Goal: Task Accomplishment & Management: Use online tool/utility

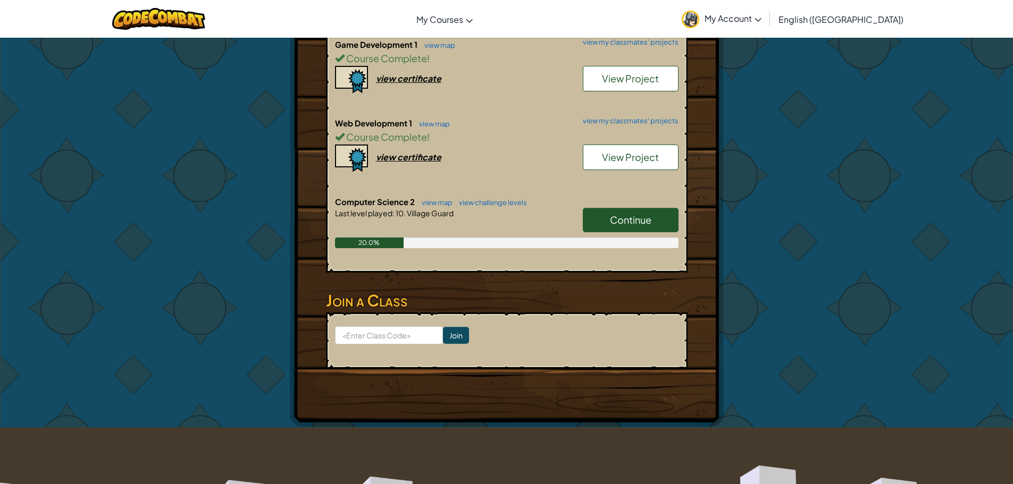
scroll to position [372, 0]
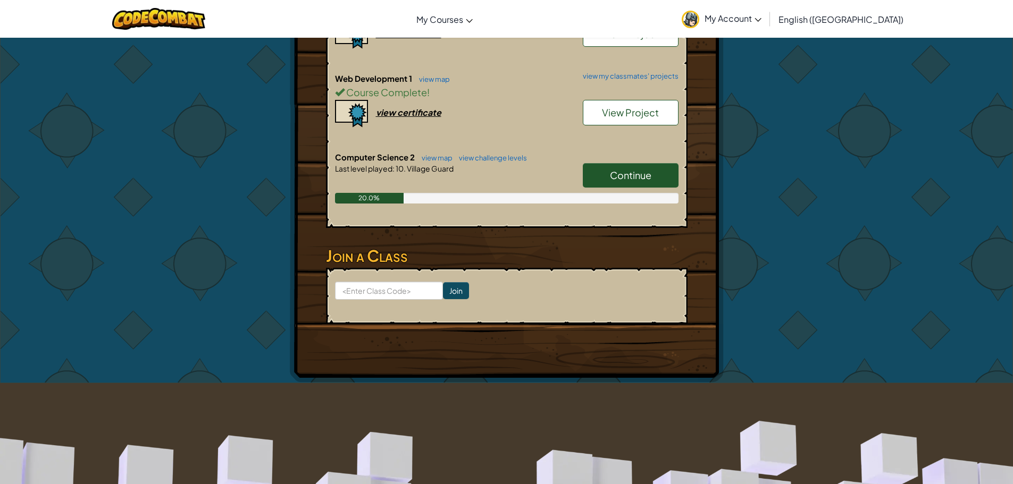
click at [637, 164] on link "Continue" at bounding box center [631, 175] width 96 height 24
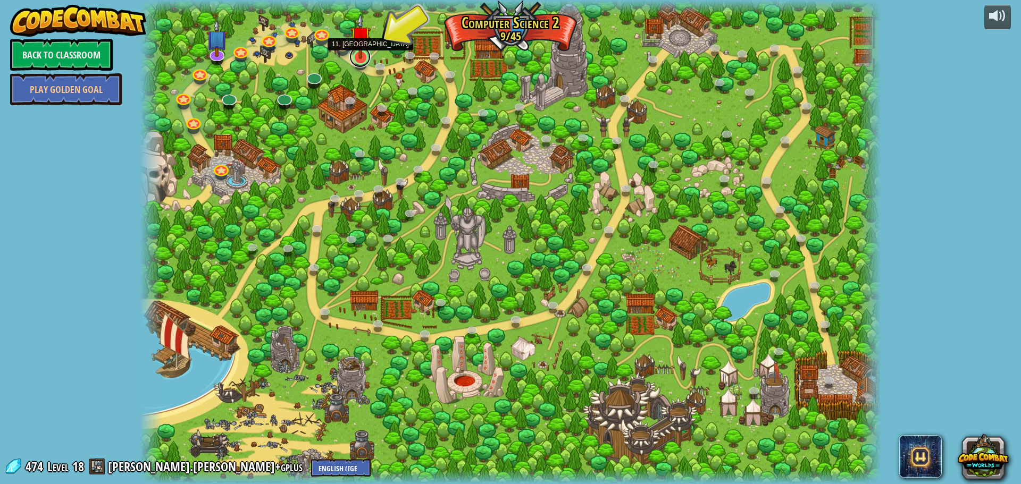
click at [365, 63] on link at bounding box center [359, 56] width 21 height 21
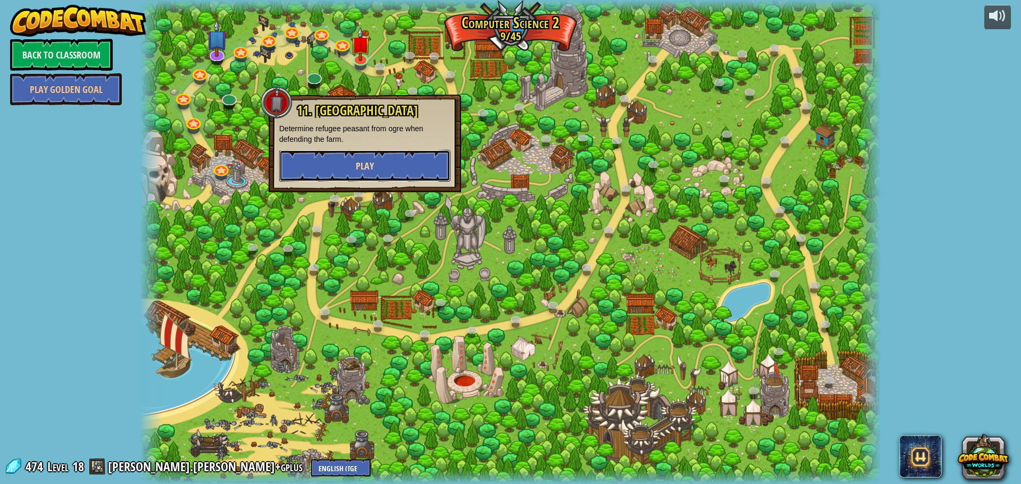
click at [369, 178] on button "Play" at bounding box center [364, 166] width 171 height 32
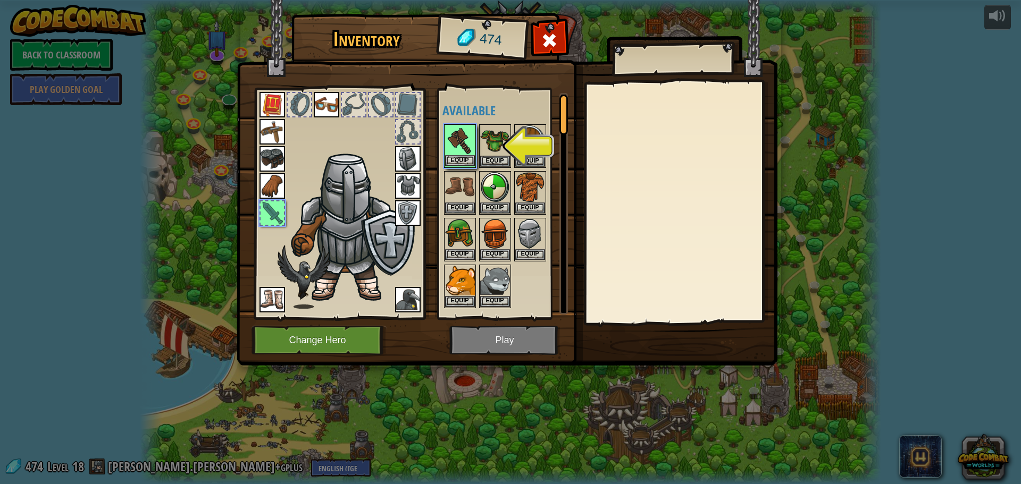
click at [456, 150] on img at bounding box center [460, 140] width 30 height 30
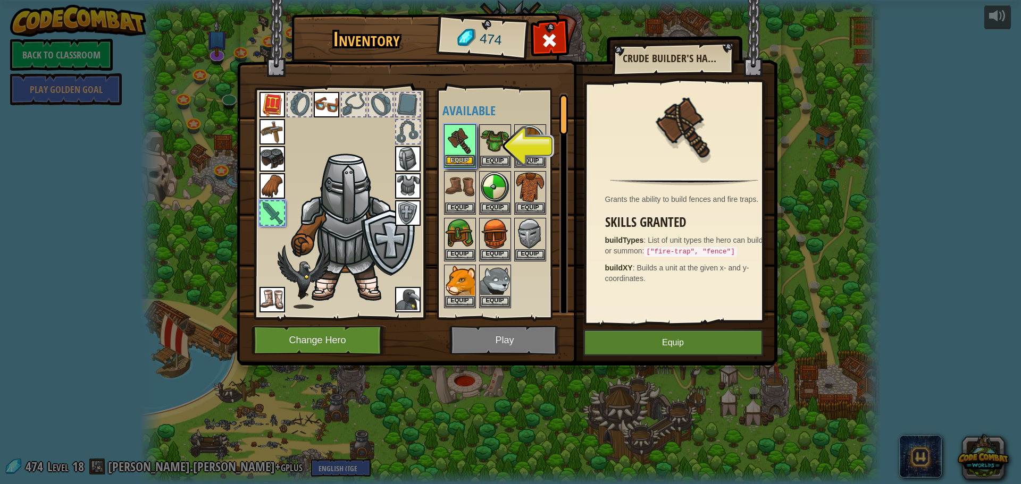
click at [456, 152] on img at bounding box center [460, 140] width 30 height 30
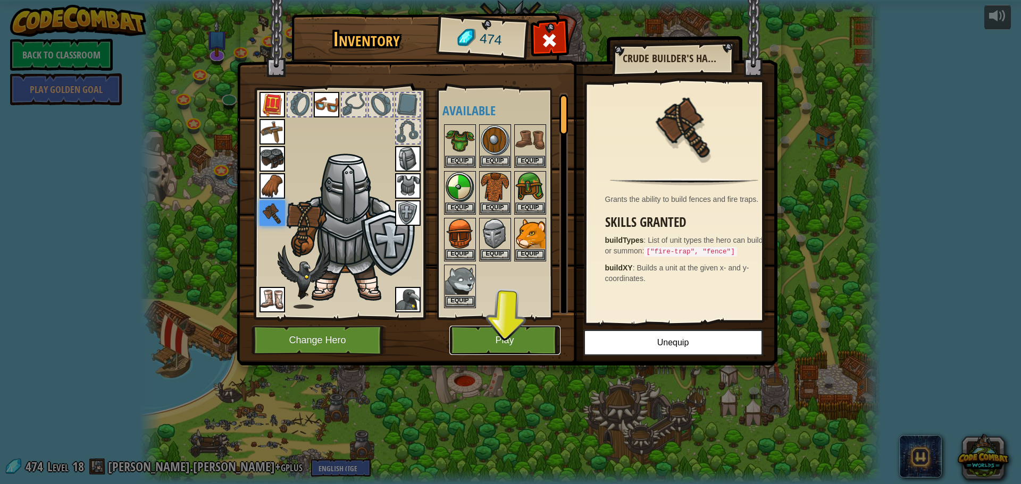
click at [499, 340] on button "Play" at bounding box center [504, 340] width 111 height 29
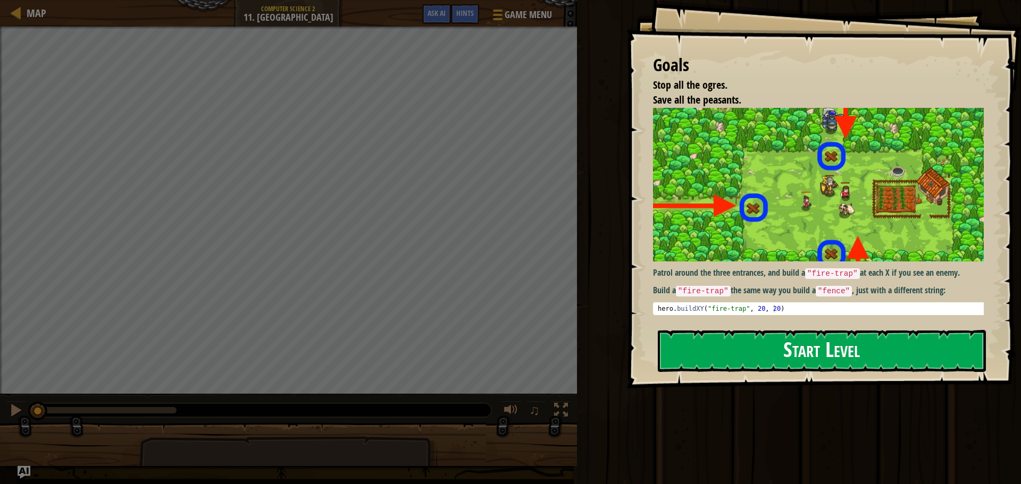
click at [709, 353] on button "Start Level" at bounding box center [822, 351] width 328 height 42
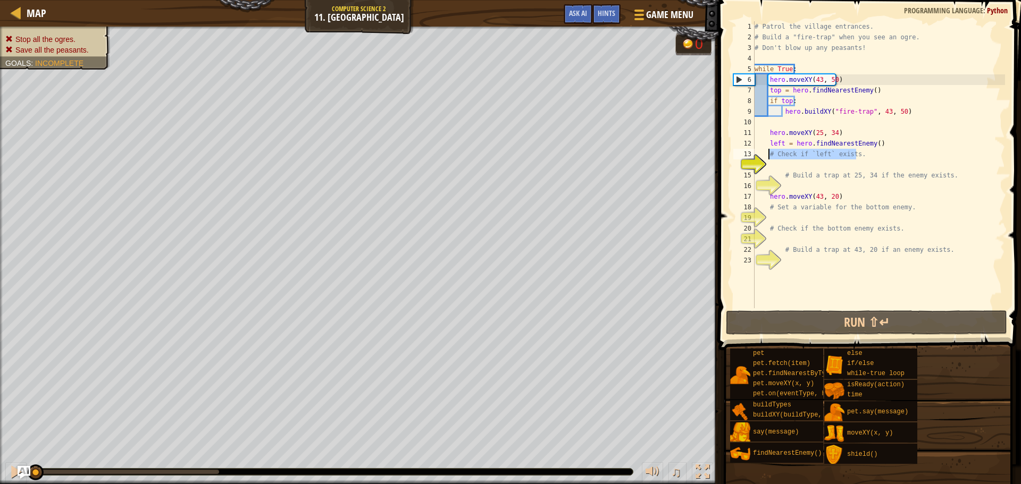
drag, startPoint x: 862, startPoint y: 158, endPoint x: 768, endPoint y: 152, distance: 93.8
click at [768, 152] on div "# Patrol the village entrances. # Build a "fire-trap" when you see an ogre. # D…" at bounding box center [878, 175] width 253 height 308
type textarea "# Check if `left` exists."
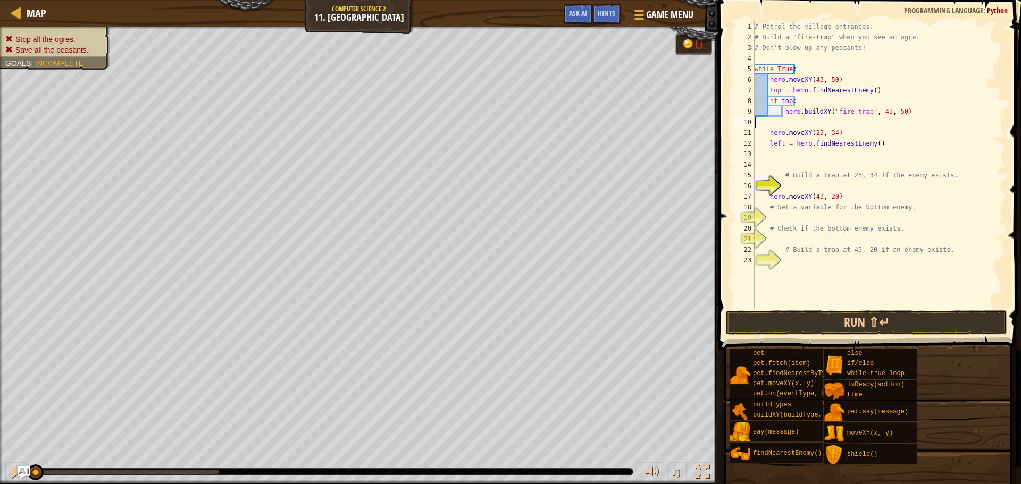
click at [775, 123] on div "# Patrol the village entrances. # Build a "fire-trap" when you see an ogre. # D…" at bounding box center [878, 175] width 253 height 308
click at [780, 121] on div "# Patrol the village entrances. # Build a "fire-trap" when you see an ogre. # D…" at bounding box center [878, 175] width 253 height 308
type textarea "wh"
click at [797, 140] on div "wh ile-true loop press enter" at bounding box center [852, 148] width 201 height 38
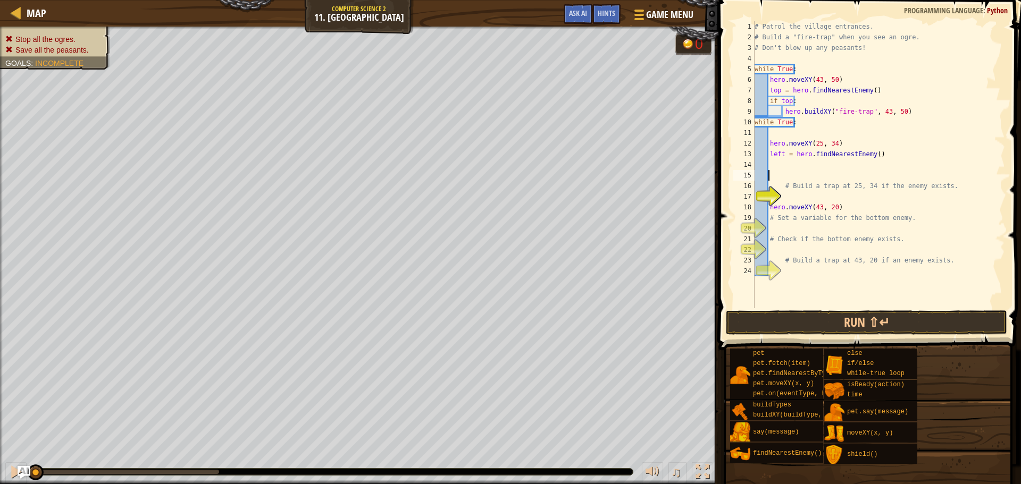
click at [798, 172] on div "# Patrol the village entrances. # Build a "fire-trap" when you see an ogre. # D…" at bounding box center [878, 175] width 253 height 308
click at [775, 163] on div "# Patrol the village entrances. # Build a "fire-trap" when you see an ogre. # D…" at bounding box center [878, 175] width 253 height 308
click at [807, 183] on div "# Patrol the village entrances. # Build a "fire-trap" when you see an ogre. # D…" at bounding box center [878, 175] width 253 height 308
type textarea "# Build a trap at 25, 34 if the enemy exists."
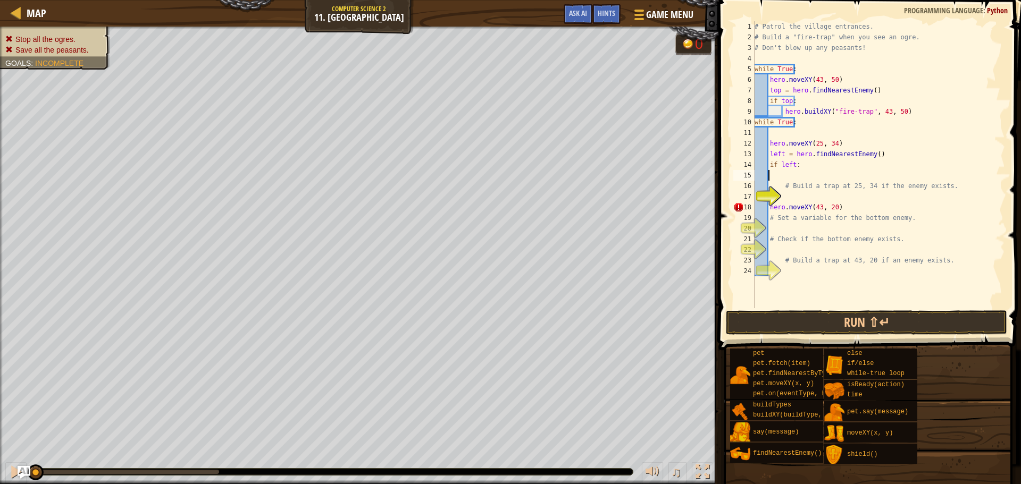
click at [777, 176] on div "# Patrol the village entrances. # Build a "fire-trap" when you see an ogre. # D…" at bounding box center [878, 175] width 253 height 308
drag, startPoint x: 796, startPoint y: 175, endPoint x: 767, endPoint y: 178, distance: 29.4
click at [767, 178] on div "# Patrol the village entrances. # Build a "fire-trap" when you see an ogre. # D…" at bounding box center [878, 175] width 253 height 308
drag, startPoint x: 781, startPoint y: 113, endPoint x: 770, endPoint y: 110, distance: 12.3
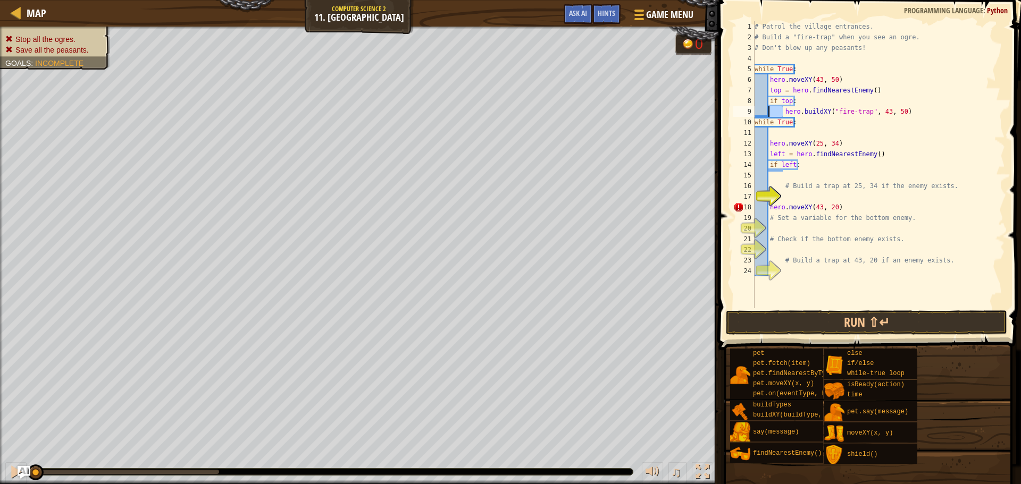
click at [770, 110] on div "# Patrol the village entrances. # Build a "fire-trap" when you see an ogre. # D…" at bounding box center [878, 175] width 253 height 308
click at [773, 170] on div "# Patrol the village entrances. # Build a "fire-trap" when you see an ogre. # D…" at bounding box center [878, 175] width 253 height 308
type textarea "if left:"
click at [776, 172] on div "# Patrol the village entrances. # Build a "fire-trap" when you see an ogre. # D…" at bounding box center [878, 175] width 253 height 308
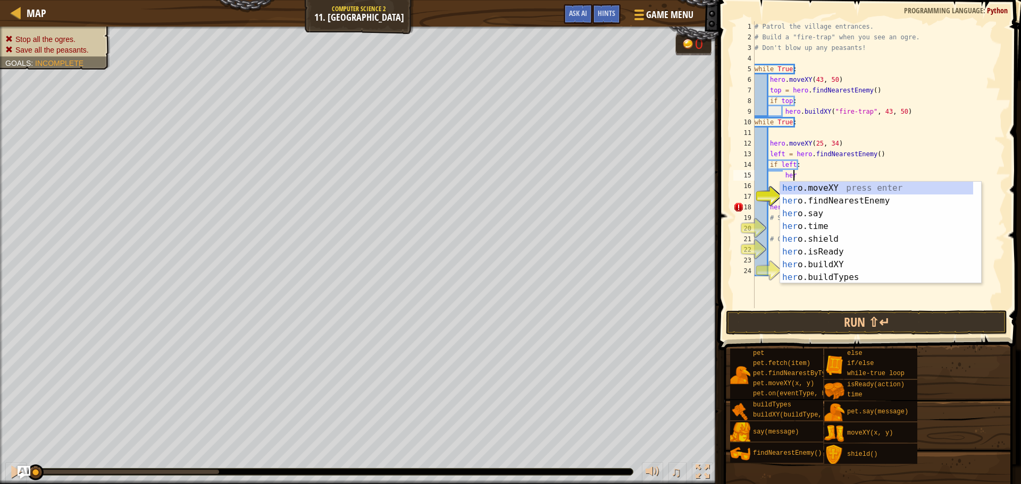
scroll to position [5, 3]
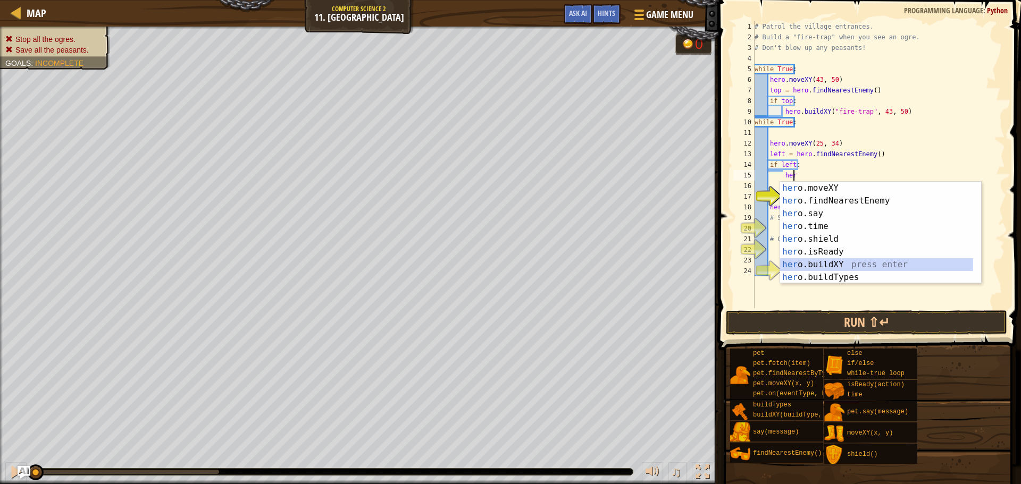
click at [847, 259] on div "her o.moveXY press enter her o.findNearestEnemy press enter her o.say press ent…" at bounding box center [876, 246] width 193 height 128
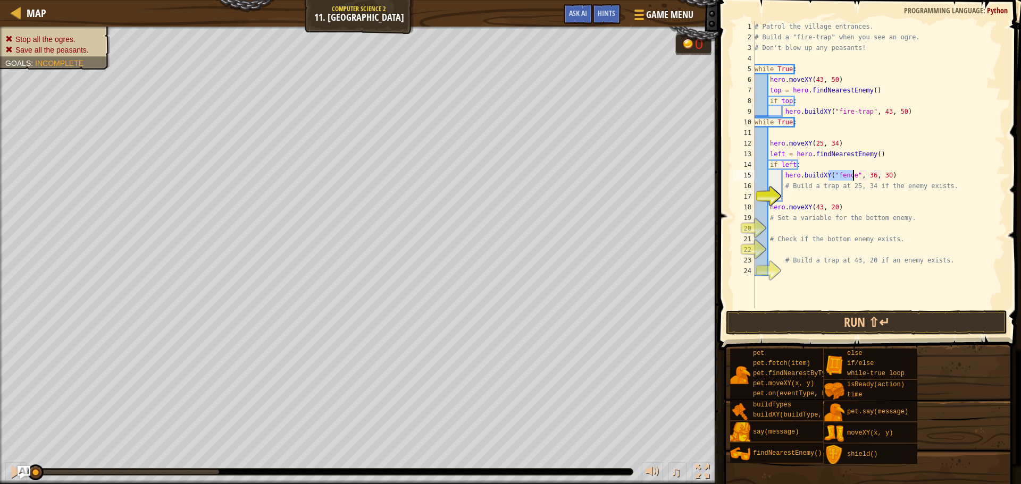
click at [846, 174] on div "# Patrol the village entrances. # Build a "fire-trap" when you see an ogre. # D…" at bounding box center [878, 164] width 253 height 287
click at [850, 178] on div "# Patrol the village entrances. # Build a "fire-trap" when you see an ogre. # D…" at bounding box center [878, 175] width 253 height 308
drag, startPoint x: 879, startPoint y: 173, endPoint x: 873, endPoint y: 172, distance: 5.9
click at [873, 172] on div "# Patrol the village entrances. # Build a "fire-trap" when you see an ogre. # D…" at bounding box center [878, 175] width 253 height 308
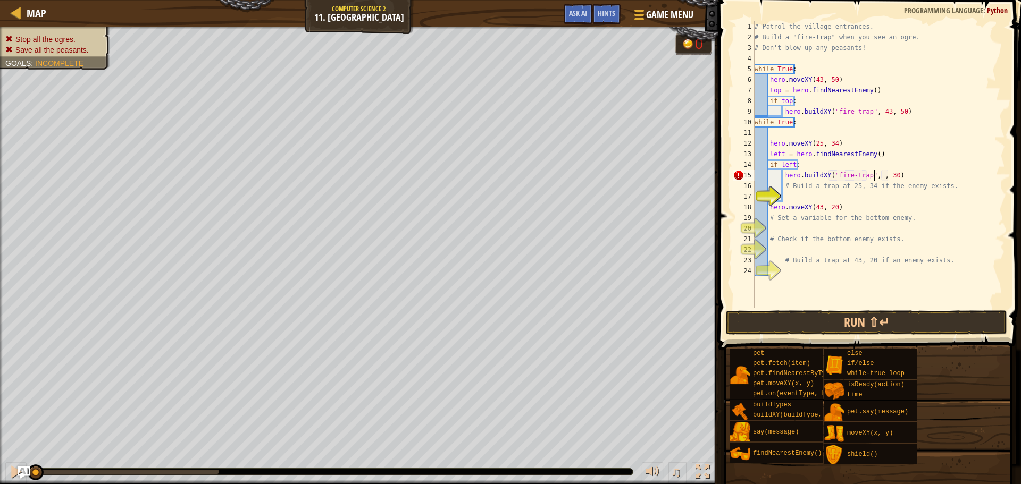
scroll to position [5, 10]
click at [894, 175] on div "# Patrol the village entrances. # Build a "fire-trap" when you see an ogre. # D…" at bounding box center [878, 175] width 253 height 308
click at [914, 213] on div "# Patrol the village entrances. # Build a "fire-trap" when you see an ogre. # D…" at bounding box center [878, 175] width 253 height 308
type textarea "# Set a variable for the bottom enemy."
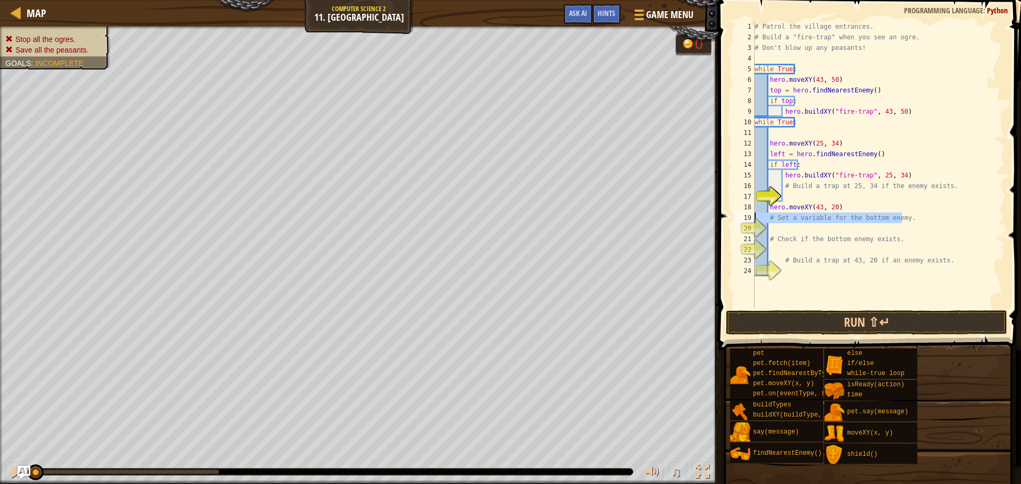
drag, startPoint x: 914, startPoint y: 213, endPoint x: 773, endPoint y: 213, distance: 140.9
click at [773, 213] on div "# Patrol the village entrances. # Build a "fire-trap" when you see an ogre. # D…" at bounding box center [878, 175] width 253 height 308
click at [783, 201] on div "# Patrol the village entrances. # Build a "fire-trap" when you see an ogre. # D…" at bounding box center [878, 175] width 253 height 308
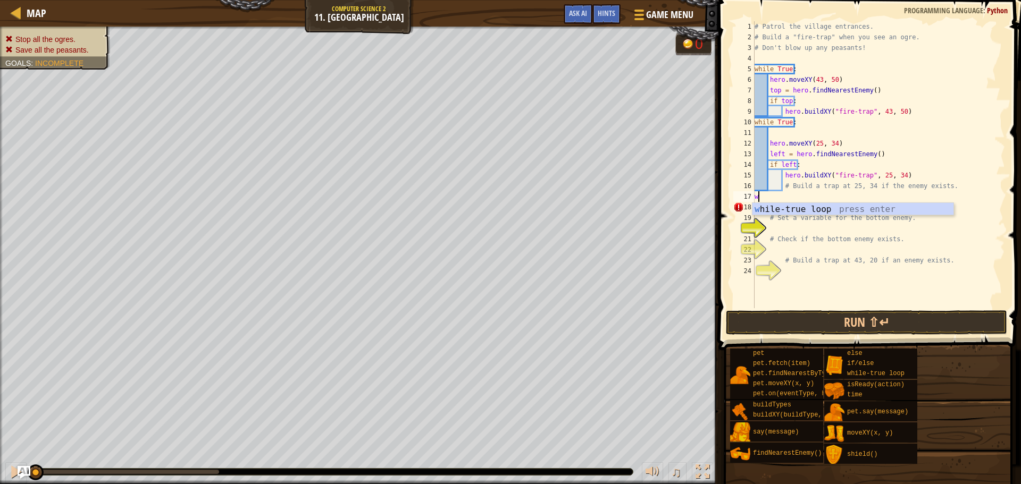
type textarea "wh"
click at [778, 209] on div "wh ile-true loop press enter" at bounding box center [852, 222] width 201 height 38
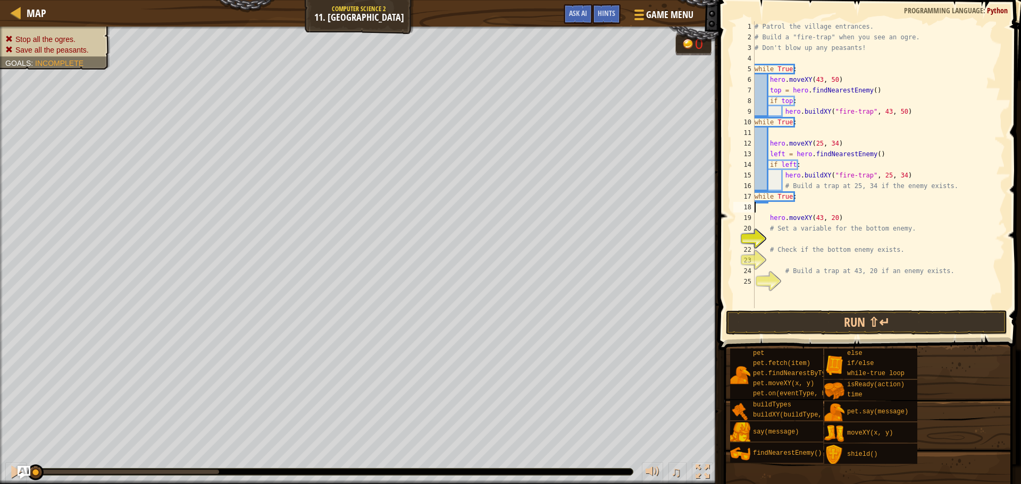
click at [760, 218] on div "# Patrol the village entrances. # Build a "fire-trap" when you see an ogre. # D…" at bounding box center [878, 175] width 253 height 308
type textarea "hero.moveXY(43, 20)"
click at [766, 210] on div "# Patrol the village entrances. # Build a "fire-trap" when you see an ogre. # D…" at bounding box center [878, 175] width 253 height 308
drag, startPoint x: 840, startPoint y: 218, endPoint x: 763, endPoint y: 212, distance: 77.4
click at [763, 212] on div "# Patrol the village entrances. # Build a "fire-trap" when you see an ogre. # D…" at bounding box center [878, 175] width 253 height 308
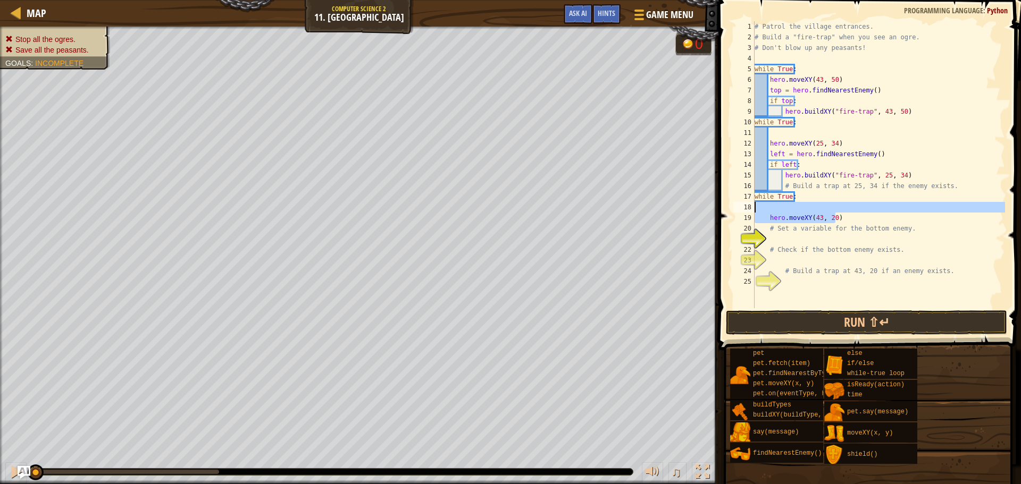
type textarea "hero.moveXY(43, 20)"
click at [775, 219] on div "# Patrol the village entrances. # Build a "fire-trap" when you see an ogre. # D…" at bounding box center [878, 175] width 253 height 308
type textarea "hero.moveXY(43, 20)"
drag, startPoint x: 768, startPoint y: 216, endPoint x: 835, endPoint y: 218, distance: 67.0
click at [835, 218] on div "# Patrol the village entrances. # Build a "fire-trap" when you see an ogre. # D…" at bounding box center [878, 175] width 253 height 308
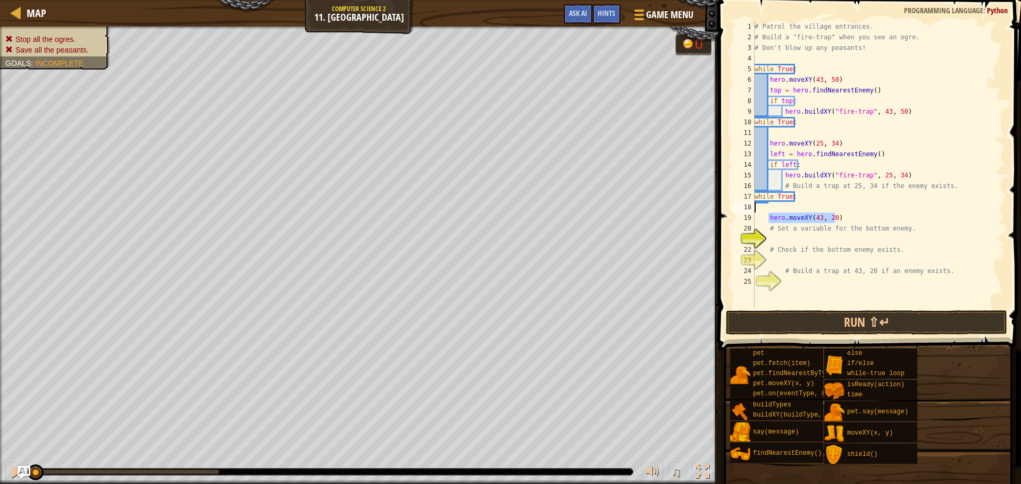
type textarea "hero.moveXY(43, 20)"
click at [782, 220] on div "# Patrol the village entrances. # Build a "fire-trap" when you see an ogre. # D…" at bounding box center [878, 175] width 253 height 308
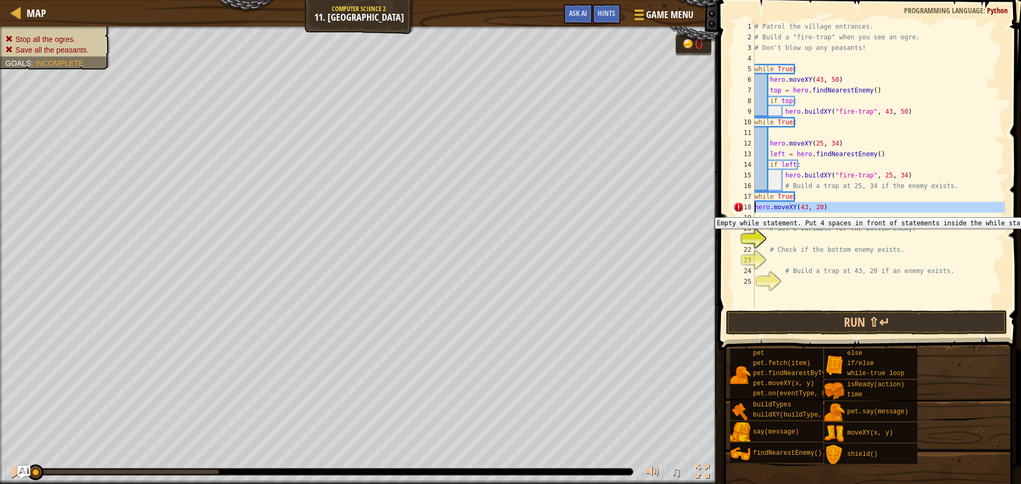
drag, startPoint x: 753, startPoint y: 209, endPoint x: 754, endPoint y: 220, distance: 10.7
type textarea "hero.moveXY(43, 20)"
click at [751, 208] on div "18" at bounding box center [743, 207] width 21 height 11
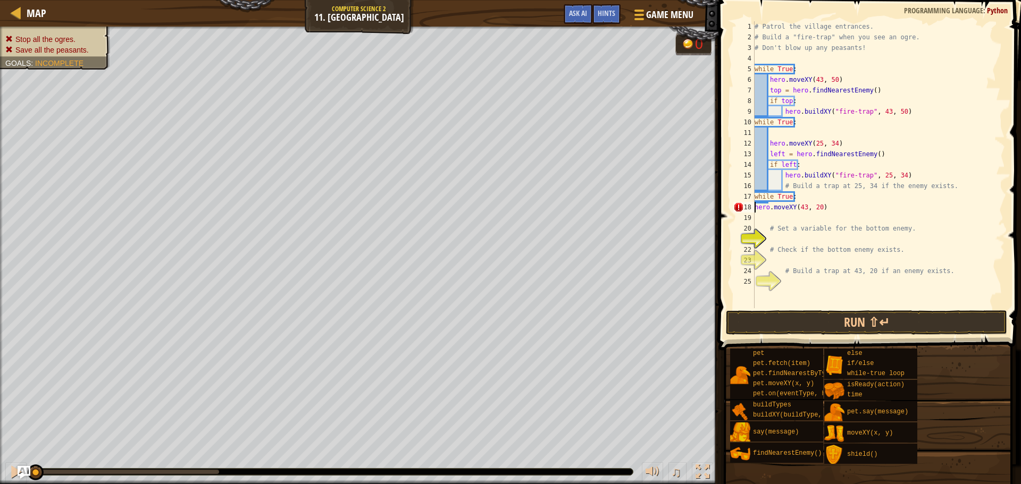
click at [753, 206] on div "18" at bounding box center [743, 207] width 21 height 11
type textarea "hero.moveXY(43, 20)"
click at [771, 221] on div "# Patrol the village entrances. # Build a "fire-trap" when you see an ogre. # D…" at bounding box center [878, 175] width 253 height 308
click at [772, 210] on div "# Patrol the village entrances. # Build a "fire-trap" when you see an ogre. # D…" at bounding box center [878, 175] width 253 height 308
type textarea "hero.moveXY(43, 20)"
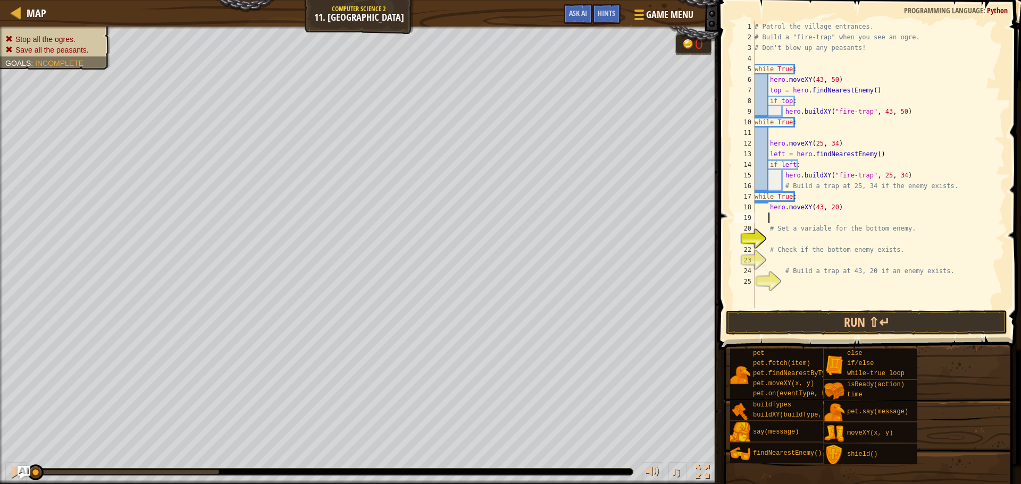
click at [776, 218] on div "# Patrol the village entrances. # Build a "fire-trap" when you see an ogre. # D…" at bounding box center [878, 175] width 253 height 308
click at [845, 213] on div "# Patrol the village entrances. # Build a "fire-trap" when you see an ogre. # D…" at bounding box center [878, 175] width 253 height 308
click at [822, 204] on div "# Patrol the village entrances. # Build a "fire-trap" when you see an ogre. # D…" at bounding box center [878, 175] width 253 height 308
type textarea "hero.moveXY(43, 20)"
click at [844, 213] on div "# Patrol the village entrances. # Build a "fire-trap" when you see an ogre. # D…" at bounding box center [878, 175] width 253 height 308
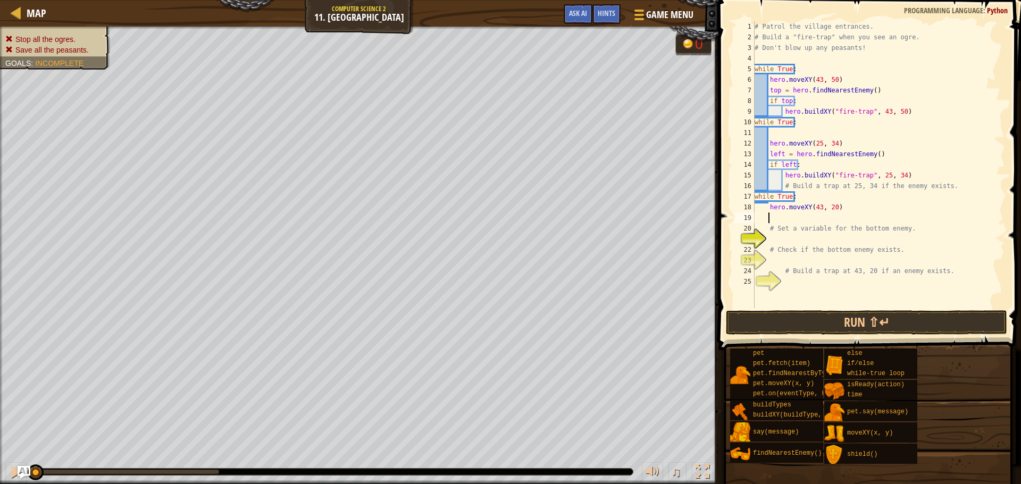
click at [837, 207] on div "# Patrol the village entrances. # Build a "fire-trap" when you see an ogre. # D…" at bounding box center [878, 175] width 253 height 308
type textarea "hero.moveXY(43, 20)"
click at [837, 222] on div "# Patrol the village entrances. # Build a "fire-trap" when you see an ogre. # D…" at bounding box center [878, 175] width 253 height 308
click at [574, 16] on span "Ask AI" at bounding box center [578, 13] width 18 height 10
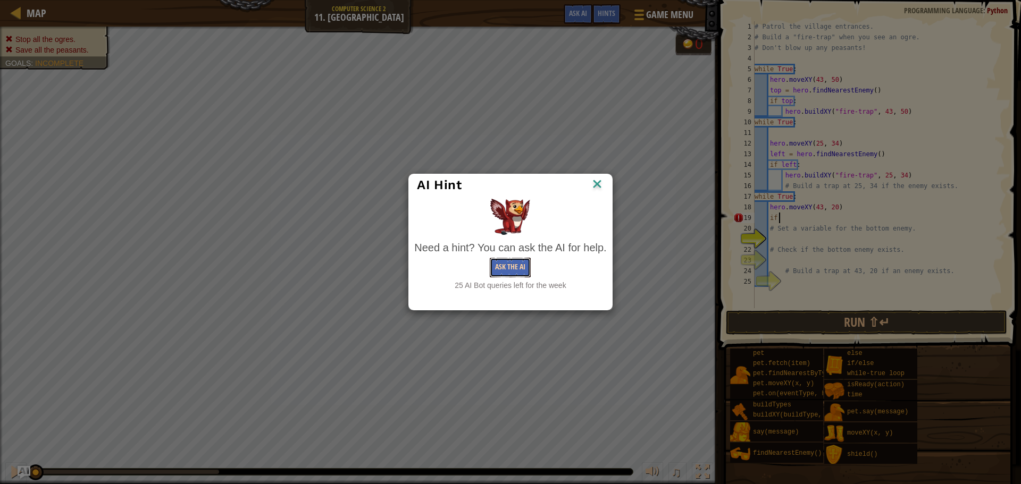
click at [501, 275] on button "Ask the AI" at bounding box center [510, 268] width 41 height 20
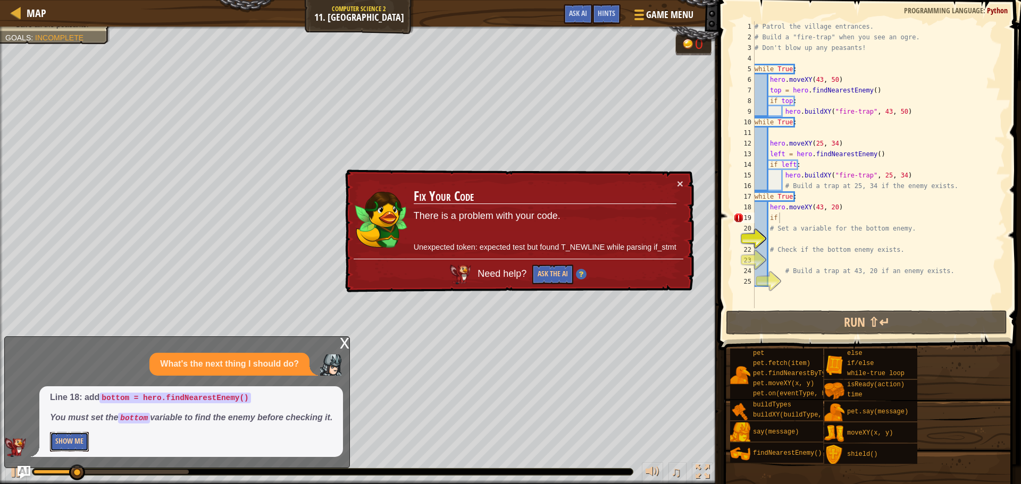
click at [79, 446] on button "Show Me" at bounding box center [69, 442] width 39 height 20
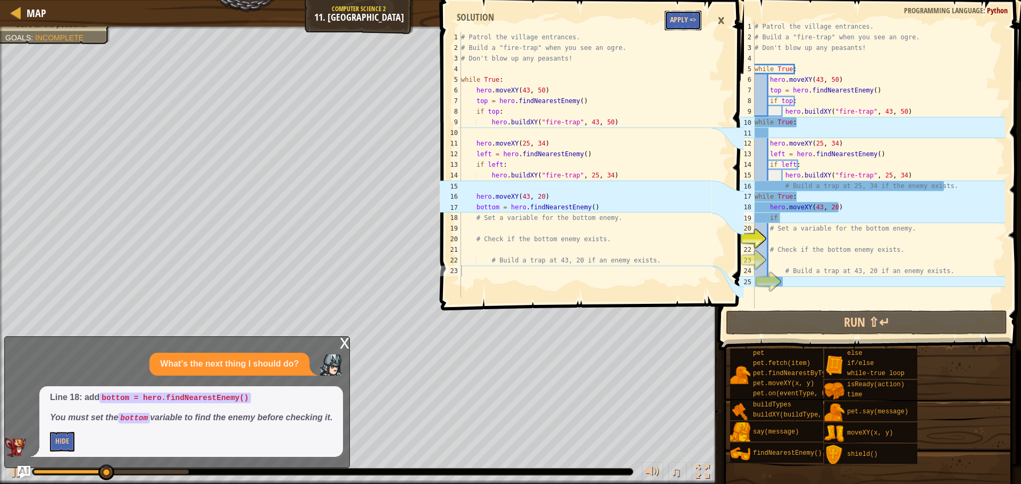
click at [678, 23] on button "Apply =>" at bounding box center [683, 21] width 37 height 20
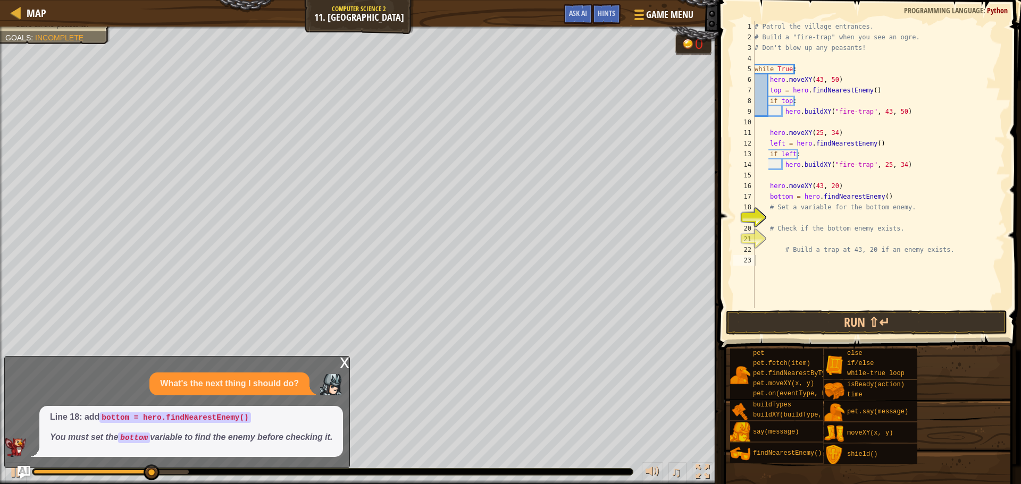
type textarea "# Set a variable for the bottom enemy."
drag, startPoint x: 904, startPoint y: 212, endPoint x: 746, endPoint y: 212, distance: 158.4
click at [746, 212] on div "# Set a variable for the bottom enemy. 1 2 3 4 5 6 7 8 9 10 11 12 13 14 15 16 1…" at bounding box center [868, 164] width 274 height 287
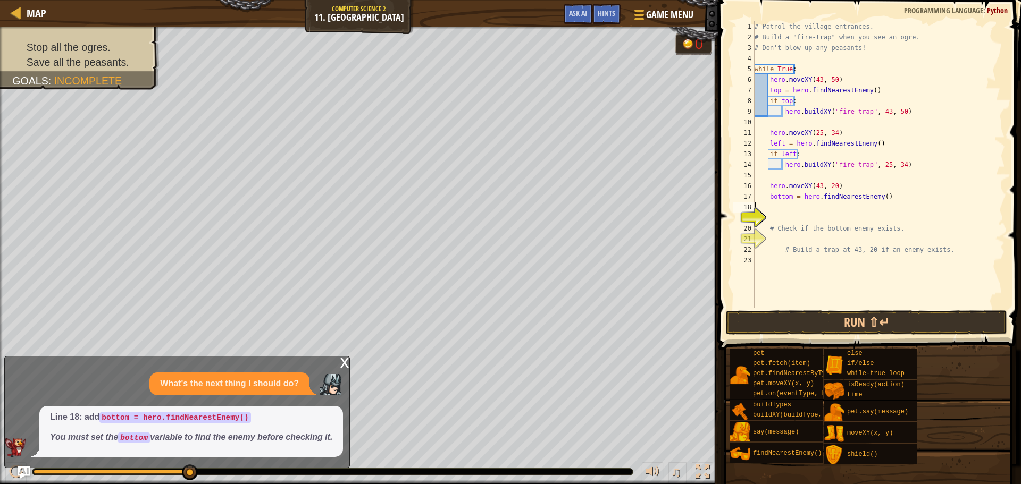
scroll to position [5, 0]
click at [775, 179] on div "# Patrol the village entrances. # Build a "fire-trap" when you see an ogre. # D…" at bounding box center [878, 175] width 253 height 308
click at [767, 122] on div "# Patrol the village entrances. # Build a "fire-trap" when you see an ogre. # D…" at bounding box center [878, 175] width 253 height 308
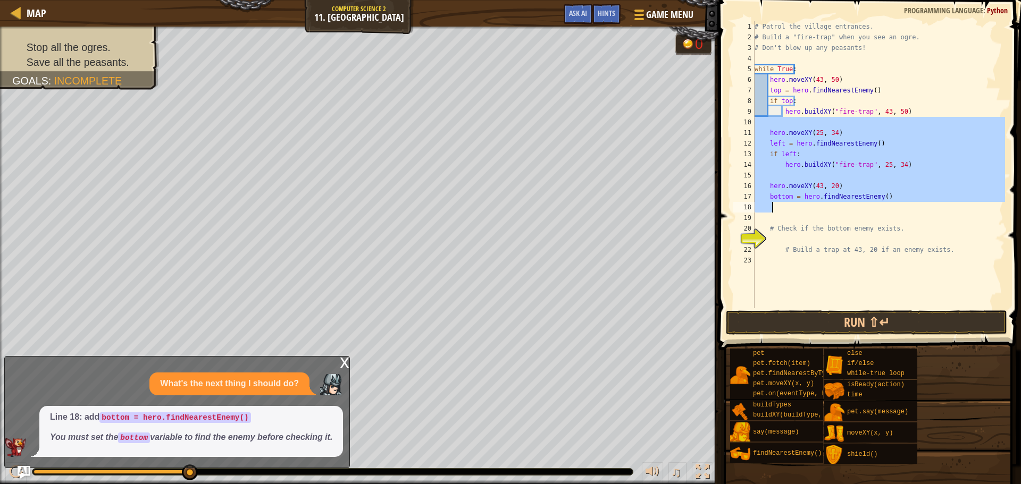
drag, startPoint x: 767, startPoint y: 122, endPoint x: 772, endPoint y: 208, distance: 86.8
click at [772, 208] on div "# Patrol the village entrances. # Build a "fire-trap" when you see an ogre. # D…" at bounding box center [878, 175] width 253 height 308
type textarea "bottom = hero.findNearestEnemy()"
click at [783, 208] on div "# Patrol the village entrances. # Build a "fire-trap" when you see an ogre. # D…" at bounding box center [878, 164] width 253 height 287
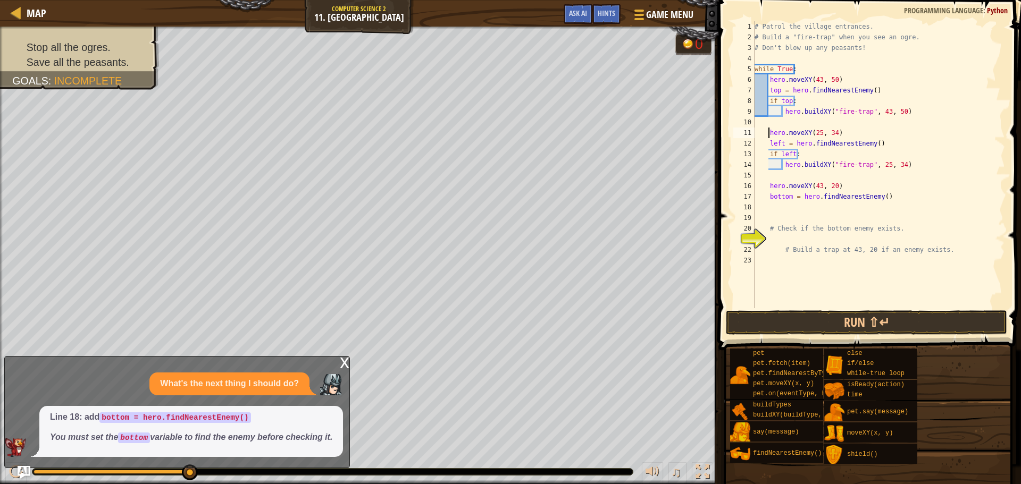
click at [768, 134] on div "# Patrol the village entrances. # Build a "fire-trap" when you see an ogre. # D…" at bounding box center [878, 175] width 253 height 308
type textarea "hero.moveXY(25, 34)"
drag, startPoint x: 768, startPoint y: 121, endPoint x: 819, endPoint y: 120, distance: 51.6
click at [819, 120] on div "# Patrol the village entrances. # Build a "fire-trap" when you see an ogre. # D…" at bounding box center [878, 175] width 253 height 308
type textarea "hero.buildXY("fire-trap", 43, 50)"
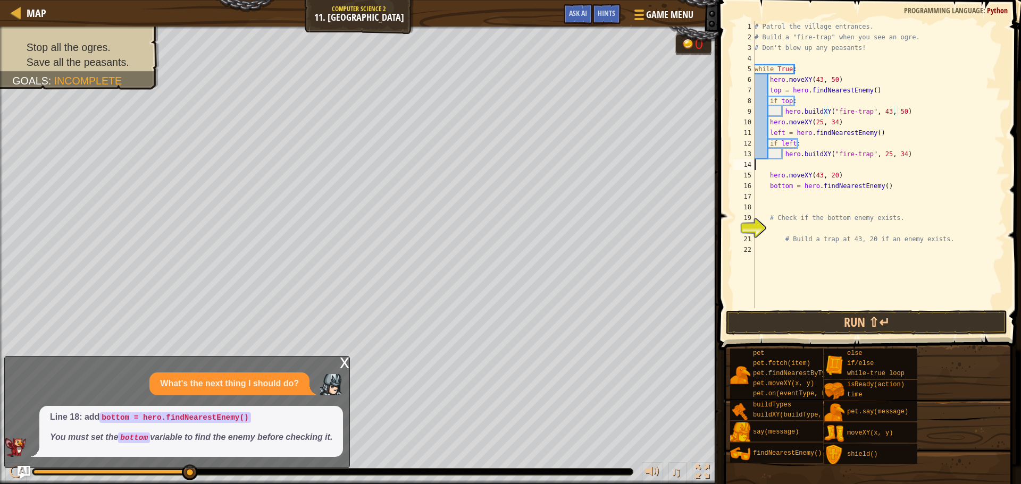
click at [770, 165] on div "# Patrol the village entrances. # Build a "fire-trap" when you see an ogre. # D…" at bounding box center [878, 175] width 253 height 308
type textarea "hero.buildXY("fire-trap", 25, 34)"
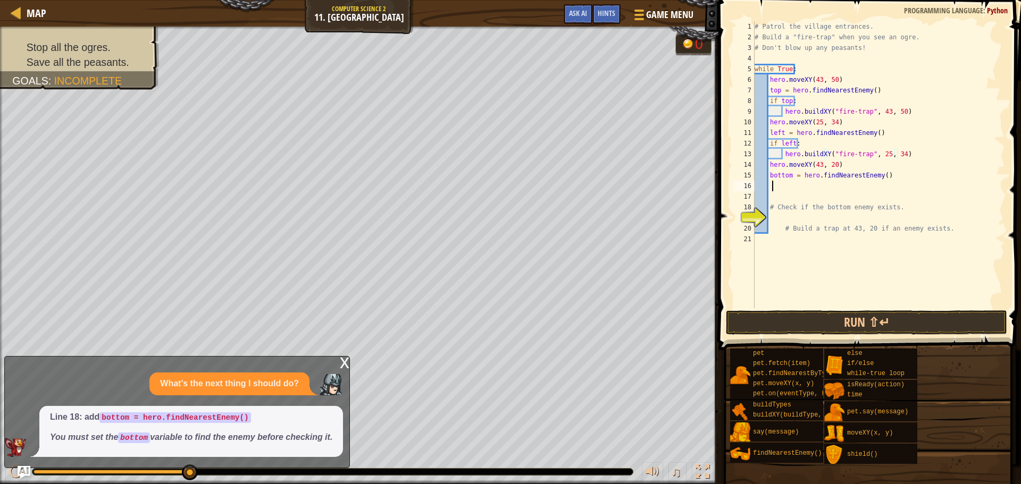
click at [787, 184] on div "# Patrol the village entrances. # Build a "fire-trap" when you see an ogre. # D…" at bounding box center [878, 175] width 253 height 308
drag, startPoint x: 771, startPoint y: 185, endPoint x: 777, endPoint y: 196, distance: 12.6
click at [771, 186] on div "# Patrol the village entrances. # Build a "fire-trap" when you see an ogre. # D…" at bounding box center [878, 175] width 253 height 308
type textarea "if bottom:"
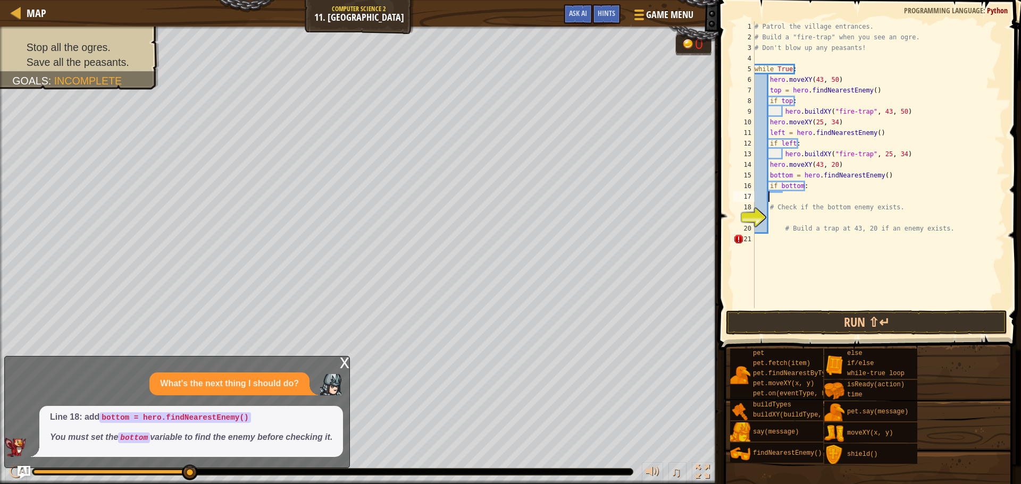
click at [797, 199] on div "# Patrol the village entrances. # Build a "fire-trap" when you see an ogre. # D…" at bounding box center [878, 175] width 253 height 308
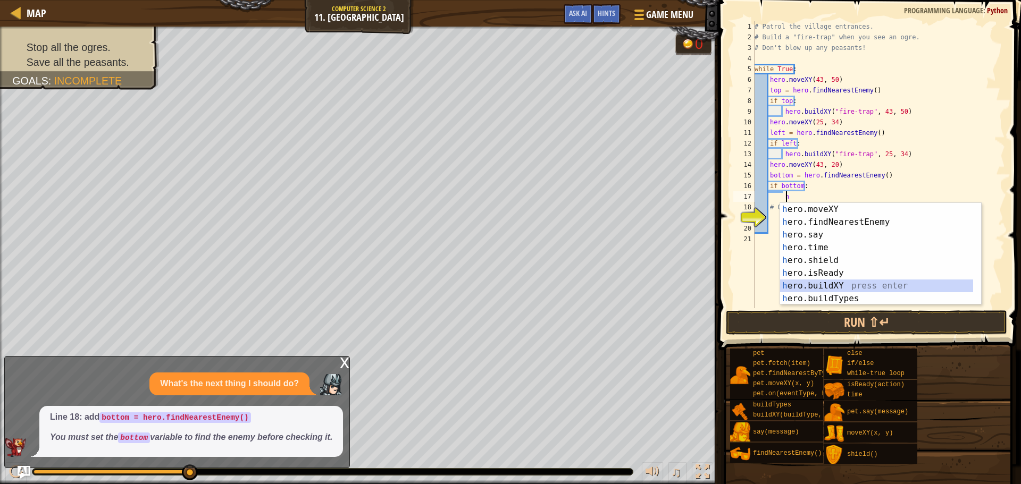
click at [836, 282] on div "h ero.moveXY press enter h ero.findNearestEnemy press enter h ero.say press ent…" at bounding box center [880, 267] width 201 height 128
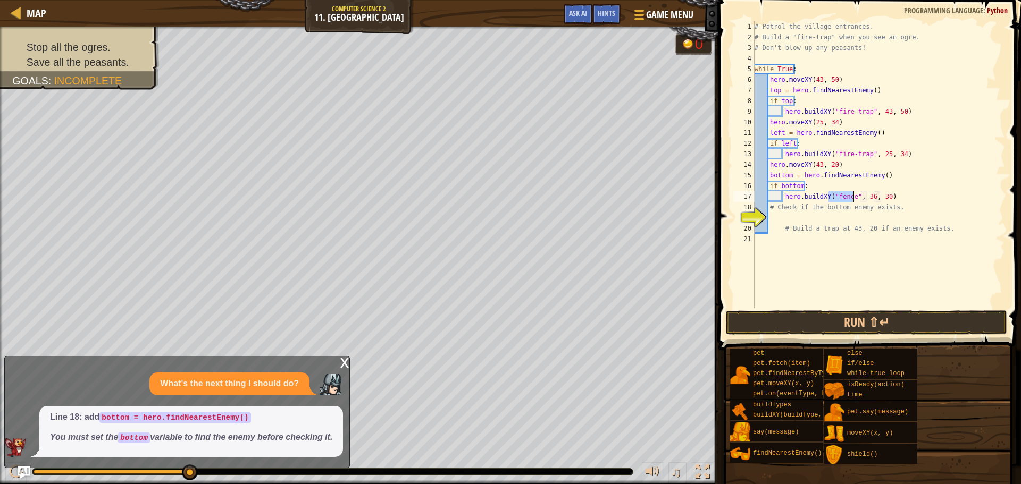
click at [850, 197] on div "# Patrol the village entrances. # Build a "fire-trap" when you see an ogre. # D…" at bounding box center [878, 164] width 253 height 287
click at [851, 197] on div "# Patrol the village entrances. # Build a "fire-trap" when you see an ogre. # D…" at bounding box center [878, 175] width 253 height 308
drag, startPoint x: 863, startPoint y: 155, endPoint x: 831, endPoint y: 150, distance: 32.3
click at [831, 150] on div "# Patrol the village entrances. # Build a "fire-trap" when you see an ogre. # D…" at bounding box center [878, 175] width 253 height 308
drag, startPoint x: 849, startPoint y: 197, endPoint x: 833, endPoint y: 198, distance: 16.5
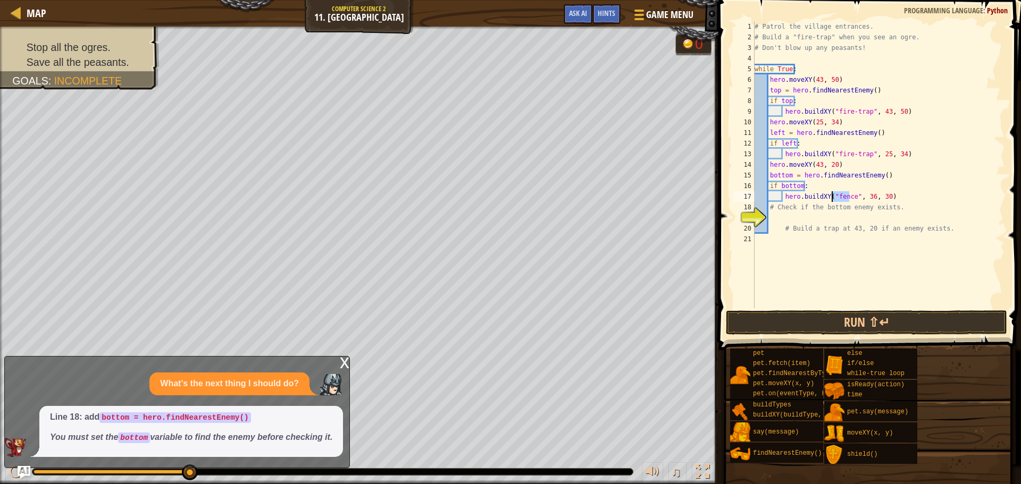
click at [833, 198] on div "# Patrol the village entrances. # Build a "fire-trap" when you see an ogre. # D…" at bounding box center [878, 175] width 253 height 308
paste textarea "fire-trap"
click at [876, 199] on div "# Patrol the village entrances. # Build a "fire-trap" when you see an ogre. # D…" at bounding box center [878, 175] width 253 height 308
type textarea "hero.buildXY("fire-trap", 43, 20)"
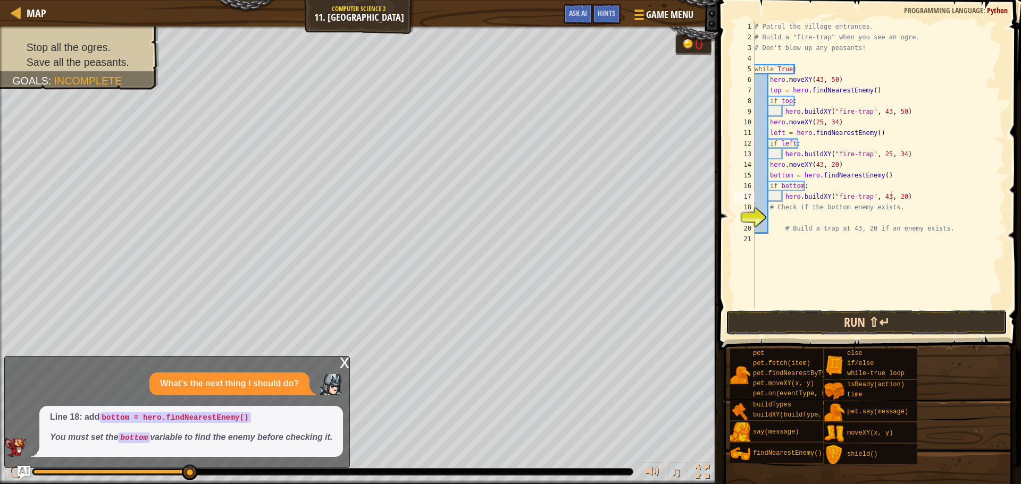
click at [813, 325] on button "Run ⇧↵" at bounding box center [866, 322] width 281 height 24
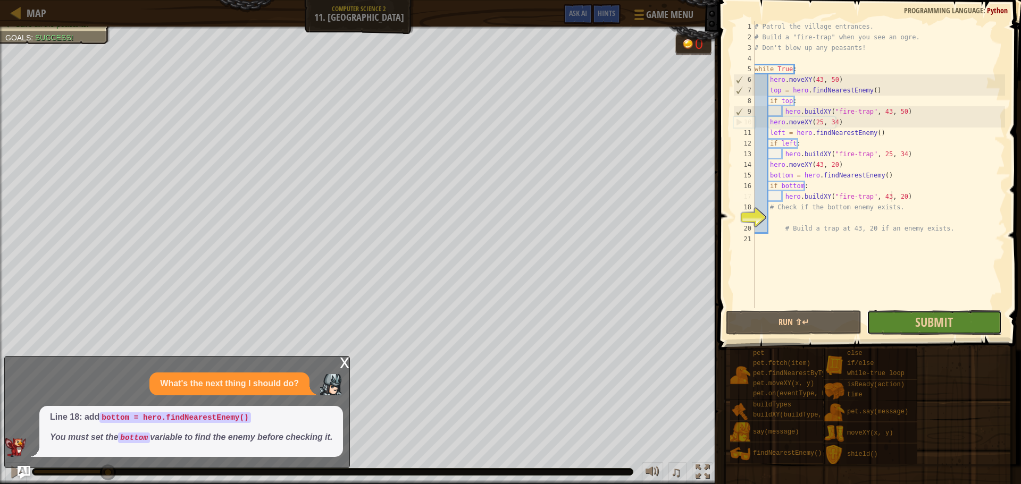
click at [886, 326] on button "Submit" at bounding box center [934, 322] width 135 height 24
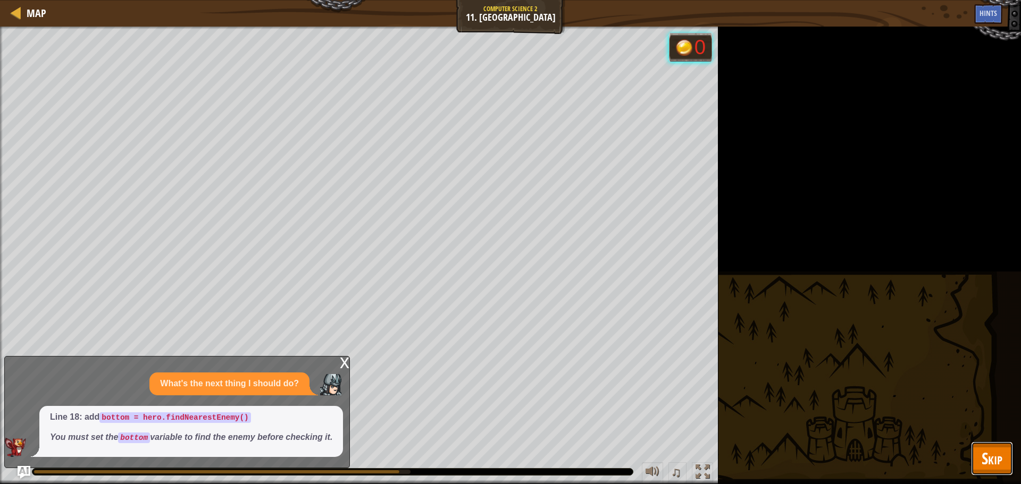
click at [973, 450] on button "Skip" at bounding box center [992, 459] width 42 height 34
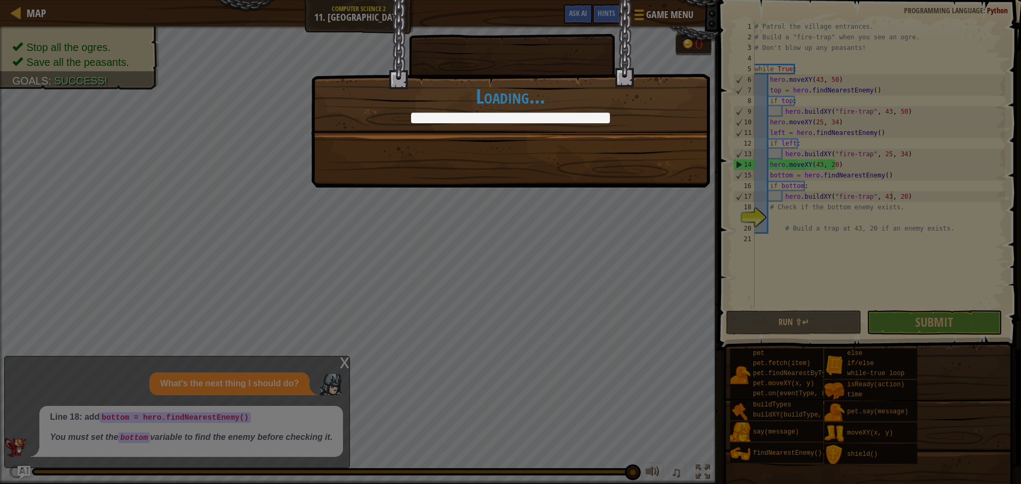
click at [984, 324] on div "The Thornbush farm is safe and sound. +0 +0 Continue Loading..." at bounding box center [510, 242] width 1021 height 484
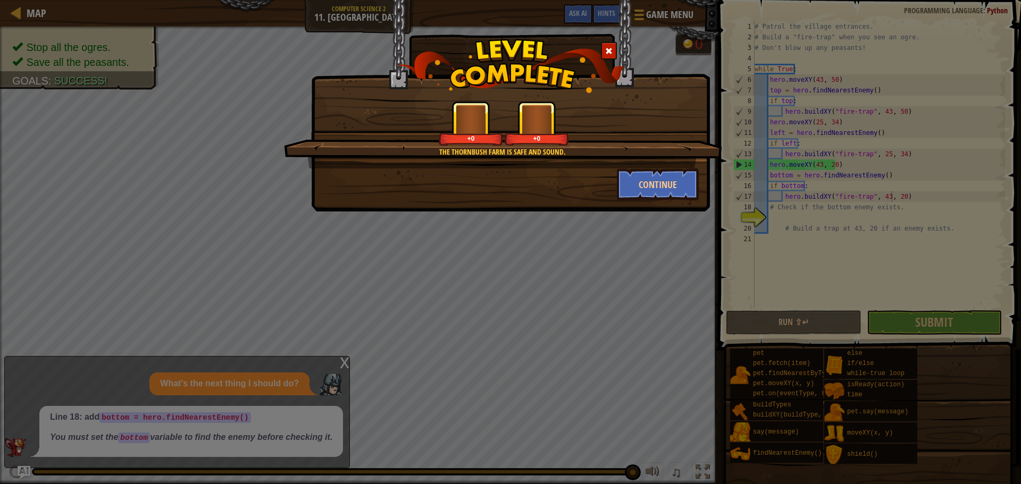
click at [982, 326] on div "The Thornbush farm is safe and sound. +0 +0 Continue" at bounding box center [510, 242] width 1021 height 484
click at [660, 177] on button "Continue" at bounding box center [658, 185] width 82 height 32
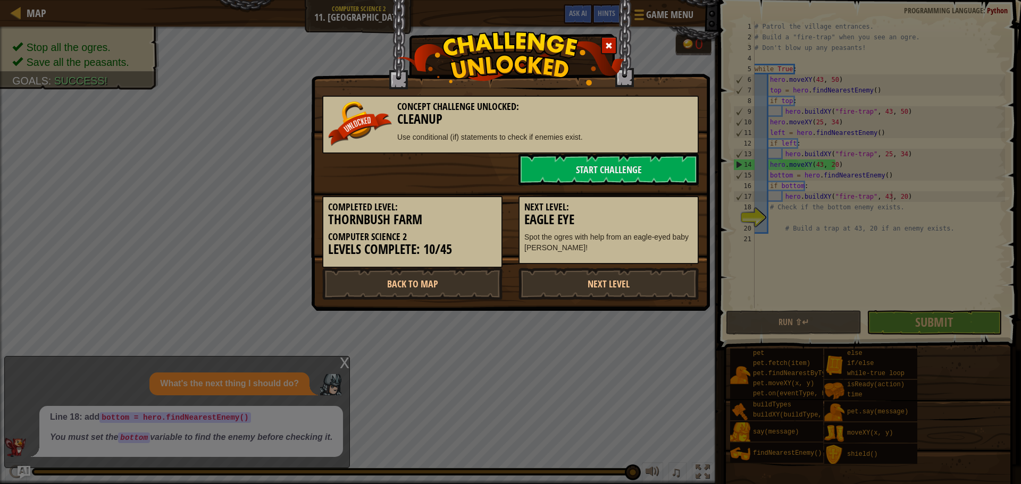
click at [655, 176] on link "Start Challenge" at bounding box center [608, 170] width 180 height 32
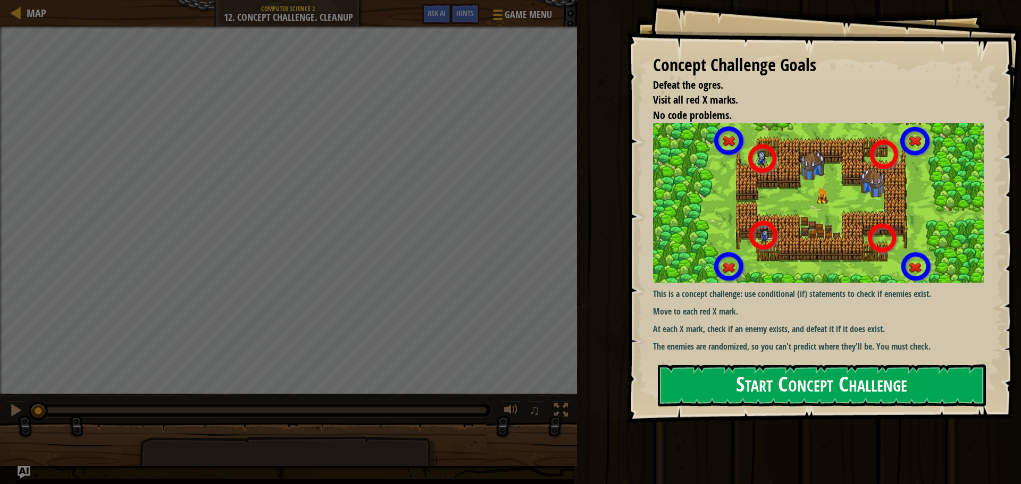
click at [856, 351] on div "Concept Challenge Goals Defeat the ogres. Visit all red X marks. No code proble…" at bounding box center [823, 211] width 394 height 423
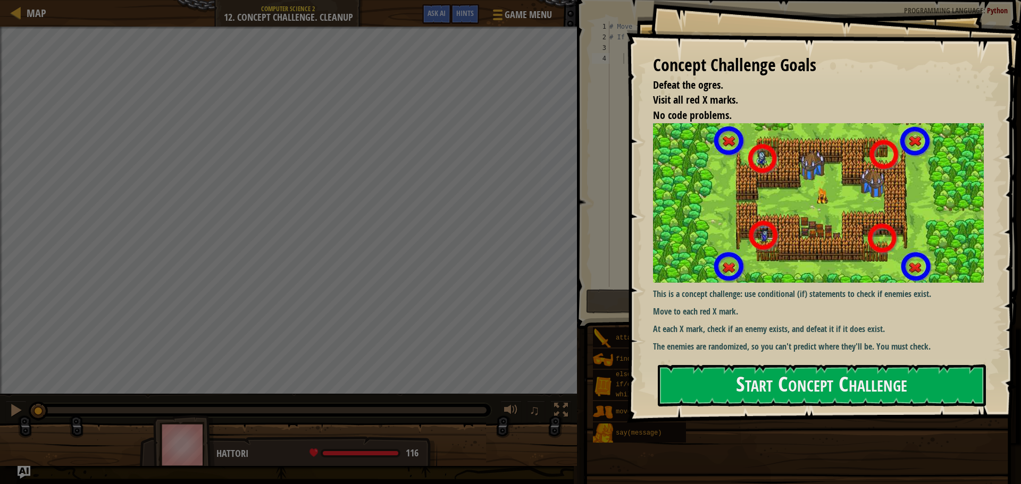
click at [845, 357] on div "Concept Challenge Goals Defeat the ogres. Visit all red X marks. No code proble…" at bounding box center [823, 211] width 394 height 423
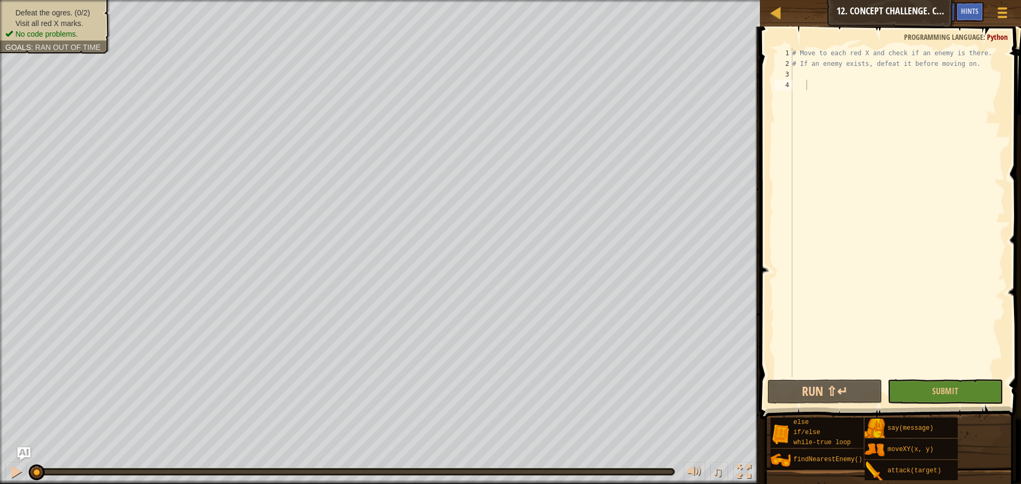
click at [816, 70] on div "# Move to each red X and check if an enemy is there. # If an enemy exists, defe…" at bounding box center [897, 223] width 215 height 351
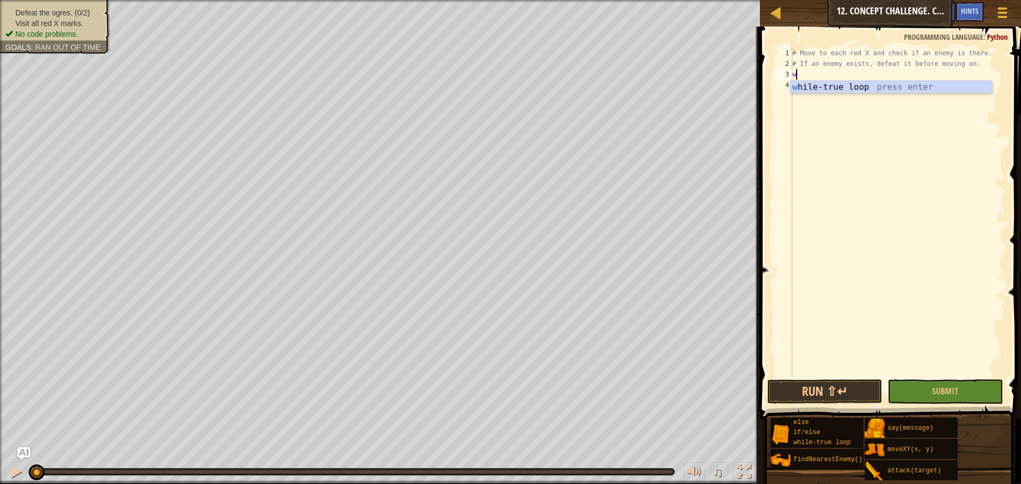
scroll to position [5, 0]
type textarea "wh"
click at [832, 87] on div "wh ile-true loop press enter" at bounding box center [890, 100] width 201 height 38
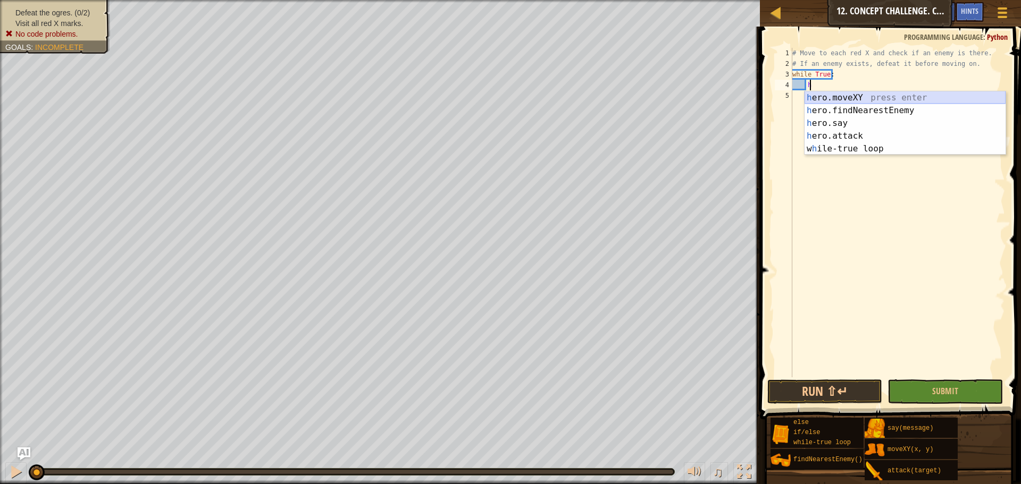
click at [827, 97] on div "h ero.moveXY press enter h ero.findNearestEnemy press enter h ero.say press ent…" at bounding box center [904, 135] width 201 height 89
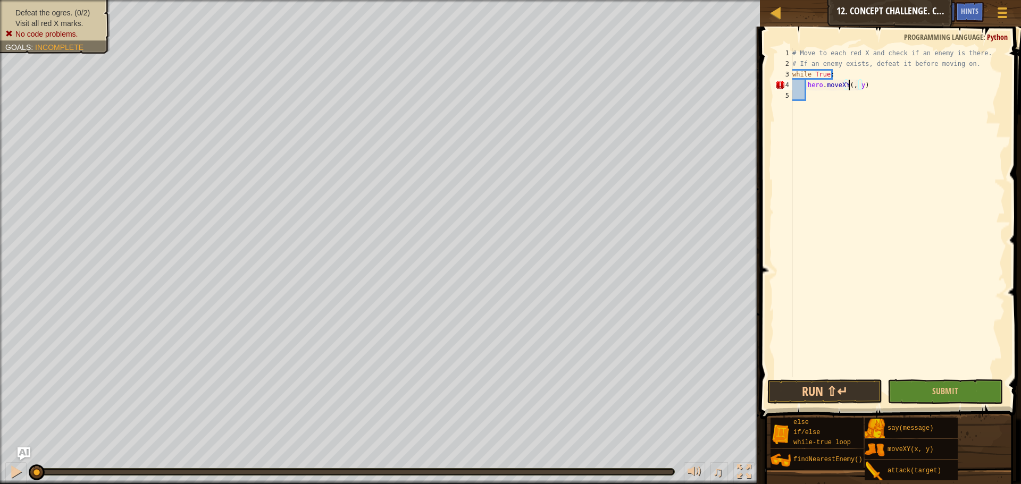
scroll to position [5, 5]
type textarea "hero.moveXY(18, 14)"
click at [809, 94] on div "# Move to each red X and check if an enemy is there. # If an enemy exists, defe…" at bounding box center [897, 223] width 215 height 351
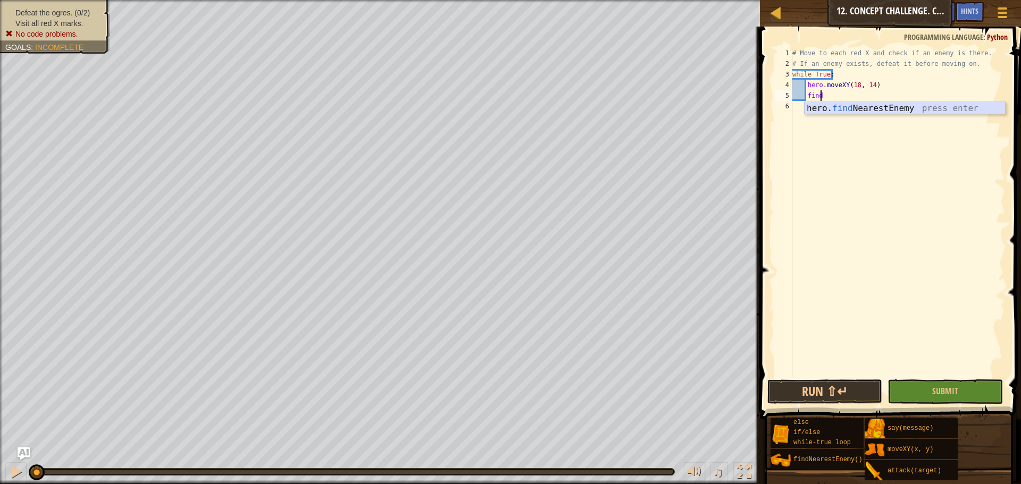
click at [830, 98] on div "# Move to each red X and check if an enemy is there. # If an enemy exists, defe…" at bounding box center [897, 223] width 215 height 351
click at [827, 97] on div "# Move to each red X and check if an enemy is there. # If an enemy exists, defe…" at bounding box center [897, 223] width 215 height 351
type textarea "findn"
click at [830, 107] on div "hero. findN earestEnemy press enter" at bounding box center [904, 121] width 201 height 38
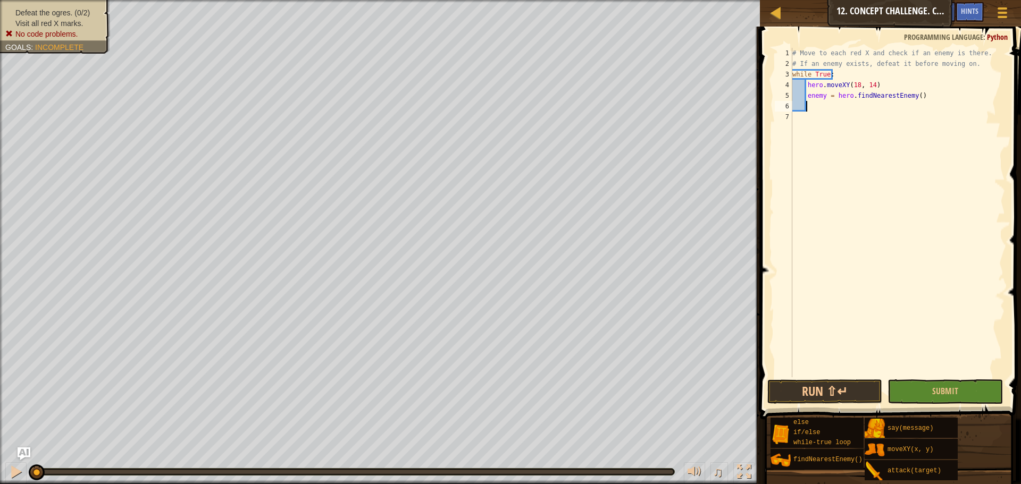
click at [830, 110] on div "# Move to each red X and check if an enemy is there. # If an enemy exists, defe…" at bounding box center [897, 223] width 215 height 351
click at [21, 453] on img "Ask AI" at bounding box center [24, 454] width 14 height 14
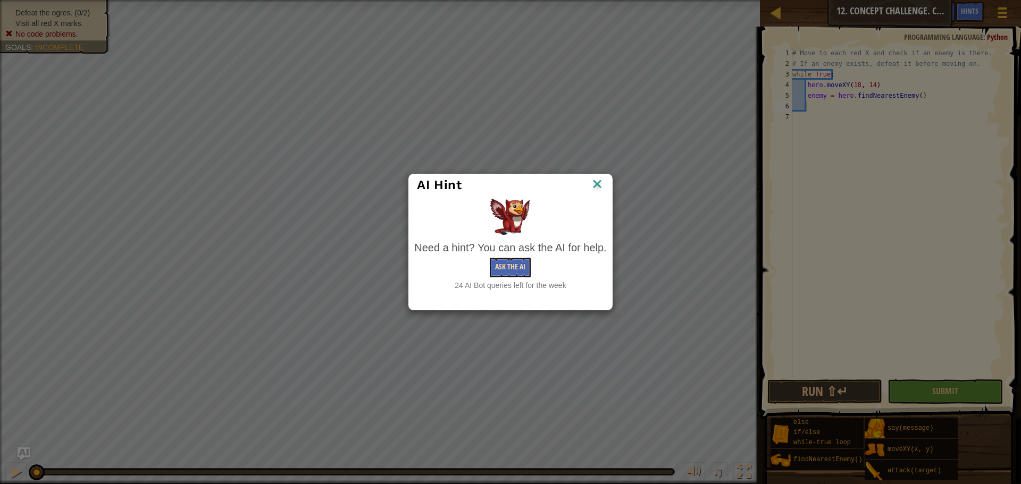
click at [507, 256] on div "Need a hint? You can ask the AI for help. Ask the AI 24 AI Bot queries left for…" at bounding box center [510, 265] width 192 height 51
click at [507, 262] on button "Ask the AI" at bounding box center [510, 268] width 41 height 20
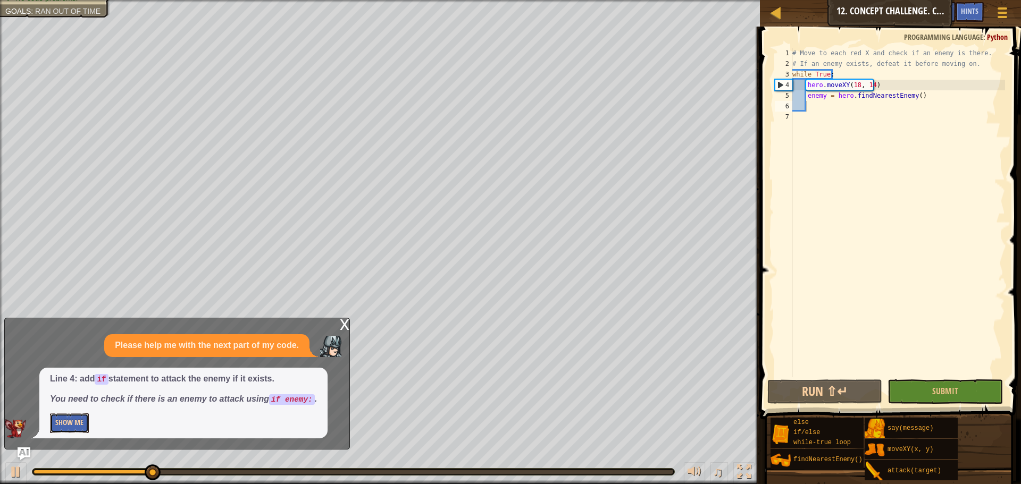
click at [69, 424] on button "Show Me" at bounding box center [69, 424] width 39 height 20
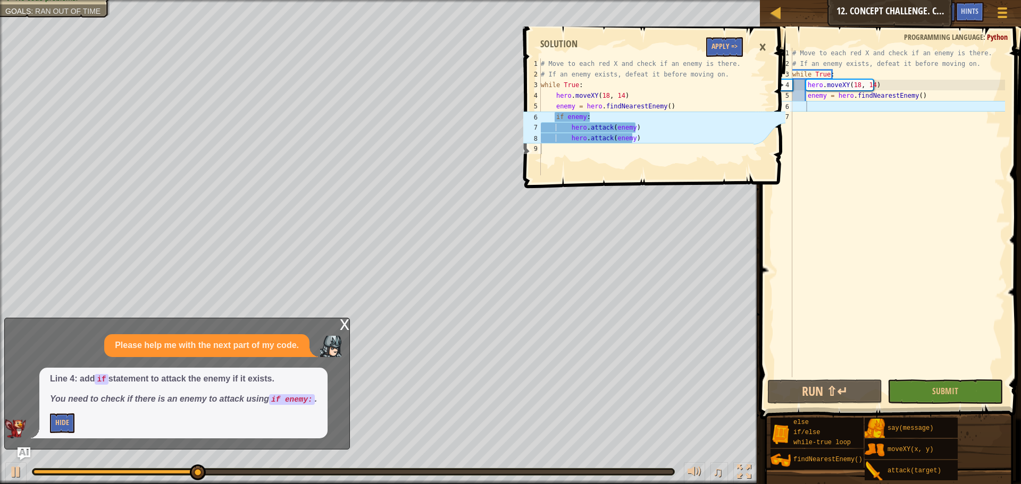
click at [733, 36] on span at bounding box center [656, 92] width 270 height 193
click at [733, 44] on button "Apply =>" at bounding box center [724, 47] width 37 height 20
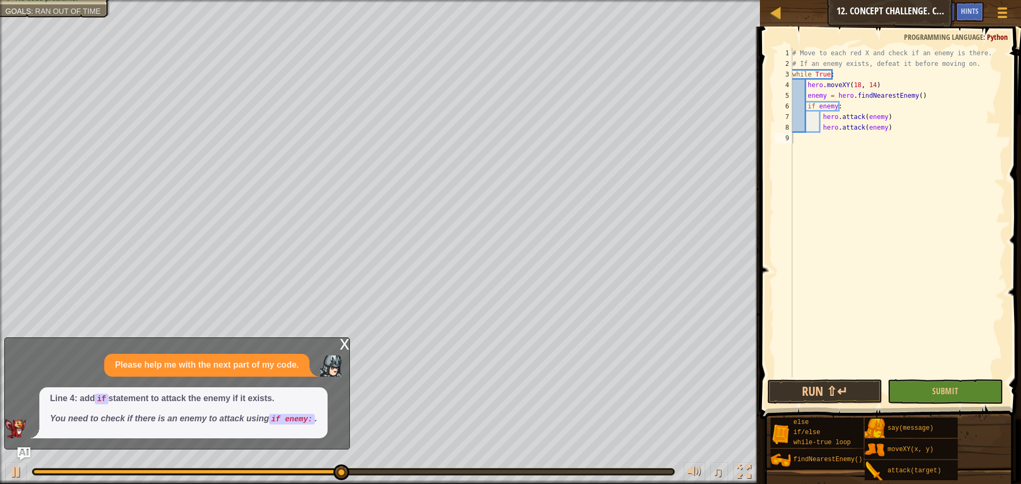
click at [801, 142] on div "# Move to each red X and check if an enemy is there. # If an enemy exists, defe…" at bounding box center [897, 223] width 215 height 351
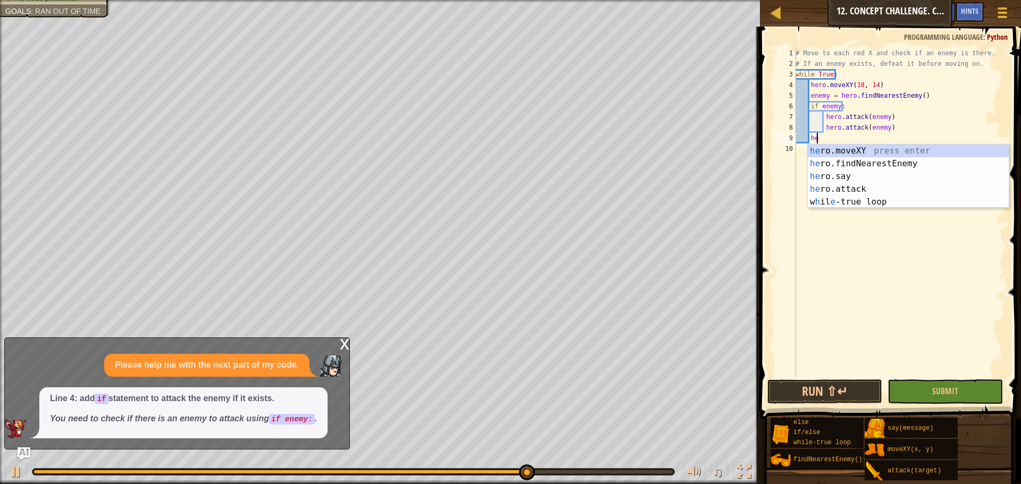
scroll to position [5, 2]
click at [825, 154] on div "her o.moveXY press enter her o.findNearestEnemy press enter her o.say press ent…" at bounding box center [908, 189] width 201 height 89
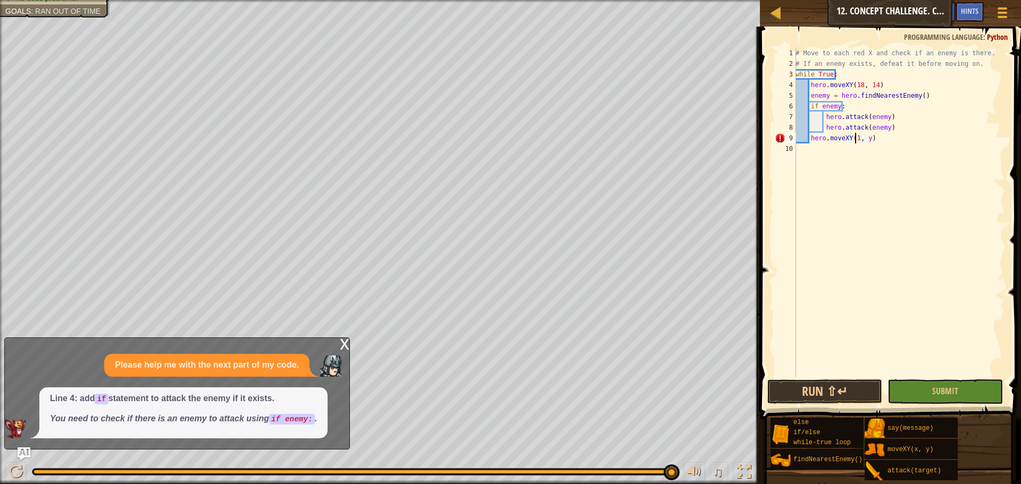
scroll to position [5, 5]
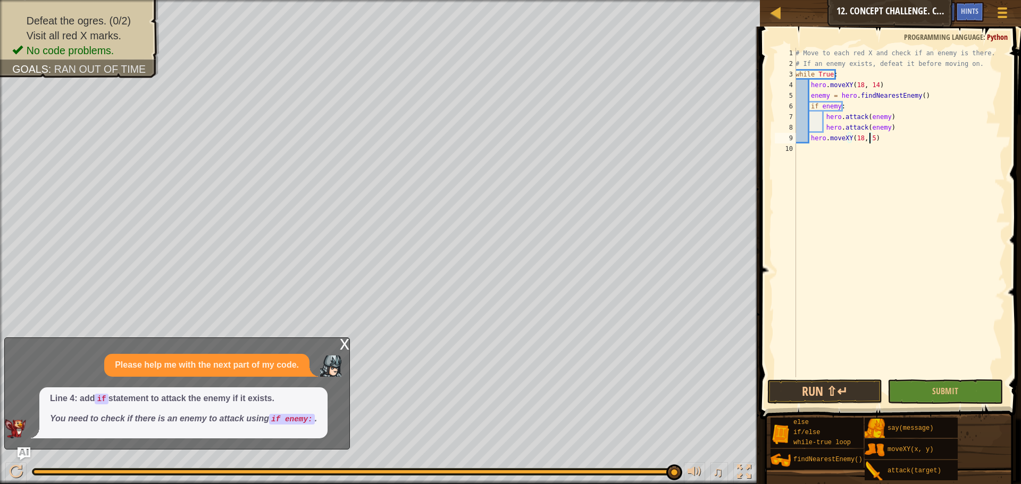
type textarea "hero.moveXY(18, 54)"
click at [801, 149] on div "# Move to each red X and check if an enemy is there. # If an enemy exists, defe…" at bounding box center [899, 223] width 212 height 351
type textarea "h"
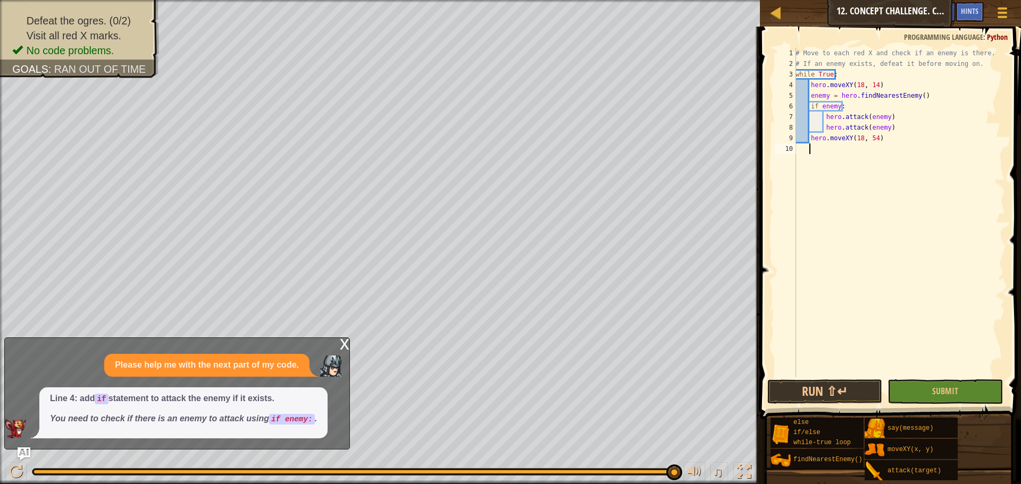
scroll to position [5, 1]
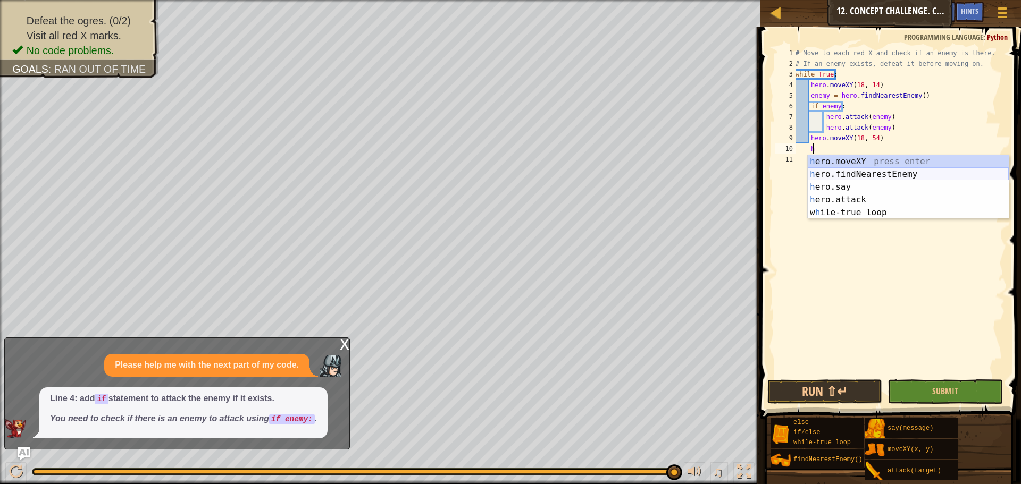
click at [835, 170] on div "h ero.moveXY press enter h ero.findNearestEnemy press enter h ero.say press ent…" at bounding box center [908, 199] width 201 height 89
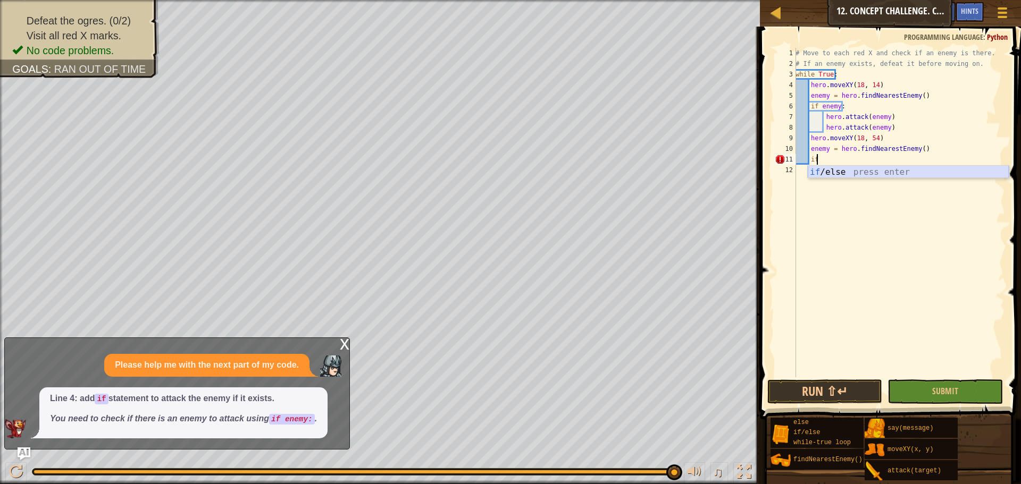
scroll to position [5, 2]
type textarea "i"
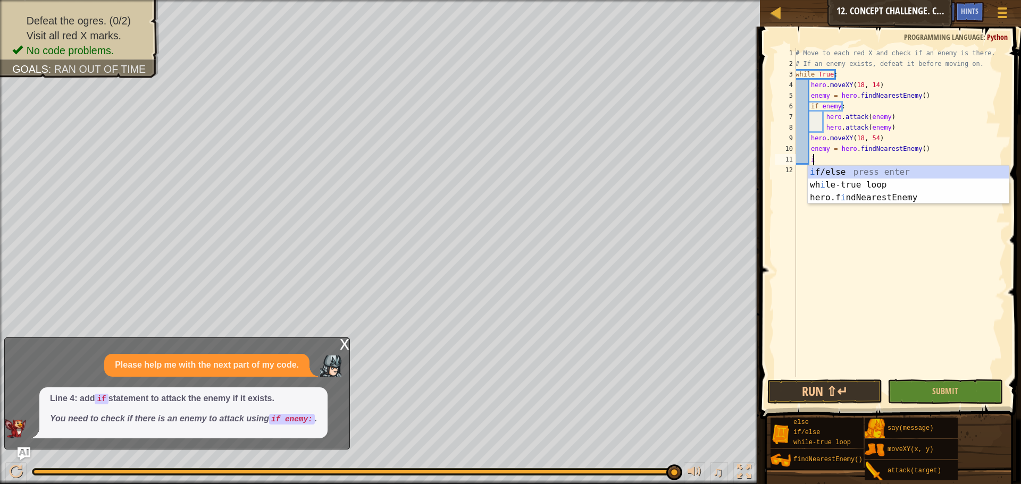
scroll to position [5, 1]
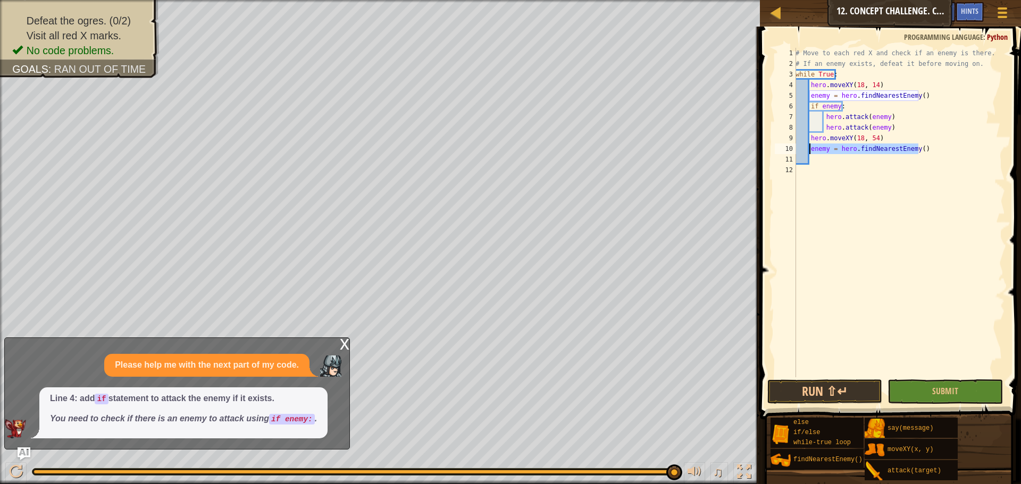
drag, startPoint x: 917, startPoint y: 152, endPoint x: 809, endPoint y: 153, distance: 108.5
click at [809, 153] on div "# Move to each red X and check if an enemy is there. # If an enemy exists, defe…" at bounding box center [899, 223] width 212 height 351
type textarea "enemy = hero.findNearestEnemy()"
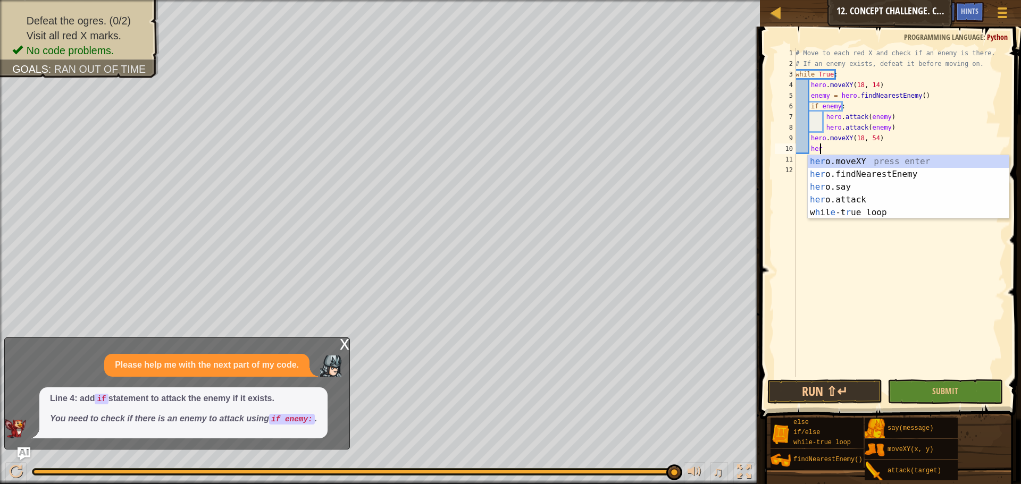
scroll to position [5, 2]
click at [834, 164] on div "her o.moveXY press enter her o.findNearestEnemy press enter her o.say press ent…" at bounding box center [908, 199] width 201 height 89
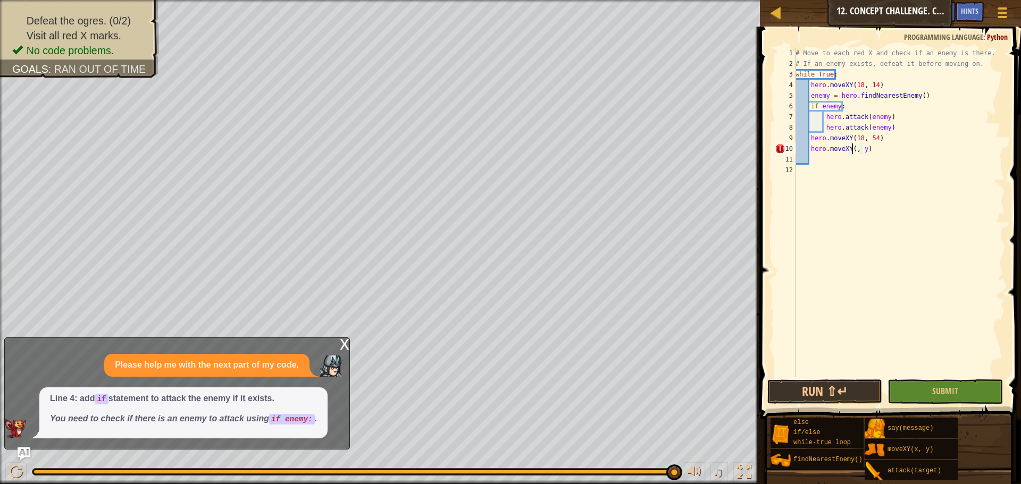
scroll to position [5, 5]
type textarea "hero.moveXY(62, 54)"
click at [813, 157] on div "# Move to each red X and check if an enemy is there. # If an enemy exists, defe…" at bounding box center [899, 223] width 212 height 351
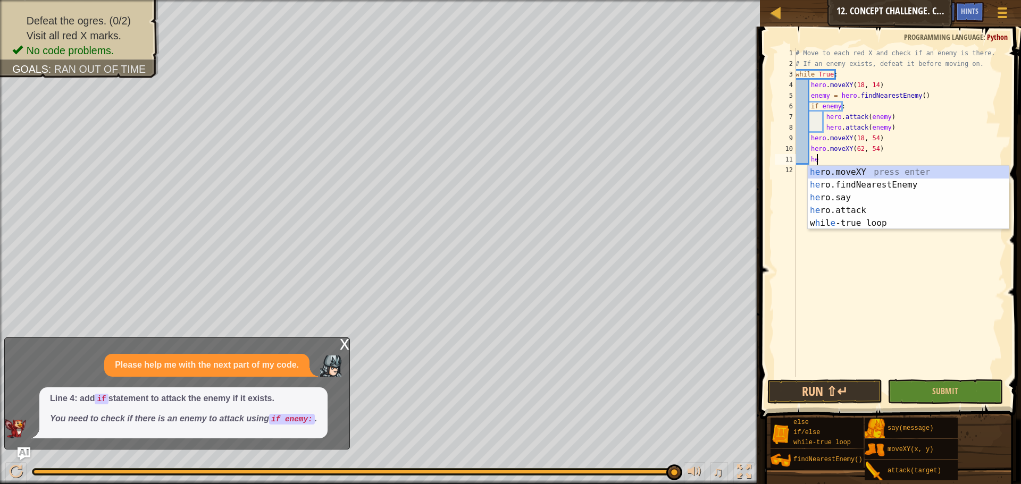
scroll to position [5, 2]
click at [829, 170] on div "her o.moveXY press enter her o.findNearestEnemy press enter her o.say press ent…" at bounding box center [908, 210] width 201 height 89
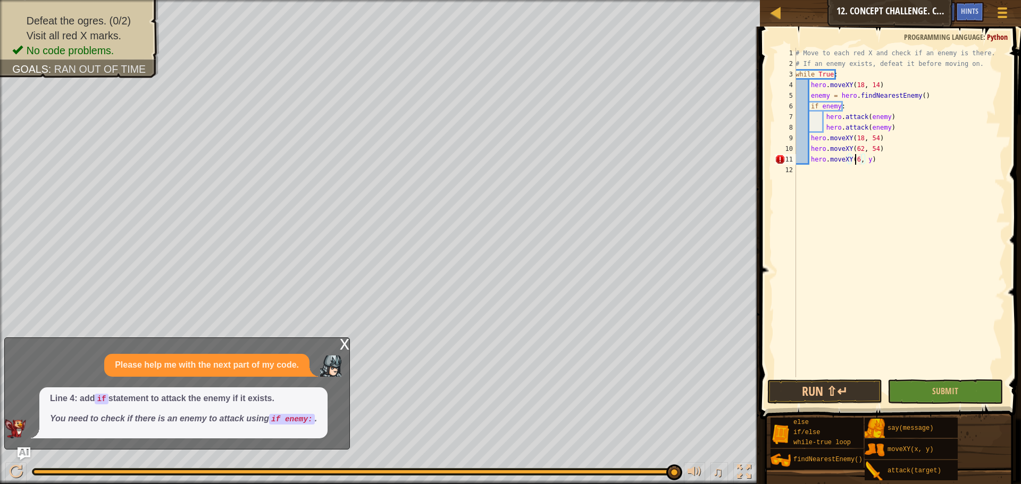
scroll to position [5, 5]
type textarea "hero.moveXY(62, 14)"
drag, startPoint x: 802, startPoint y: 174, endPoint x: 798, endPoint y: 180, distance: 6.7
click at [798, 180] on div "# Move to each red X and check if an enemy is there. # If an enemy exists, defe…" at bounding box center [899, 223] width 212 height 351
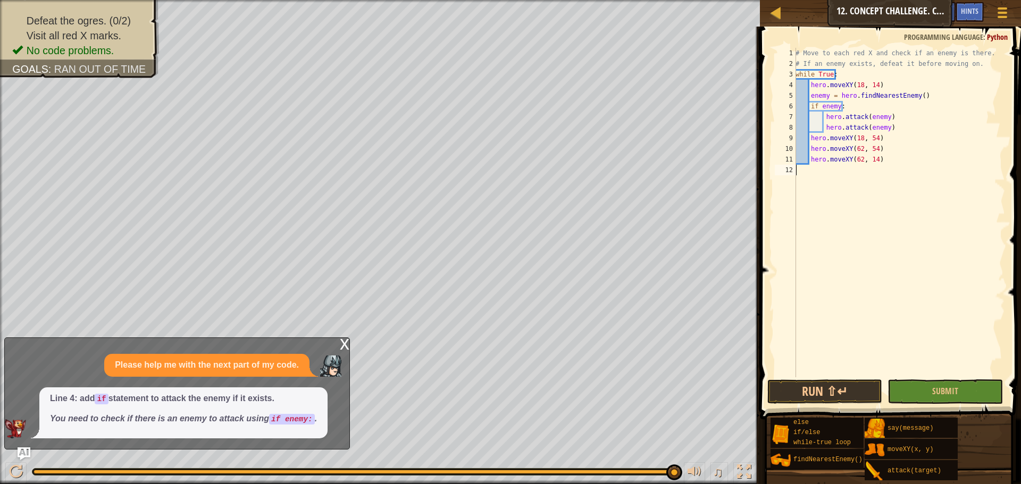
scroll to position [5, 0]
click at [881, 156] on div "# Move to each red X and check if an enemy is there. # If an enemy exists, defe…" at bounding box center [899, 223] width 212 height 351
type textarea "hero.moveXY(62, 14)"
type textarea "h"
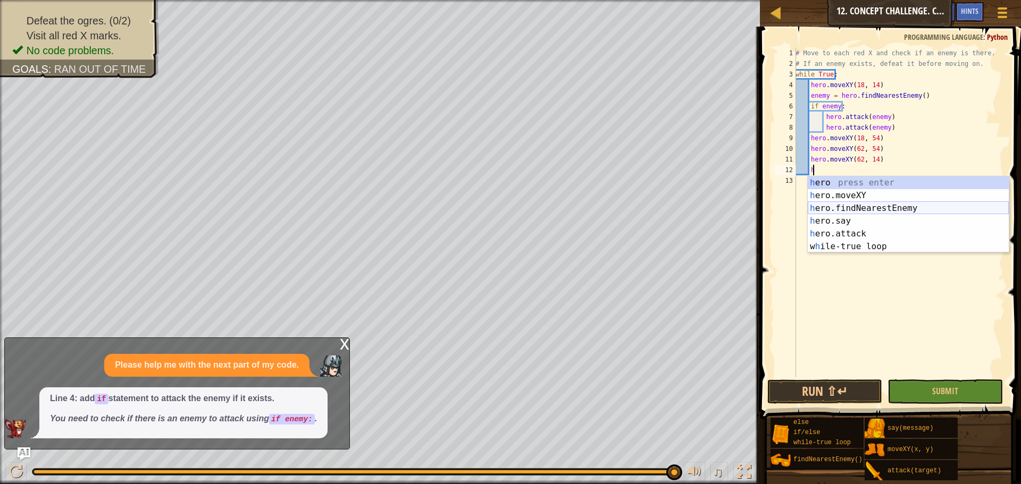
click at [844, 210] on div "h ero press enter h ero.moveXY press enter h ero.findNearestEnemy press enter h…" at bounding box center [908, 227] width 201 height 102
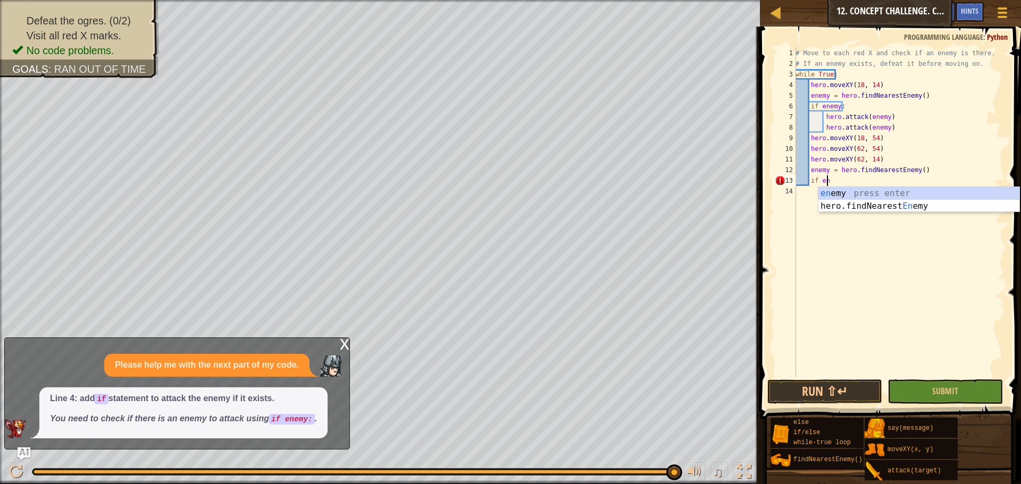
scroll to position [5, 2]
click at [825, 192] on div "en emy press enter hero.findNearest En emy press enter" at bounding box center [918, 212] width 201 height 51
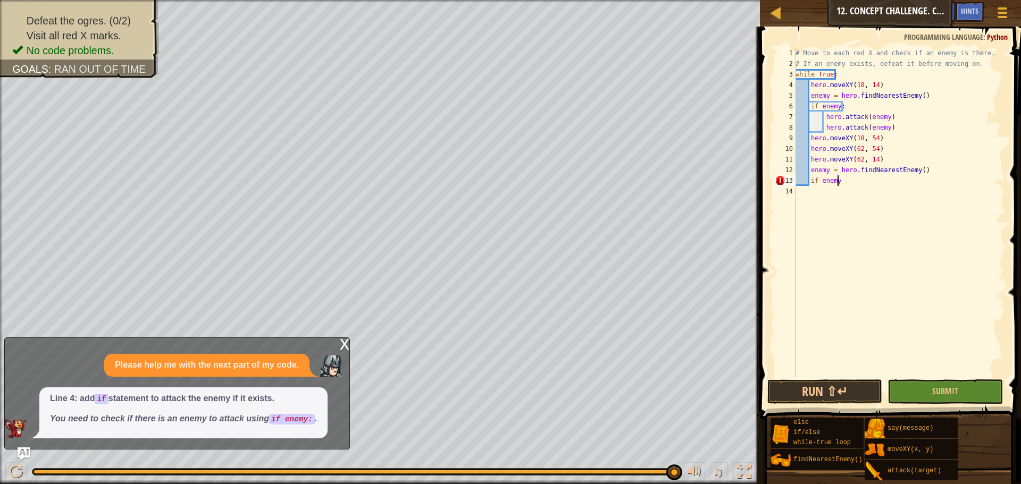
type textarea "if enemy:"
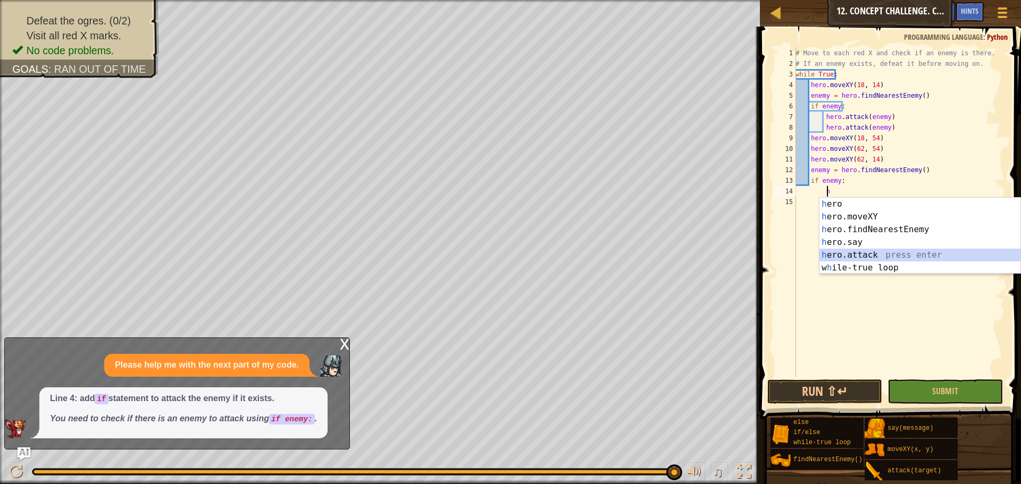
click at [854, 255] on div "h ero press enter h ero.moveXY press enter h ero.findNearestEnemy press enter h…" at bounding box center [919, 249] width 201 height 102
type textarea "hero.attack(enemy)"
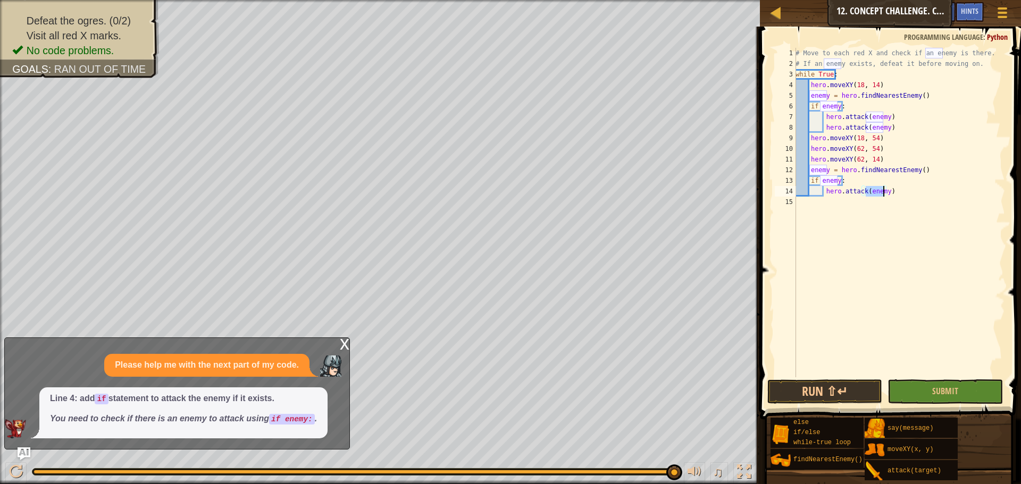
click at [828, 207] on div "# Move to each red X and check if an enemy is there. # If an enemy exists, defe…" at bounding box center [899, 223] width 212 height 351
drag, startPoint x: 870, startPoint y: 191, endPoint x: 809, endPoint y: 195, distance: 60.7
click at [809, 195] on div "# Move to each red X and check if an enemy is there. # If an enemy exists, defe…" at bounding box center [899, 223] width 212 height 351
type textarea "hero.attack(enemy)"
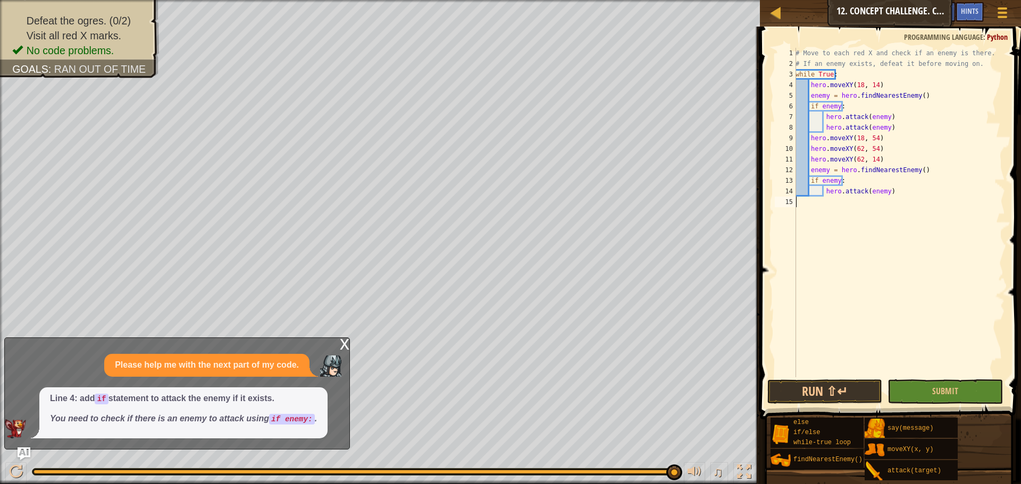
drag, startPoint x: 814, startPoint y: 195, endPoint x: 810, endPoint y: 220, distance: 25.3
click at [810, 220] on div "# Move to each red X and check if an enemy is there. # If an enemy exists, defe…" at bounding box center [899, 223] width 212 height 351
drag, startPoint x: 888, startPoint y: 194, endPoint x: 794, endPoint y: 186, distance: 94.4
click at [794, 186] on div "1 2 3 4 5 6 7 8 9 10 11 12 13 14 15 # Move to each red X and check if an enemy …" at bounding box center [888, 213] width 232 height 330
drag, startPoint x: 794, startPoint y: 186, endPoint x: 916, endPoint y: 159, distance: 125.2
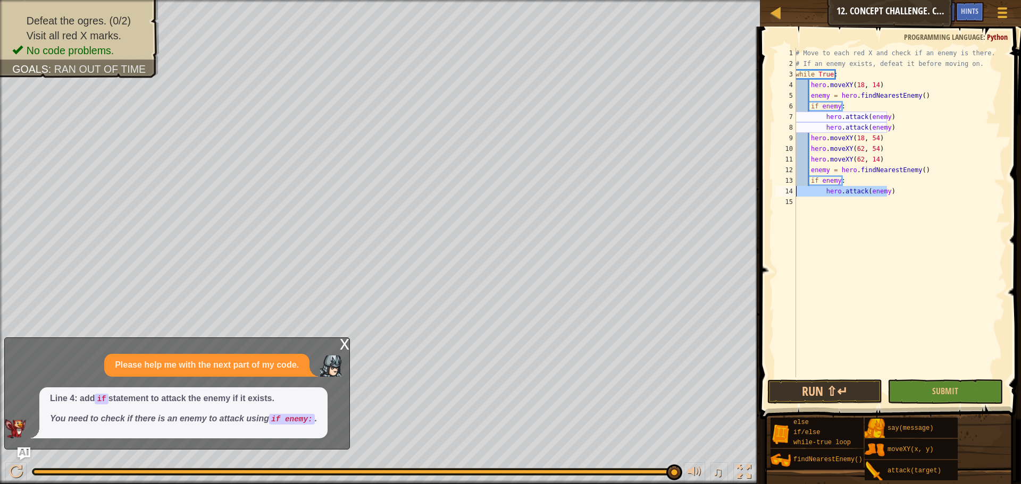
click at [917, 153] on div "# Move to each red X and check if an enemy is there. # If an enemy exists, defe…" at bounding box center [899, 223] width 212 height 351
drag, startPoint x: 886, startPoint y: 195, endPoint x: 783, endPoint y: 194, distance: 103.1
click at [783, 194] on div "hero.moveXY(62, 54) 1 2 3 4 5 6 7 8 9 10 11 12 13 14 15 # Move to each red X an…" at bounding box center [888, 213] width 232 height 330
type textarea "hero.attack(enemy)"
paste textarea
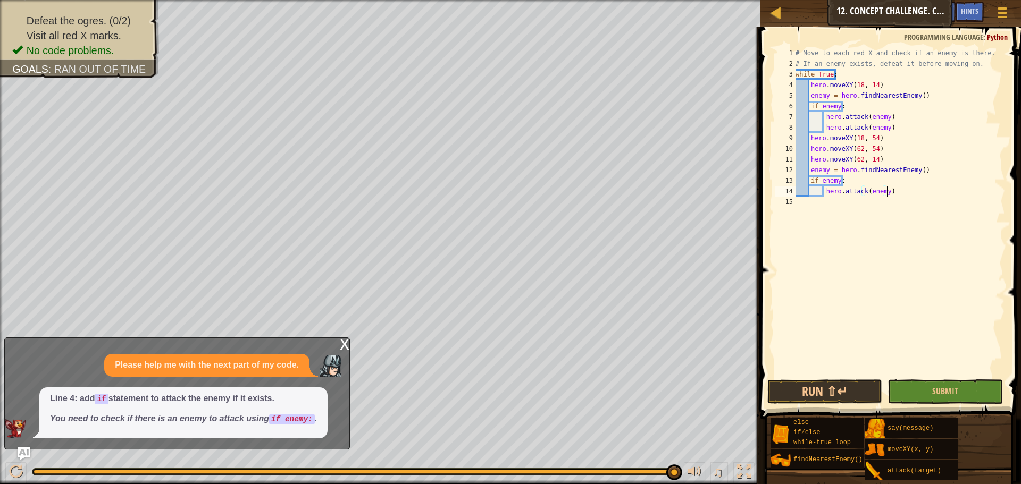
click at [882, 202] on div "# Move to each red X and check if an enemy is there. # If an enemy exists, defe…" at bounding box center [899, 223] width 212 height 351
paste textarea "hero.attack(enemy)"
type textarea "hero.attack(enemy)"
click at [926, 188] on div "# Move to each red X and check if an enemy is there. # If an enemy exists, defe…" at bounding box center [899, 223] width 212 height 351
click at [962, 397] on button "Submit" at bounding box center [944, 392] width 115 height 24
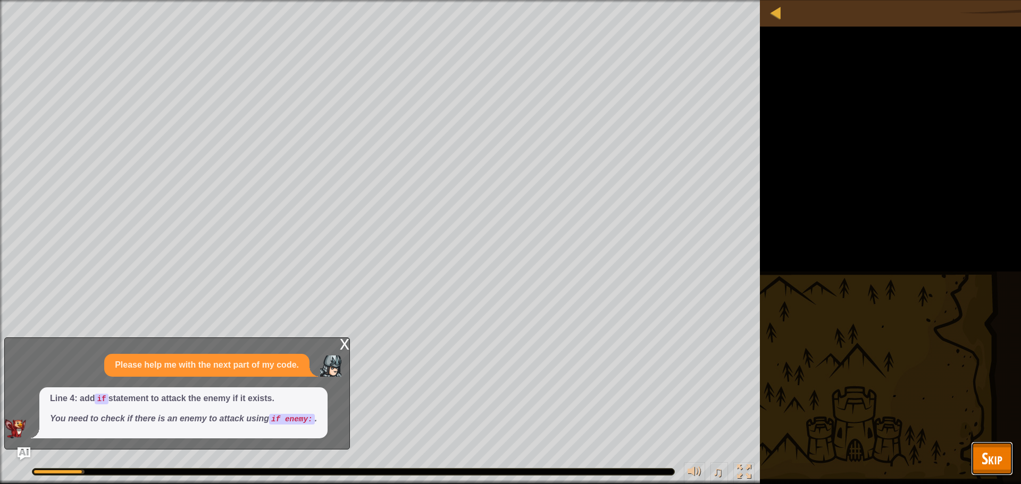
click at [993, 461] on span "Skip" at bounding box center [991, 459] width 21 height 22
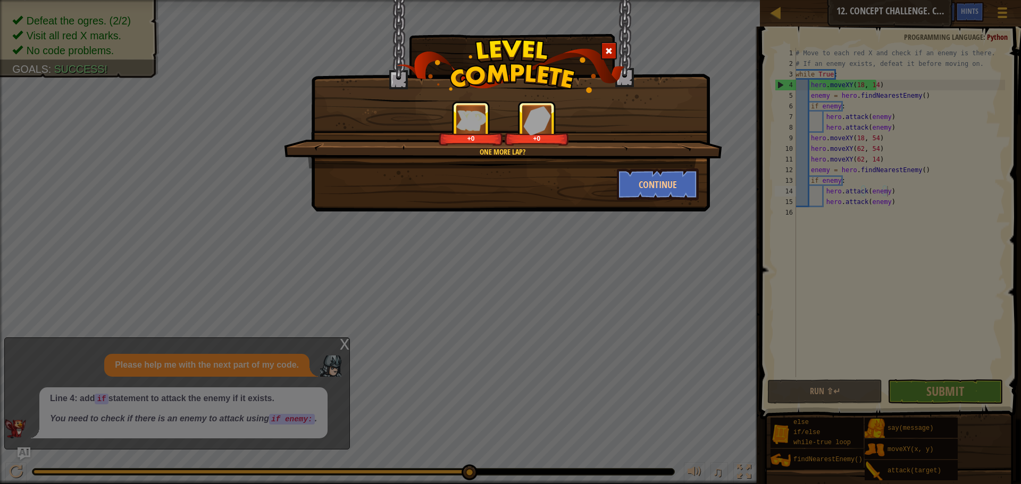
click at [927, 394] on div "One more lap? +0 +0 Continue" at bounding box center [510, 242] width 1021 height 484
click at [665, 187] on button "Continue" at bounding box center [658, 185] width 82 height 32
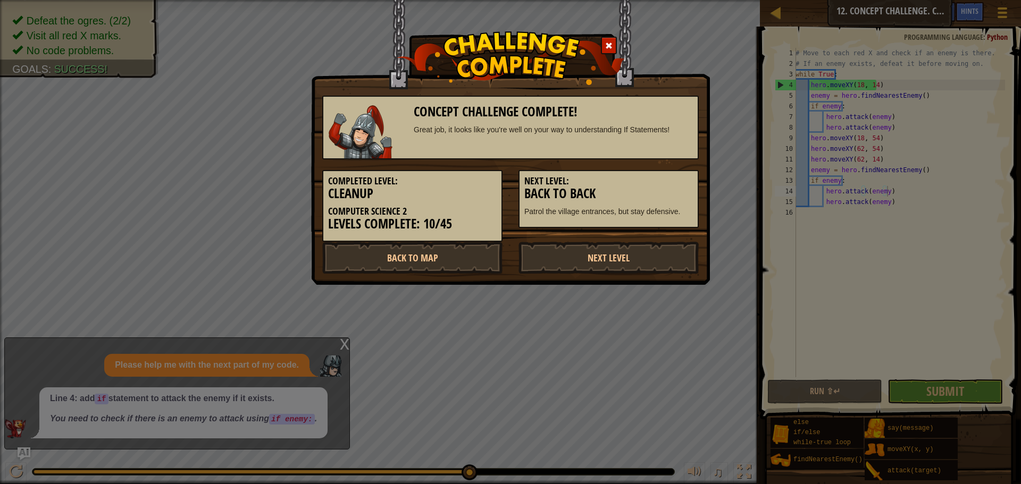
click at [652, 184] on h5 "Next Level:" at bounding box center [608, 181] width 169 height 11
click at [623, 263] on link "Next Level" at bounding box center [608, 258] width 180 height 32
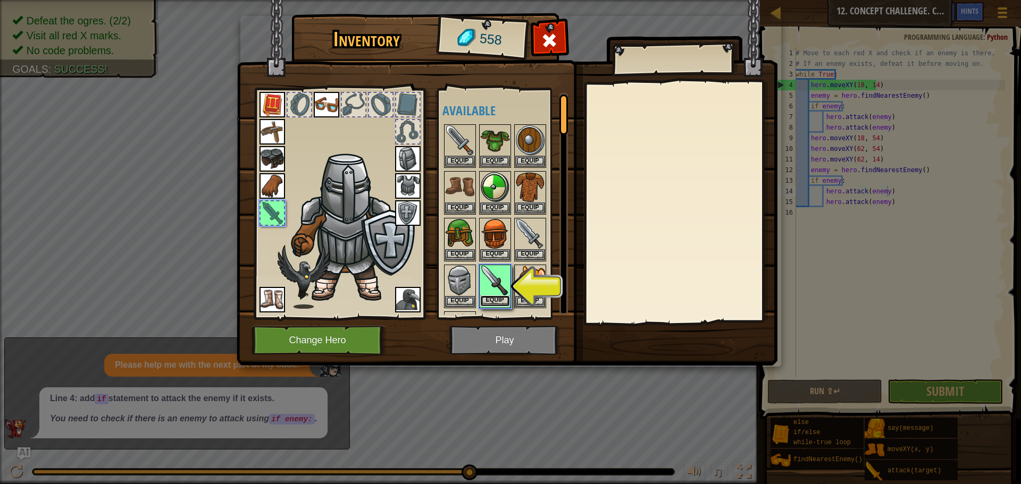
click at [495, 303] on button "Equip" at bounding box center [495, 301] width 30 height 11
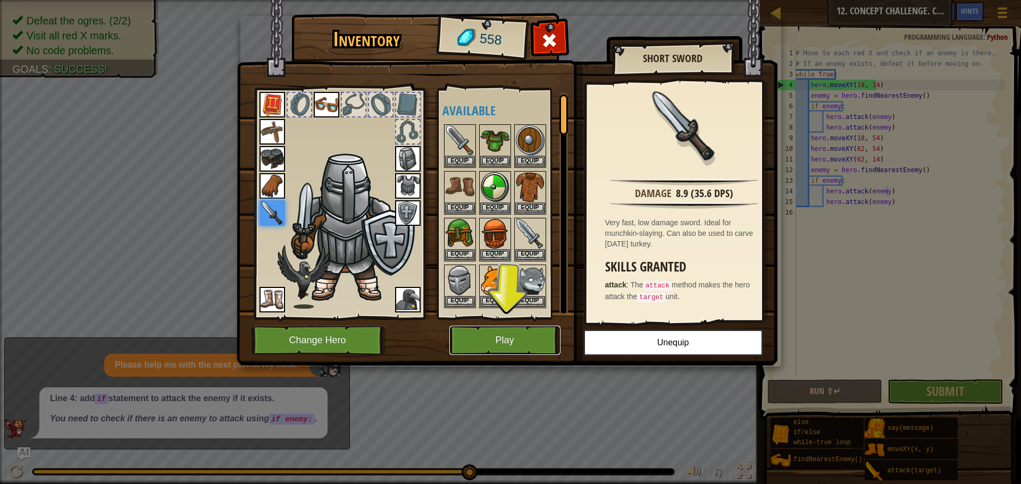
click at [518, 336] on button "Play" at bounding box center [504, 340] width 111 height 29
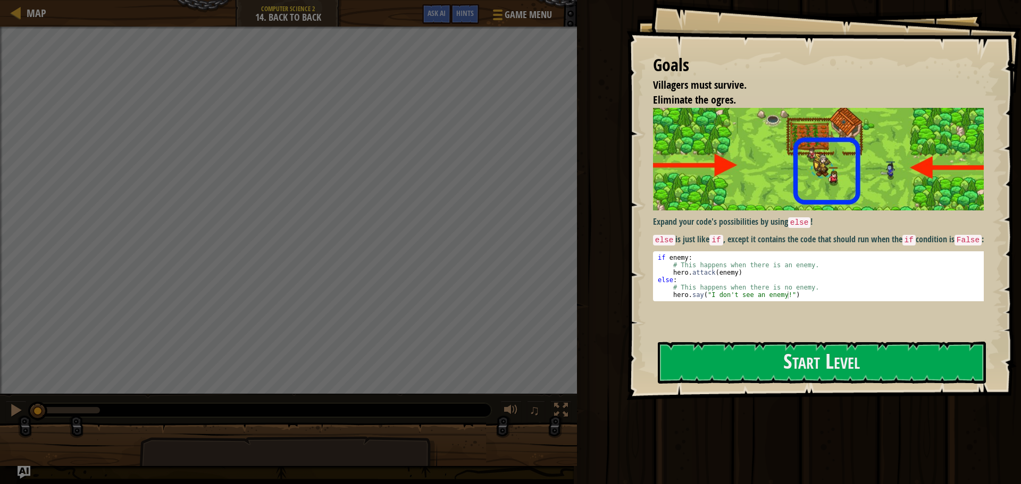
drag, startPoint x: 749, startPoint y: 259, endPoint x: 751, endPoint y: 304, distance: 44.2
click at [749, 264] on div "Expand your code's possibilities by using else ! else is just like if , except …" at bounding box center [822, 205] width 339 height 194
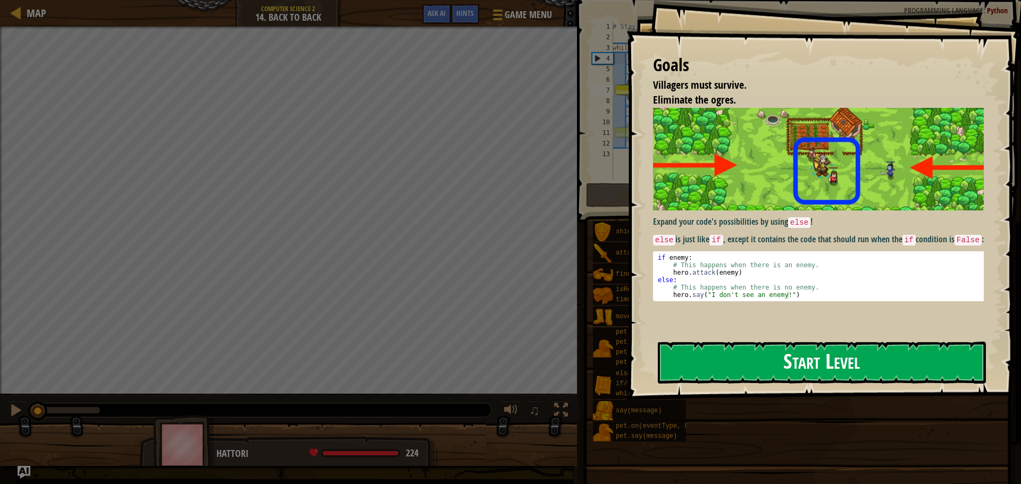
drag, startPoint x: 738, startPoint y: 347, endPoint x: 735, endPoint y: 370, distance: 23.0
click at [733, 350] on button "Start Level" at bounding box center [822, 363] width 328 height 42
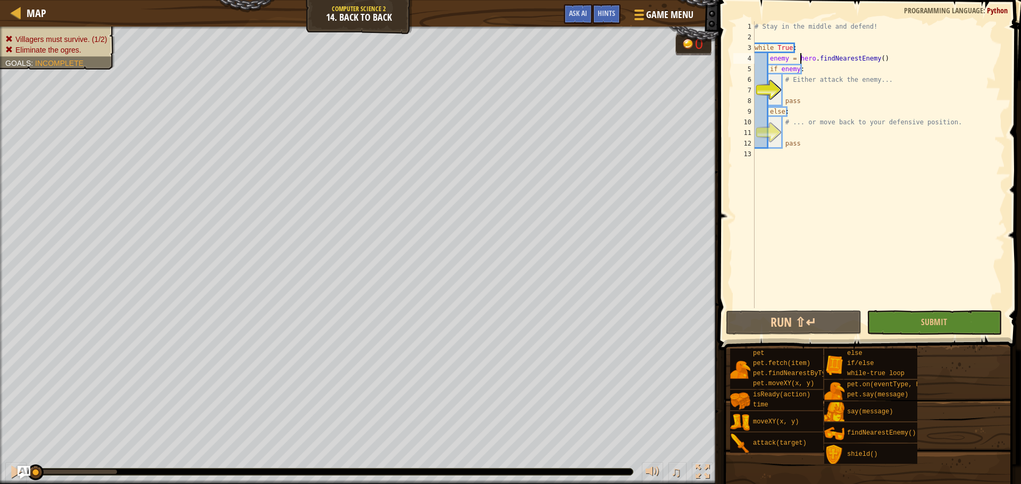
click at [801, 55] on div "# Stay in the middle and defend! while True : enemy = hero . findNearestEnemy (…" at bounding box center [878, 175] width 253 height 308
click at [795, 44] on div "# Stay in the middle and defend! while True : enemy = hero . findNearestEnemy (…" at bounding box center [878, 175] width 253 height 308
type textarea "while True:"
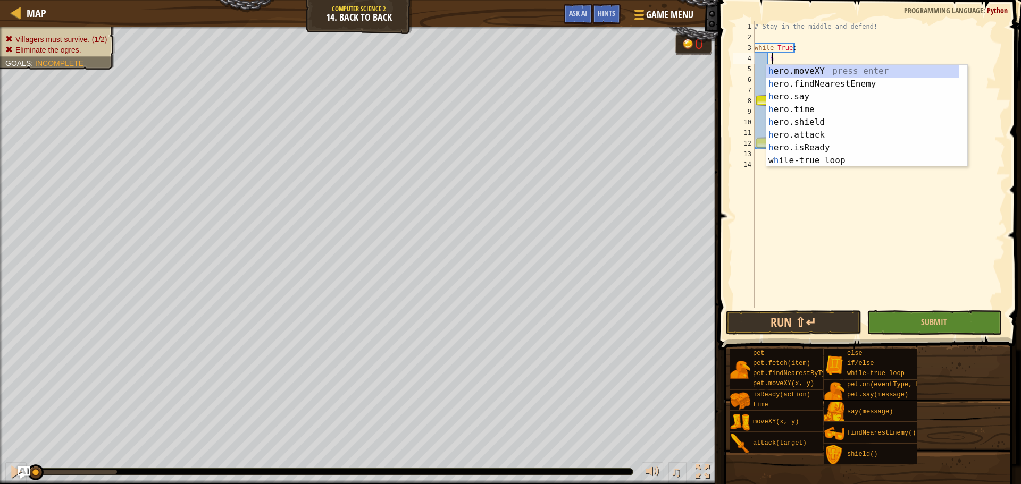
scroll to position [5, 1]
click at [795, 72] on div "h ero.moveXY press enter h ero.findNearestEnemy press enter h ero.say press ent…" at bounding box center [862, 129] width 193 height 128
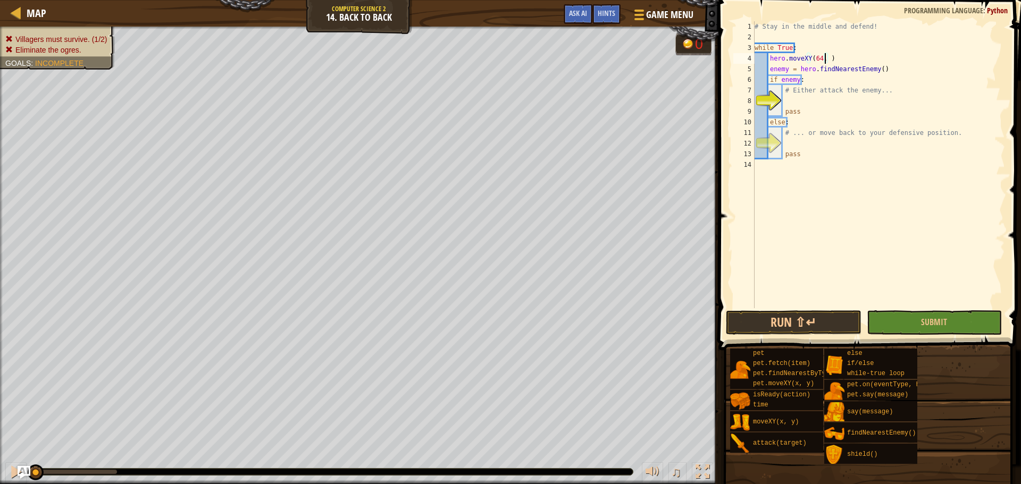
scroll to position [5, 6]
drag, startPoint x: 882, startPoint y: 93, endPoint x: 783, endPoint y: 90, distance: 98.9
click at [783, 90] on div "# Stay in the middle and defend! while True : hero . moveXY ( 64 , 37 ) enemy =…" at bounding box center [878, 175] width 253 height 308
type textarea "# Either attack the enemy..."
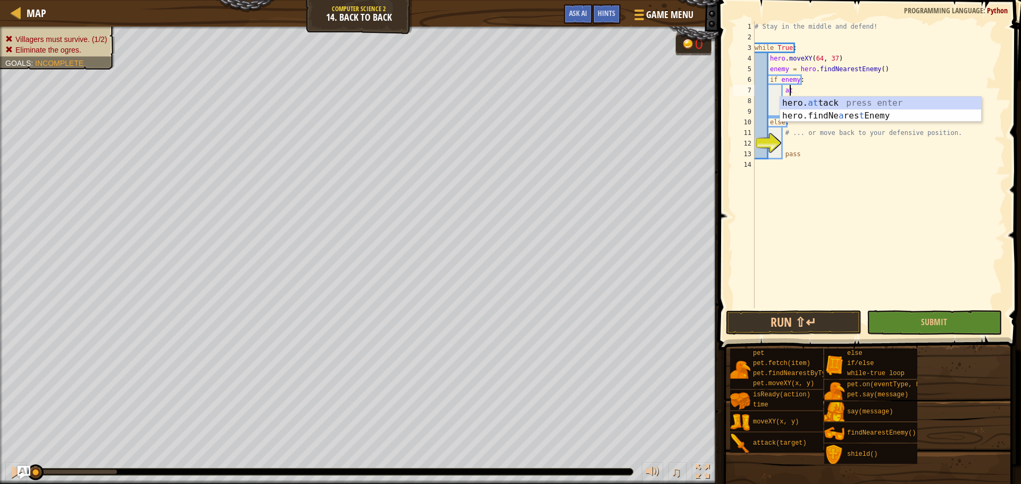
scroll to position [5, 3]
click at [802, 104] on div "hero. att ack press enter" at bounding box center [880, 116] width 201 height 38
type textarea "hero.attack(enemy)"
click at [804, 98] on div "# Stay in the middle and defend! while True : hero . moveXY ( 64 , 37 ) enemy =…" at bounding box center [878, 175] width 253 height 308
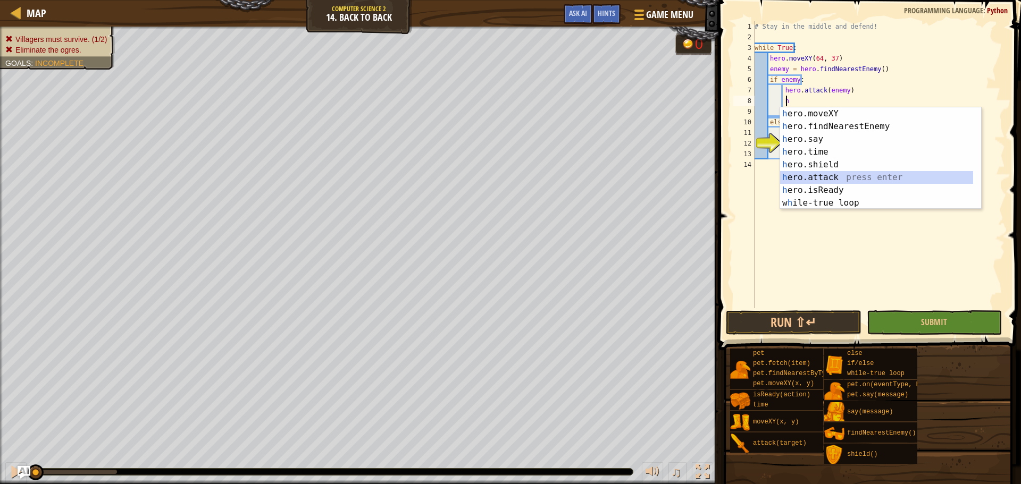
click at [818, 180] on div "h ero.moveXY press enter h ero.findNearestEnemy press enter h ero.say press ent…" at bounding box center [880, 171] width 201 height 128
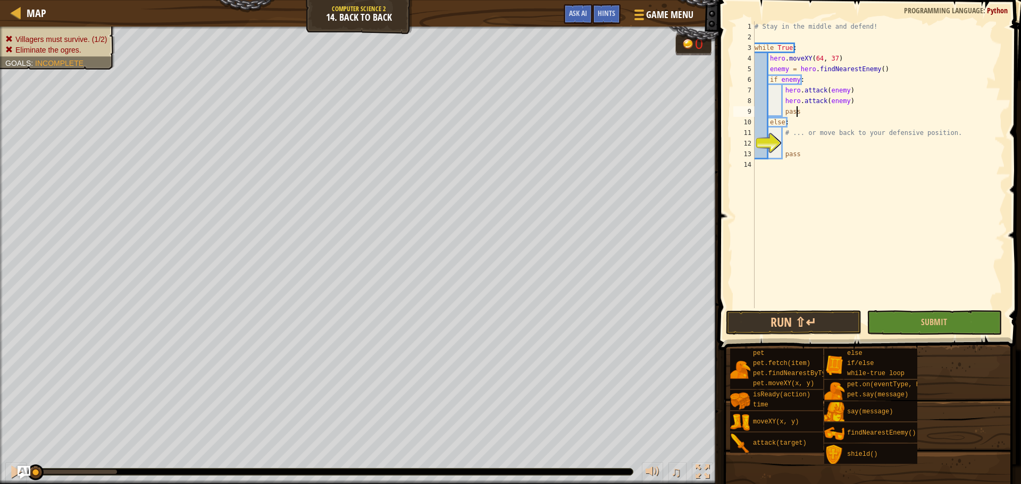
click at [820, 110] on div "# Stay in the middle and defend! while True : hero . moveXY ( 64 , 37 ) enemy =…" at bounding box center [878, 175] width 253 height 308
type textarea "pass"
click at [787, 188] on div "# Stay in the middle and defend! while True : hero . moveXY ( 64 , 37 ) enemy =…" at bounding box center [878, 175] width 253 height 308
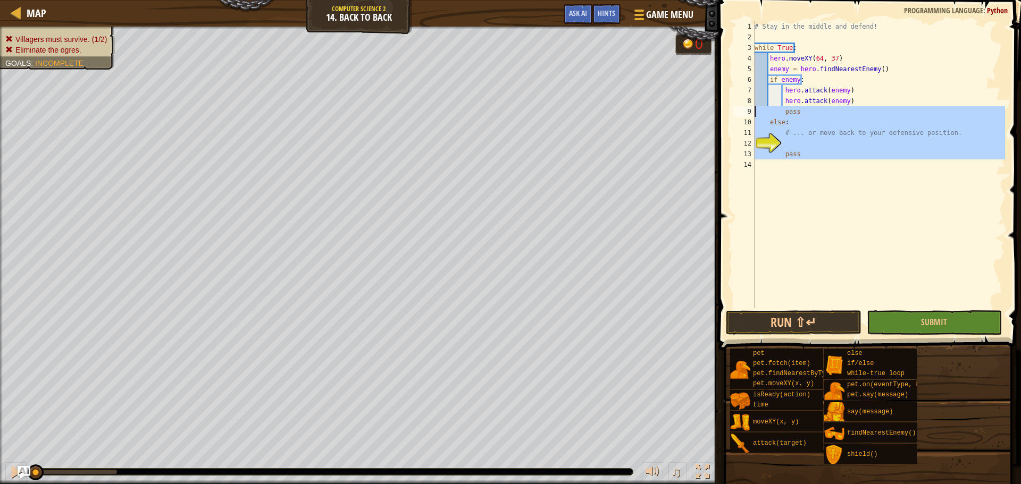
drag, startPoint x: 772, startPoint y: 193, endPoint x: 752, endPoint y: 109, distance: 86.4
click at [752, 109] on div "1 2 3 4 5 6 7 8 9 10 11 12 13 14 # Stay in the middle and defend! while True : …" at bounding box center [868, 164] width 274 height 287
type textarea "pass else:"
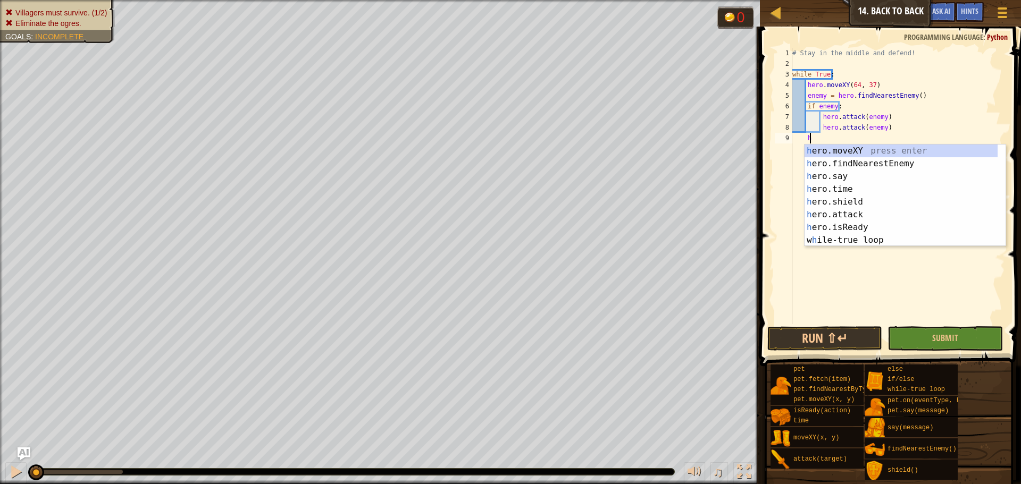
scroll to position [5, 1]
click at [861, 151] on div "h ero.moveXY press enter h ero.findNearestEnemy press enter h ero.say press ent…" at bounding box center [900, 209] width 193 height 128
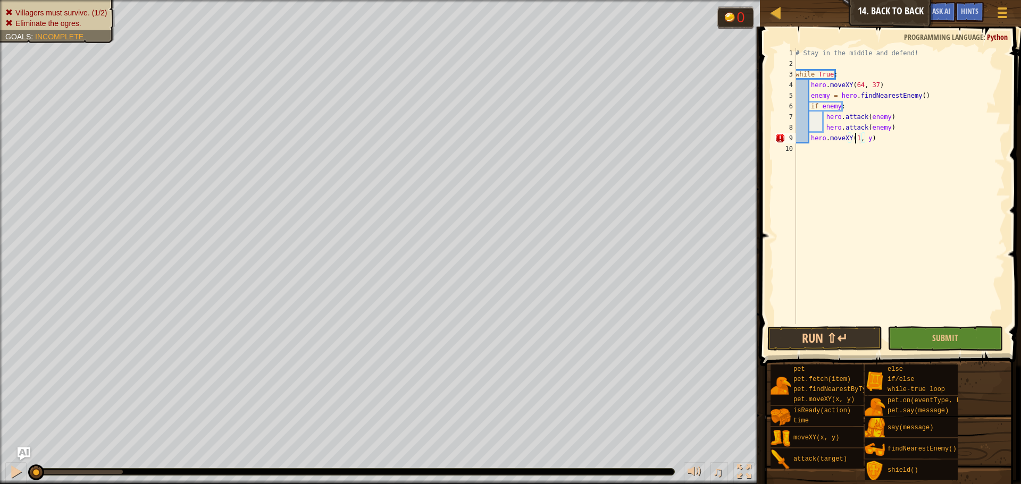
scroll to position [5, 5]
type textarea "hero.moveXY(16, 37)"
click at [816, 153] on div "# Stay in the middle and defend! while True : hero . moveXY ( 64 , 37 ) enemy =…" at bounding box center [899, 197] width 212 height 298
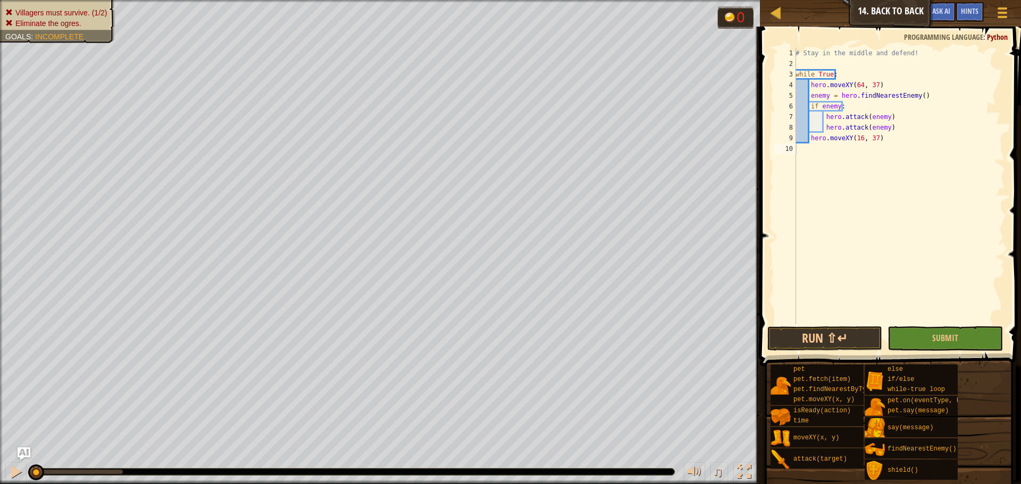
click at [816, 153] on div "# Stay in the middle and defend! while True : hero . moveXY ( 64 , 37 ) enemy =…" at bounding box center [899, 197] width 212 height 298
type textarea "h"
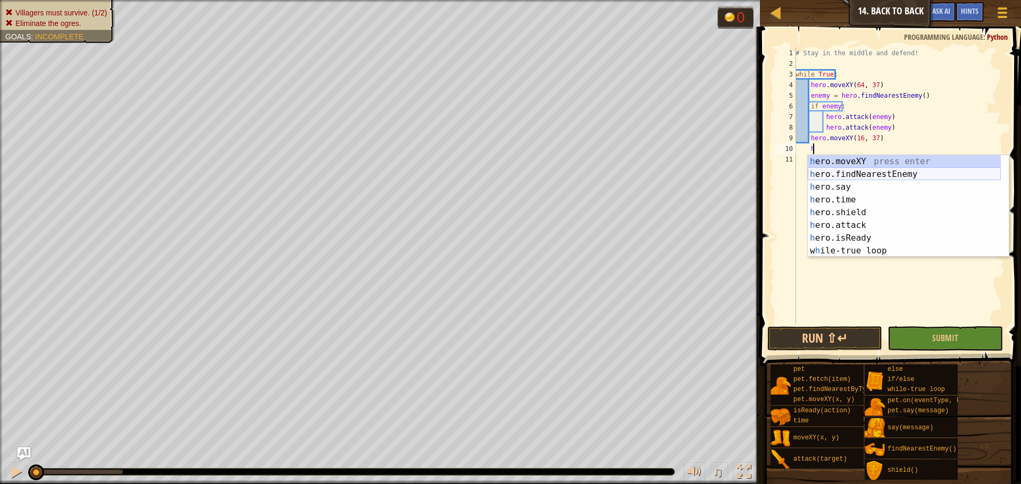
click at [842, 175] on div "h ero.moveXY press enter h ero.findNearestEnemy press enter h ero.say press ent…" at bounding box center [904, 219] width 193 height 128
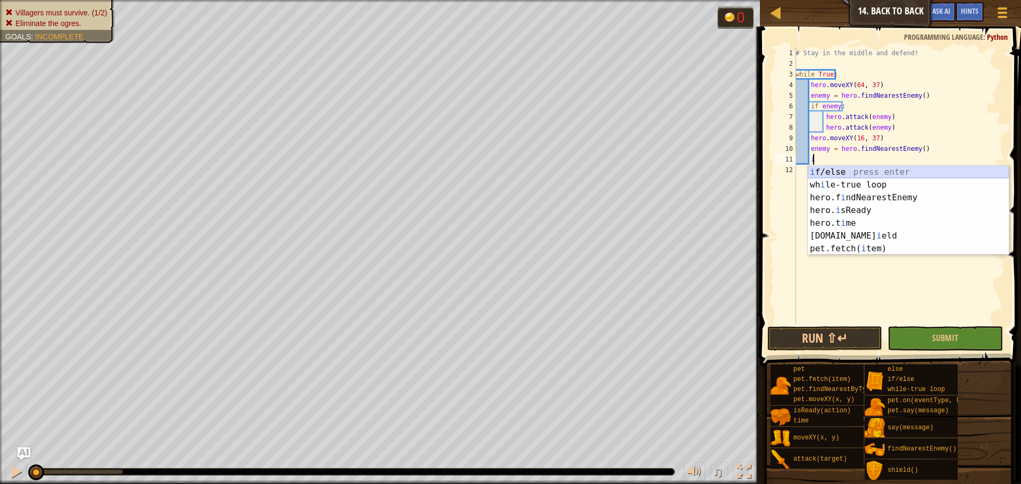
click at [827, 172] on div "i f/else press enter wh i le-true loop press enter hero.f i ndNearestEnemy pres…" at bounding box center [908, 223] width 201 height 115
type textarea "if enemy:"
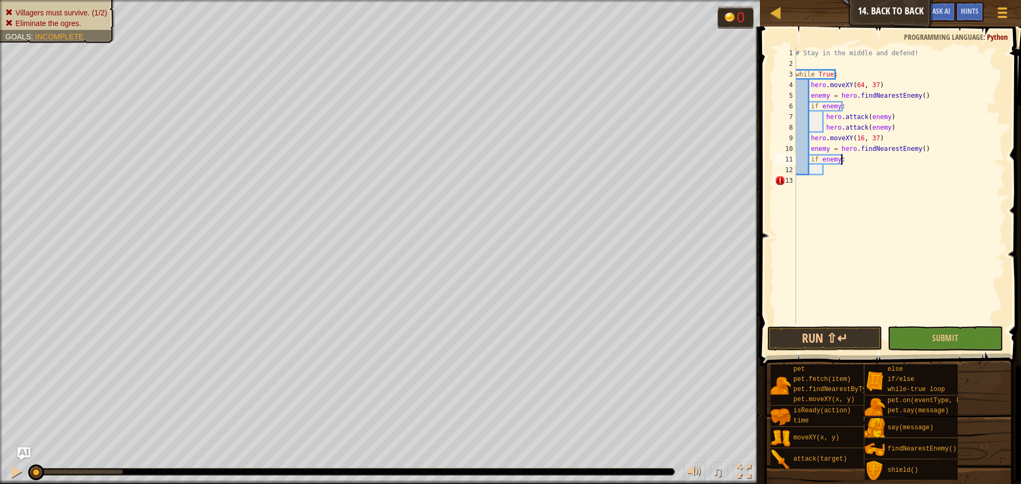
click at [843, 164] on div "# Stay in the middle and defend! while True : hero . moveXY ( 64 , 37 ) enemy =…" at bounding box center [899, 197] width 212 height 298
click at [832, 170] on div "# Stay in the middle and defend! while True : hero . moveXY ( 64 , 37 ) enemy =…" at bounding box center [899, 197] width 212 height 298
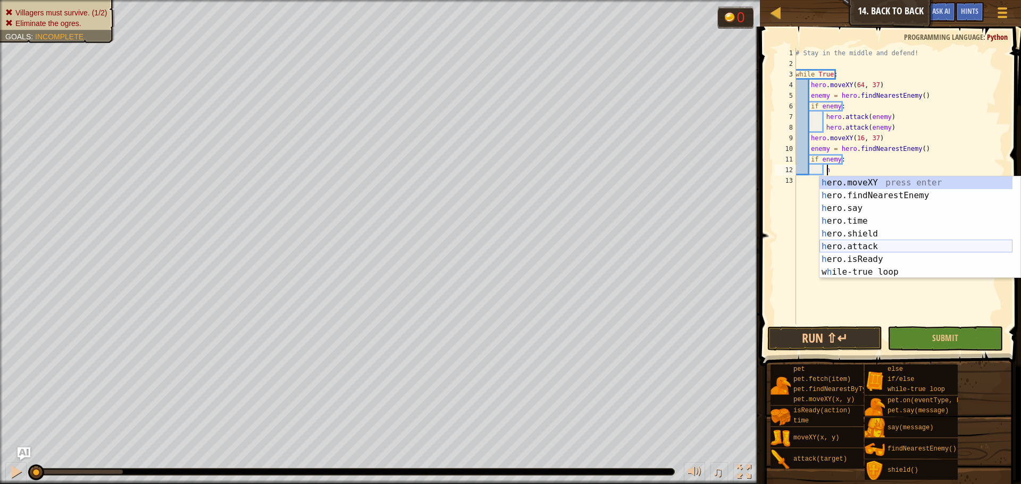
click at [859, 246] on div "h ero.moveXY press enter h ero.findNearestEnemy press enter h ero.say press ent…" at bounding box center [915, 240] width 193 height 128
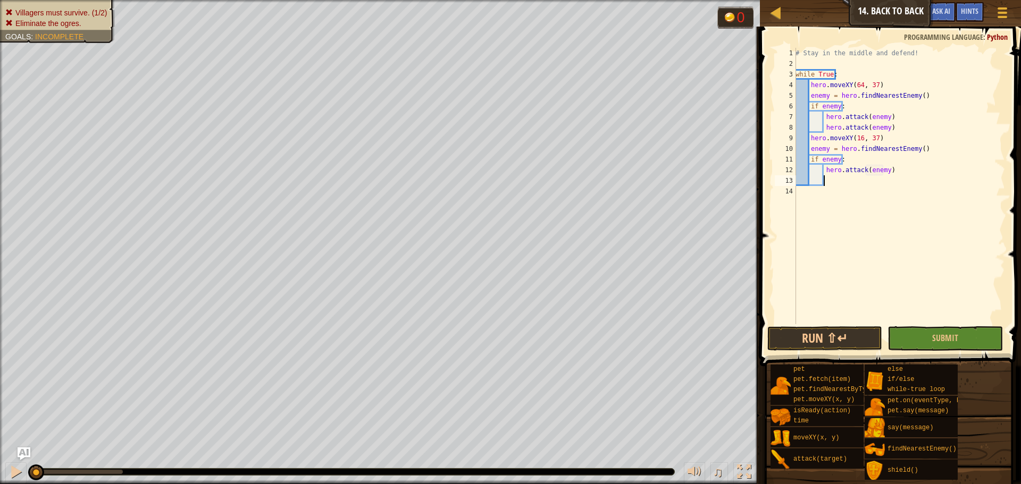
type textarea "hero.attack(enemy)h"
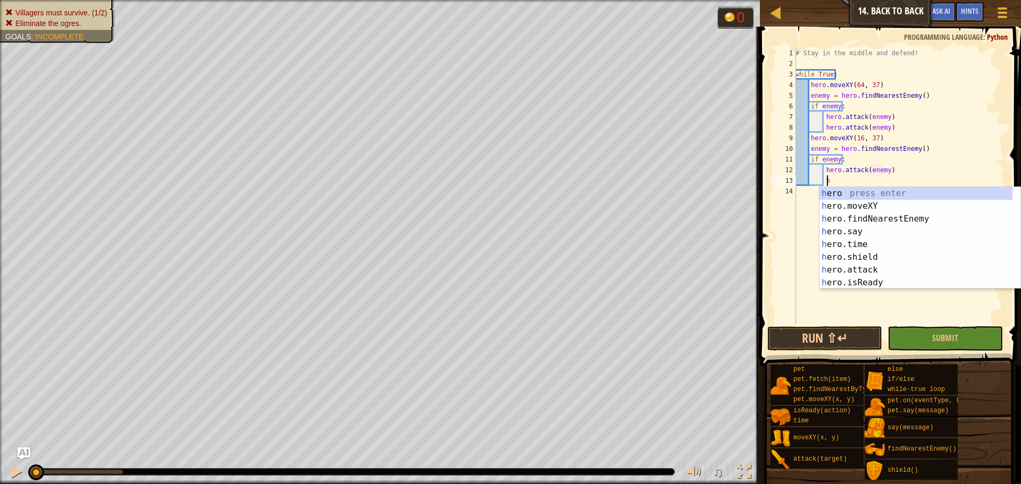
scroll to position [5, 7]
click at [857, 262] on div "h ero press enter h ero.moveXY press enter h ero.findNearestEnemy press enter h…" at bounding box center [915, 251] width 193 height 128
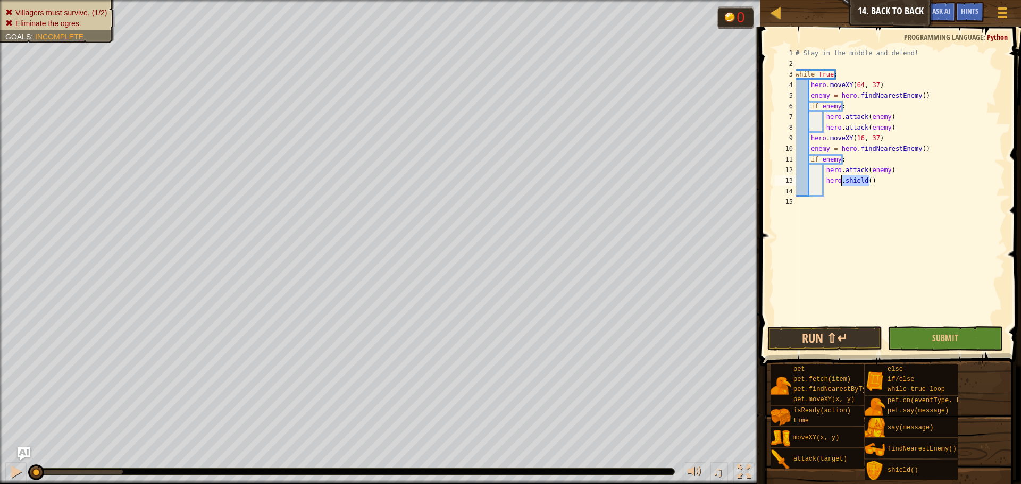
drag, startPoint x: 873, startPoint y: 176, endPoint x: 841, endPoint y: 177, distance: 31.9
click at [841, 177] on div "# Stay in the middle and defend! while True : hero . moveXY ( 64 , 37 ) enemy =…" at bounding box center [899, 197] width 212 height 298
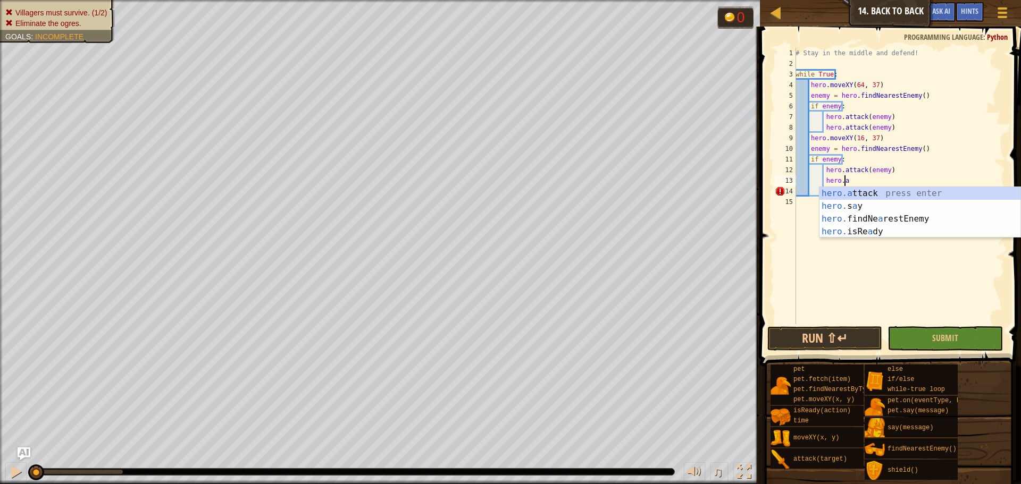
scroll to position [5, 4]
click at [850, 193] on div "hero.a ttack press enter hero. s a y press enter hero. findNe a restEnemy press…" at bounding box center [919, 225] width 201 height 77
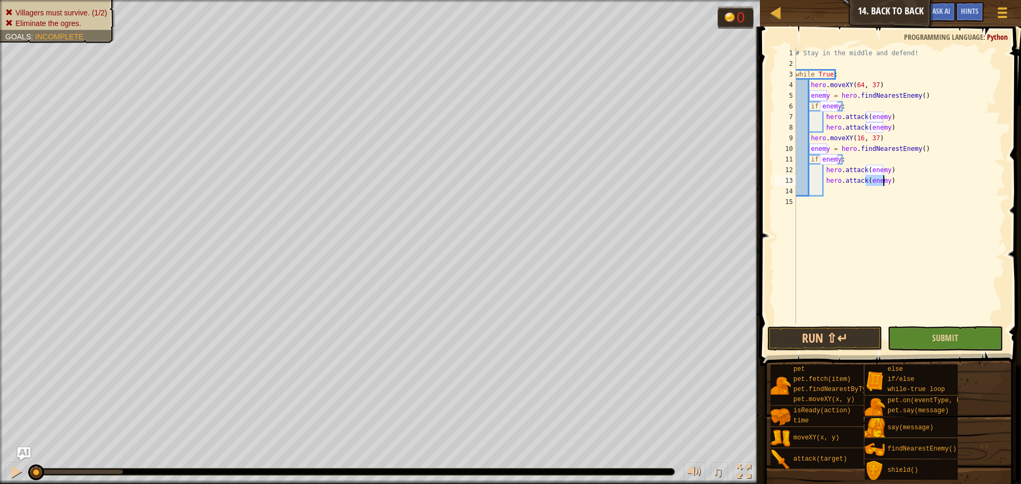
type textarea "hero.attack(enemy)"
click at [915, 341] on button "Submit" at bounding box center [944, 338] width 115 height 24
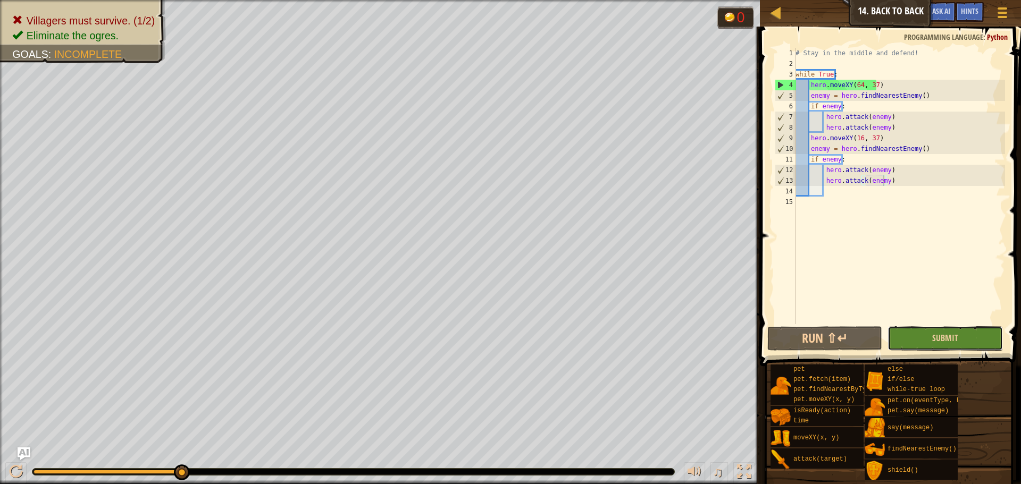
click at [970, 337] on button "Submit" at bounding box center [944, 338] width 115 height 24
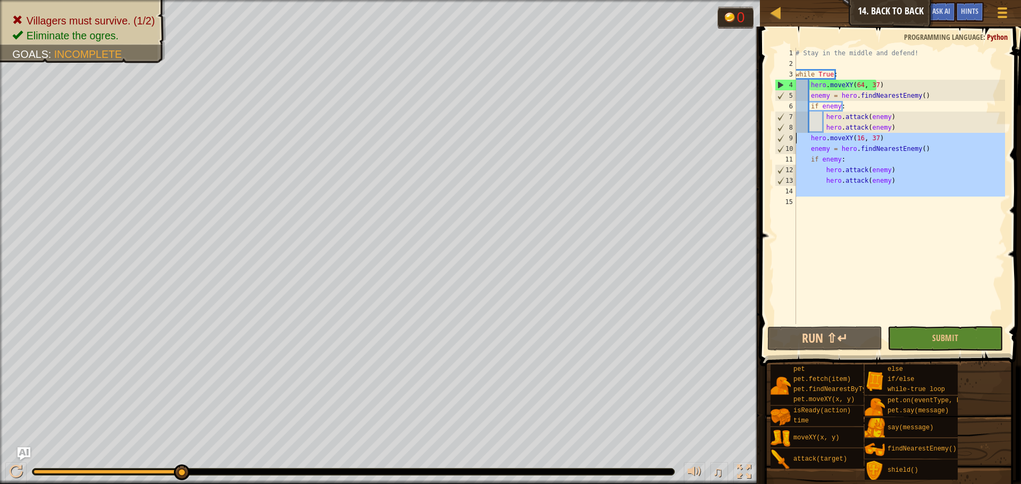
drag, startPoint x: 889, startPoint y: 223, endPoint x: 797, endPoint y: 140, distance: 124.6
click at [797, 140] on div "# Stay in the middle and defend! while True : hero . moveXY ( 64 , 37 ) enemy =…" at bounding box center [899, 197] width 212 height 298
type textarea "hero.moveXY(16, 37) enemy = hero.findNearestEnemy()"
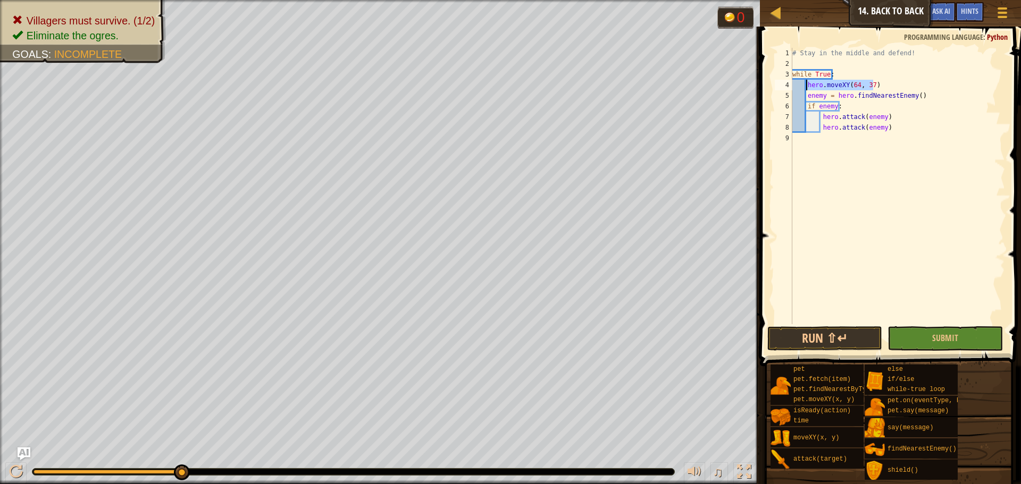
drag, startPoint x: 872, startPoint y: 82, endPoint x: 806, endPoint y: 83, distance: 65.9
click at [806, 83] on div "# Stay in the middle and defend! while True : hero . moveXY ( 64 , 37 ) enemy =…" at bounding box center [897, 197] width 215 height 298
type textarea "hero.moveXY(64, 37)"
click at [920, 344] on button "Submit" at bounding box center [944, 338] width 115 height 24
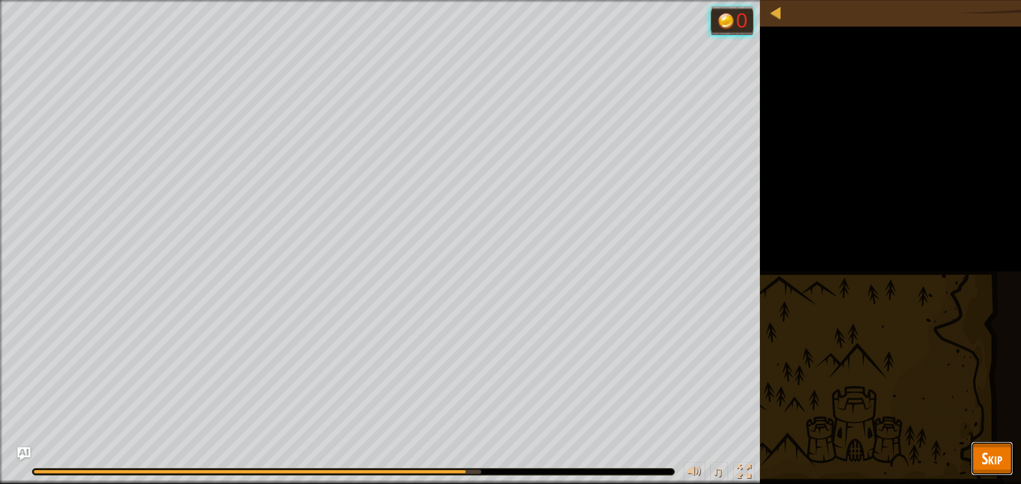
click at [985, 450] on span "Skip" at bounding box center [991, 459] width 21 height 22
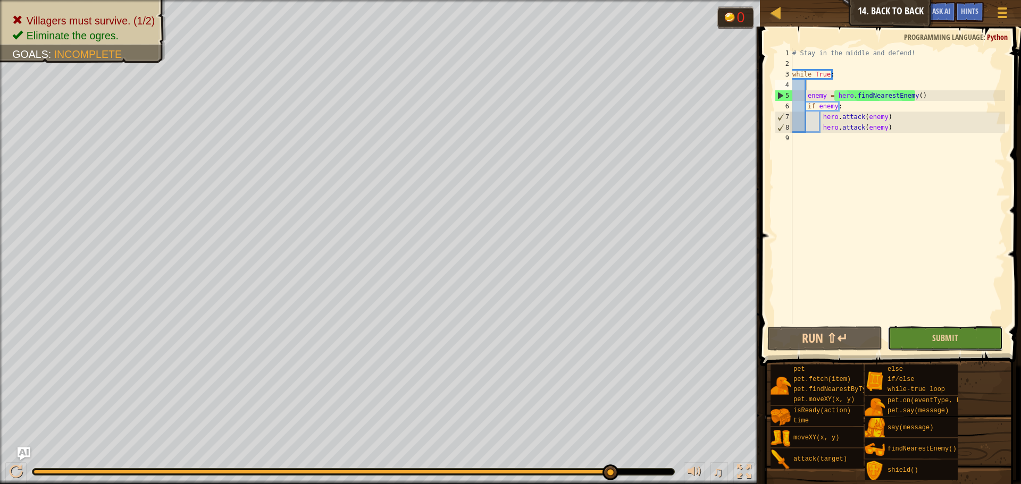
click at [929, 340] on button "Submit" at bounding box center [944, 338] width 115 height 24
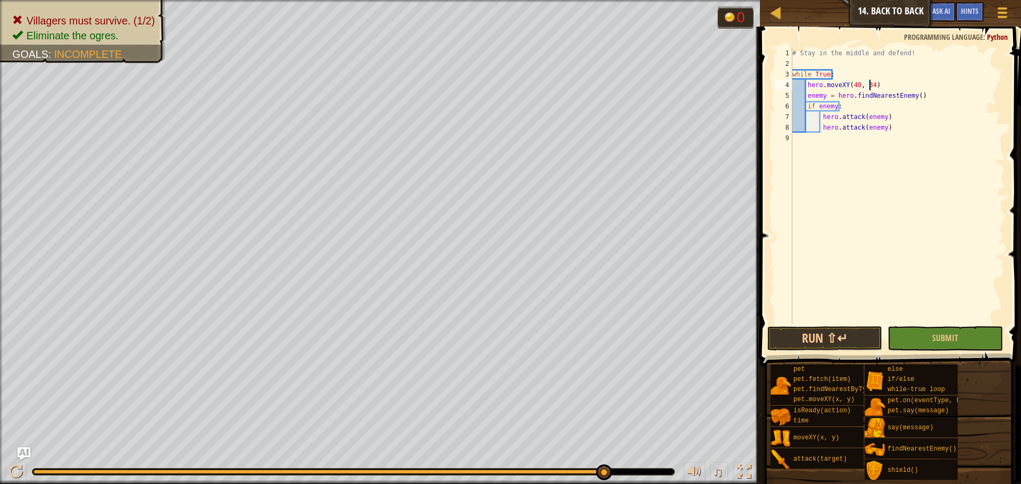
scroll to position [5, 6]
type textarea "hero.moveXY(40, 34)"
click at [937, 349] on button "Submit" at bounding box center [944, 338] width 115 height 24
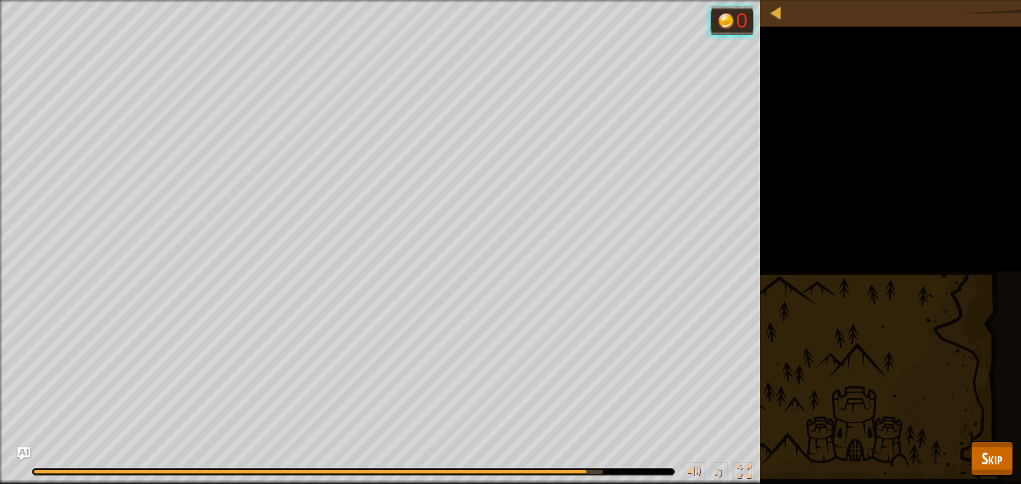
click at [966, 459] on div "Villagers must survive. (1/2) Eliminate the ogres. Goals : Running... 0 ♫ Hatto…" at bounding box center [510, 242] width 1021 height 484
click at [970, 457] on div "Villagers must survive. (1/2) Eliminate the ogres. Goals : Running... 0 ♫ Hatto…" at bounding box center [510, 242] width 1021 height 484
click at [975, 458] on button "Skip" at bounding box center [992, 459] width 42 height 34
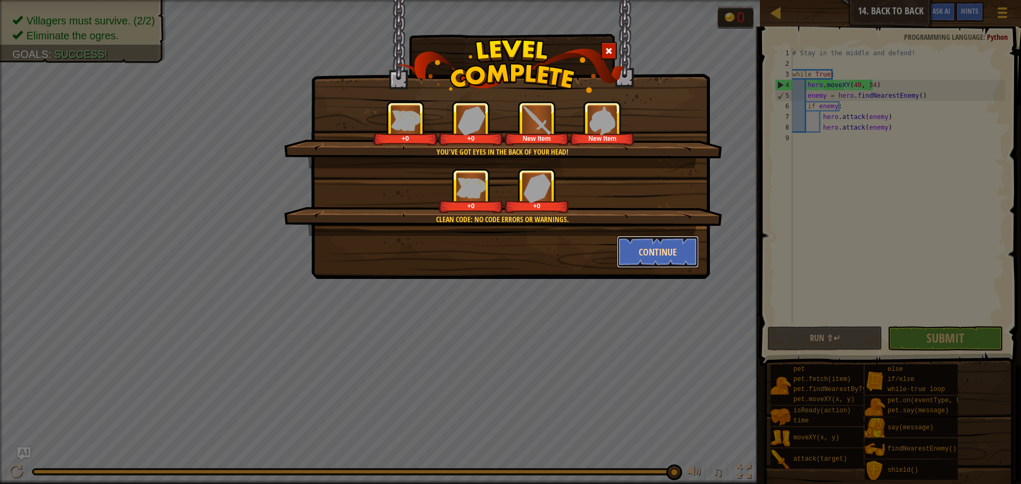
click at [626, 254] on button "Continue" at bounding box center [658, 252] width 82 height 32
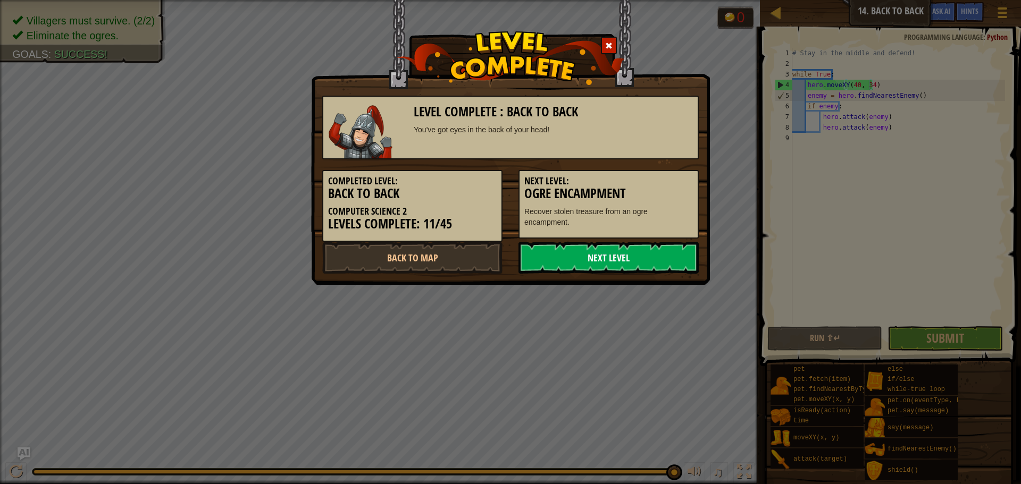
click at [655, 253] on link "Next Level" at bounding box center [608, 258] width 180 height 32
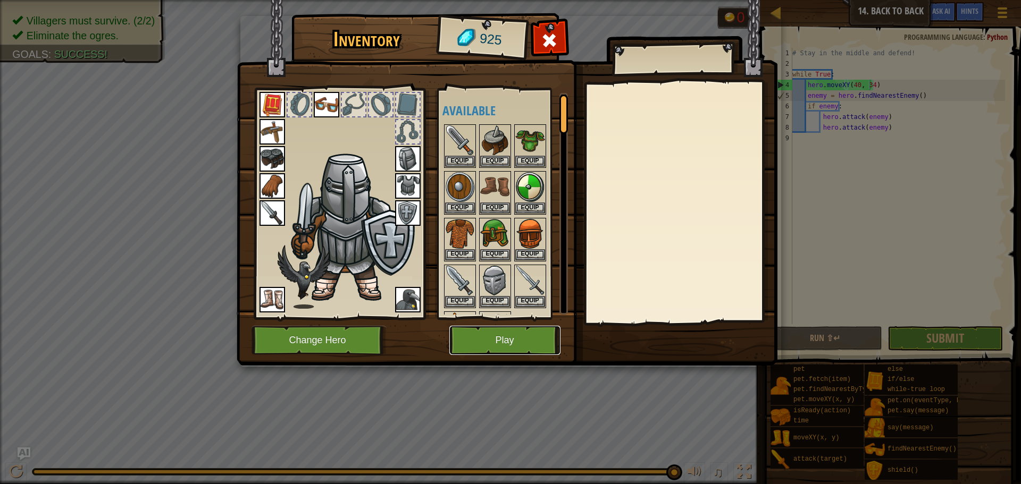
click at [488, 335] on button "Play" at bounding box center [504, 340] width 111 height 29
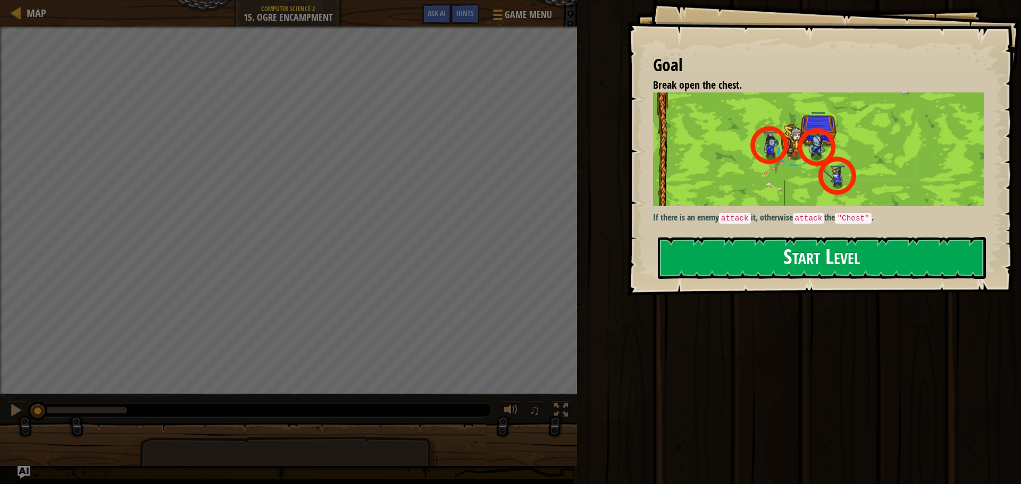
click at [721, 250] on button "Start Level" at bounding box center [822, 258] width 328 height 42
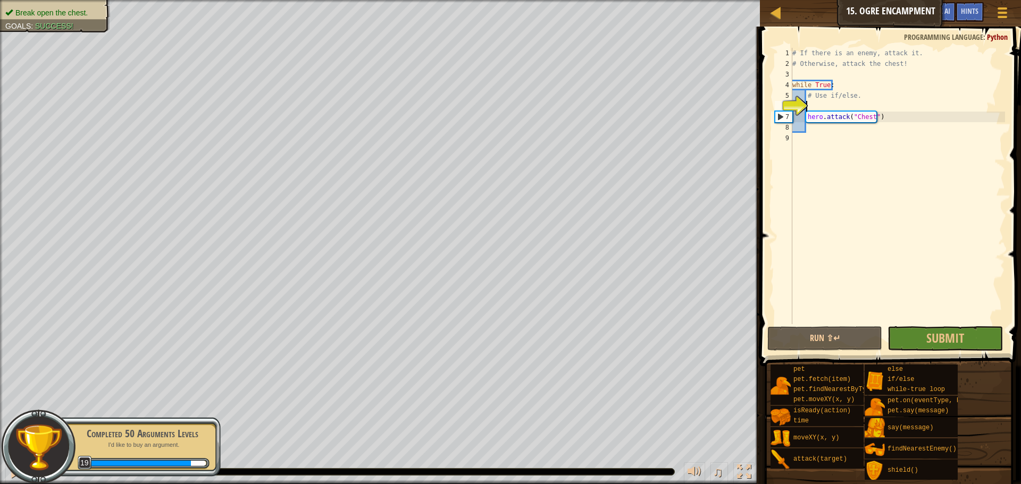
click at [810, 102] on div "# If there is an enemy, attack it. # Otherwise, attack the chest! while True : …" at bounding box center [897, 197] width 215 height 298
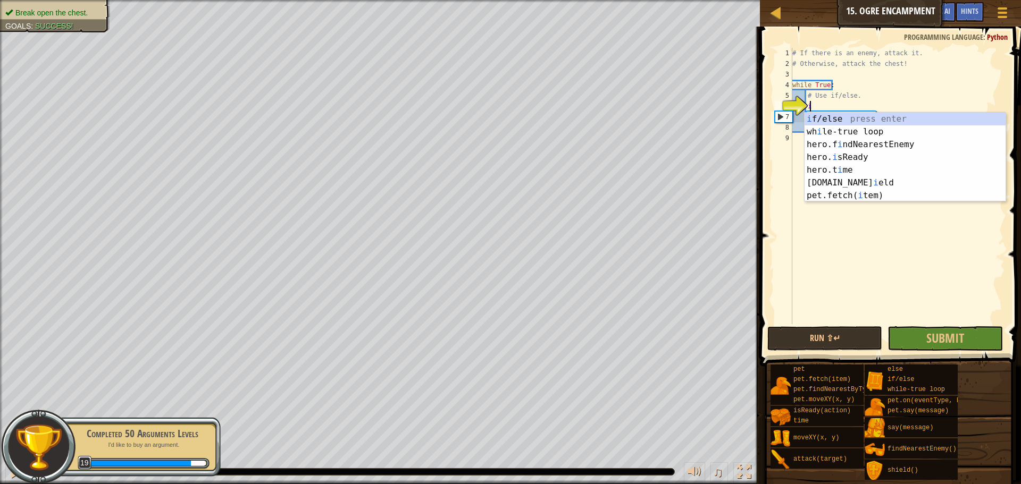
scroll to position [5, 1]
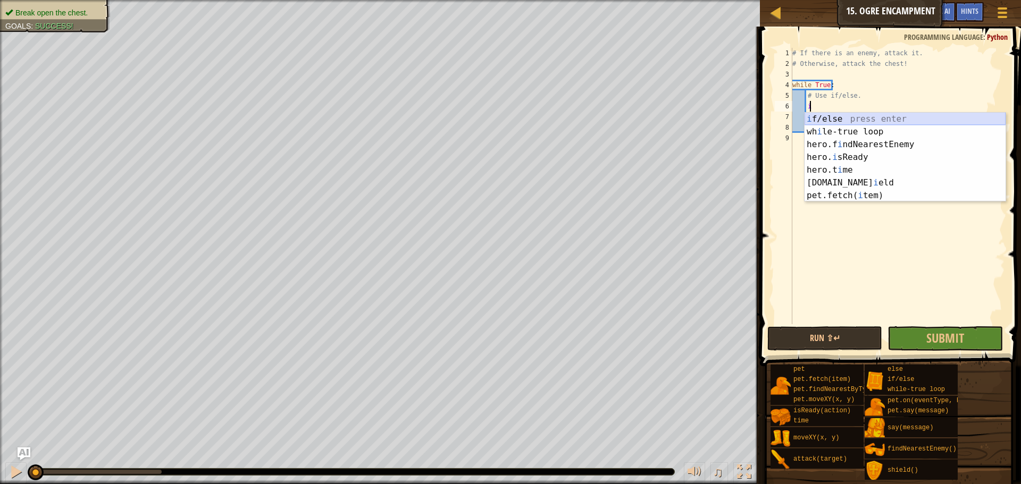
click at [822, 118] on div "i f/else press enter wh i le-true loop press enter hero.f i ndNearestEnemy pres…" at bounding box center [904, 170] width 201 height 115
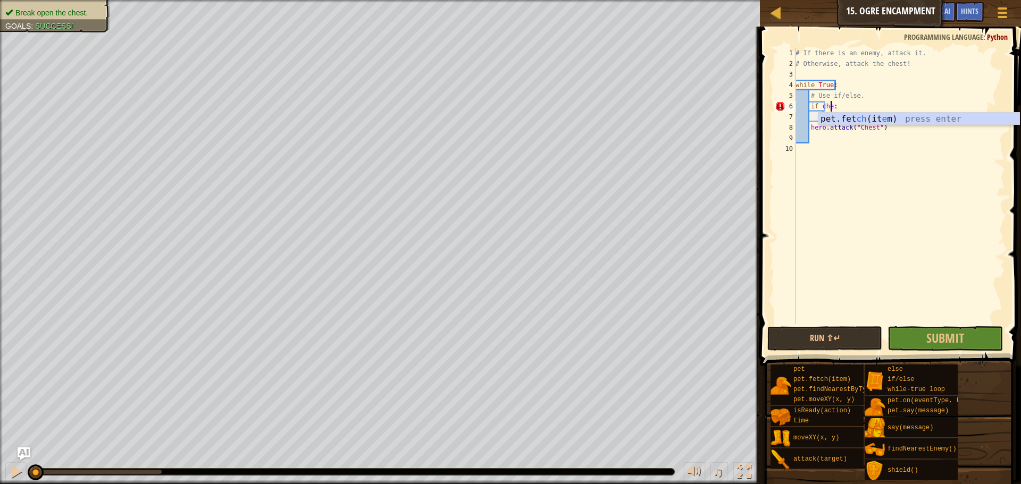
scroll to position [5, 3]
click at [811, 127] on div "# If there is an enemy, attack it. # Otherwise, attack the chest! while True : …" at bounding box center [899, 197] width 212 height 298
click at [927, 337] on span "Submit" at bounding box center [945, 338] width 38 height 17
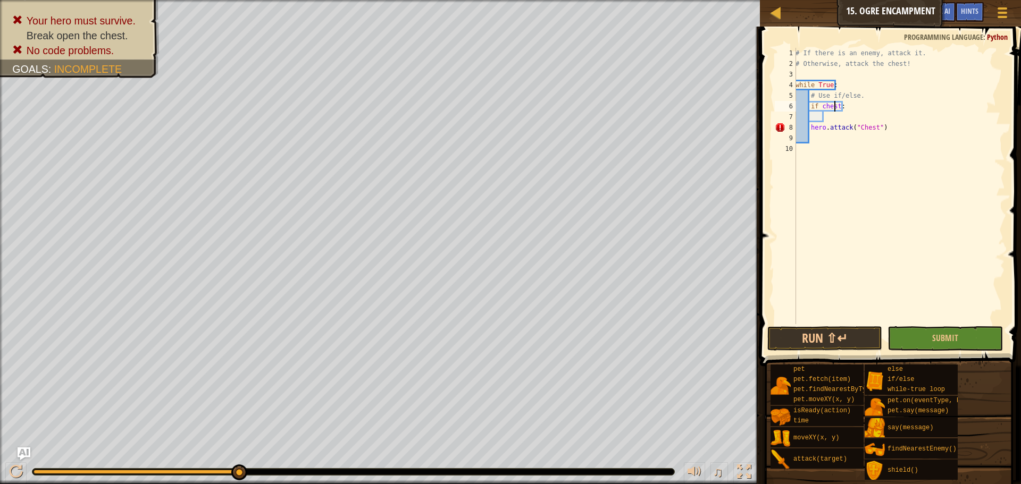
click at [835, 105] on div "# If there is an enemy, attack it. # Otherwise, attack the chest! while True : …" at bounding box center [899, 197] width 212 height 298
click at [836, 104] on div "# If there is an enemy, attack it. # Otherwise, attack the chest! while True : …" at bounding box center [899, 197] width 212 height 298
click at [838, 107] on div "# If there is an enemy, attack it. # Otherwise, attack the chest! while True : …" at bounding box center [899, 197] width 212 height 298
click at [811, 129] on div "# If there is an enemy, attack it. # Otherwise, attack the chest! while True : …" at bounding box center [899, 197] width 212 height 298
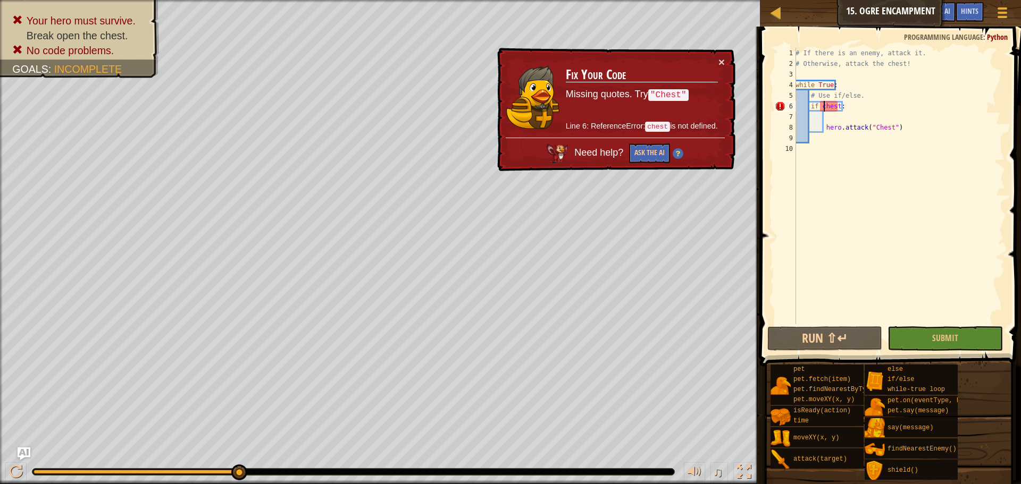
click at [825, 108] on div "# If there is an enemy, attack it. # Otherwise, attack the chest! while True : …" at bounding box center [899, 197] width 212 height 298
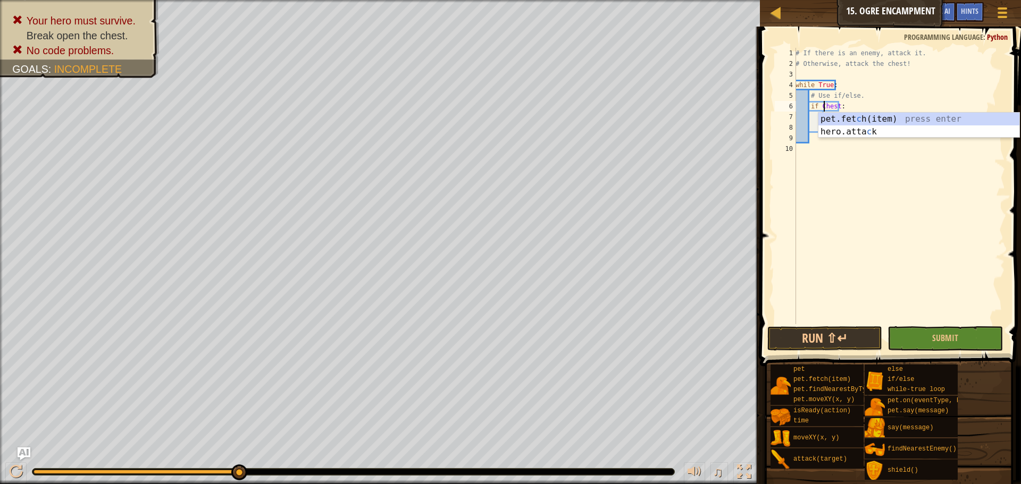
scroll to position [5, 3]
type textarea "if Chest:"
click at [926, 347] on button "Submit" at bounding box center [944, 338] width 115 height 24
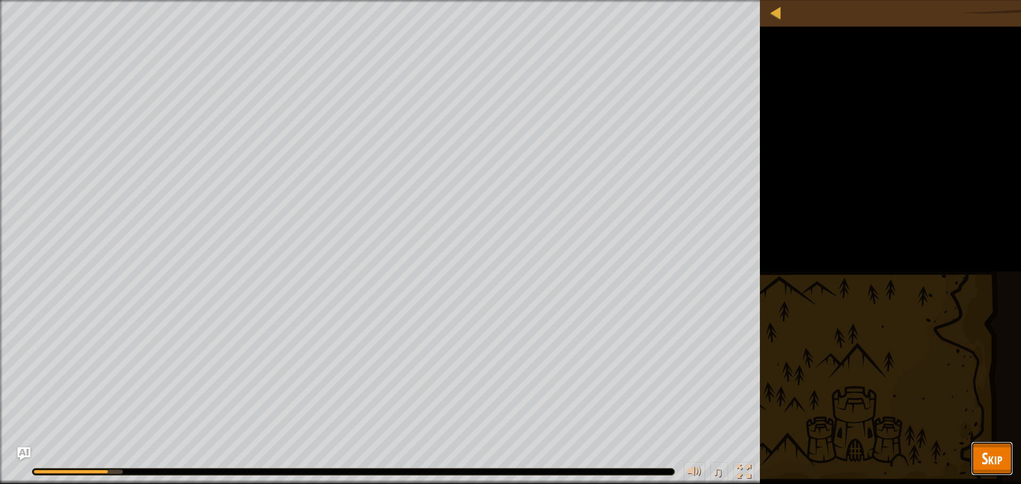
click at [996, 452] on span "Skip" at bounding box center [991, 459] width 21 height 22
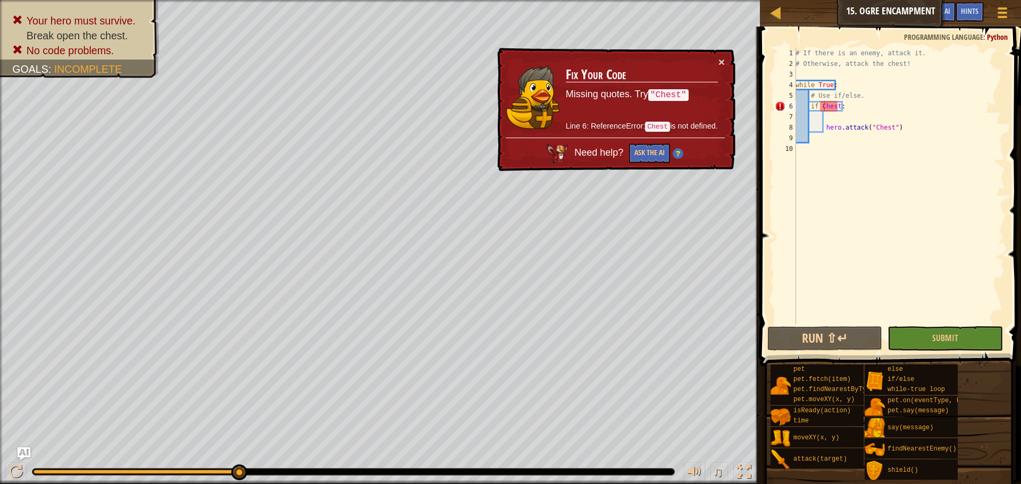
click at [658, 142] on div "Need help? Ask the AI" at bounding box center [615, 151] width 219 height 26
click at [656, 151] on button "Ask the AI" at bounding box center [649, 154] width 41 height 20
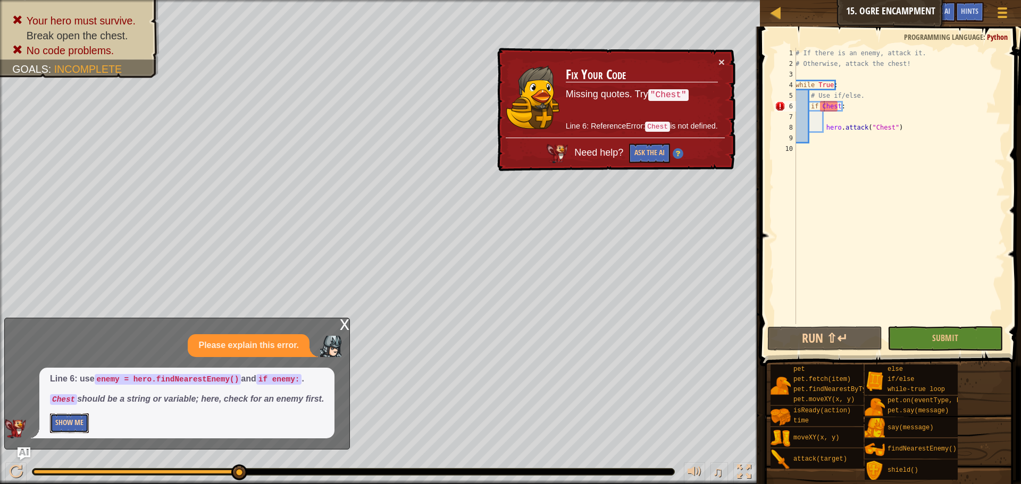
click at [66, 425] on button "Show Me" at bounding box center [69, 424] width 39 height 20
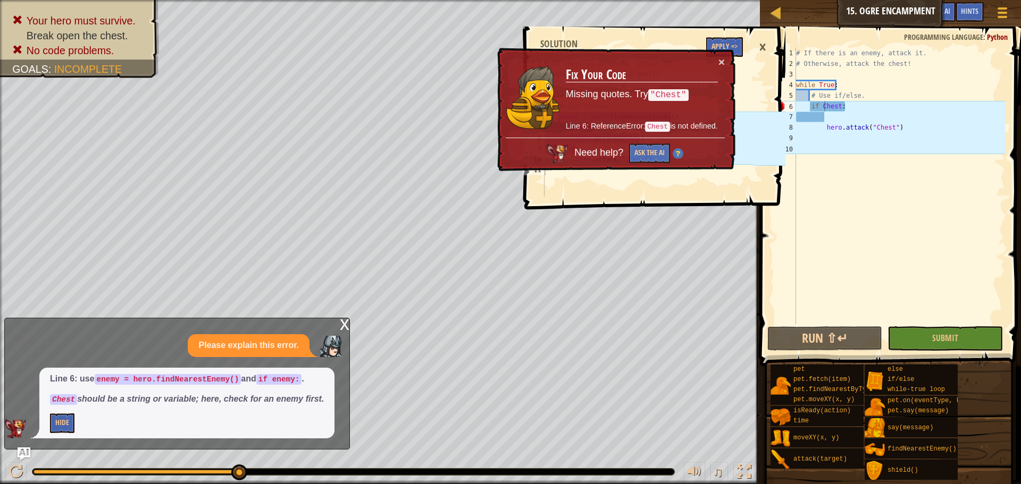
click at [721, 48] on div "× Fix Your Code Missing quotes. Try "Chest" Line 6: ReferenceError: Chest is no…" at bounding box center [615, 110] width 240 height 124
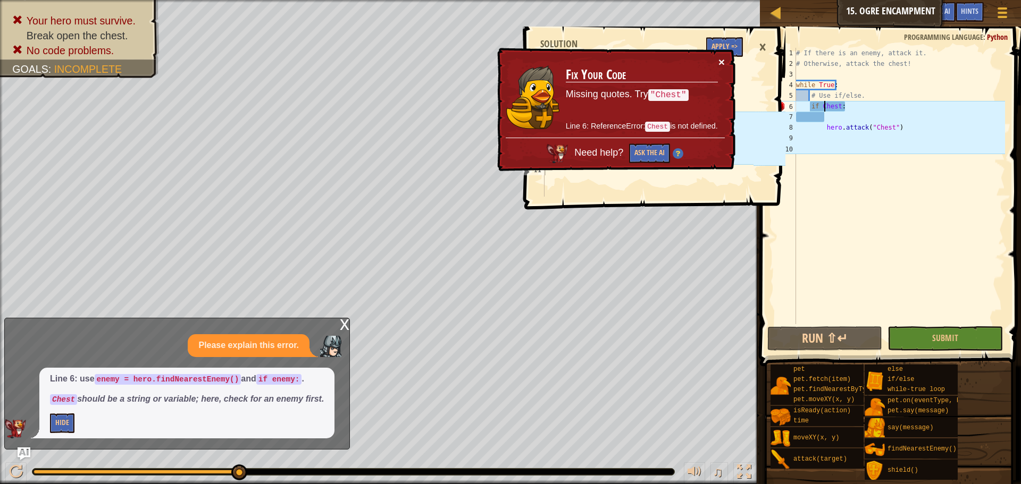
click at [723, 62] on button "×" at bounding box center [721, 61] width 6 height 11
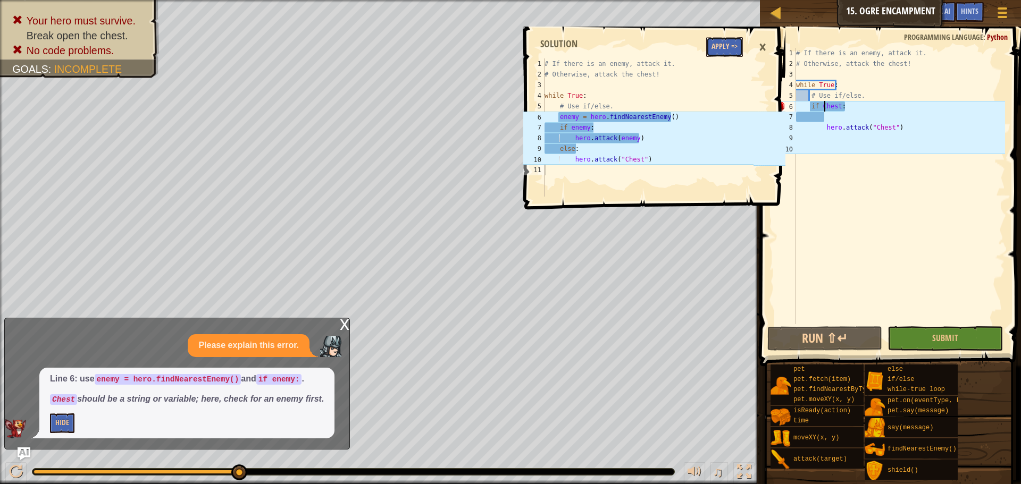
click at [719, 45] on button "Apply =>" at bounding box center [724, 47] width 37 height 20
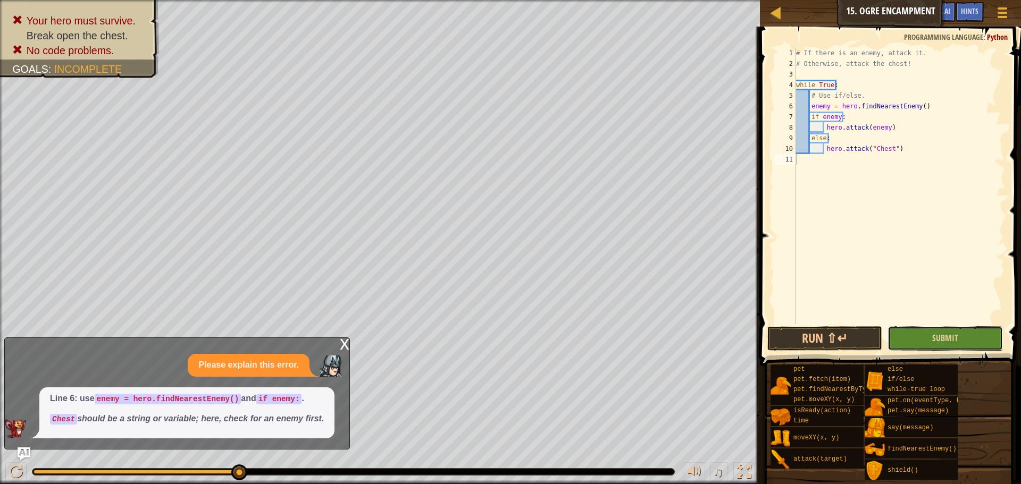
click at [928, 345] on button "Submit" at bounding box center [944, 338] width 115 height 24
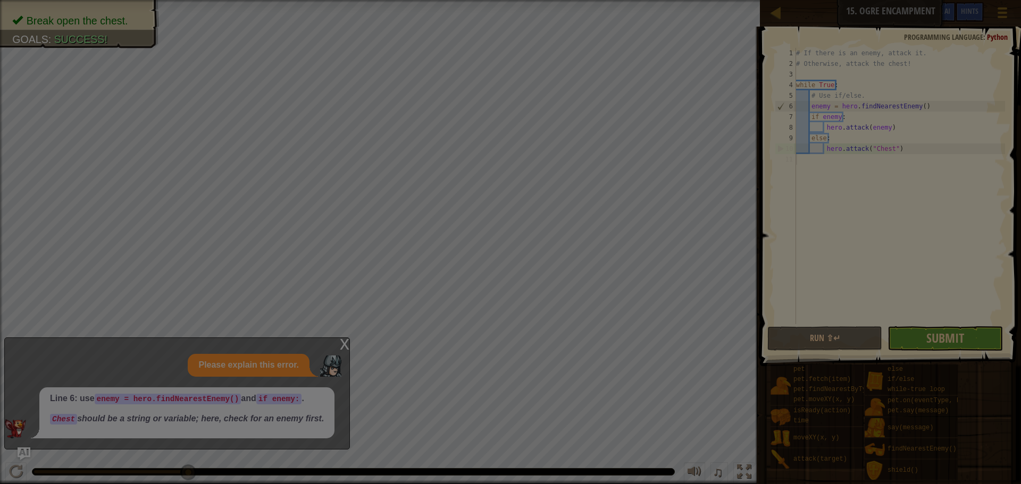
click at [920, 1] on body "Map Computer Science 2 15. Ogre Encampment Game Menu Done Hints Ask AI 1 2 3 4 …" at bounding box center [510, 0] width 1021 height 1
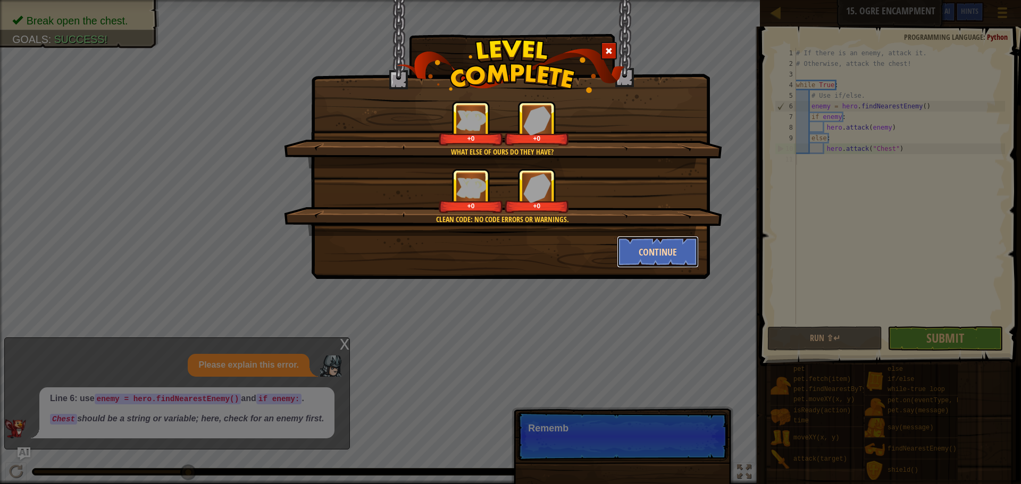
click at [683, 256] on button "Continue" at bounding box center [658, 252] width 82 height 32
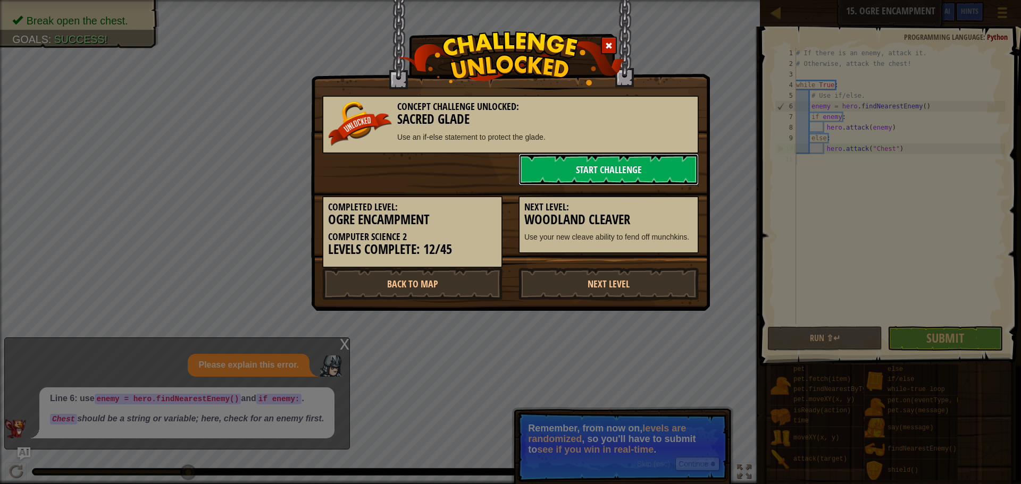
click at [633, 173] on link "Start Challenge" at bounding box center [608, 170] width 180 height 32
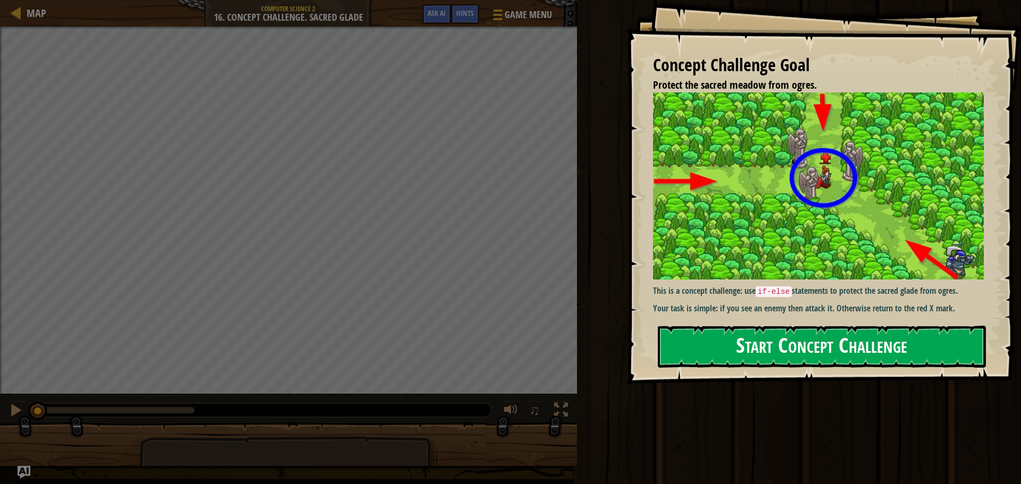
click at [751, 352] on button "Start Concept Challenge" at bounding box center [822, 347] width 328 height 42
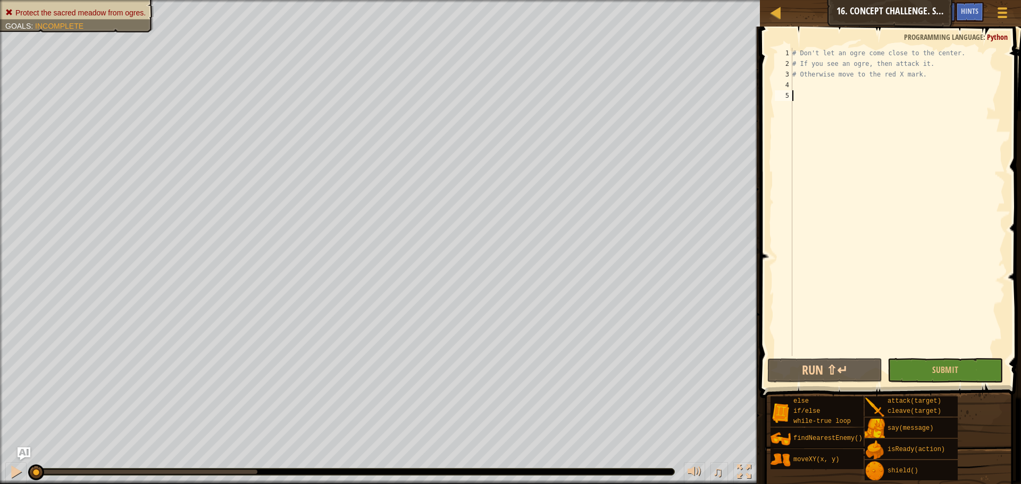
drag, startPoint x: 935, startPoint y: 121, endPoint x: 839, endPoint y: 140, distance: 97.2
click at [839, 140] on div "# Don't let an ogre come close to the center. # If you see an ogre, then attack…" at bounding box center [897, 213] width 215 height 330
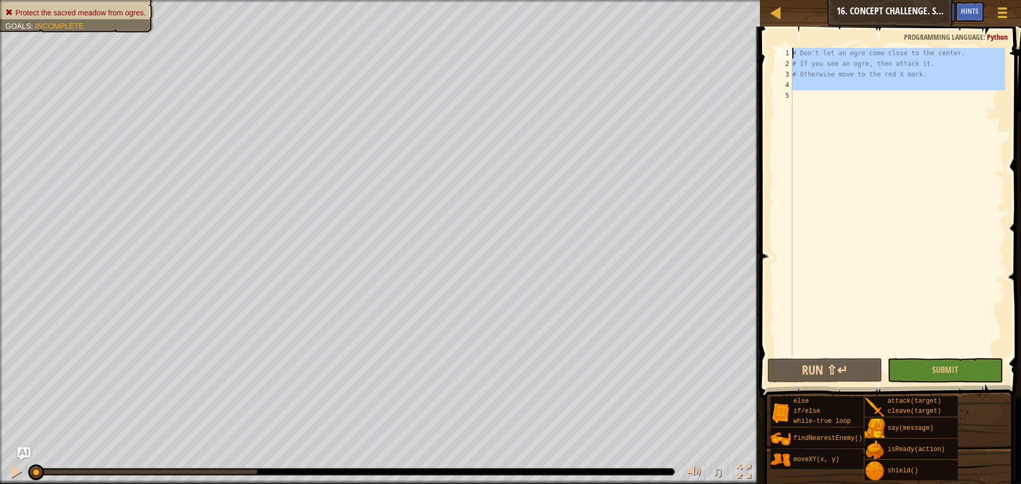
drag, startPoint x: 834, startPoint y: 117, endPoint x: 618, endPoint y: -19, distance: 254.7
click at [618, 0] on html "Map Computer Science 2 16. Concept Challenge. Sacred Glade Game Menu Done Hints…" at bounding box center [510, 0] width 1021 height 0
type textarea "# Don't let an ogre come close to the center. # If you see an ogre, then attack…"
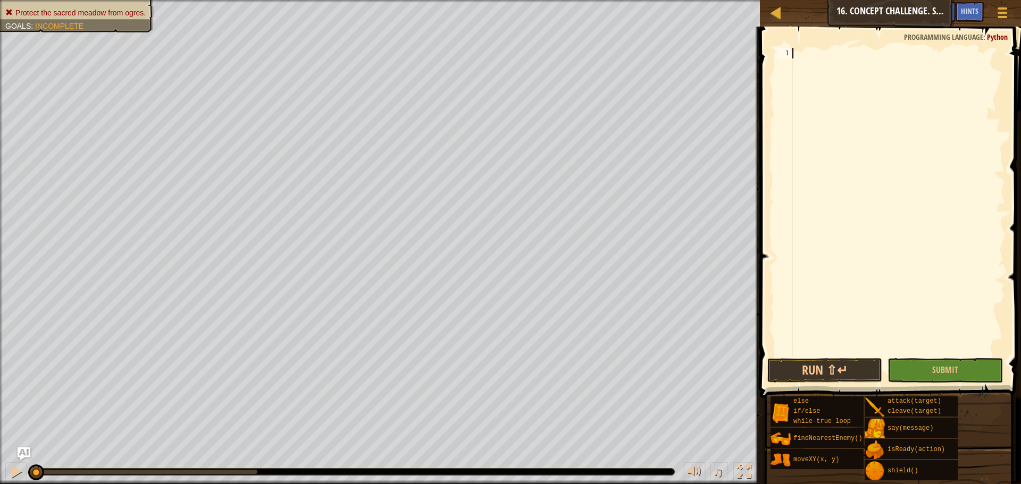
scroll to position [5, 0]
type textarea "wh"
click at [855, 65] on div "wh ile-true loop press enter" at bounding box center [890, 79] width 201 height 38
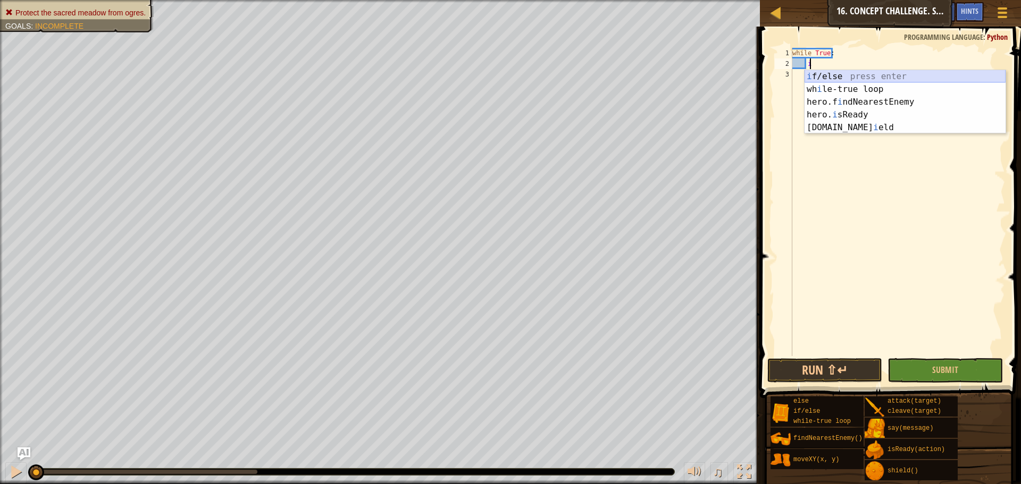
click at [831, 79] on div "i f/else press enter wh i le-true loop press enter hero.f i ndNearestEnemy pres…" at bounding box center [904, 114] width 201 height 89
type textarea "if enemy:"
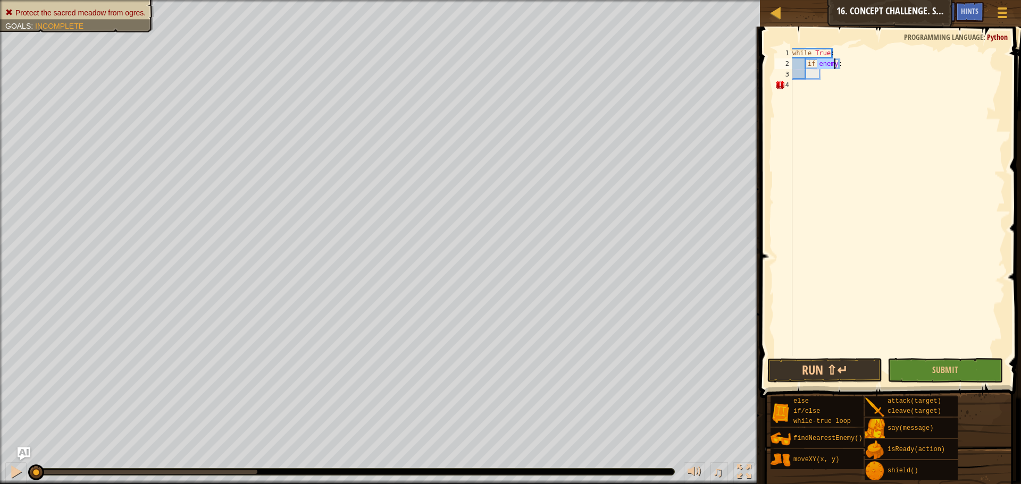
click at [825, 75] on div "while True : if enemy :" at bounding box center [897, 213] width 215 height 330
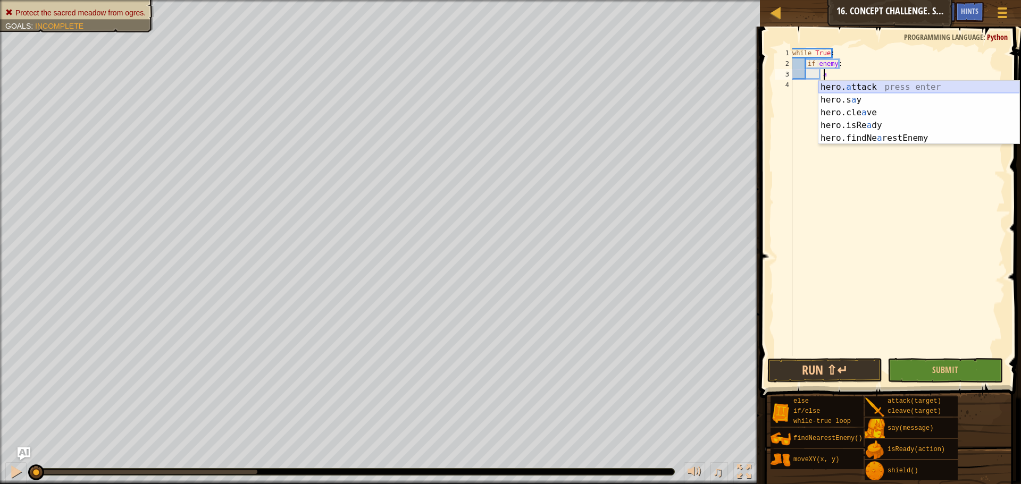
click at [827, 87] on div "hero. a ttack press enter hero.s a y press enter hero.cle a ve press enter hero…" at bounding box center [918, 125] width 201 height 89
type textarea "hero.attack(enemy)"
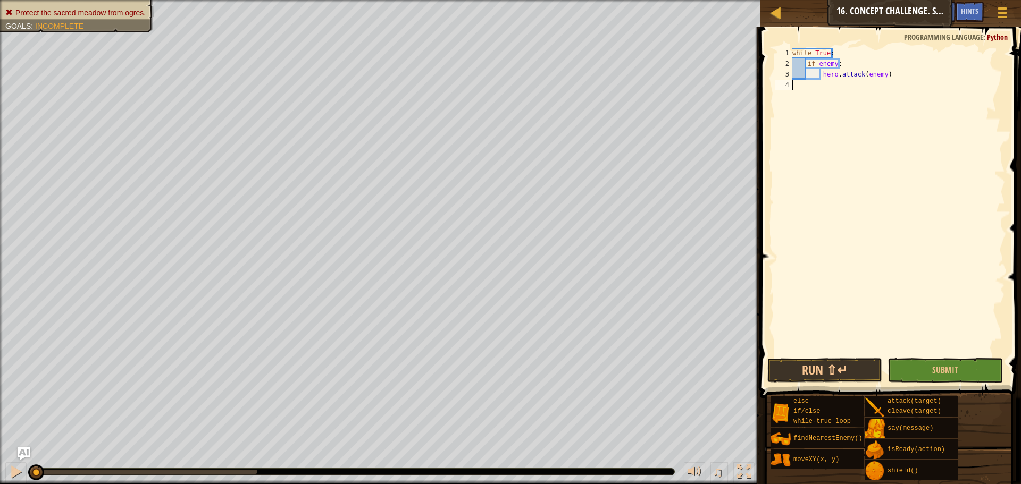
click at [836, 93] on div "while True : if enemy : hero . attack ( enemy )" at bounding box center [897, 213] width 215 height 330
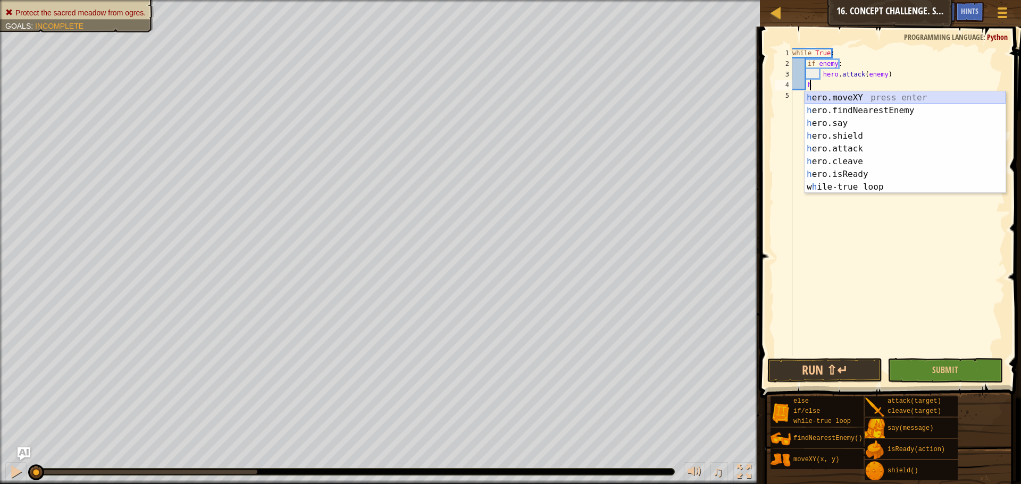
click at [828, 98] on div "h ero.moveXY press enter h ero.findNearestEnemy press enter h ero.say press ent…" at bounding box center [904, 155] width 201 height 128
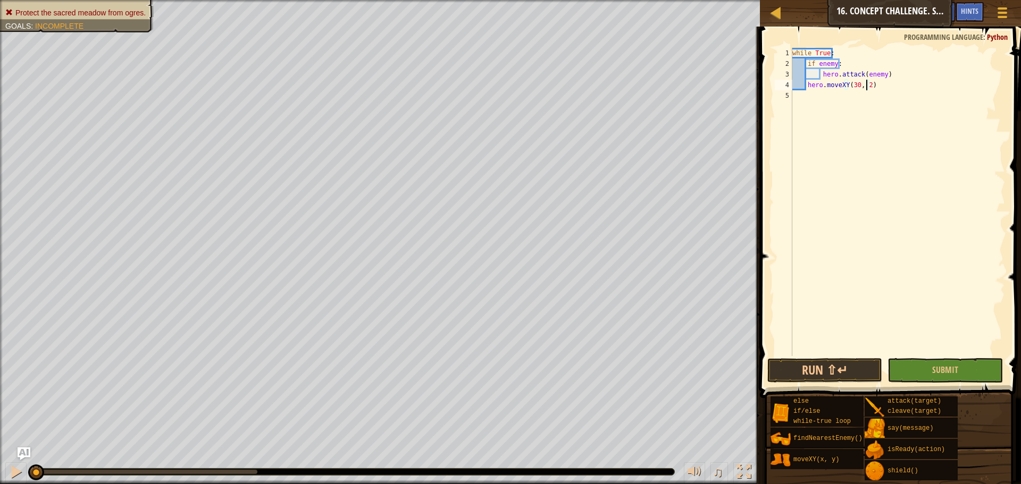
scroll to position [5, 6]
click at [927, 373] on button "Submit" at bounding box center [944, 370] width 115 height 24
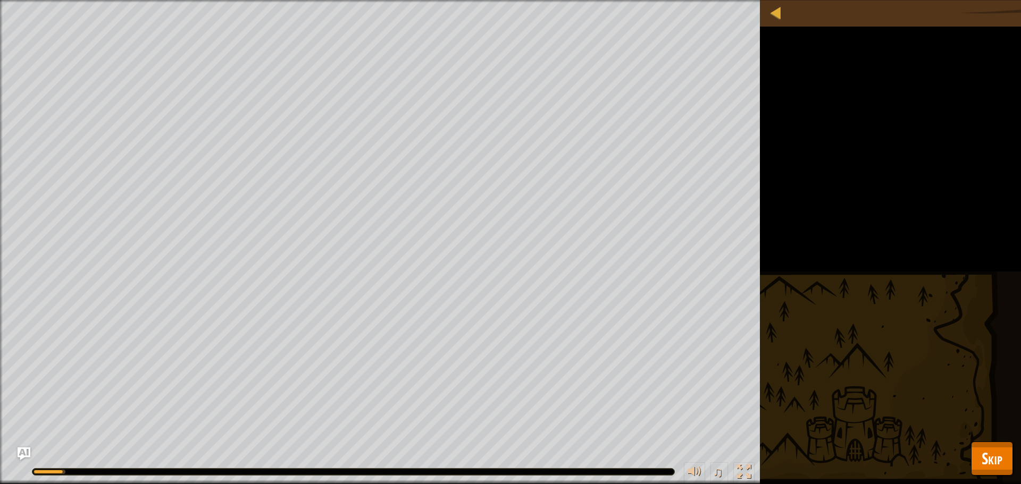
click at [976, 435] on div "Protect the sacred meadow from ogres. Goals : Running... ♫ Hattori 169 x: 30 y:…" at bounding box center [510, 242] width 1021 height 484
click at [992, 450] on span "Skip" at bounding box center [991, 459] width 21 height 22
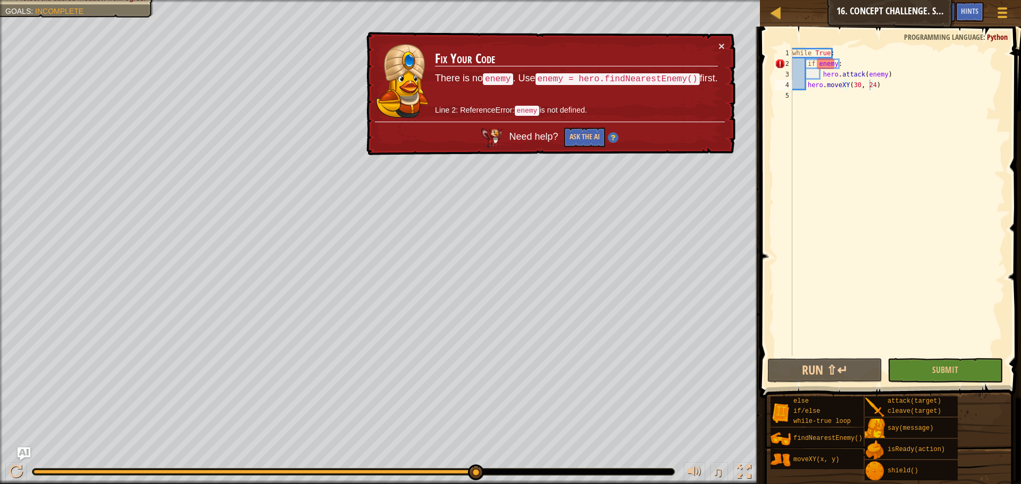
type textarea "while True:"
click at [840, 55] on div "while True : if enemy : hero . attack ( enemy ) hero . moveXY ( 30 , 24 )" at bounding box center [897, 213] width 215 height 330
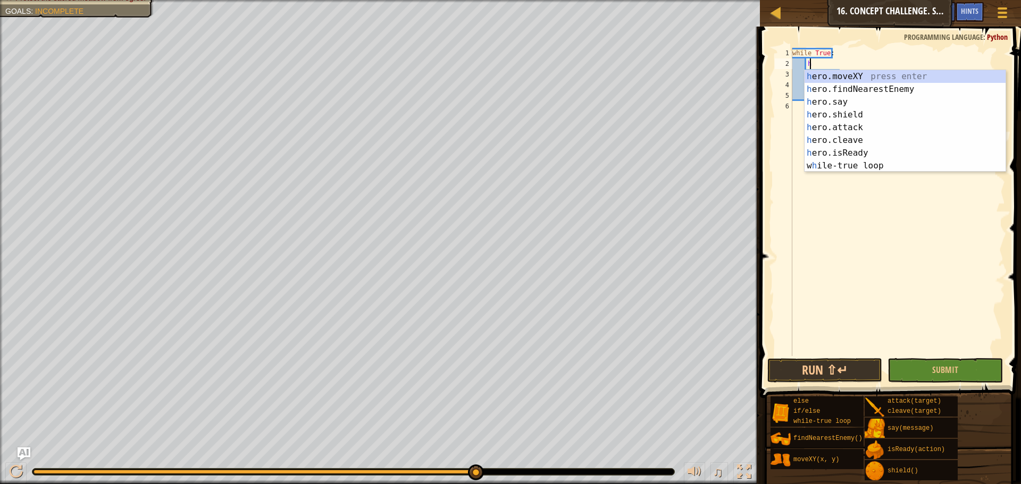
scroll to position [5, 1]
type textarea "her"
click at [864, 85] on div "her o.moveXY press enter her o.findNearestEnemy press enter her o.say press ent…" at bounding box center [904, 134] width 201 height 128
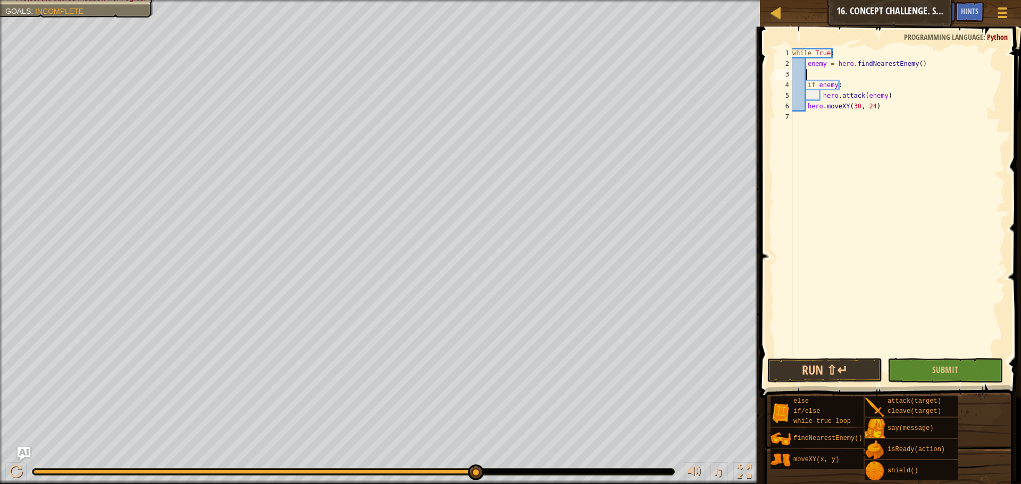
scroll to position [5, 0]
type textarea "enemy = hero.findNearestEnemy()"
click at [943, 382] on button "Submit" at bounding box center [944, 370] width 115 height 24
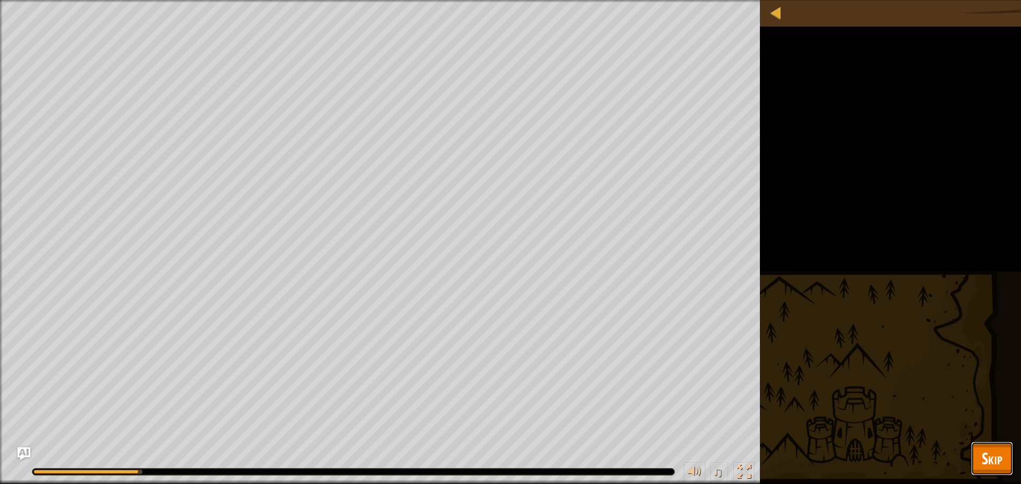
click at [1012, 462] on button "Skip" at bounding box center [992, 459] width 42 height 34
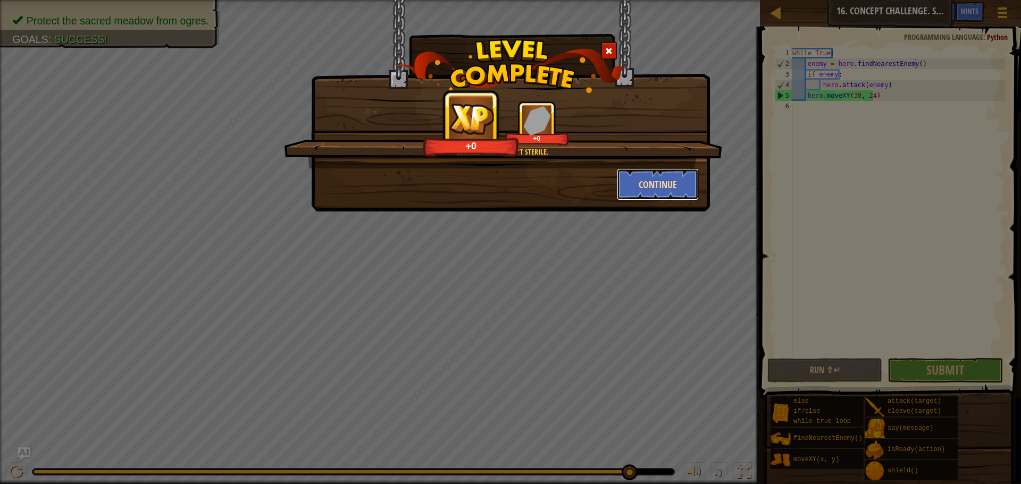
click at [655, 184] on button "Continue" at bounding box center [658, 185] width 82 height 32
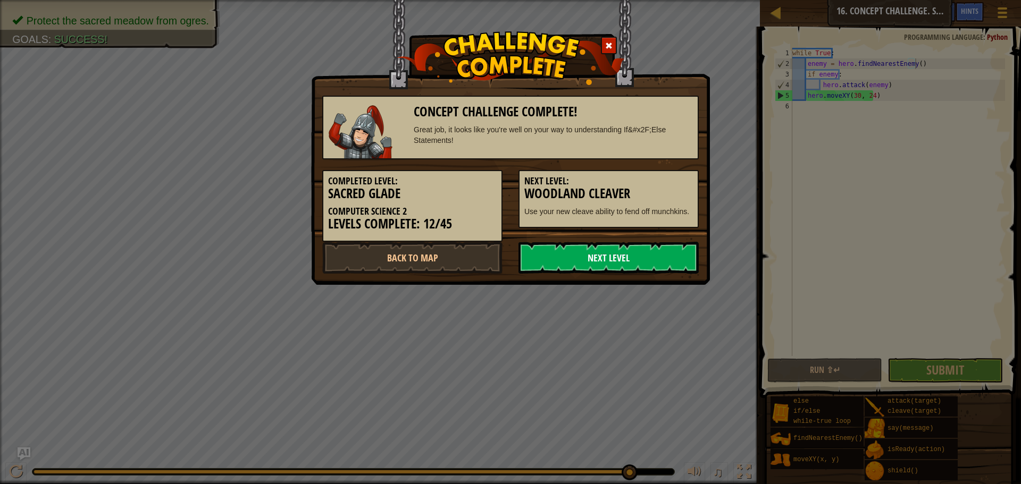
click at [614, 250] on link "Next Level" at bounding box center [608, 258] width 180 height 32
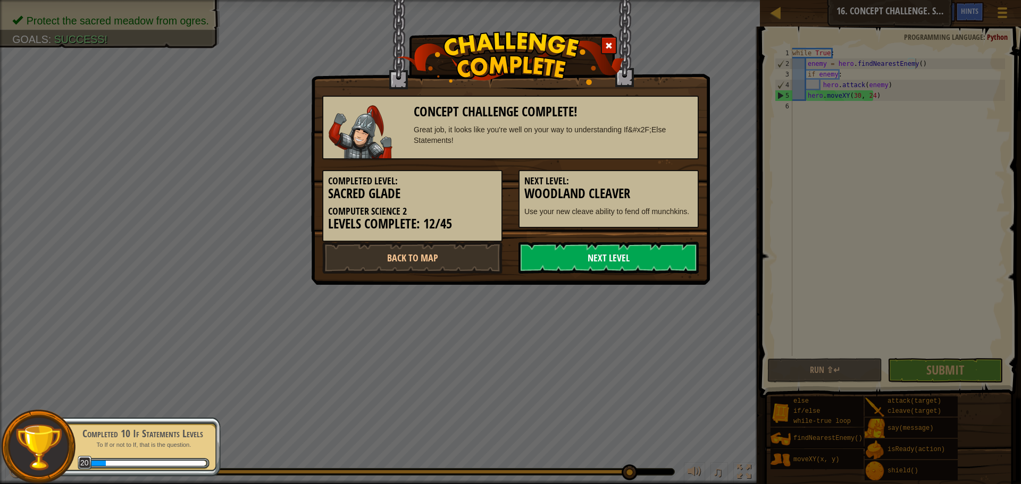
click at [608, 263] on link "Next Level" at bounding box center [608, 258] width 180 height 32
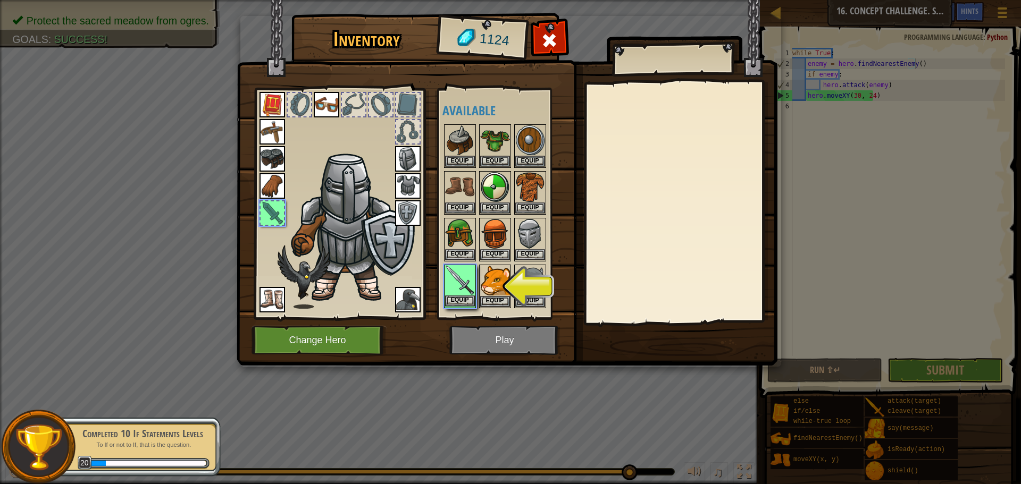
click at [467, 292] on img at bounding box center [460, 281] width 30 height 30
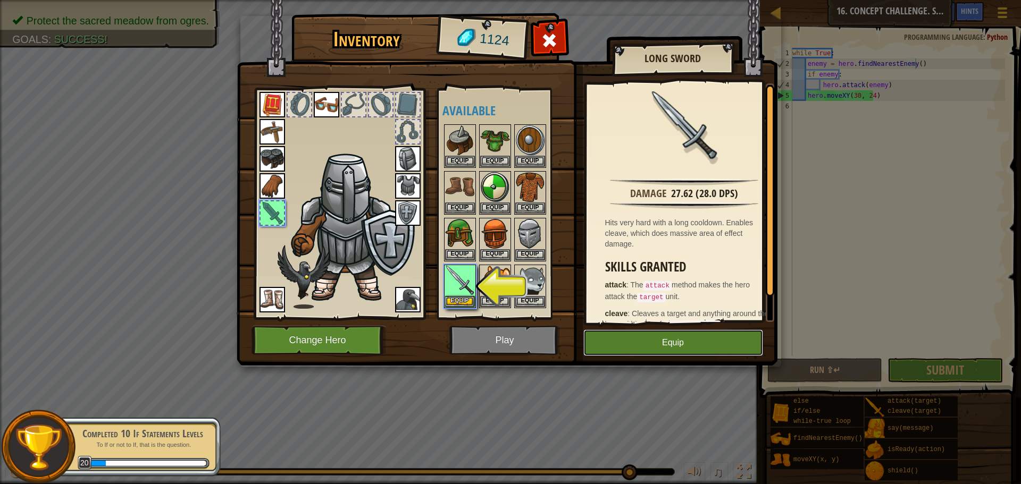
click at [642, 335] on button "Equip" at bounding box center [673, 343] width 180 height 27
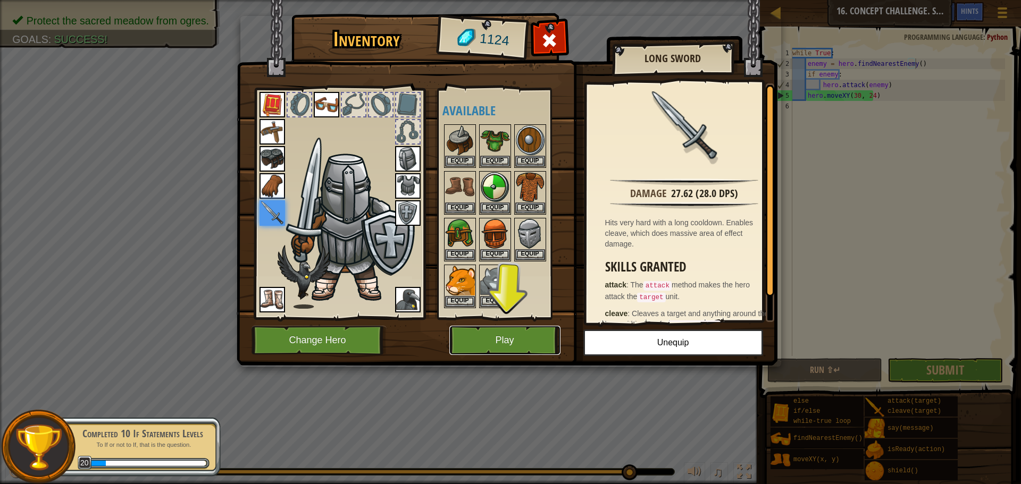
click at [533, 332] on button "Play" at bounding box center [504, 340] width 111 height 29
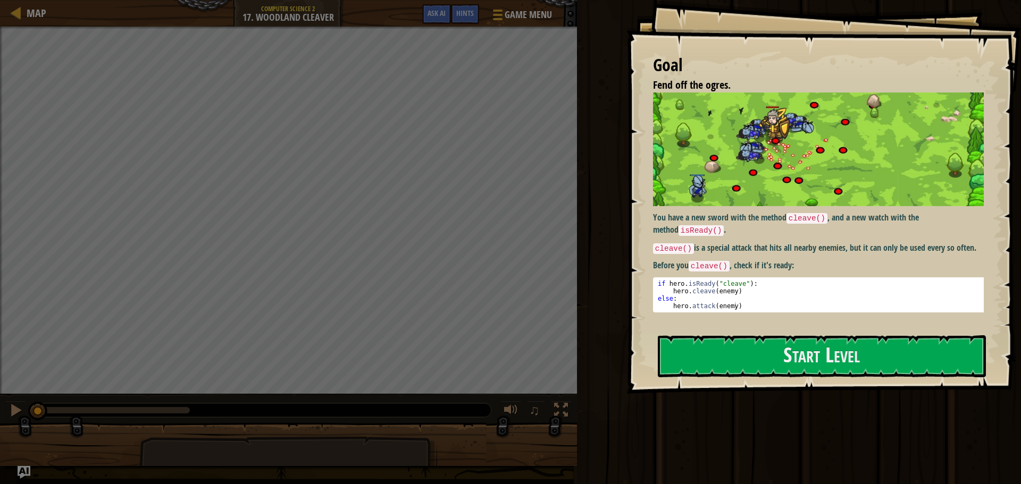
click at [747, 326] on div "Goal Fend off the ogres. You have a new sword with the method cleave() , and a …" at bounding box center [823, 197] width 394 height 394
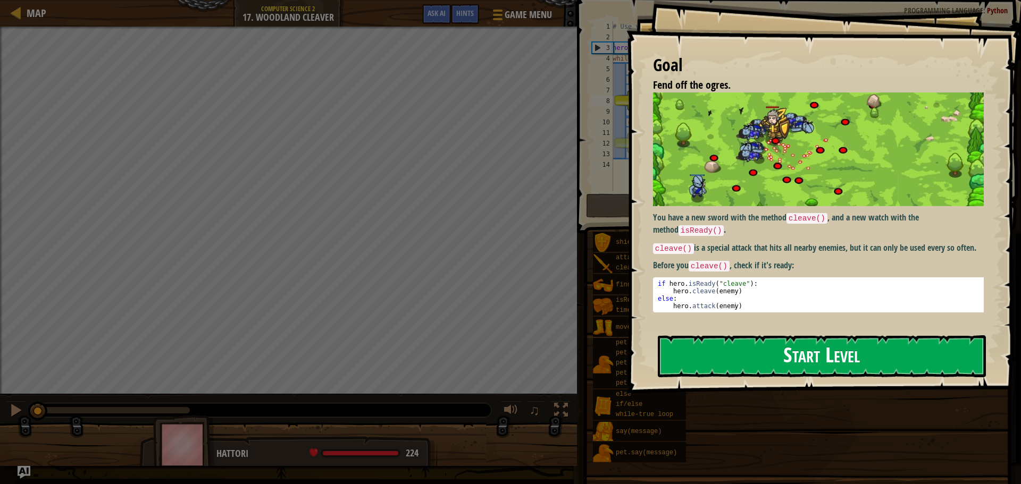
click at [746, 342] on button "Start Level" at bounding box center [822, 356] width 328 height 42
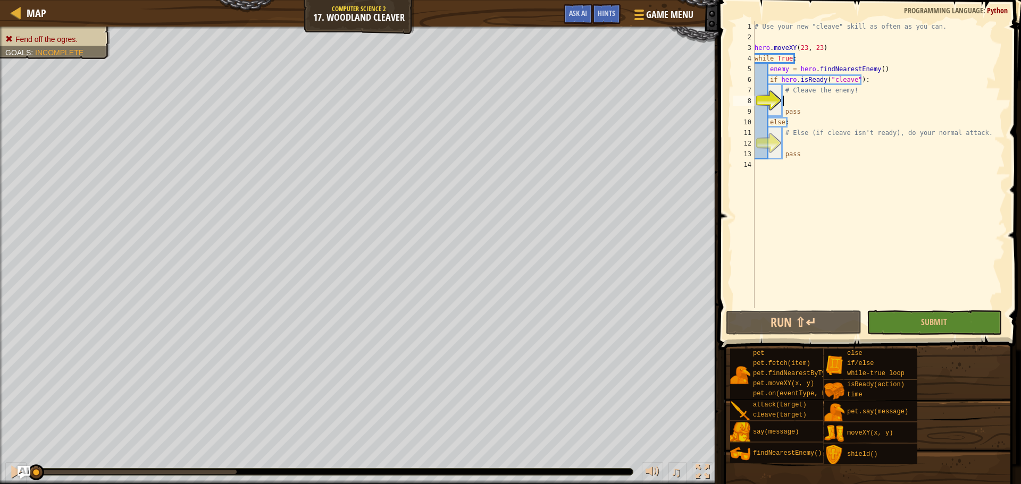
click at [810, 100] on div "# Use your new "cleave" skill as often as you can. hero . moveXY ( 23 , 23 ) wh…" at bounding box center [878, 175] width 253 height 308
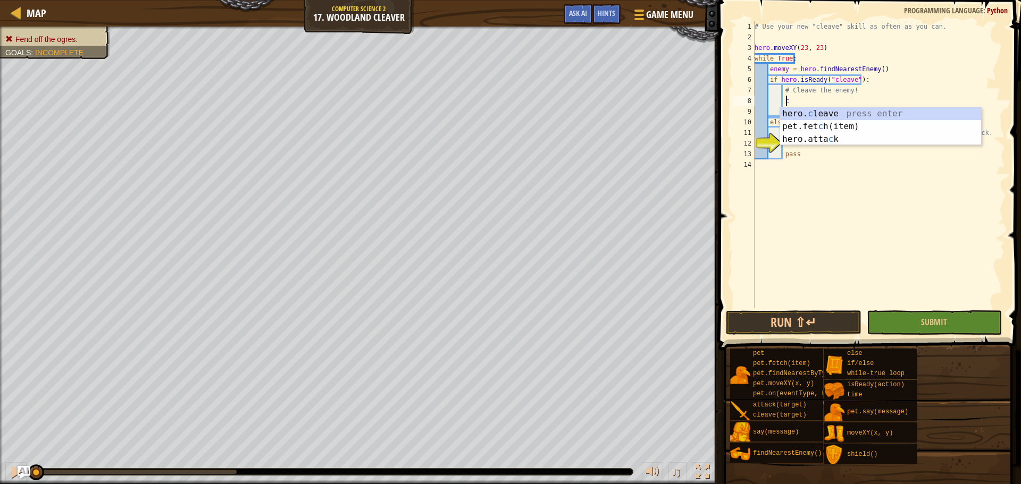
drag, startPoint x: 805, startPoint y: 118, endPoint x: 800, endPoint y: 127, distance: 10.2
click at [800, 127] on div "hero. c leave press enter pet.fet c h(item) press enter hero.atta c k press ent…" at bounding box center [880, 139] width 201 height 64
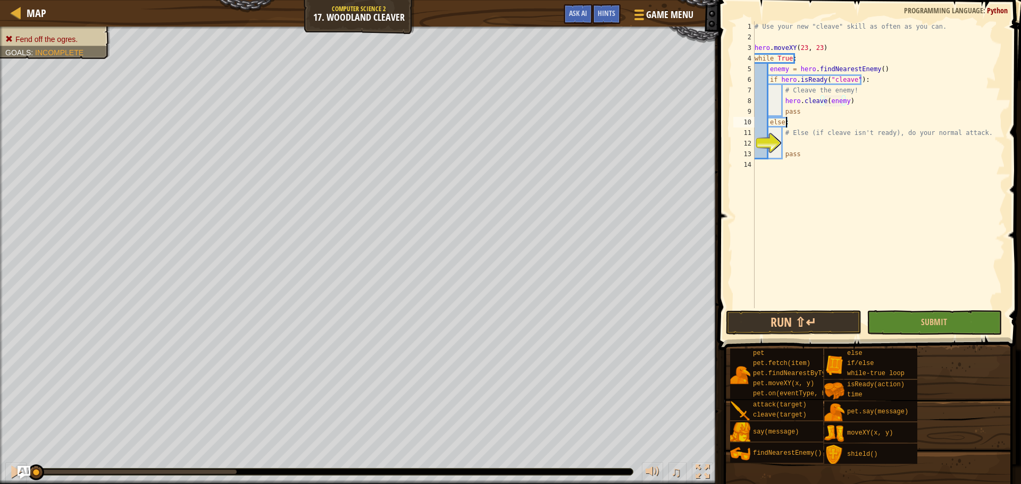
click at [884, 123] on div "# Use your new "cleave" skill as often as you can. hero . moveXY ( 23 , 23 ) wh…" at bounding box center [878, 175] width 253 height 308
type textarea "else:"
click at [793, 145] on div "# Use your new "cleave" skill as often as you can. hero . moveXY ( 23 , 23 ) wh…" at bounding box center [878, 175] width 253 height 308
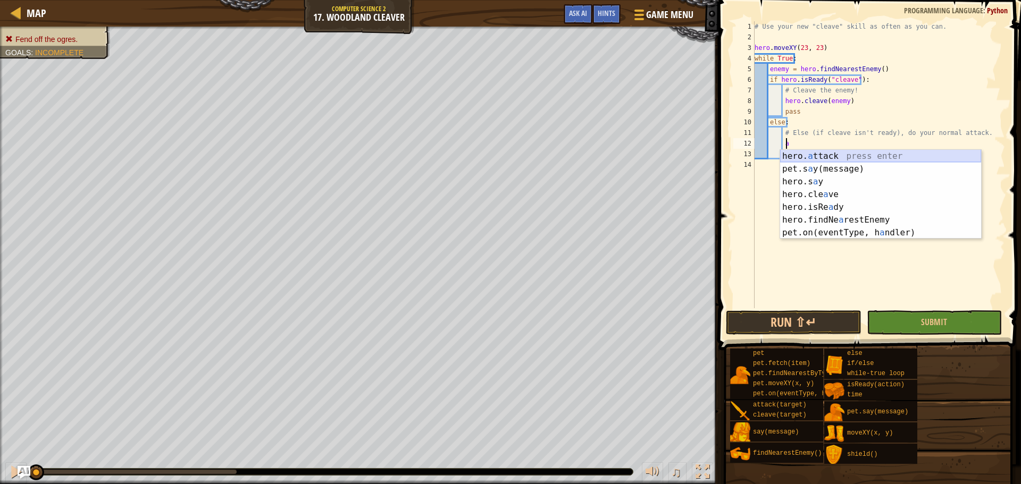
click at [820, 156] on div "hero. a ttack press enter pet.s a y(message) press enter hero.s a y press enter…" at bounding box center [880, 207] width 201 height 115
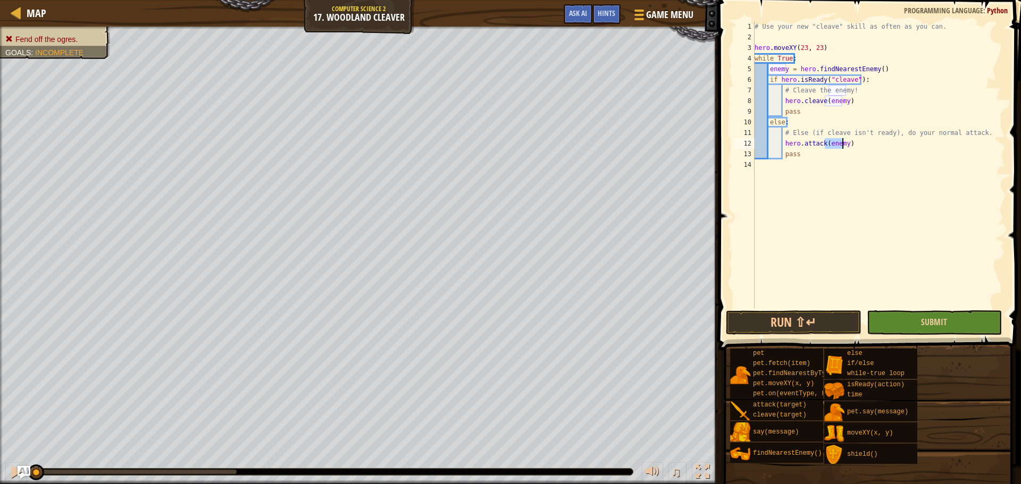
type textarea "hero.attack(enemy)"
click at [930, 334] on button "Submit" at bounding box center [934, 322] width 135 height 24
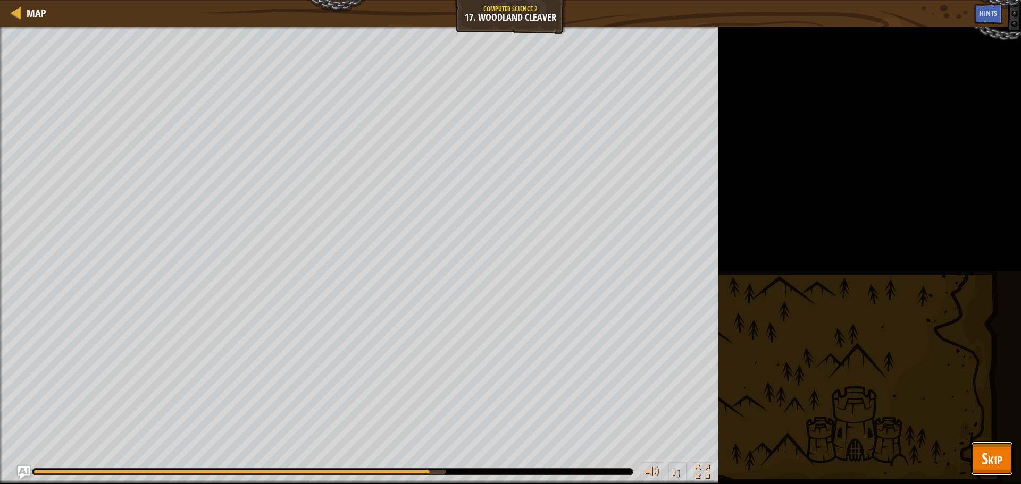
click at [998, 444] on button "Skip" at bounding box center [992, 459] width 42 height 34
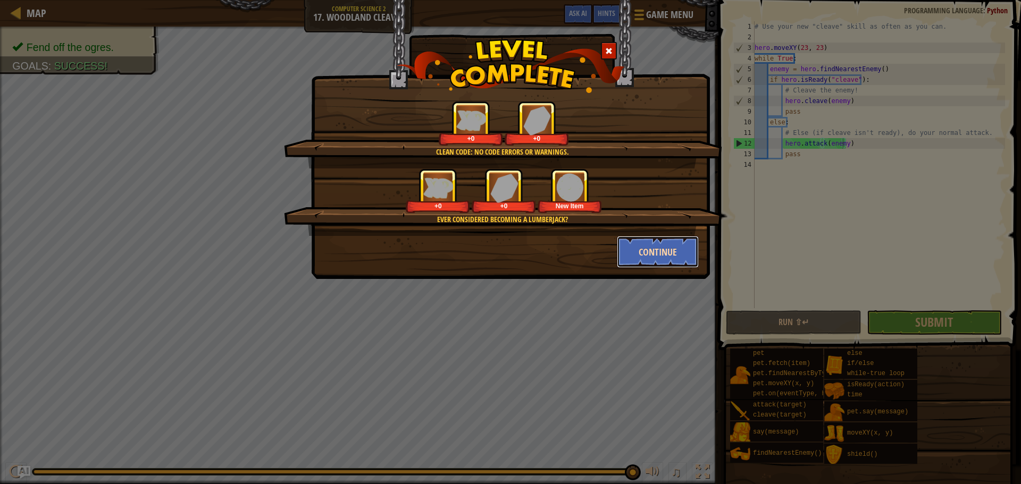
click at [651, 242] on button "Continue" at bounding box center [658, 252] width 82 height 32
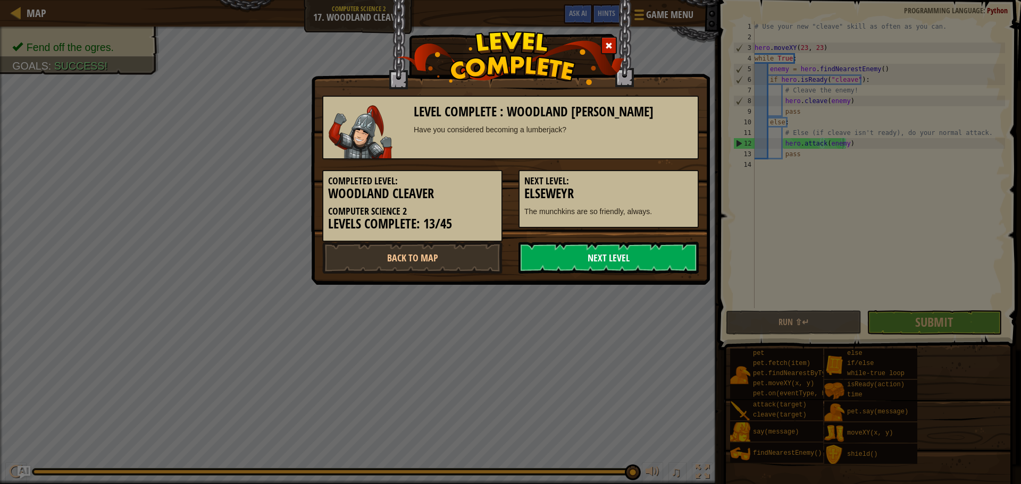
click at [666, 272] on link "Next Level" at bounding box center [608, 258] width 180 height 32
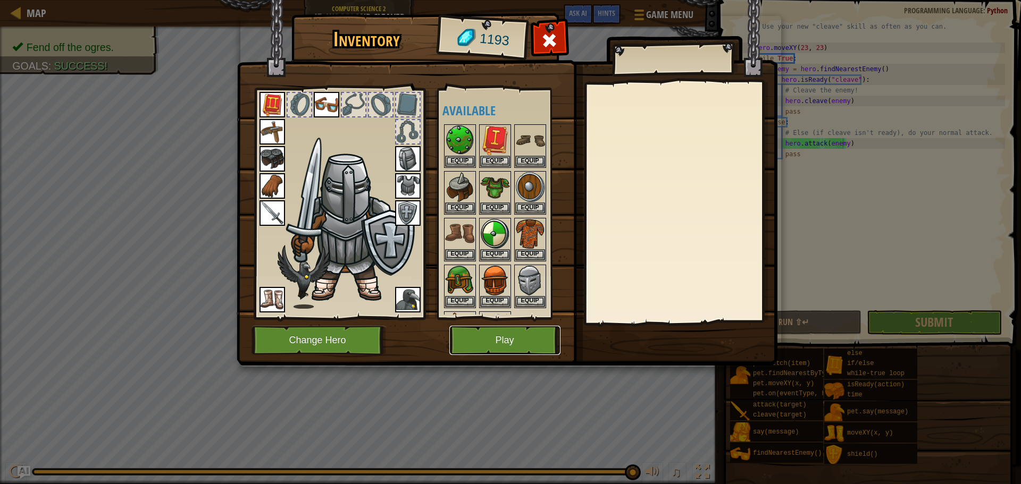
click at [508, 328] on button "Play" at bounding box center [504, 340] width 111 height 29
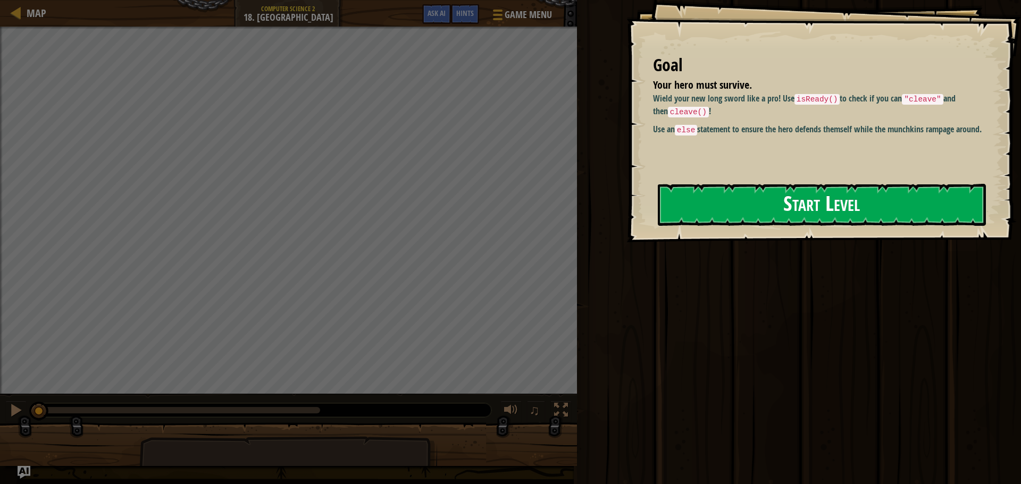
click at [712, 207] on button "Start Level" at bounding box center [822, 205] width 328 height 42
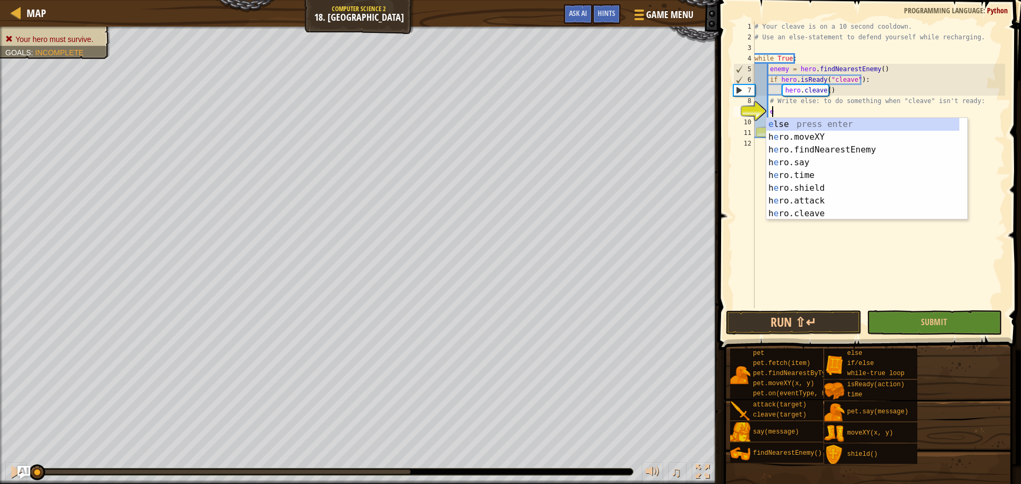
scroll to position [5, 1]
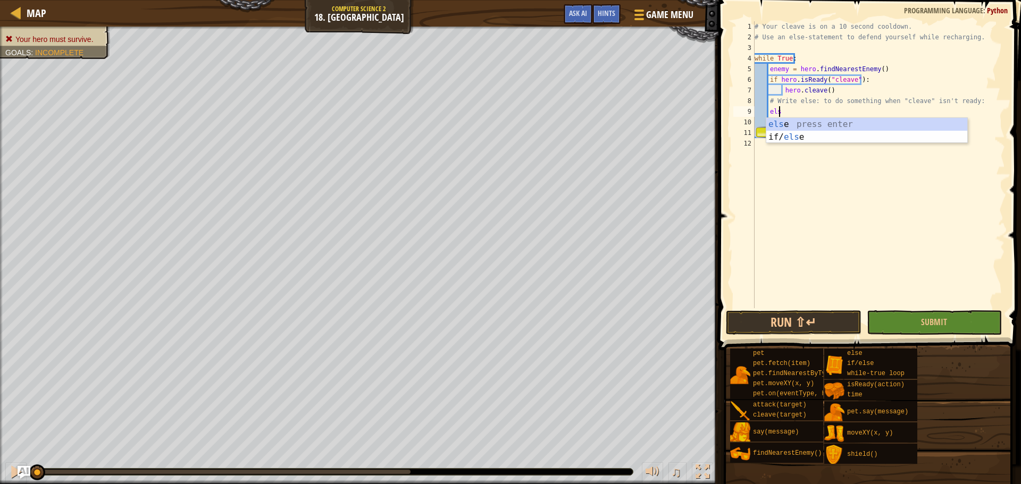
type textarea "else"
click at [796, 121] on div "else press enter if/ else press enter" at bounding box center [866, 143] width 201 height 51
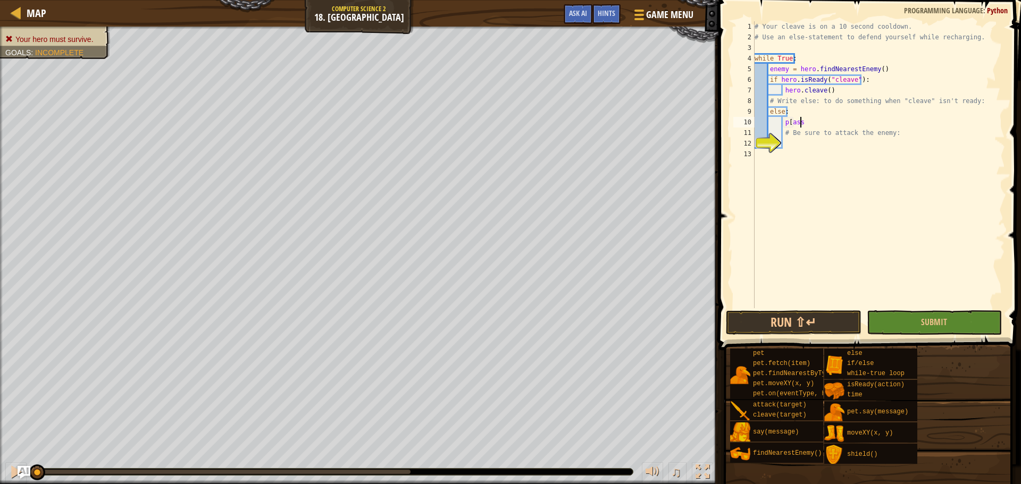
scroll to position [5, 3]
click at [787, 123] on div "# Your cleave is on a 10 second cooldown. # Use an else-statement to defend you…" at bounding box center [878, 175] width 253 height 308
type textarea "pass"
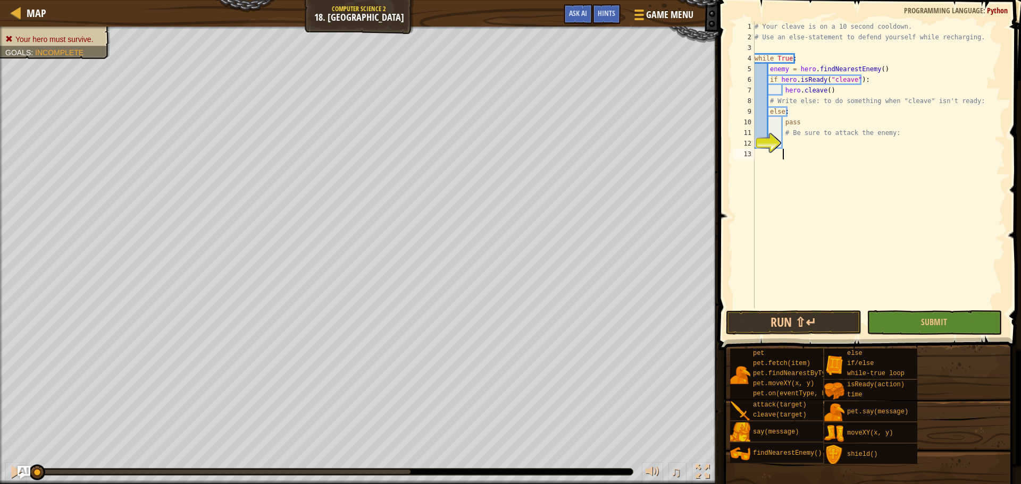
click at [763, 164] on div "# Your cleave is on a 10 second cooldown. # Use an else-statement to defend you…" at bounding box center [878, 175] width 253 height 308
click at [797, 137] on div "# Your cleave is on a 10 second cooldown. # Use an else-statement to defend you…" at bounding box center [878, 175] width 253 height 308
type textarea "# Be sure to attack the enemy:"
click at [788, 147] on div "# Your cleave is on a 10 second cooldown. # Use an else-statement to defend you…" at bounding box center [878, 175] width 253 height 308
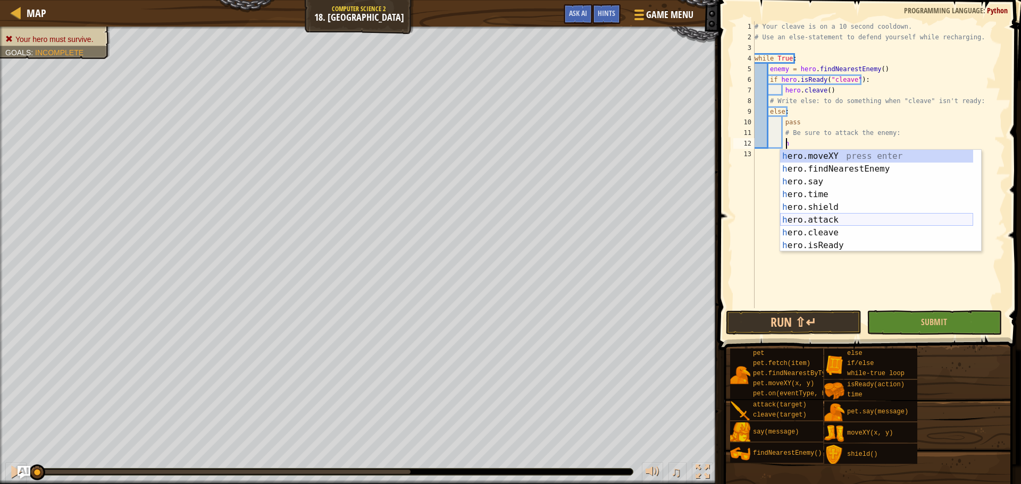
drag, startPoint x: 827, startPoint y: 217, endPoint x: 859, endPoint y: 233, distance: 34.9
click at [834, 216] on div "h ero.moveXY press enter h ero.findNearestEnemy press enter h ero.say press ent…" at bounding box center [876, 214] width 193 height 128
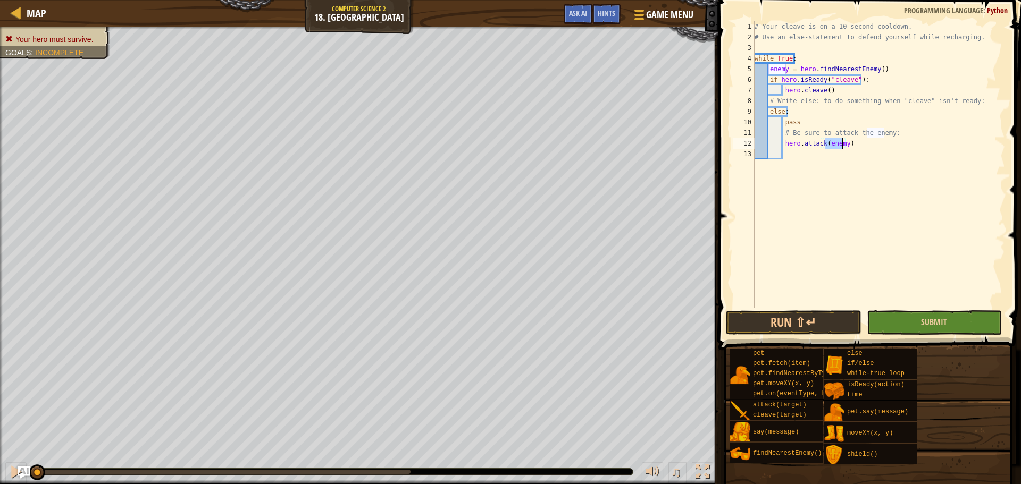
type textarea "hero.attack(enemy)"
click at [919, 327] on button "Submit" at bounding box center [934, 322] width 135 height 24
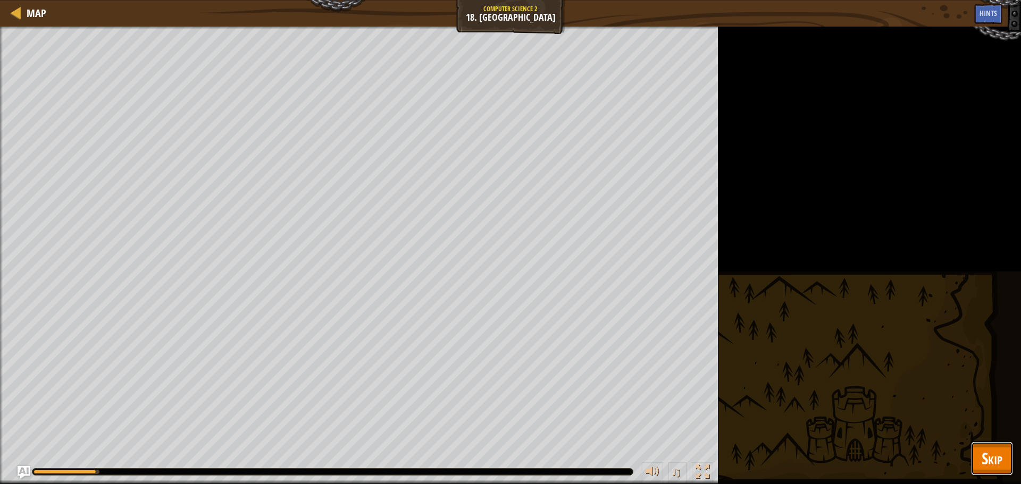
click at [982, 466] on span "Skip" at bounding box center [991, 459] width 21 height 22
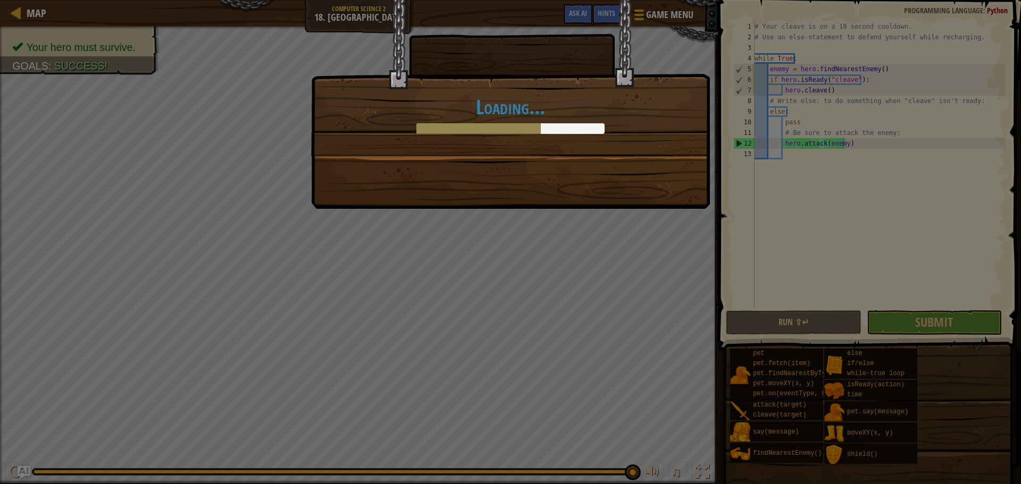
click at [621, 160] on div "Loading..." at bounding box center [510, 104] width 399 height 209
drag, startPoint x: 581, startPoint y: 216, endPoint x: 574, endPoint y: 211, distance: 9.1
click at [576, 212] on div "Loading..." at bounding box center [510, 242] width 1021 height 484
click at [573, 214] on div "Loading..." at bounding box center [510, 242] width 1021 height 484
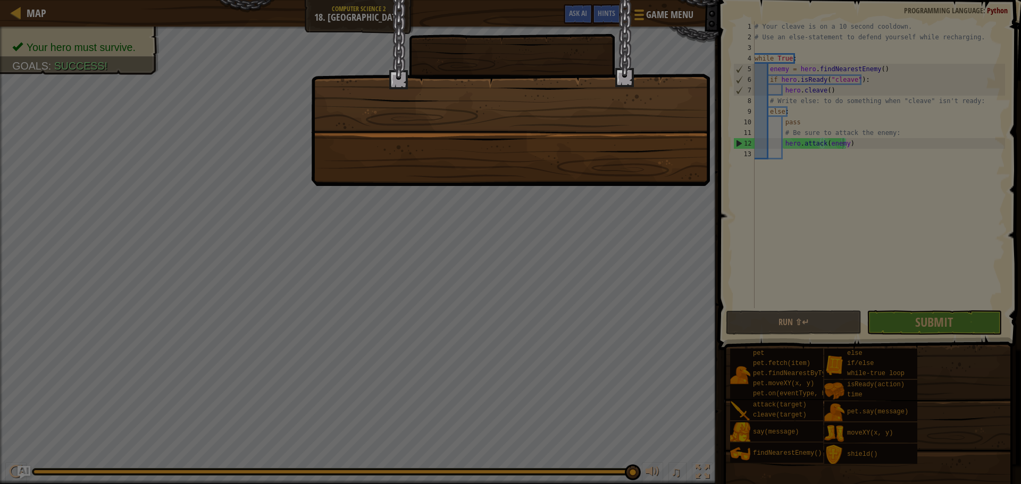
click at [572, 194] on div at bounding box center [510, 242] width 1021 height 484
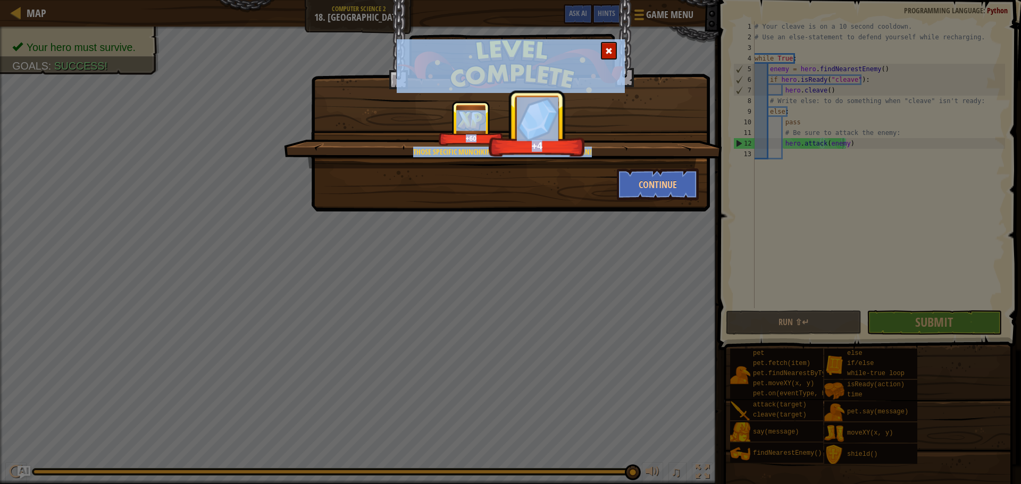
click at [640, 63] on div at bounding box center [511, 66] width 398 height 54
drag, startPoint x: 615, startPoint y: 48, endPoint x: 613, endPoint y: 54, distance: 5.7
click at [614, 49] on div at bounding box center [609, 51] width 16 height 18
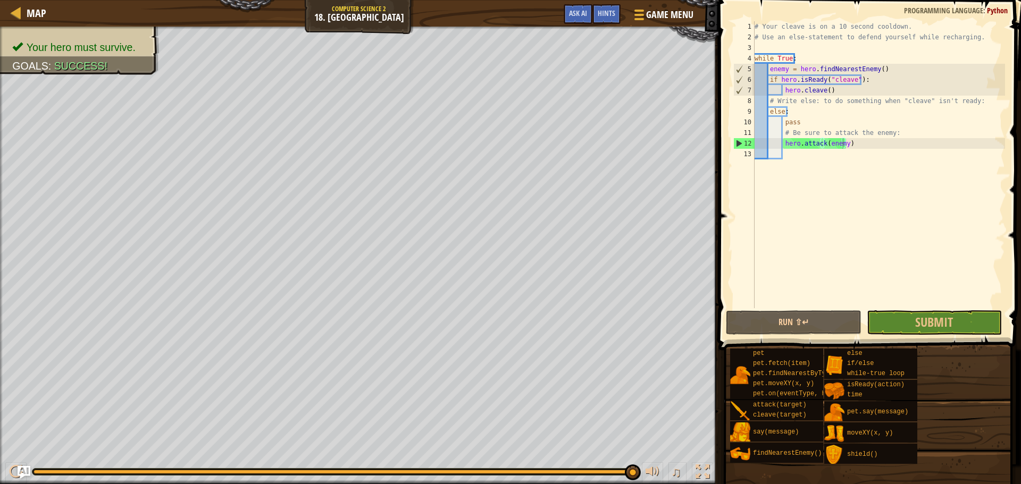
click at [911, 321] on button "Submit" at bounding box center [934, 322] width 135 height 24
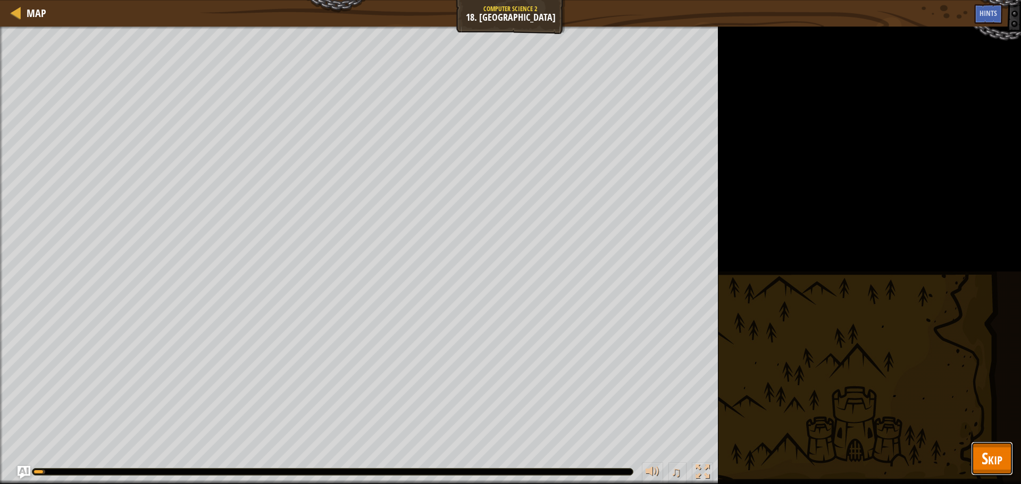
click at [985, 456] on span "Skip" at bounding box center [991, 459] width 21 height 22
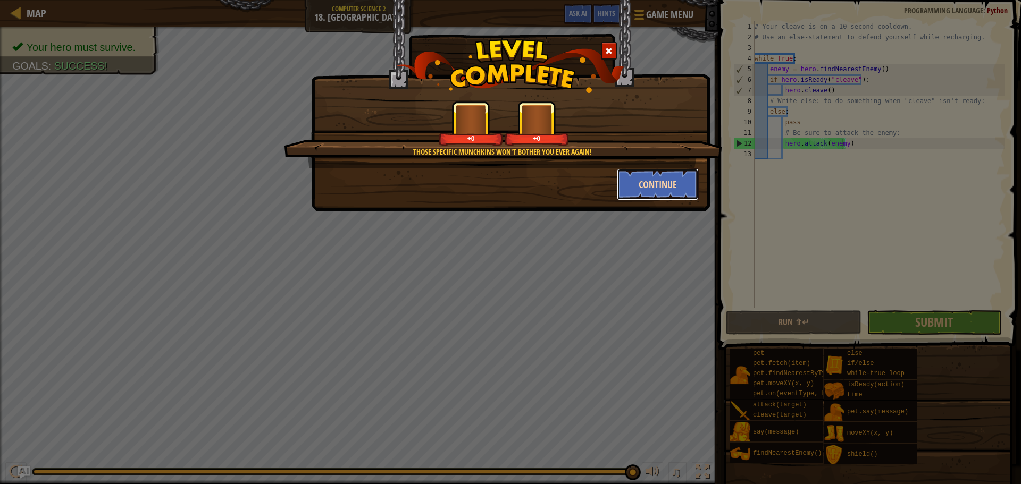
click at [677, 190] on button "Continue" at bounding box center [658, 185] width 82 height 32
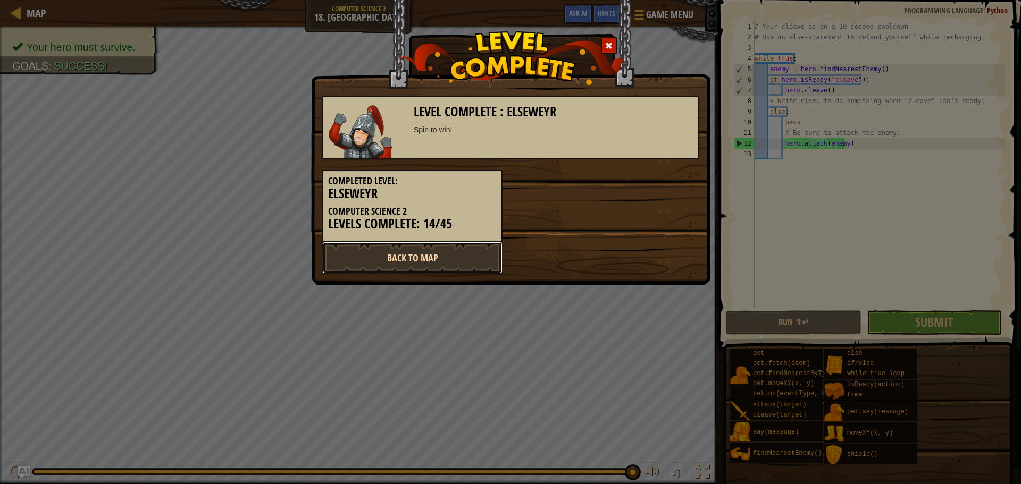
click at [486, 251] on link "Back to Map" at bounding box center [412, 258] width 180 height 32
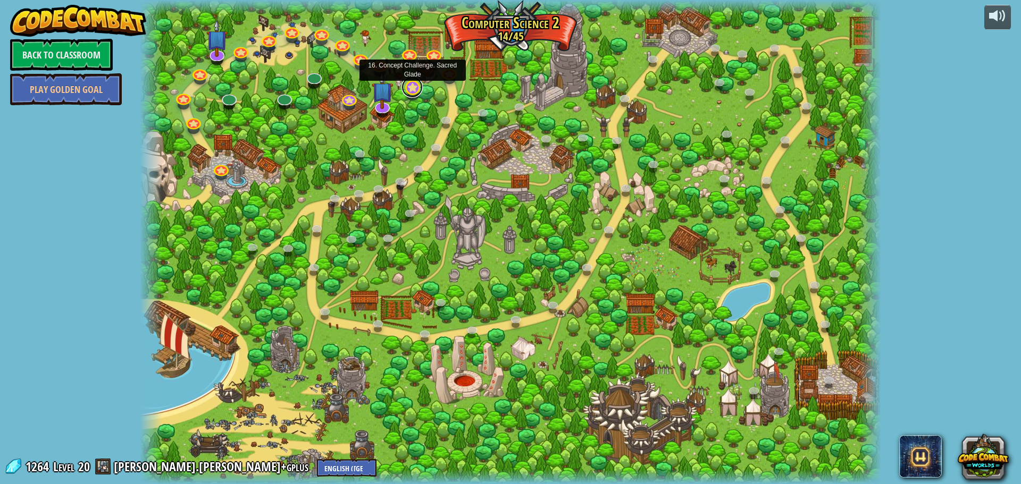
click at [409, 88] on link at bounding box center [411, 87] width 21 height 21
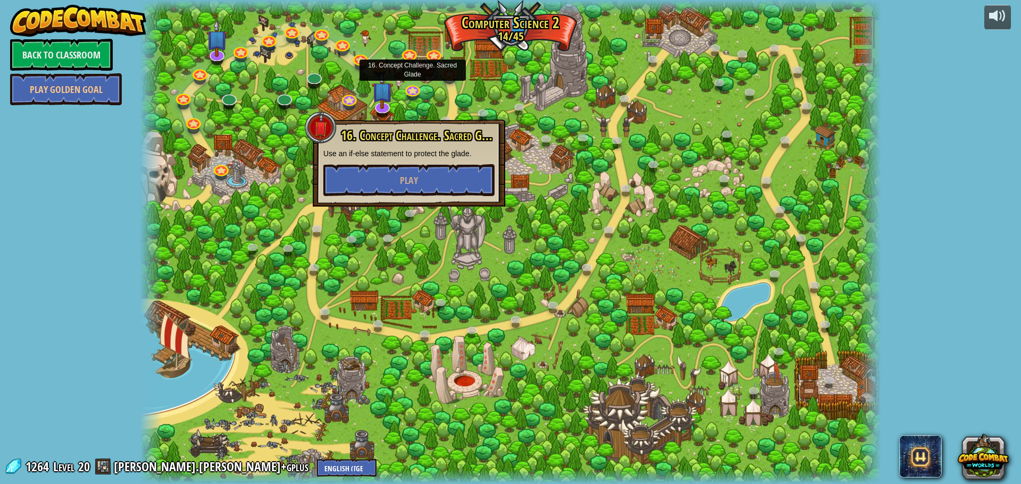
click at [430, 206] on div "16. Concept Challenge. Sacred Glade Use an if-else statement to protect the gla…" at bounding box center [409, 163] width 192 height 87
click at [420, 167] on button "Play" at bounding box center [408, 180] width 171 height 32
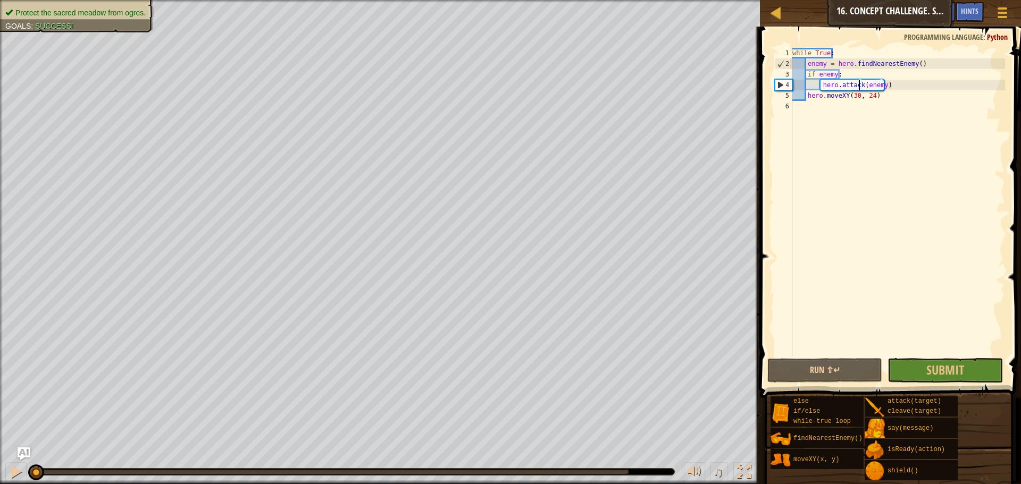
click at [858, 85] on div "while True : enemy = hero . findNearestEnemy ( ) if enemy : hero . attack ( ene…" at bounding box center [897, 213] width 215 height 330
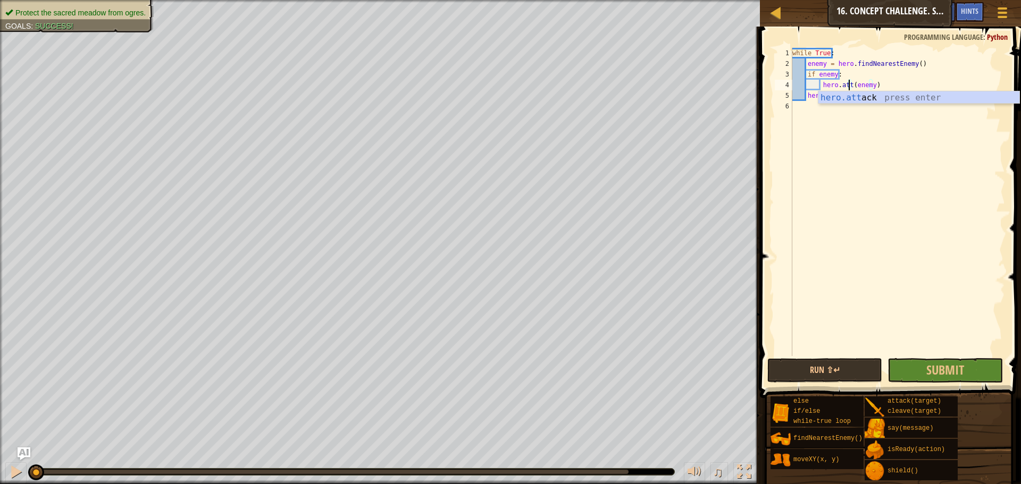
click at [864, 99] on div "hero.attac k press enter" at bounding box center [918, 110] width 201 height 38
drag, startPoint x: 917, startPoint y: 365, endPoint x: 915, endPoint y: 355, distance: 9.6
click at [915, 355] on div "hero.attack(enemy)(enemy) 1 2 3 4 5 6 while True : enemy = hero . findNearestEn…" at bounding box center [888, 233] width 264 height 403
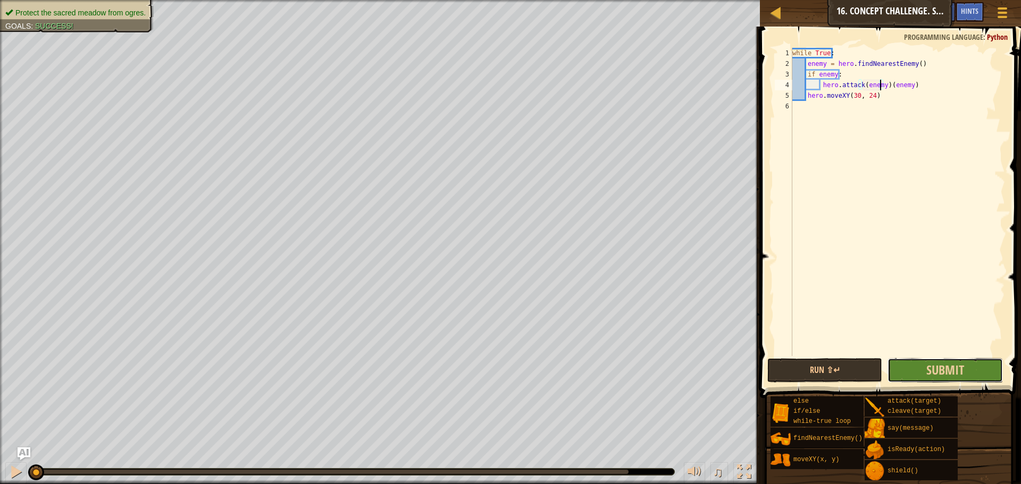
click at [916, 362] on button "Submit" at bounding box center [944, 370] width 115 height 24
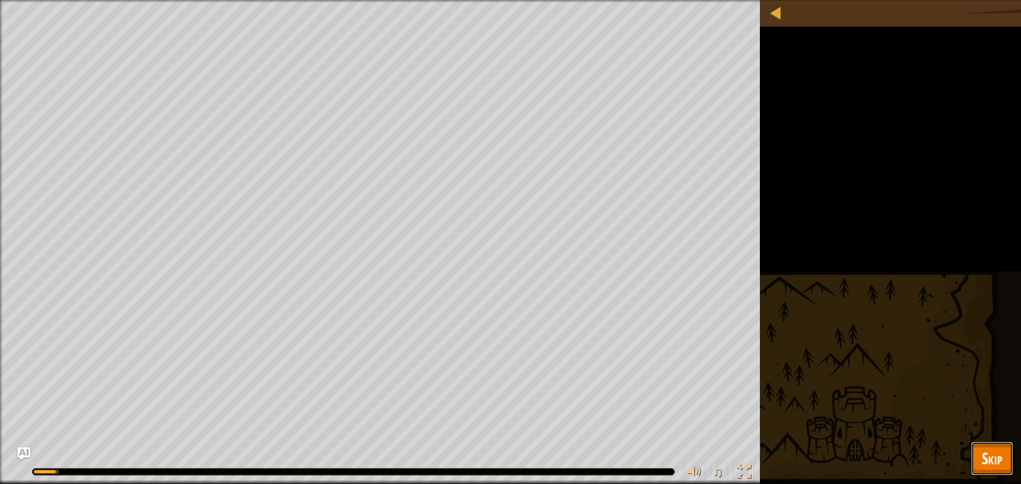
drag, startPoint x: 1002, startPoint y: 452, endPoint x: 990, endPoint y: 450, distance: 11.9
click at [999, 451] on span "Skip" at bounding box center [991, 459] width 21 height 22
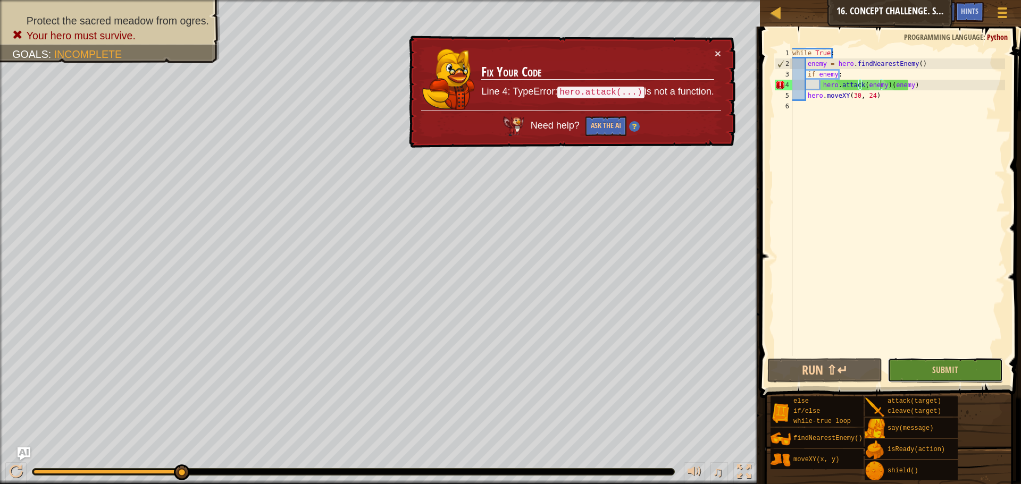
click at [915, 366] on button "Submit" at bounding box center [944, 370] width 115 height 24
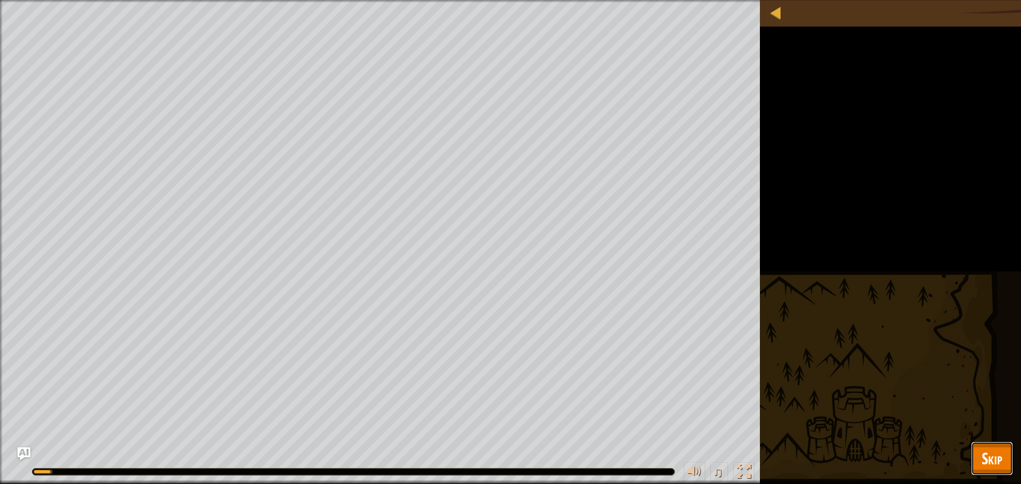
click at [1010, 473] on button "Skip" at bounding box center [992, 459] width 42 height 34
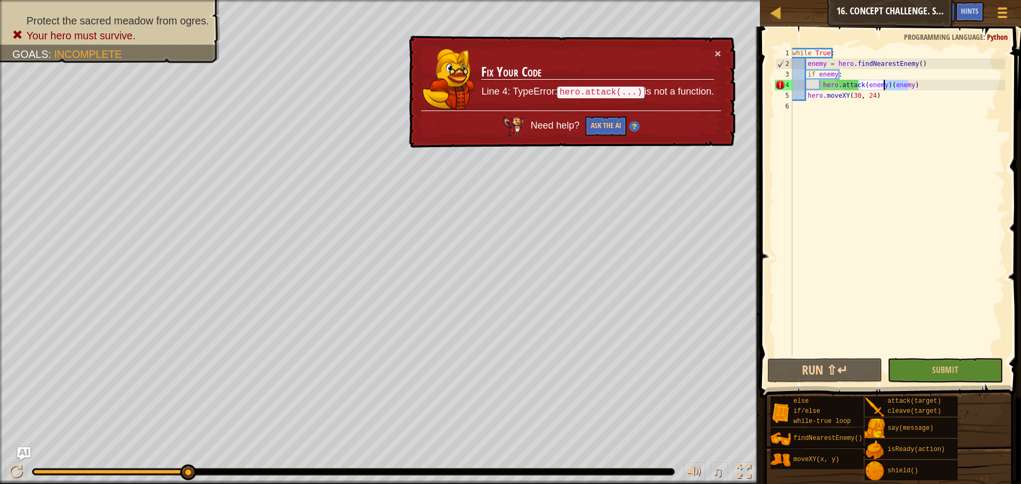
drag, startPoint x: 912, startPoint y: 83, endPoint x: 882, endPoint y: 82, distance: 29.8
click at [882, 82] on div "while True : enemy = hero . findNearestEnemy ( ) if enemy : hero . attack ( ene…" at bounding box center [897, 213] width 215 height 330
type textarea "hero.attack(enemy)"
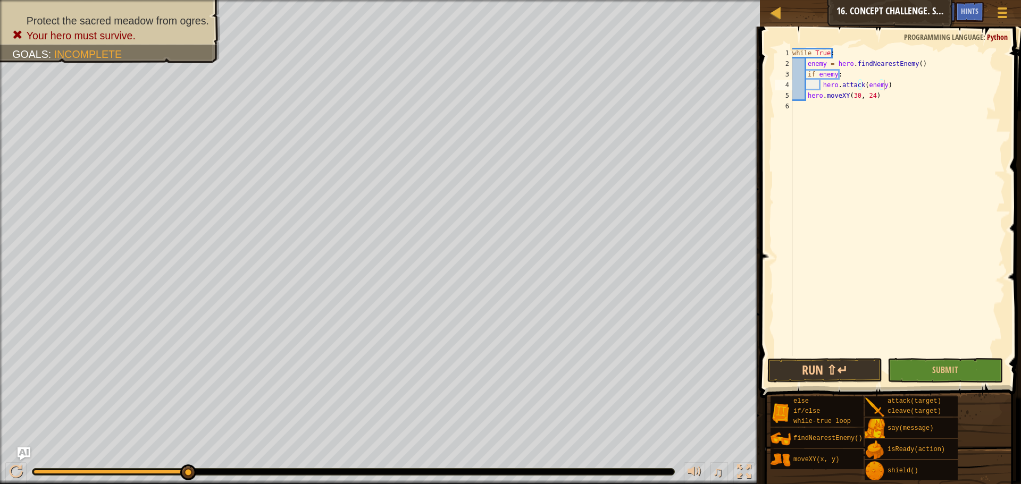
click at [928, 373] on button "Submit" at bounding box center [944, 370] width 115 height 24
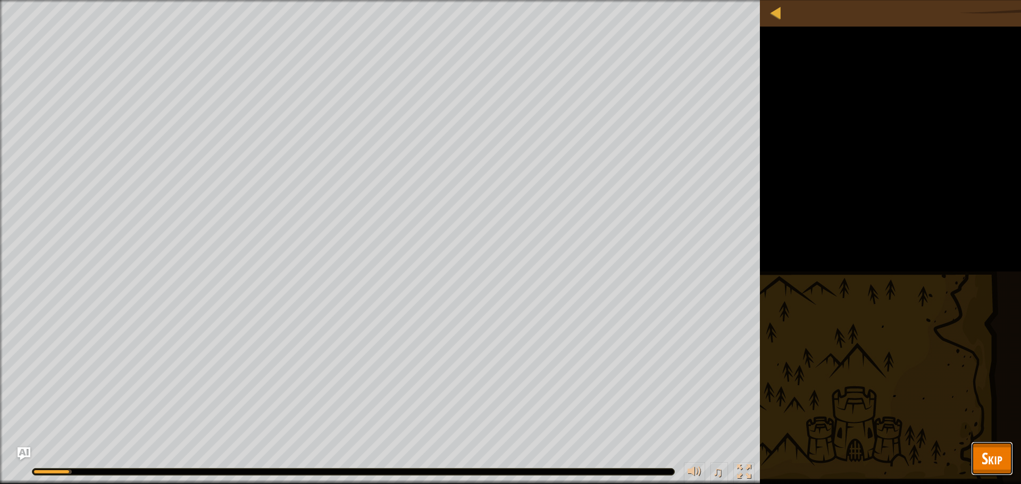
click at [1001, 449] on span "Skip" at bounding box center [991, 459] width 21 height 22
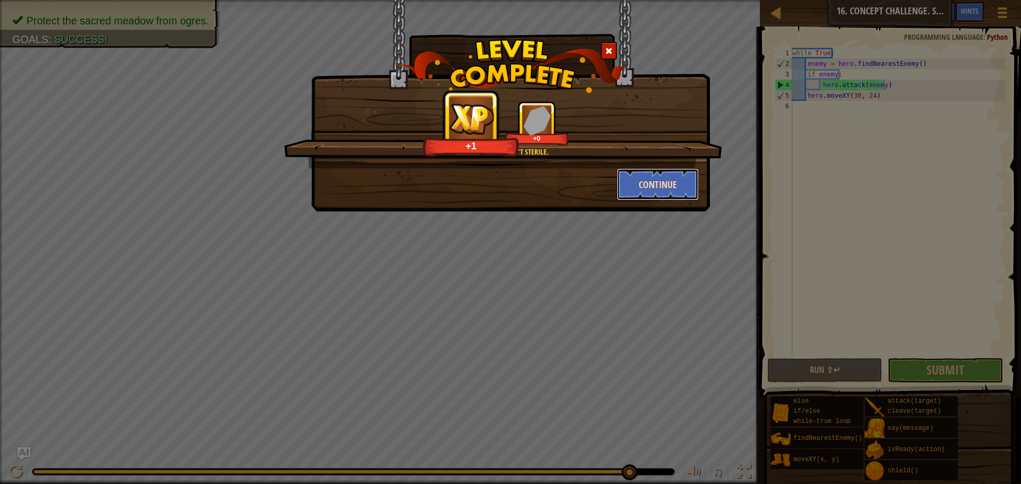
click at [661, 174] on button "Continue" at bounding box center [658, 185] width 82 height 32
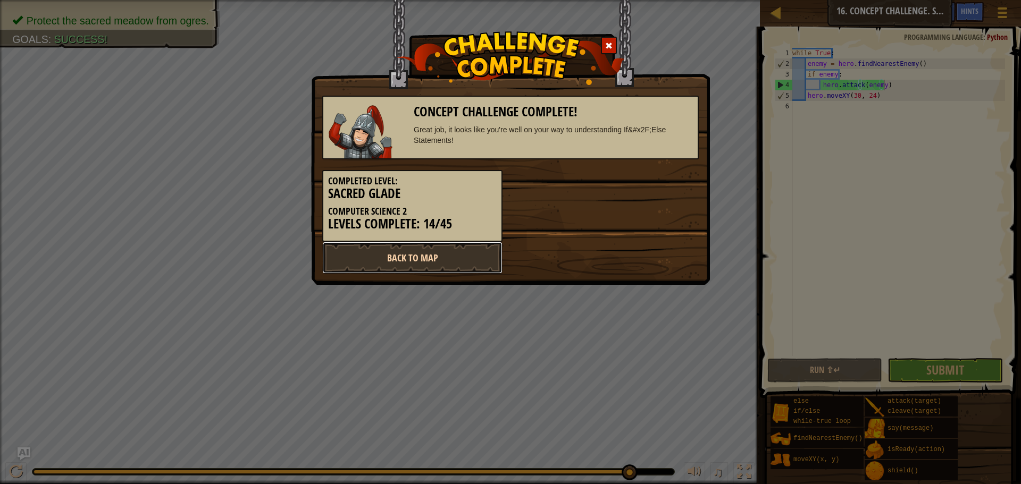
click at [483, 255] on link "Back to Map" at bounding box center [412, 258] width 180 height 32
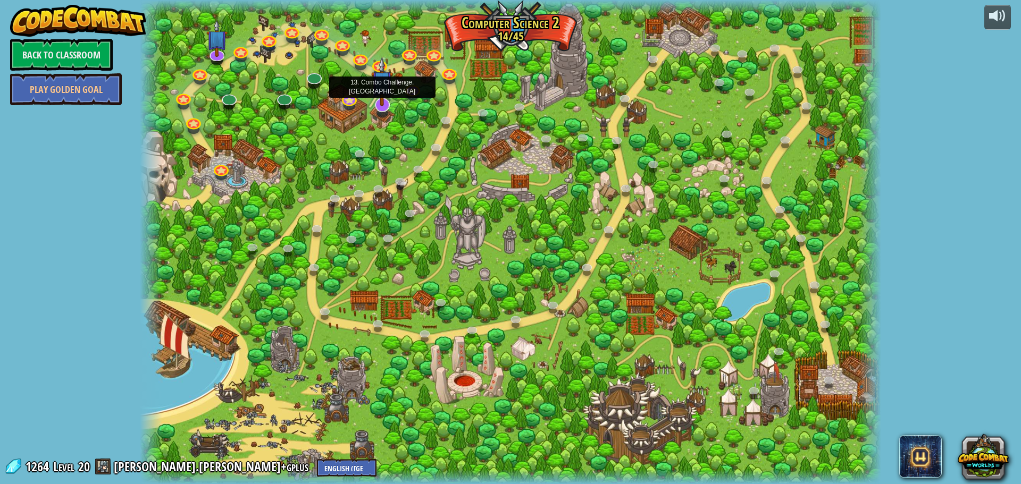
click at [378, 106] on img at bounding box center [382, 81] width 22 height 49
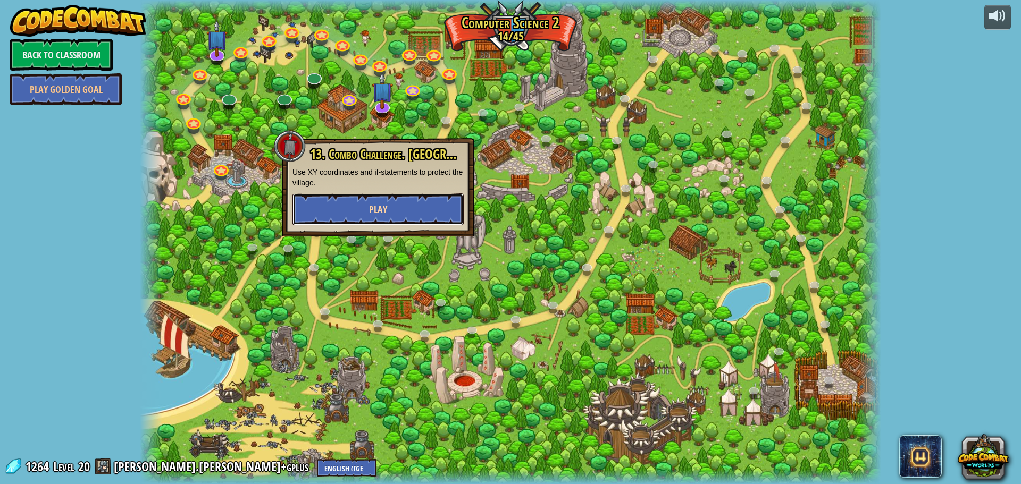
click at [418, 197] on button "Play" at bounding box center [377, 210] width 171 height 32
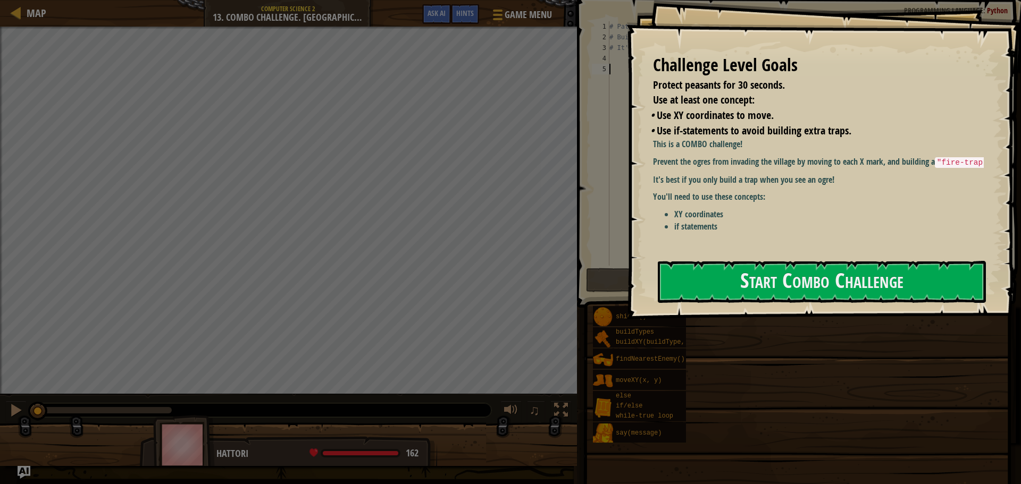
drag, startPoint x: 782, startPoint y: 276, endPoint x: 777, endPoint y: 259, distance: 17.2
click at [781, 258] on div "Challenge Level Goals Protect peasants for 30 seconds. Use at least one concept…" at bounding box center [823, 160] width 394 height 320
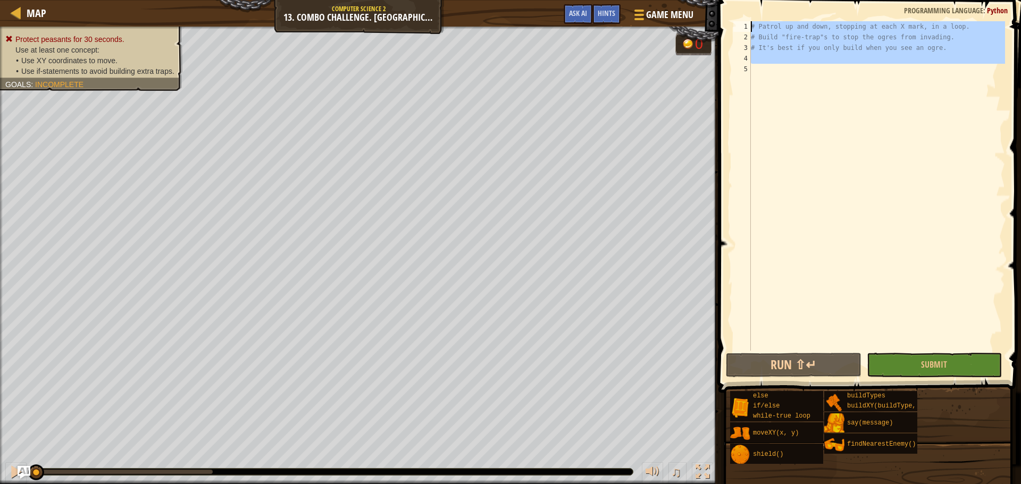
drag, startPoint x: 941, startPoint y: 75, endPoint x: 751, endPoint y: 24, distance: 196.5
click at [751, 24] on div "# Patrol up and down, stopping at each X mark, in a loop. # Build "fire-trap"s …" at bounding box center [877, 196] width 256 height 351
type textarea "# Patrol up and down, stopping at each X mark, in a loop. # Build "fire-trap"s …"
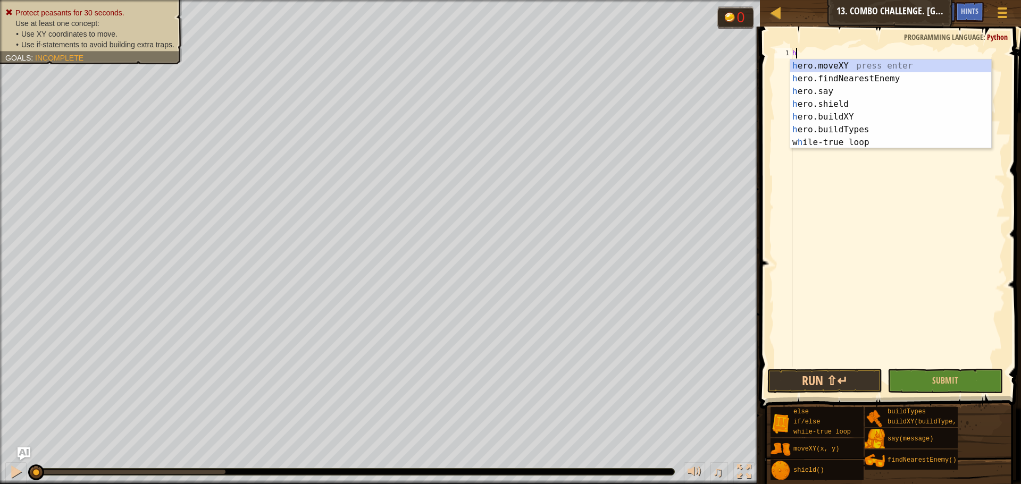
scroll to position [5, 0]
click at [842, 66] on div "h ero.moveXY press enter h ero.findNearestEnemy press enter h ero.say press ent…" at bounding box center [890, 117] width 201 height 115
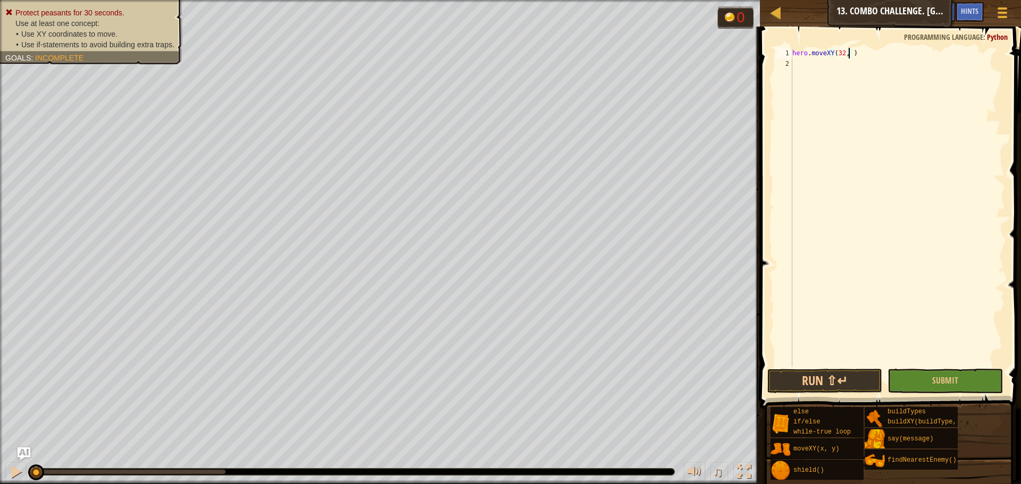
scroll to position [5, 5]
type textarea "hero.moveXY(32, 52)"
click at [799, 66] on div "hero . moveXY ( 32 , 52 )" at bounding box center [897, 218] width 215 height 340
click at [864, 49] on div "hero . moveXY ( 32 , 52 )" at bounding box center [897, 218] width 215 height 340
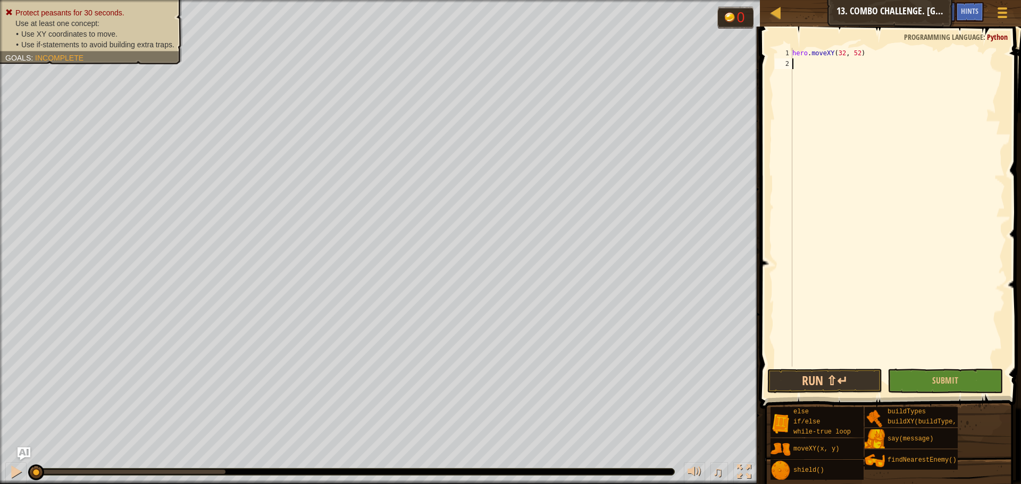
type textarea "hero.moveXY(32, 52)"
drag, startPoint x: 864, startPoint y: 51, endPoint x: 786, endPoint y: 57, distance: 78.4
click at [786, 57] on div "hero.moveXY(32, 52) 1 2 hero . moveXY ( 32 , 52 ) ההההההההההההההההההההההההההההה…" at bounding box center [888, 207] width 232 height 319
click at [791, 52] on div "1" at bounding box center [784, 53] width 18 height 11
type textarea "hero.moveXY(32, 52)"
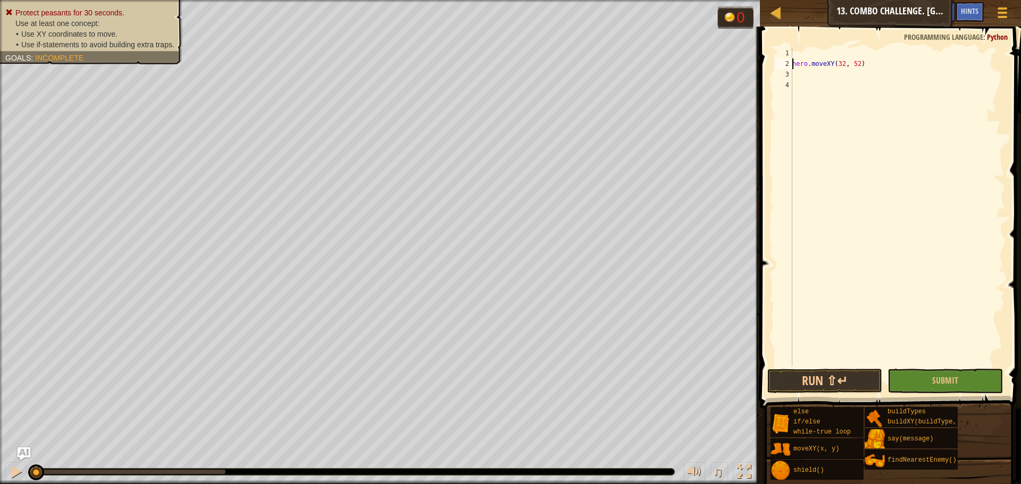
click at [793, 53] on div "hero . moveXY ( 32 , 52 )" at bounding box center [897, 218] width 215 height 340
type textarea "h"
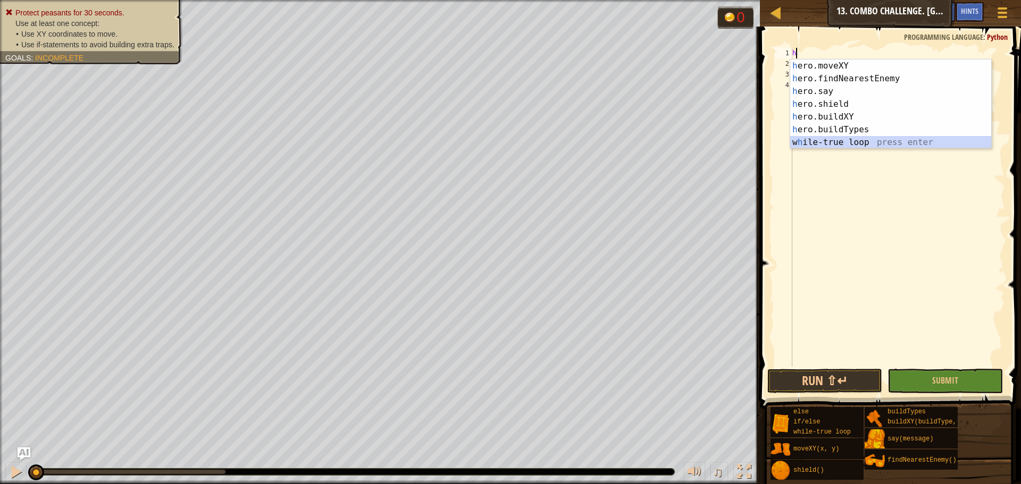
click at [835, 138] on div "h ero.moveXY press enter h ero.findNearestEnemy press enter h ero.say press ent…" at bounding box center [890, 117] width 201 height 115
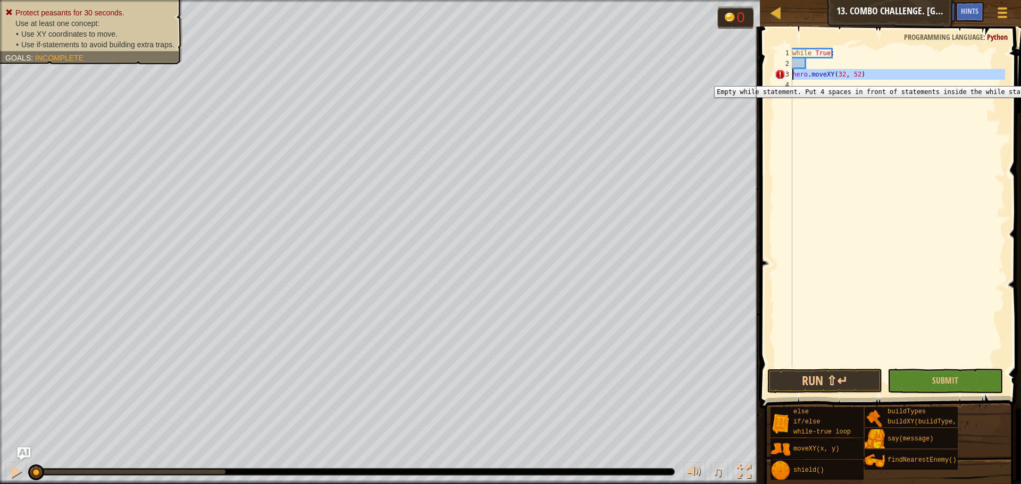
click at [792, 78] on div "3" at bounding box center [784, 74] width 18 height 11
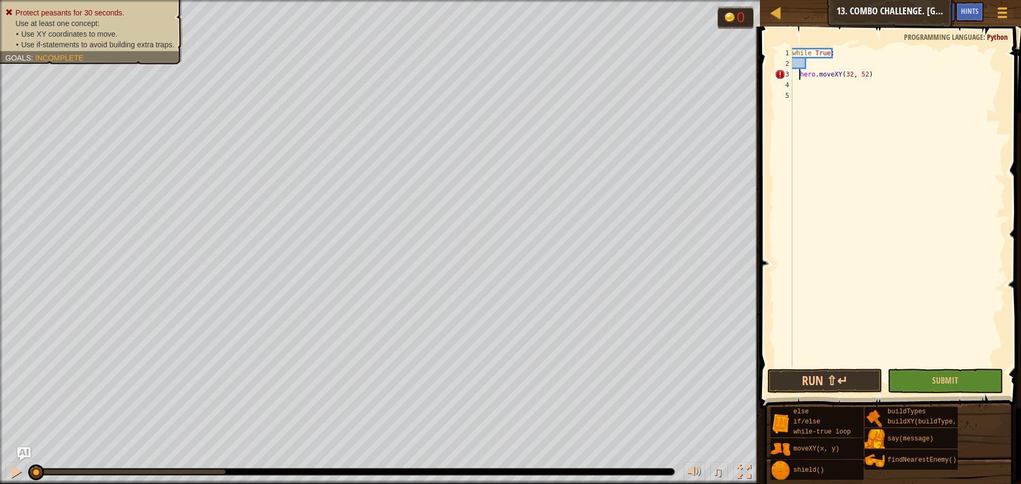
type textarea "hero.moveXY(32, 52)"
click at [812, 62] on div "while True : hero . moveXY ( 32 , 52 )" at bounding box center [897, 218] width 215 height 340
type textarea "h"
click at [856, 65] on div "while True : h hero . moveXY ( 32 , 52 )" at bounding box center [897, 218] width 215 height 340
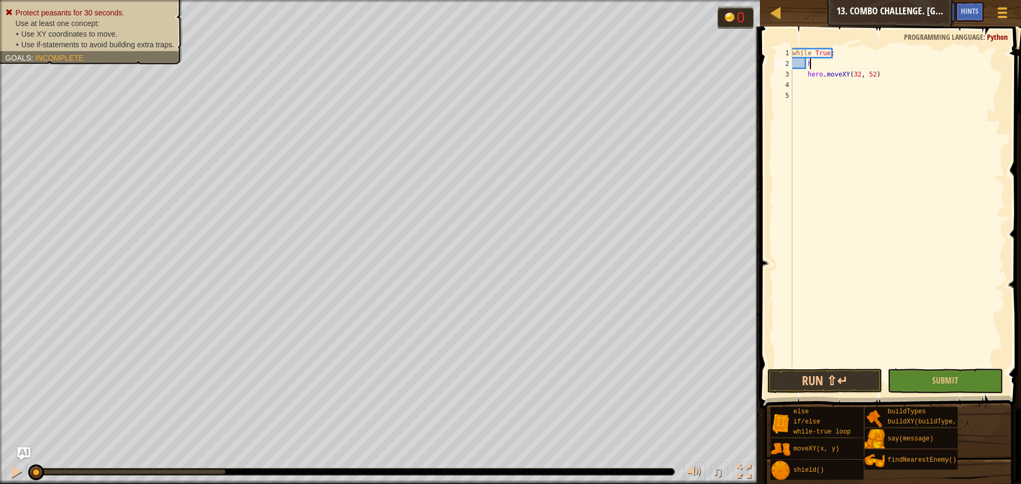
click at [814, 66] on div "while True : h hero . moveXY ( 32 , 52 )" at bounding box center [897, 218] width 215 height 340
drag, startPoint x: 892, startPoint y: 78, endPoint x: 805, endPoint y: 72, distance: 87.4
click at [805, 72] on div "while True : hero . moveXY ( 32 , 52 )" at bounding box center [897, 218] width 215 height 340
type textarea "hero.moveXY(32, 52)"
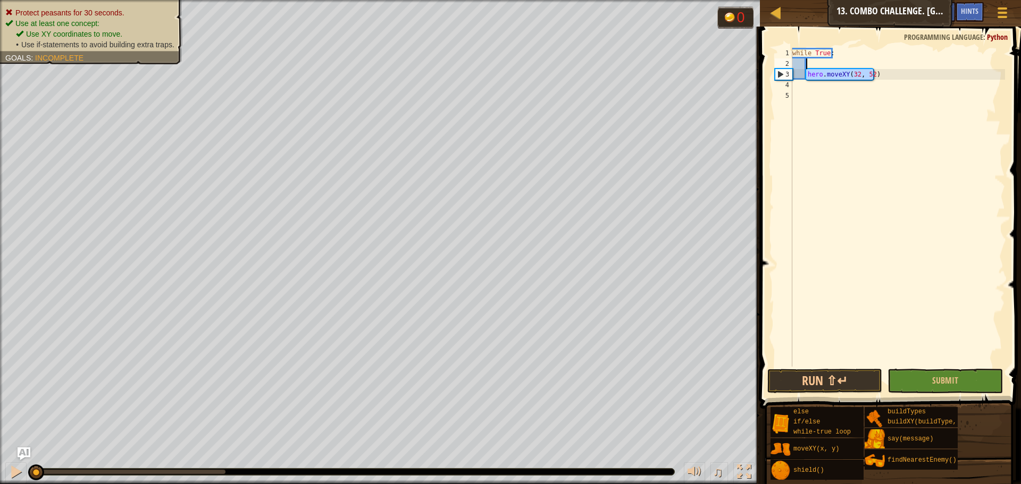
type textarea "hero.moveXY(32, 52)"
click at [860, 89] on div "while True : hero . moveXY ( 32 , 52 )" at bounding box center [897, 218] width 215 height 340
type textarea "hero.moveXY(21, 34)"
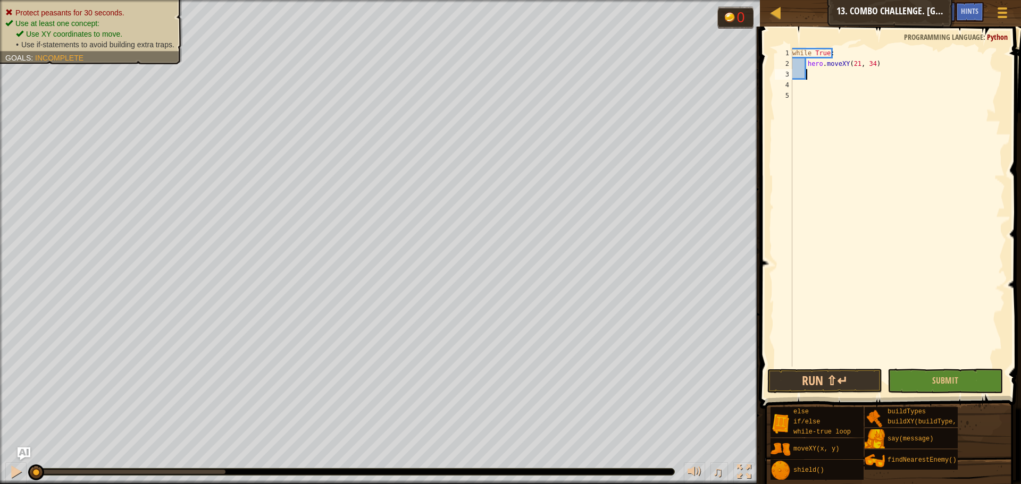
type textarea "h"
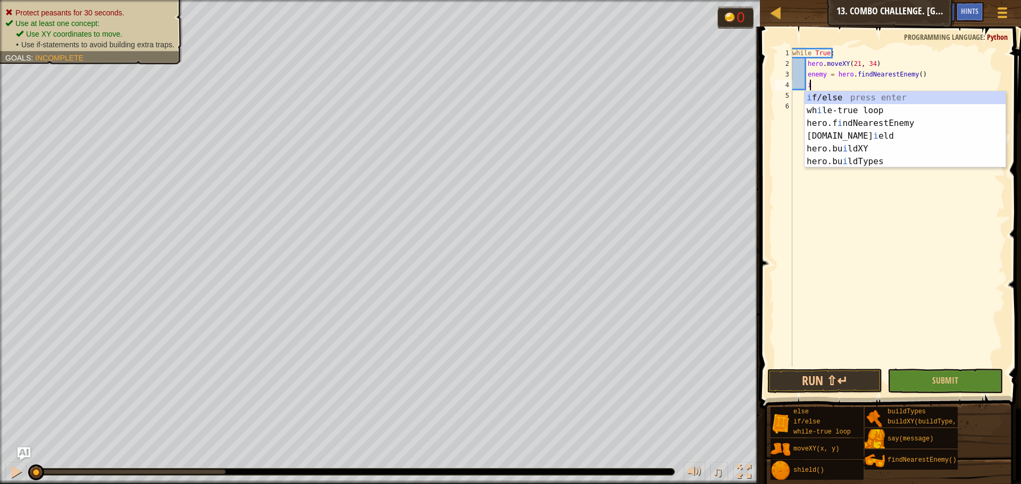
scroll to position [5, 1]
type textarea "if enemy:"
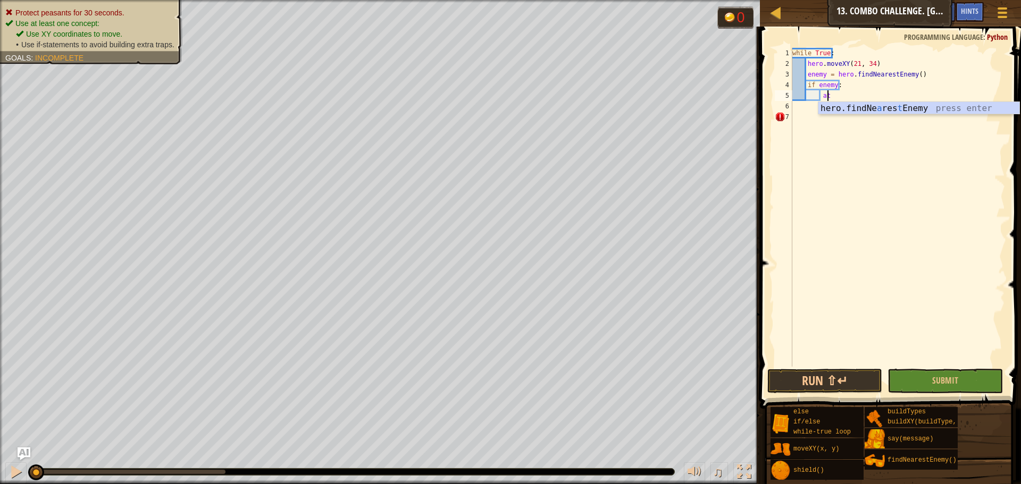
scroll to position [5, 3]
type textarea "a"
click at [899, 87] on div "while True : hero . moveXY ( 21 , 34 ) enemy = hero . findNearestEnemy ( ) if e…" at bounding box center [897, 218] width 215 height 340
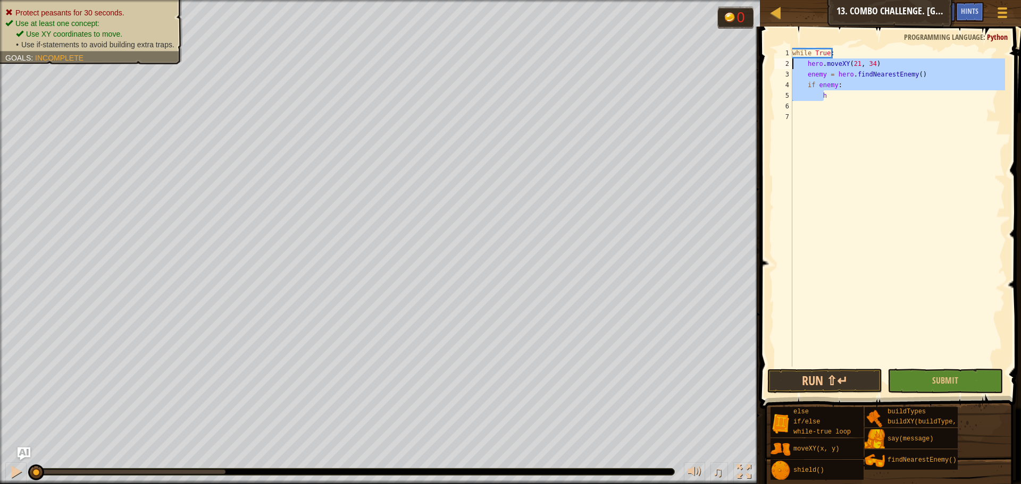
drag, startPoint x: 871, startPoint y: 102, endPoint x: 785, endPoint y: 68, distance: 91.9
click at [785, 68] on div "if enemy: 1 2 3 4 5 6 7 while True : hero . moveXY ( 21 , 34 ) enemy = hero . f…" at bounding box center [888, 207] width 232 height 319
type textarea "hero.moveXY(21, 34) enemy = hero.findNearestEnemy()"
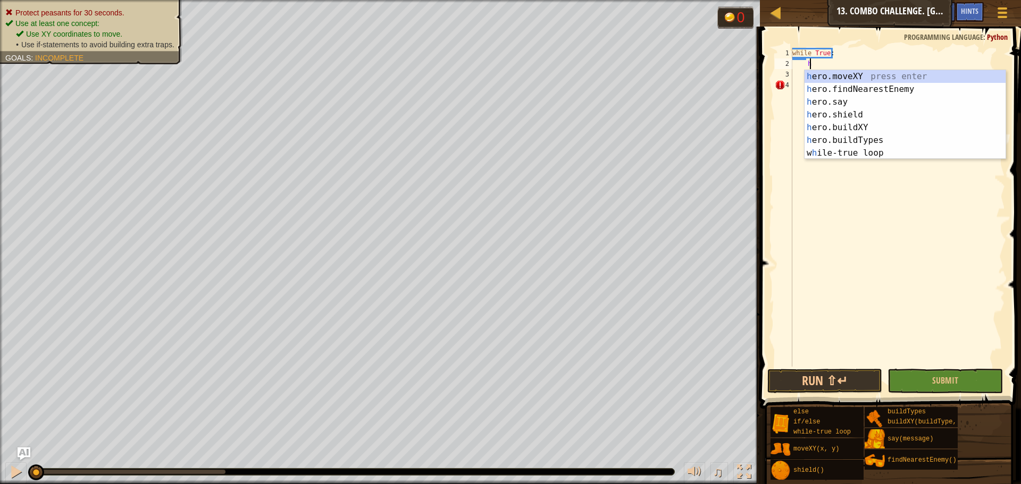
scroll to position [5, 1]
click at [834, 78] on div "h ero.moveXY press enter h ero.findNearestEnemy press enter h ero.say press ent…" at bounding box center [904, 127] width 201 height 115
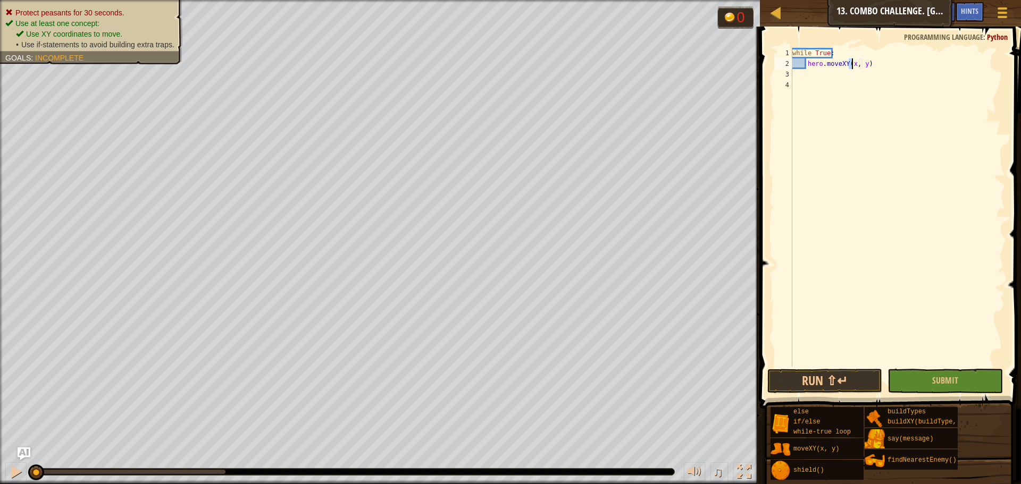
type textarea "hero.moveXY(, y)"
drag, startPoint x: 863, startPoint y: 61, endPoint x: 807, endPoint y: 66, distance: 56.6
click at [807, 66] on div "while True : hero . moveXY ( , y )" at bounding box center [897, 218] width 215 height 340
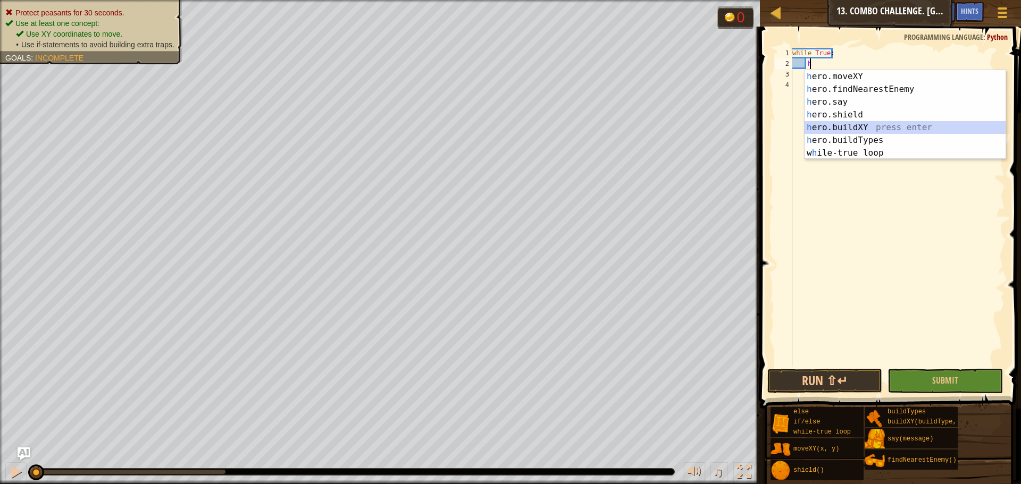
click at [852, 125] on div "h ero.moveXY press enter h ero.findNearestEnemy press enter h ero.say press ent…" at bounding box center [904, 127] width 201 height 115
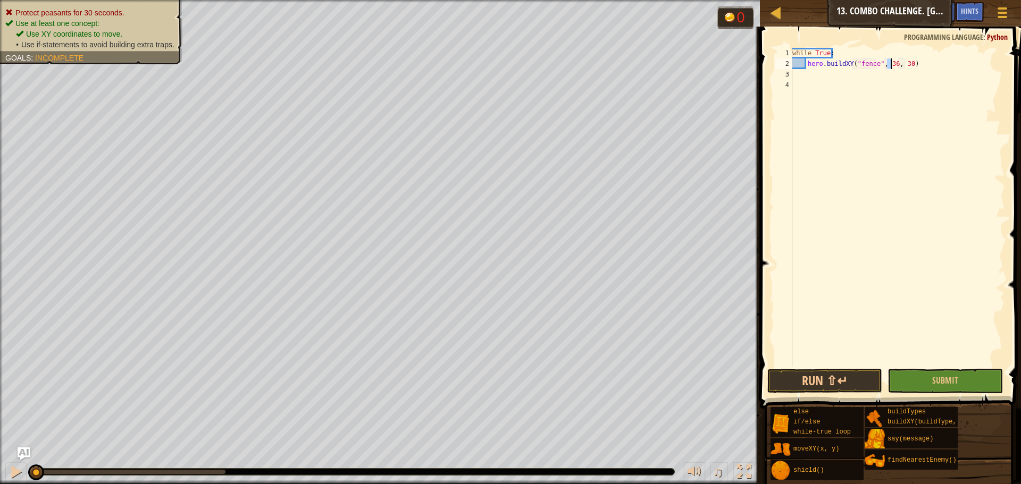
drag, startPoint x: 888, startPoint y: 62, endPoint x: 893, endPoint y: 68, distance: 7.2
click at [893, 68] on div "while True : hero . buildXY ( "fence" , 36 , 30 )" at bounding box center [897, 218] width 215 height 340
click at [889, 66] on div "while True : hero . buildXY ( "fence" , 36 , 30 )" at bounding box center [897, 207] width 215 height 319
type textarea "hero.buildXY("fence", 32, 52)"
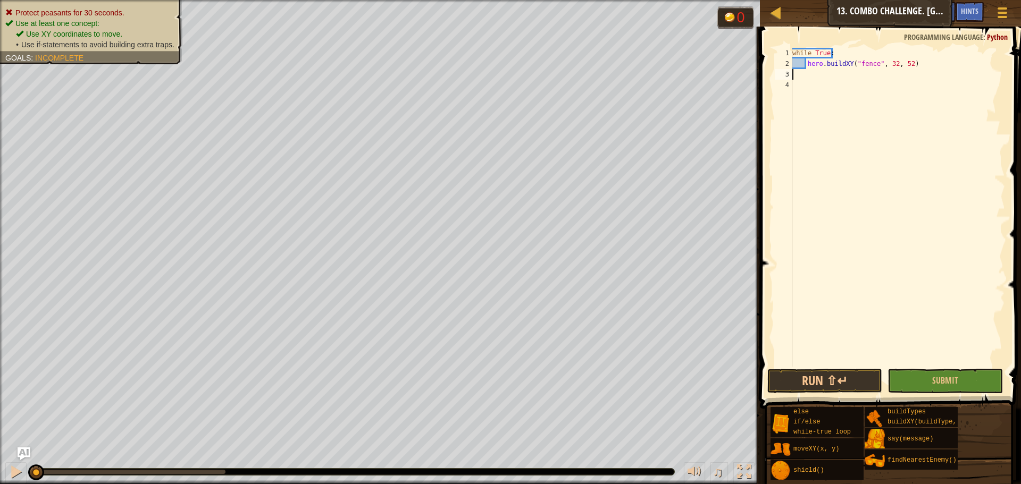
click at [795, 77] on div "while True : hero . buildXY ( "fence" , 32 , 52 )" at bounding box center [897, 218] width 215 height 340
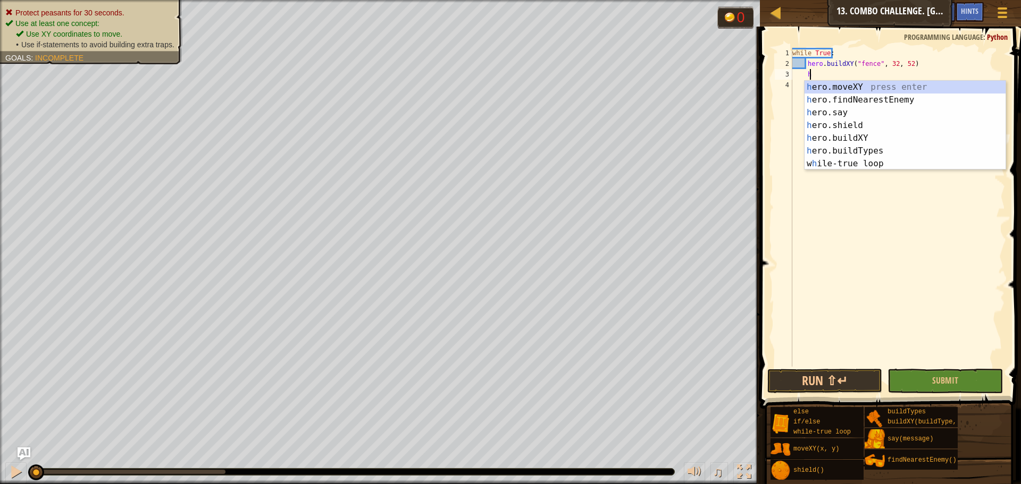
scroll to position [5, 1]
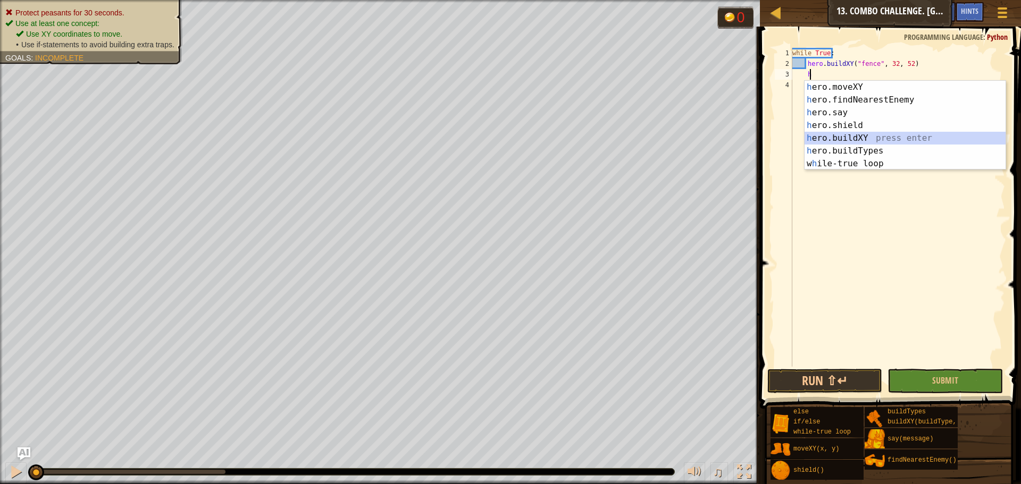
click at [858, 140] on div "h ero.moveXY press enter h ero.findNearestEnemy press enter h ero.say press ent…" at bounding box center [904, 138] width 201 height 115
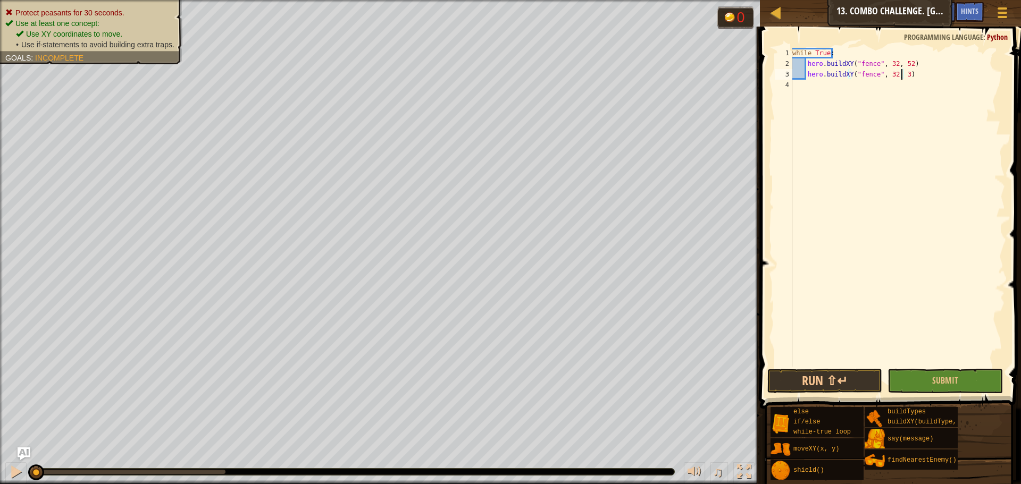
scroll to position [5, 9]
drag, startPoint x: 917, startPoint y: 76, endPoint x: 783, endPoint y: 77, distance: 134.0
click at [783, 77] on div "hero.buildXY("fence", 32, 34) 1 2 3 4 while True : hero . buildXY ( "fence" , 3…" at bounding box center [888, 207] width 232 height 319
type textarea "hero.buildXY("fence", 32, 34)"
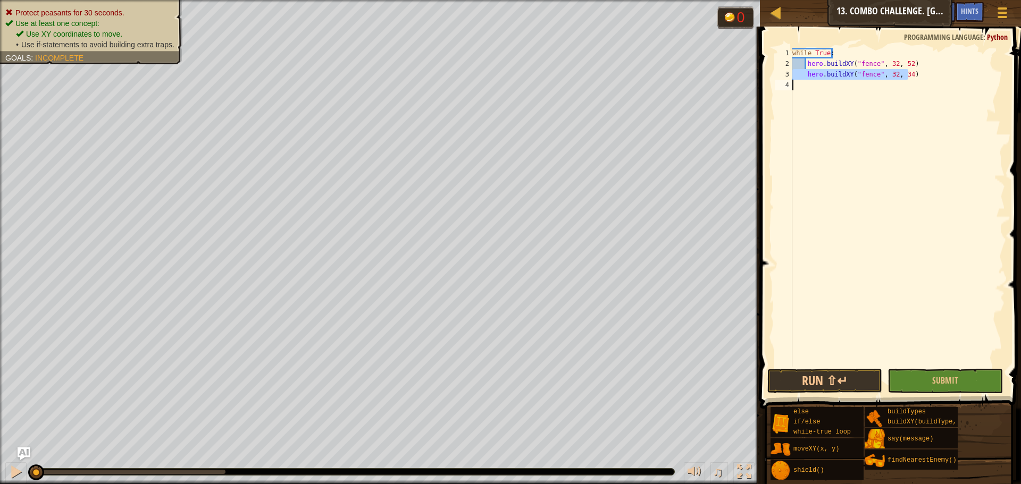
type textarea "hero.buildXY("fence", 32, 34)"
drag, startPoint x: 815, startPoint y: 73, endPoint x: 990, endPoint y: 80, distance: 175.0
click at [991, 80] on div "while True : hero . buildXY ( "fence" , 32 , 52 ) hero . buildXY ( "fence" , 32…" at bounding box center [897, 218] width 215 height 340
drag, startPoint x: 932, startPoint y: 76, endPoint x: 785, endPoint y: 74, distance: 147.3
click at [785, 74] on div "1 2 3 4 while True : hero . buildXY ( "fence" , 32 , 52 ) hero . buildXY ( "fen…" at bounding box center [888, 207] width 232 height 319
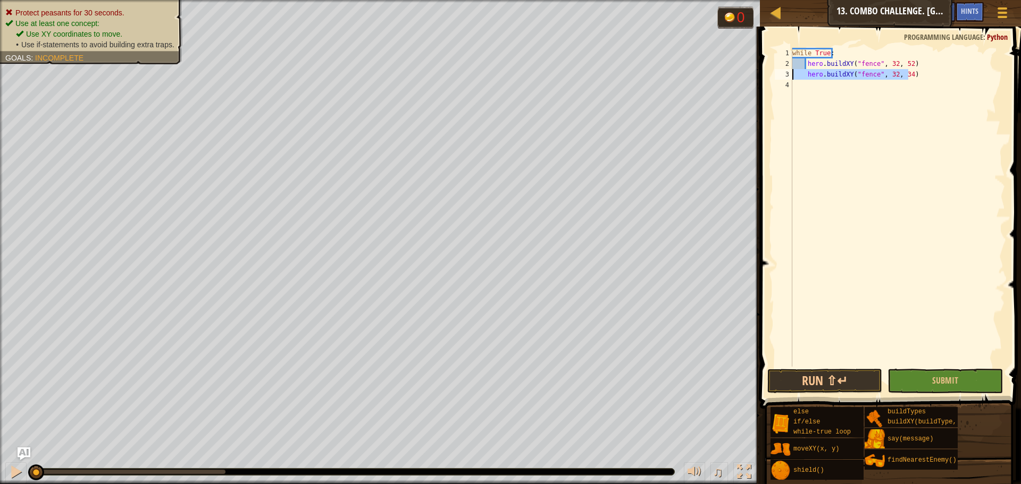
type textarea "hero.buildXY("fence", 32, 34)"
click at [804, 89] on div "while True : hero . buildXY ( "fence" , 32 , 52 ) hero . buildXY ( "fence" , 32…" at bounding box center [897, 218] width 215 height 340
paste textarea "hero.buildXY("fence", 32, 34)"
type textarea "hero.buildXY("fence", 32, 34)"
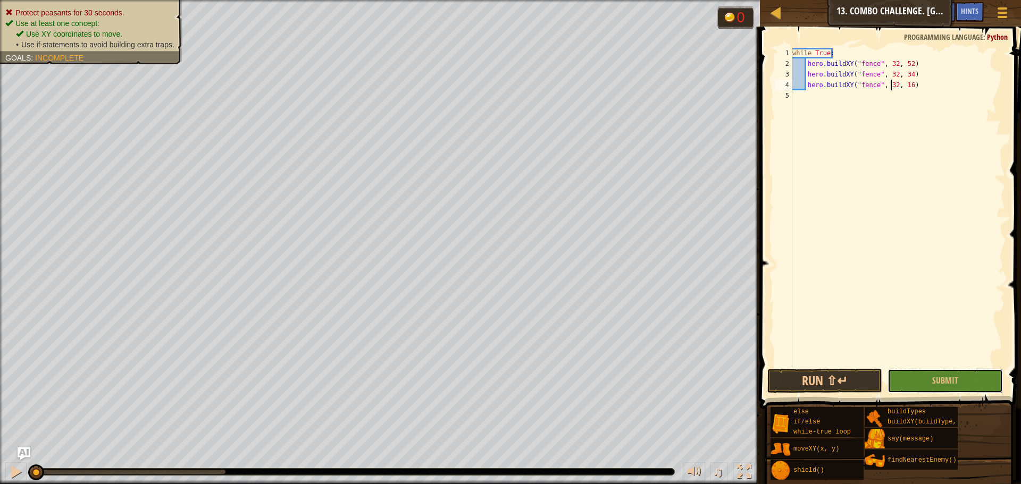
click at [904, 381] on button "Submit" at bounding box center [944, 381] width 115 height 24
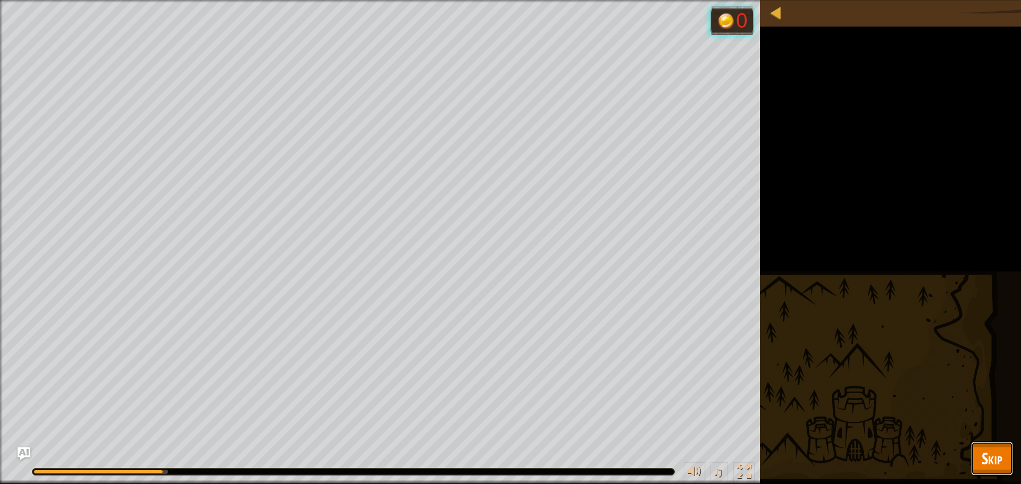
click at [999, 470] on button "Skip" at bounding box center [992, 459] width 42 height 34
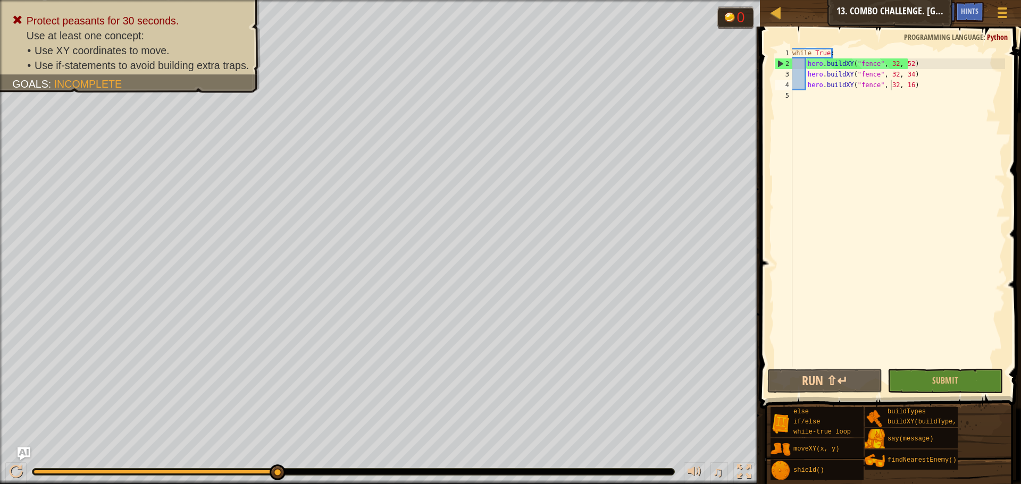
type textarea "hero.buildXY("fence", 32, 52)"
drag, startPoint x: 918, startPoint y: 65, endPoint x: 805, endPoint y: 58, distance: 113.4
click at [805, 58] on div "while True : hero . buildXY ( "fence" , 32 , 52 ) hero . buildXY ( "fence" , 32…" at bounding box center [897, 218] width 215 height 340
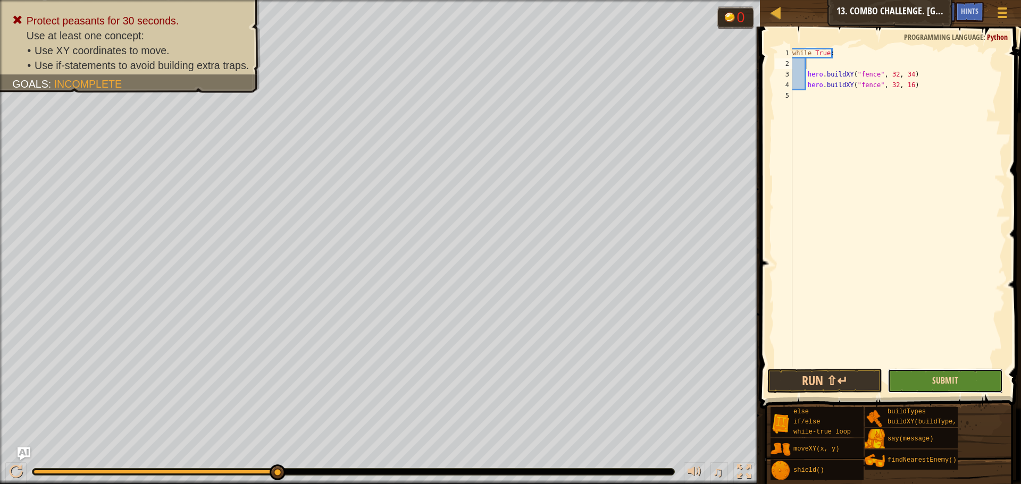
click at [936, 381] on span "Submit" at bounding box center [945, 381] width 26 height 12
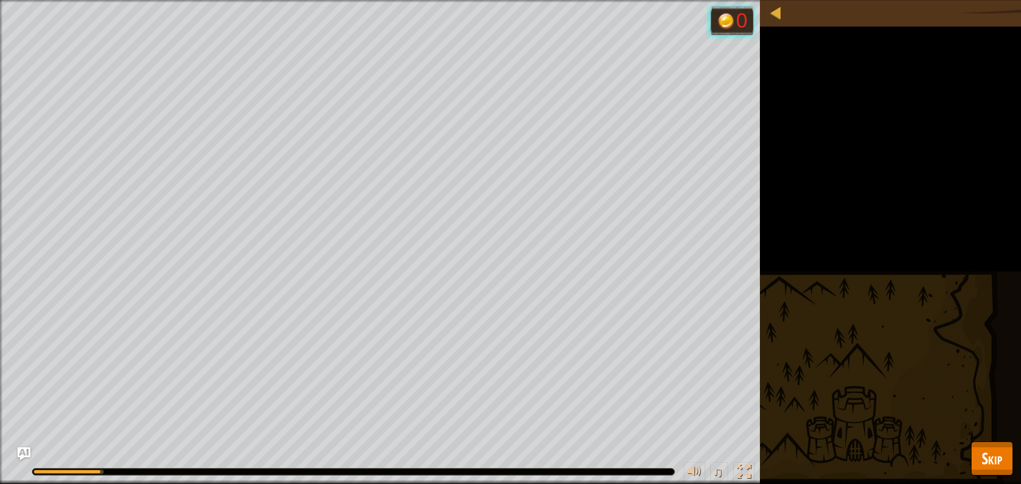
click at [1012, 453] on div "Map Computer Science 2 13. Combo Challenge. Middle Point Game Menu Done Hints A…" at bounding box center [510, 242] width 1021 height 484
click at [1009, 455] on button "Skip" at bounding box center [992, 459] width 42 height 34
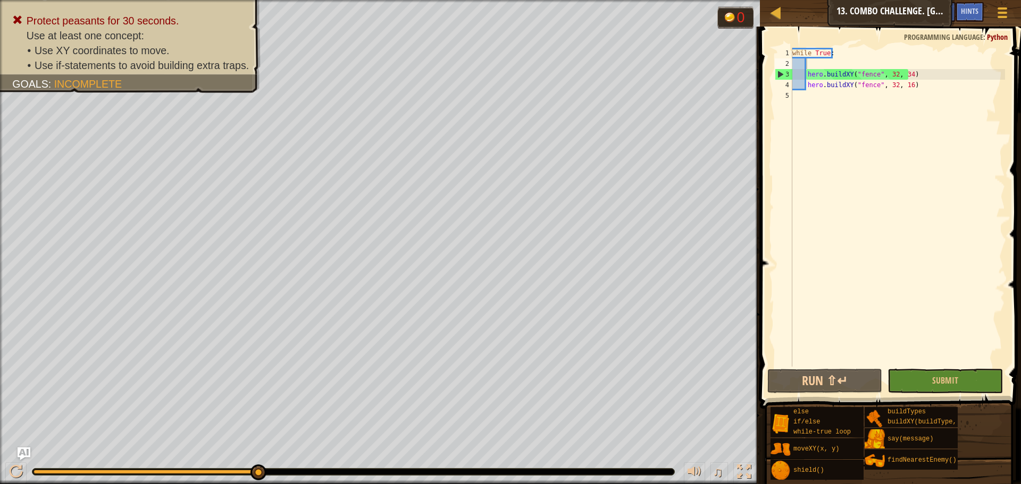
click at [818, 62] on div "while True : hero . buildXY ( "fence" , 32 , 34 ) hero . buildXY ( "fence" , 32…" at bounding box center [897, 218] width 215 height 340
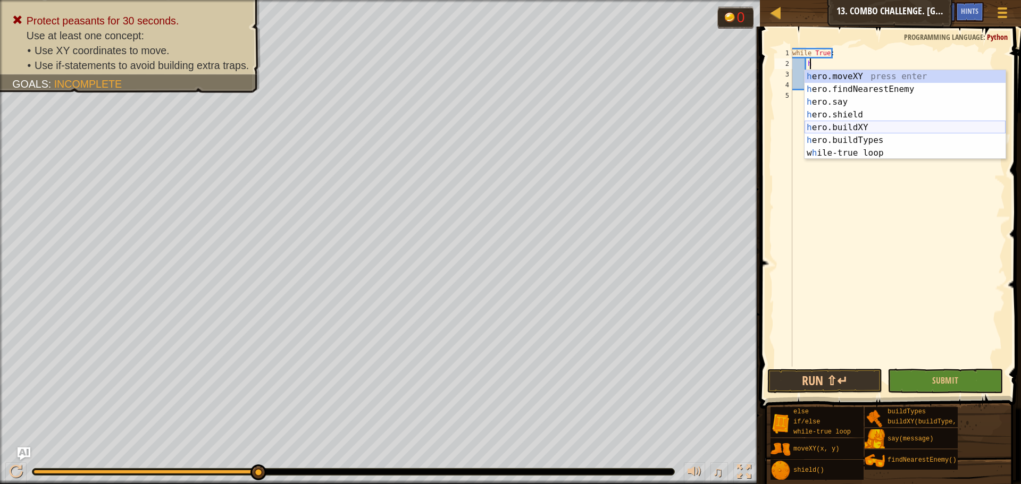
click at [856, 123] on div "h ero.moveXY press enter h ero.findNearestEnemy press enter h ero.say press ent…" at bounding box center [904, 127] width 201 height 115
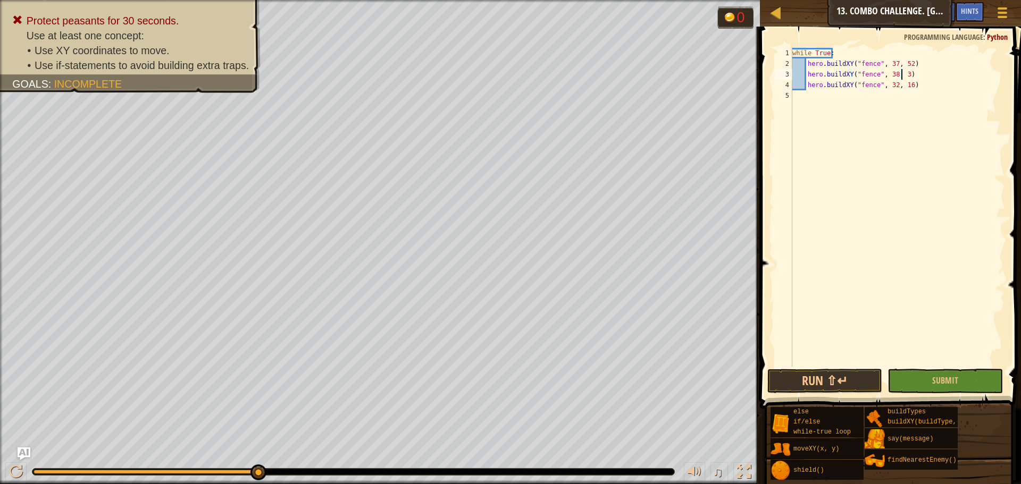
scroll to position [5, 9]
type textarea "hero.buildXY("fence", 32, 16)"
click at [940, 386] on button "Submit" at bounding box center [944, 381] width 115 height 24
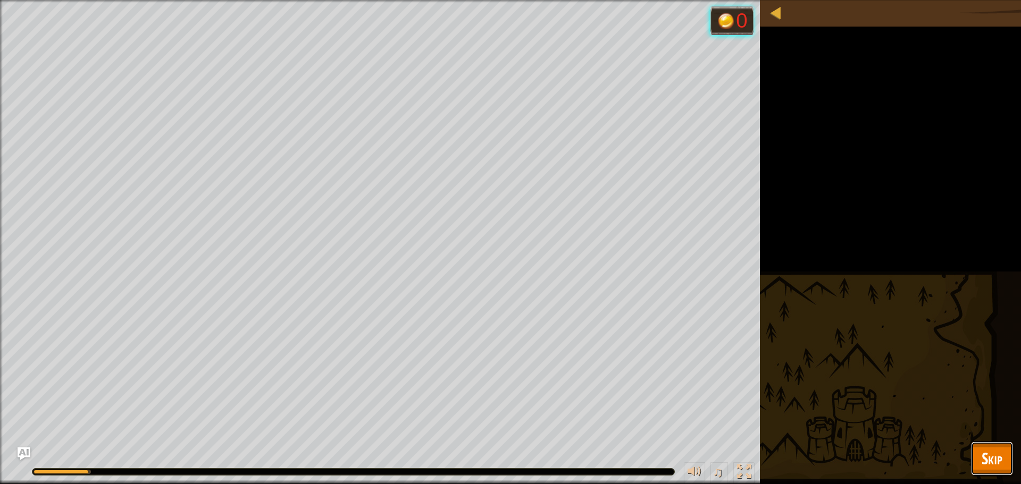
click at [1005, 466] on button "Skip" at bounding box center [992, 459] width 42 height 34
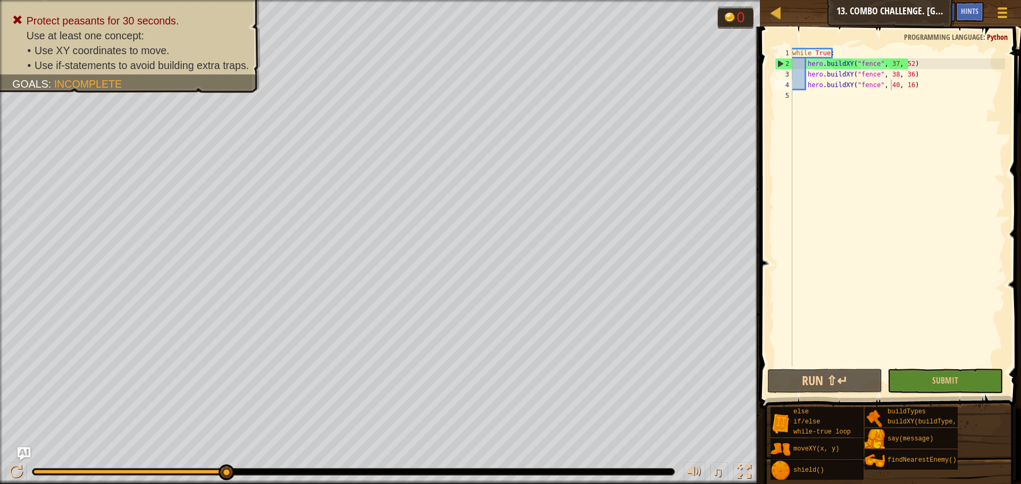
type textarea "hero.buildXY("fence", 37, 52)"
click at [912, 62] on div "while True : hero . buildXY ( "fence" , 37 , 52 ) hero . buildXY ( "fence" , 38…" at bounding box center [897, 218] width 215 height 340
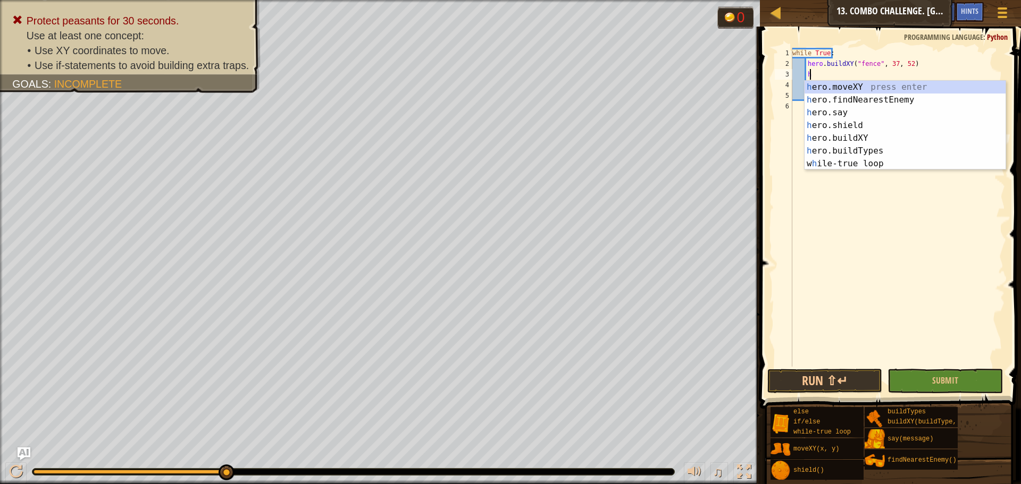
scroll to position [5, 1]
click at [859, 81] on div "h ero.moveXY press enter h ero.findNearestEnemy press enter h ero.say press ent…" at bounding box center [904, 138] width 201 height 115
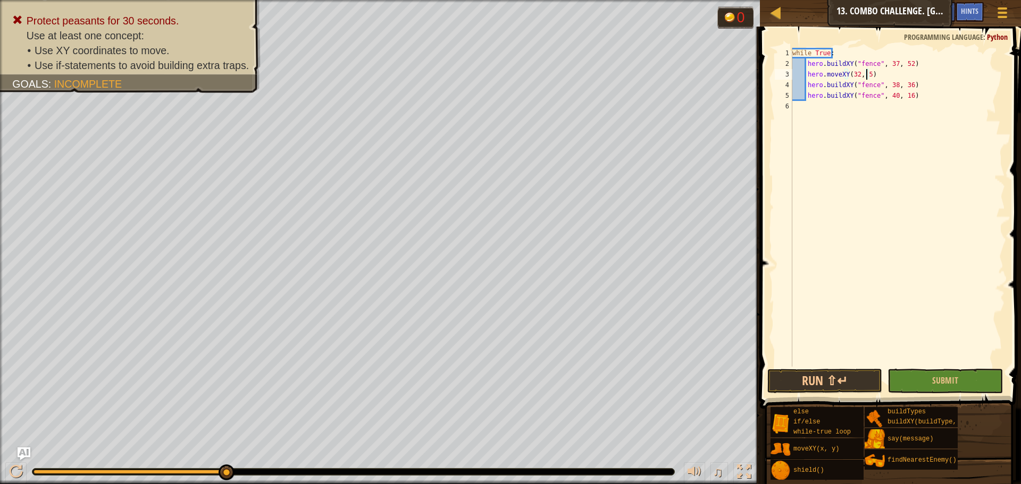
scroll to position [5, 6]
click at [916, 86] on div "while True : hero . buildXY ( "fence" , 37 , 52 ) hero . moveXY ( 32 , 53 ) her…" at bounding box center [897, 218] width 215 height 340
type textarea "hero.buildXY("fence", 38, 36)"
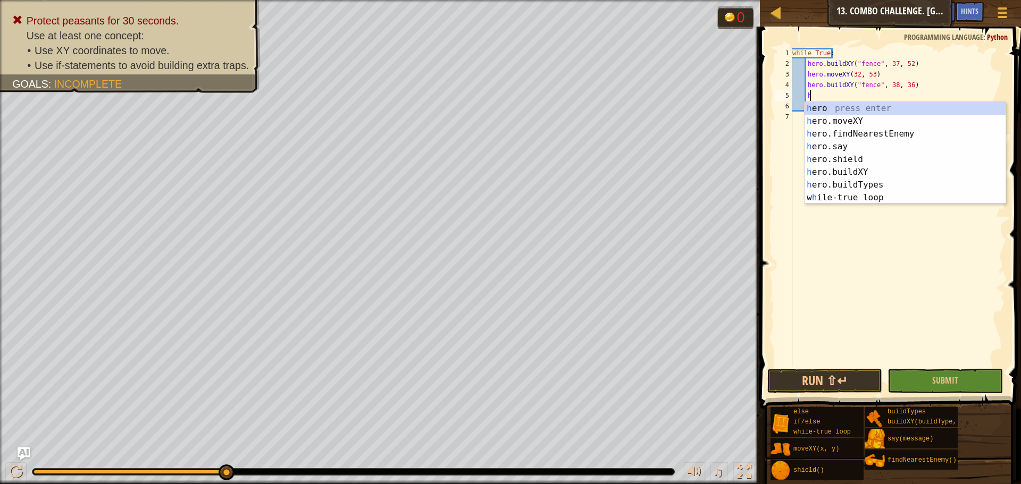
scroll to position [5, 1]
click at [832, 124] on div "h ero press enter h ero.moveXY press enter h ero.findNearestEnemy press enter h…" at bounding box center [904, 166] width 201 height 128
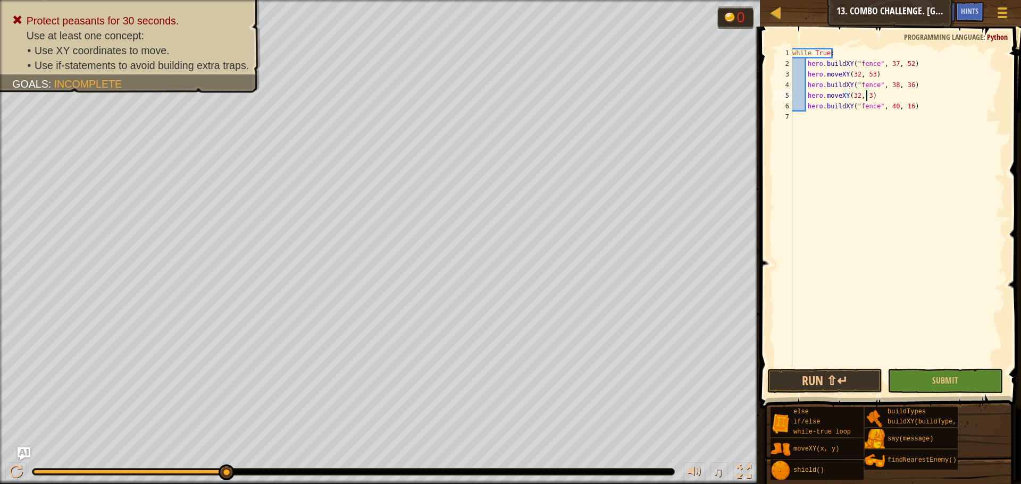
scroll to position [5, 6]
click at [983, 380] on button "Submit" at bounding box center [944, 381] width 115 height 24
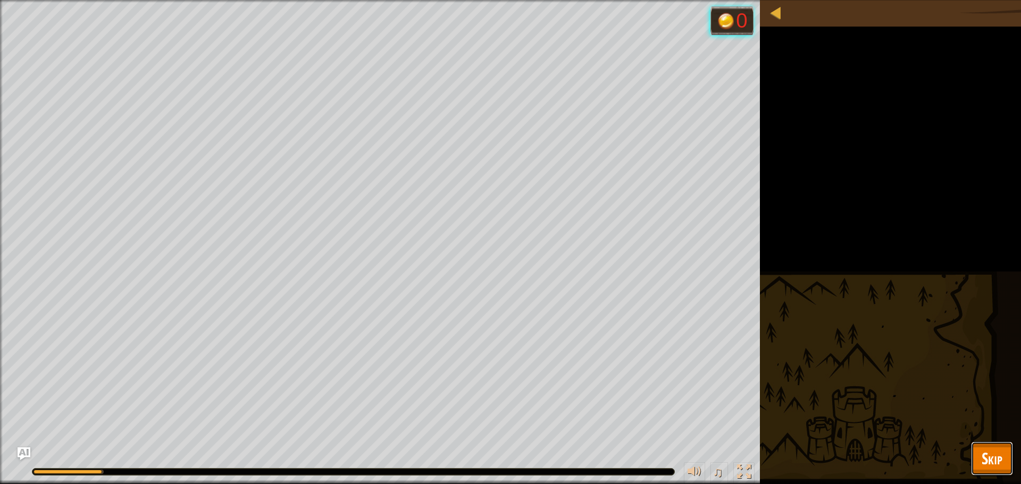
click at [1005, 475] on button "Skip" at bounding box center [992, 459] width 42 height 34
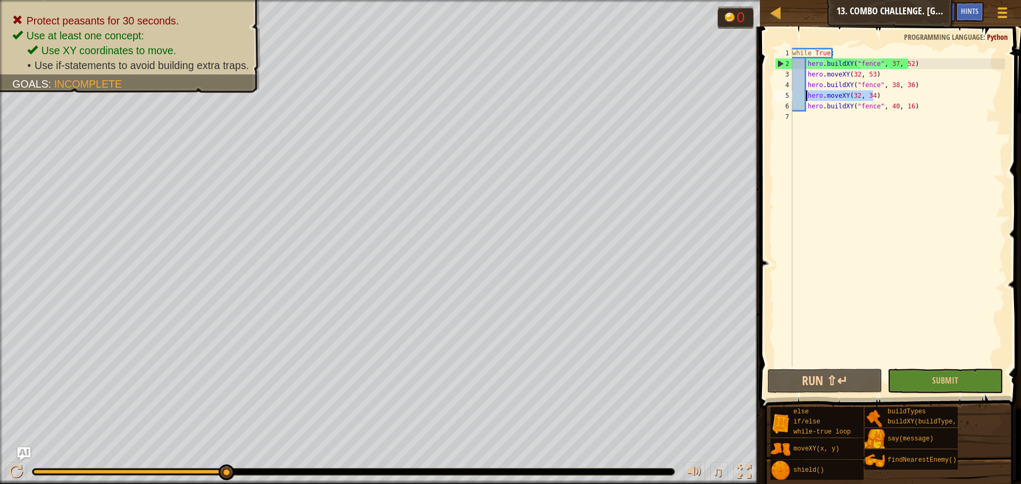
drag, startPoint x: 876, startPoint y: 99, endPoint x: 805, endPoint y: 93, distance: 71.0
click at [805, 93] on div "while True : hero . buildXY ( "fence" , 37 , 52 ) hero . moveXY ( 32 , 53 ) her…" at bounding box center [897, 218] width 215 height 340
drag, startPoint x: 812, startPoint y: 98, endPoint x: 894, endPoint y: 89, distance: 82.9
click at [894, 89] on div "while True : hero . buildXY ( "fence" , 37 , 52 ) hero . moveXY ( 32 , 53 ) her…" at bounding box center [897, 218] width 215 height 340
drag, startPoint x: 875, startPoint y: 94, endPoint x: 792, endPoint y: 94, distance: 82.4
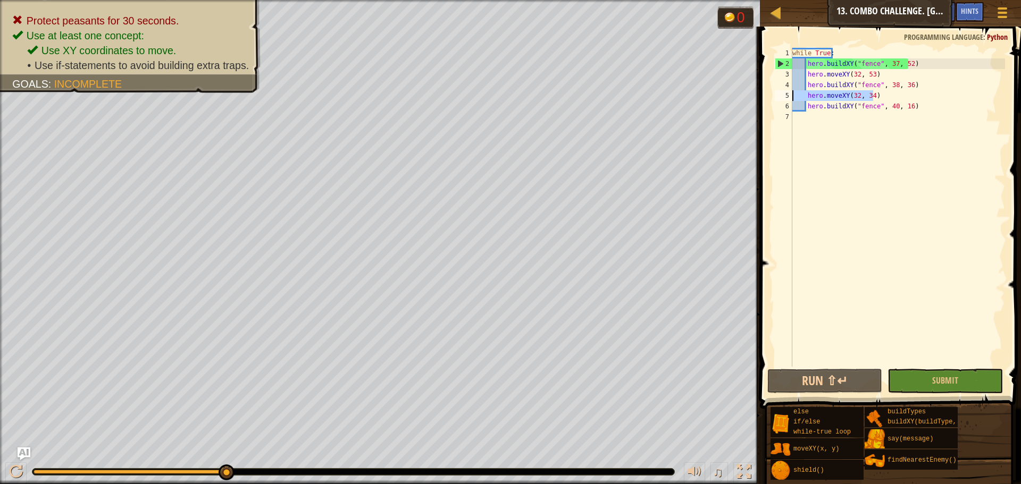
click at [793, 94] on div "while True : hero . buildXY ( "fence" , 37 , 52 ) hero . moveXY ( 32 , 53 ) her…" at bounding box center [897, 218] width 215 height 340
type textarea "hero.moveXY(32, 34)"
drag, startPoint x: 791, startPoint y: 94, endPoint x: 947, endPoint y: 94, distance: 155.8
click at [947, 94] on div "while True : hero . buildXY ( "fence" , 37 , 52 ) hero . moveXY ( 32 , 53 ) her…" at bounding box center [897, 207] width 215 height 319
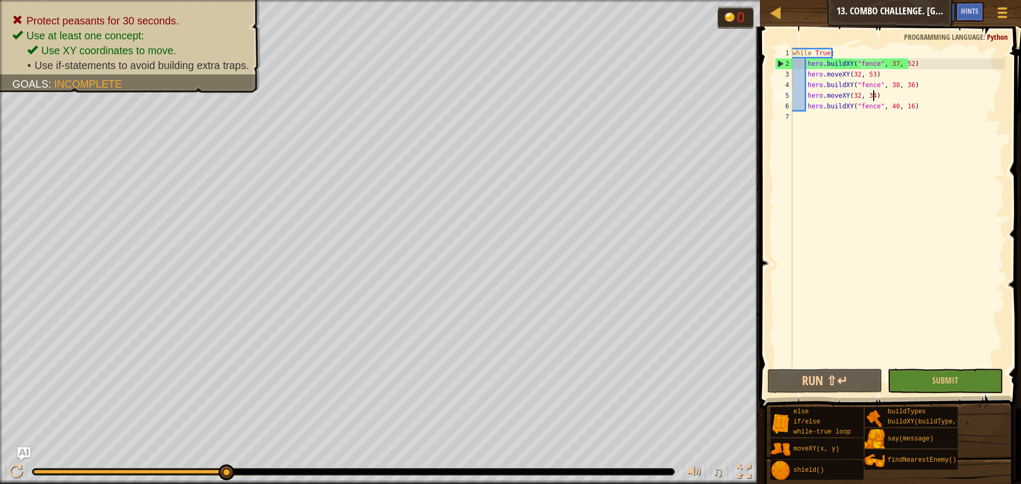
drag, startPoint x: 882, startPoint y: 97, endPoint x: 853, endPoint y: 99, distance: 29.3
drag, startPoint x: 853, startPoint y: 99, endPoint x: 880, endPoint y: 97, distance: 26.7
click at [880, 97] on div "while True : hero . buildXY ( "fence" , 37 , 52 ) hero . moveXY ( 32 , 53 ) her…" at bounding box center [897, 218] width 215 height 340
drag, startPoint x: 880, startPoint y: 97, endPoint x: 792, endPoint y: 93, distance: 88.3
click at [792, 93] on div "hero.moveXY(32, 34) 1 2 3 4 5 6 7 while True : hero . buildXY ( "fence" , 37 , …" at bounding box center [888, 207] width 232 height 319
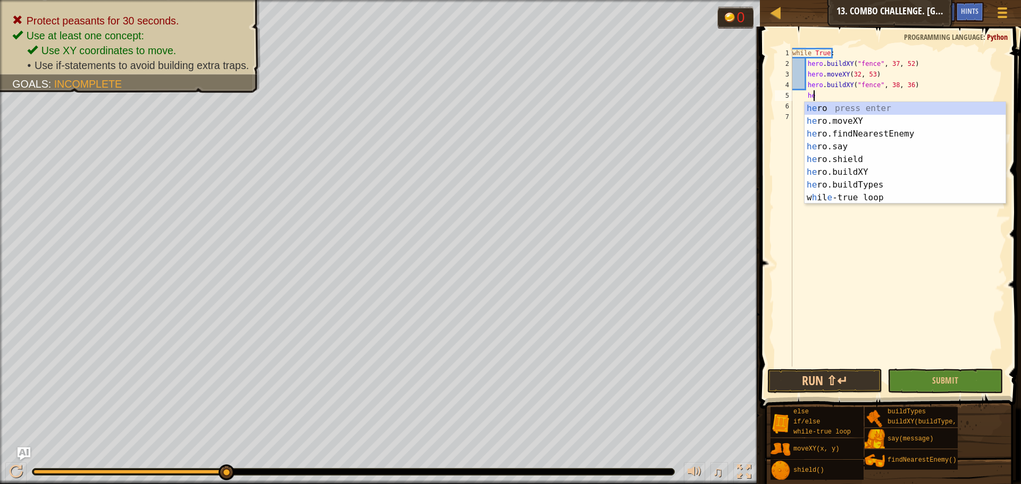
scroll to position [5, 2]
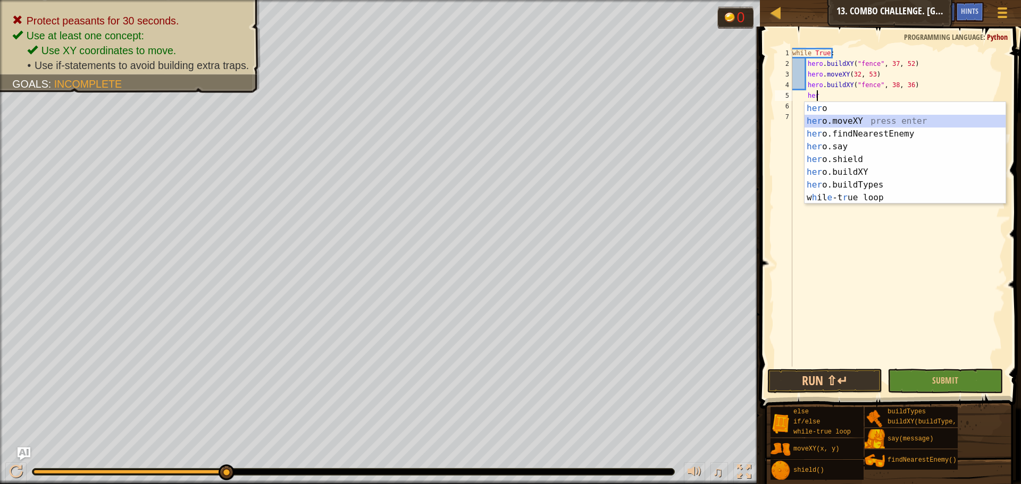
click at [838, 121] on div "her o press enter her o.moveXY press enter her o.findNearestEnemy press enter h…" at bounding box center [904, 166] width 201 height 128
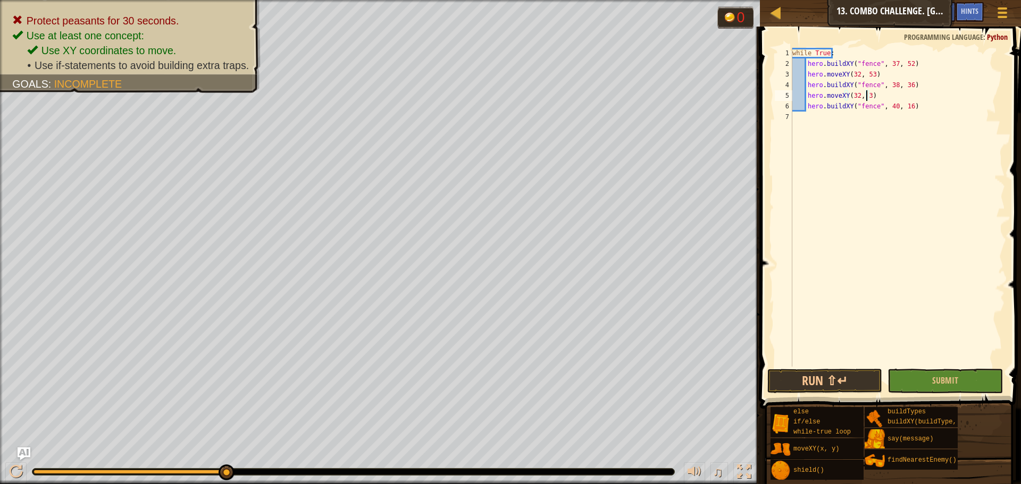
scroll to position [5, 6]
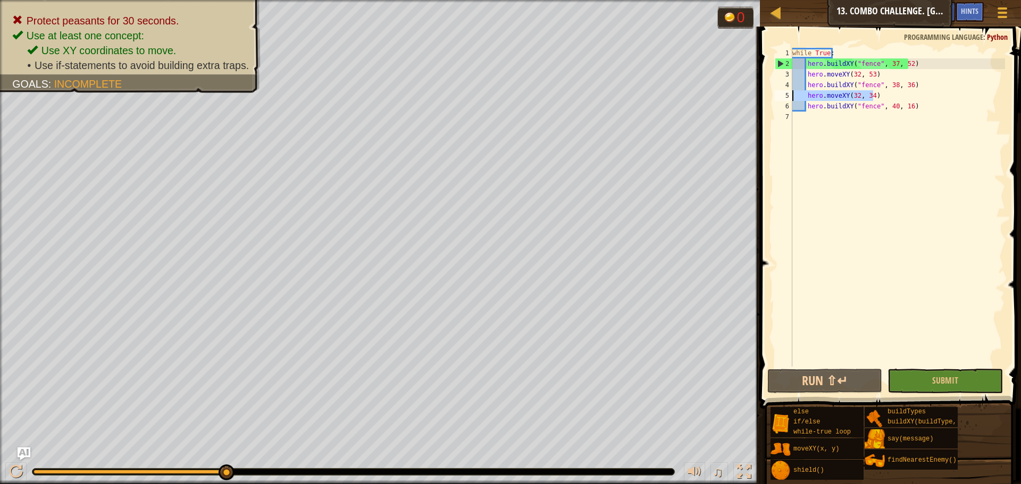
drag, startPoint x: 877, startPoint y: 97, endPoint x: 791, endPoint y: 95, distance: 85.6
click at [791, 95] on div "hero.buildXY("fence", 38, 36) 1 2 3 4 5 6 7 while True : hero . buildXY ( "fenc…" at bounding box center [888, 207] width 232 height 319
click at [877, 78] on div "while True : hero . buildXY ( "fence" , 37 , 52 ) hero . moveXY ( 32 , 53 ) her…" at bounding box center [897, 218] width 215 height 340
type textarea "hero.moveXY(32, 53)"
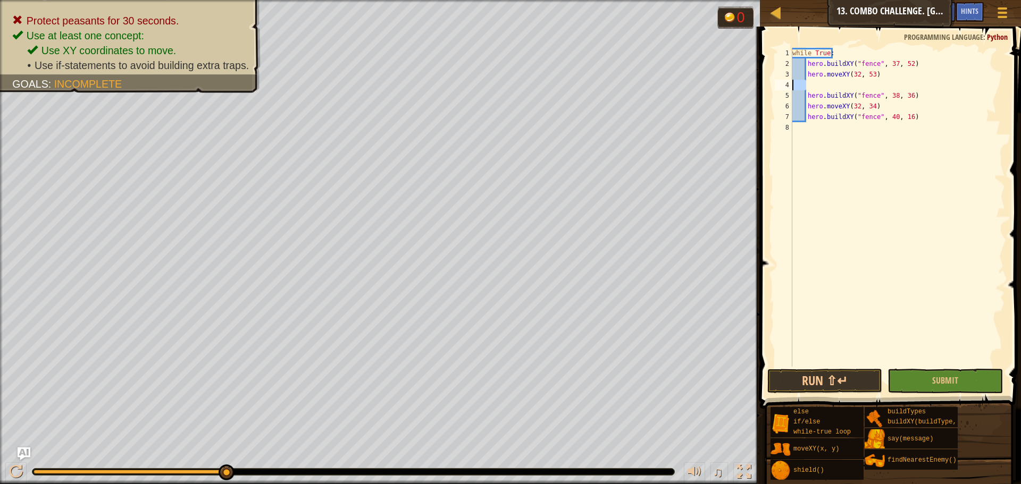
drag, startPoint x: 805, startPoint y: 87, endPoint x: 788, endPoint y: 87, distance: 17.5
click at [788, 87] on div "1 2 3 4 5 6 7 8 while True : hero . buildXY ( "fence" , 37 , 52 ) hero . moveXY…" at bounding box center [888, 207] width 232 height 319
paste textarea "hero.moveXY(32, 34)"
type textarea "hero.moveXY(32, 34)"
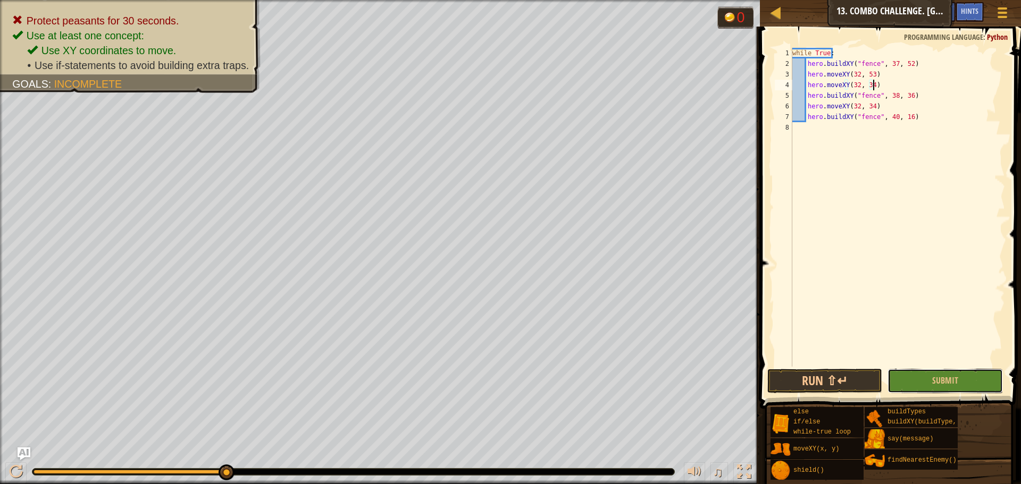
drag, startPoint x: 927, startPoint y: 376, endPoint x: 936, endPoint y: 369, distance: 11.3
click at [928, 374] on button "Submit" at bounding box center [944, 381] width 115 height 24
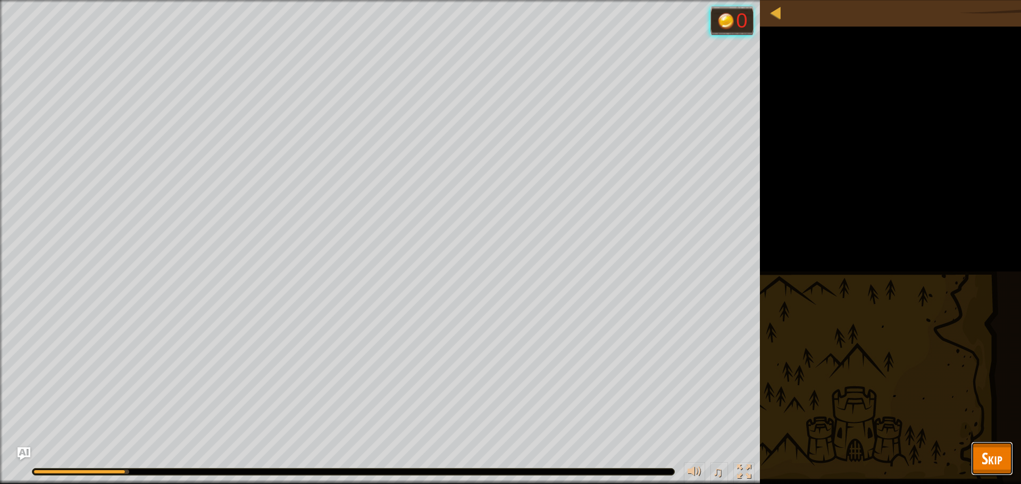
click at [1003, 450] on button "Skip" at bounding box center [992, 459] width 42 height 34
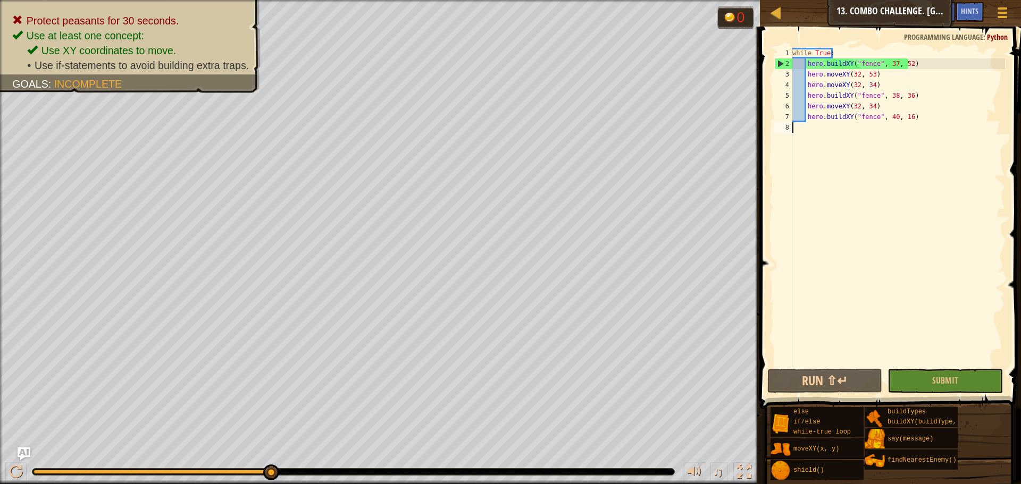
click at [816, 131] on div "while True : hero . buildXY ( "fence" , 37 , 52 ) hero . moveXY ( 32 , 53 ) her…" at bounding box center [897, 218] width 215 height 340
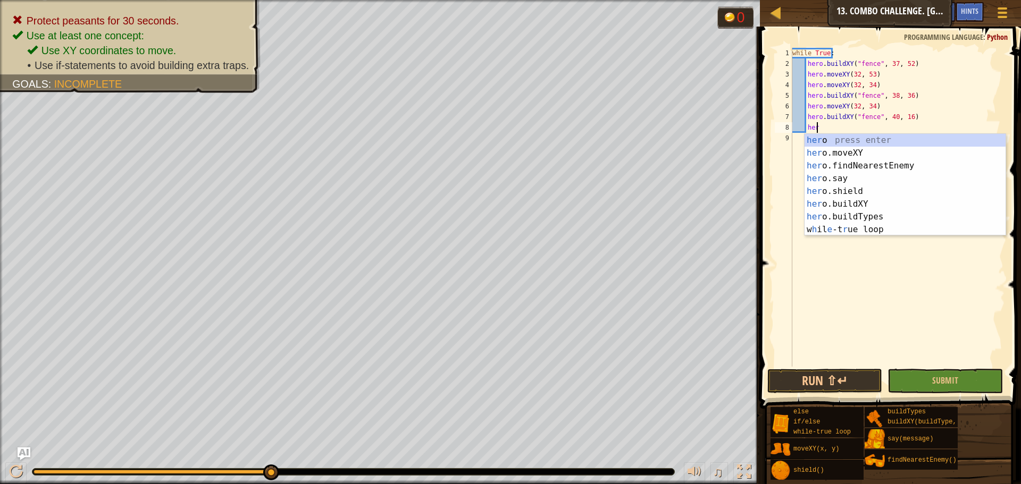
scroll to position [5, 2]
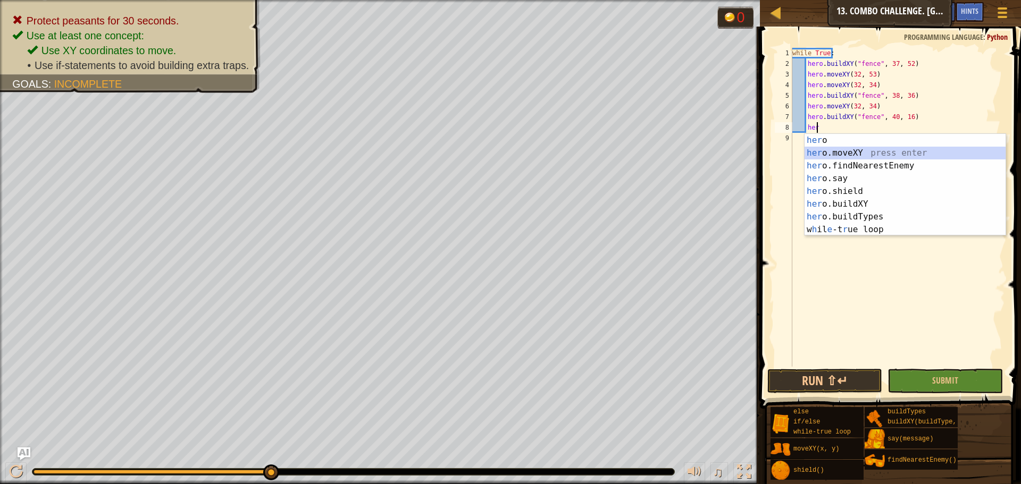
click at [847, 152] on div "her o press enter her o.moveXY press enter her o.findNearestEnemy press enter h…" at bounding box center [904, 198] width 201 height 128
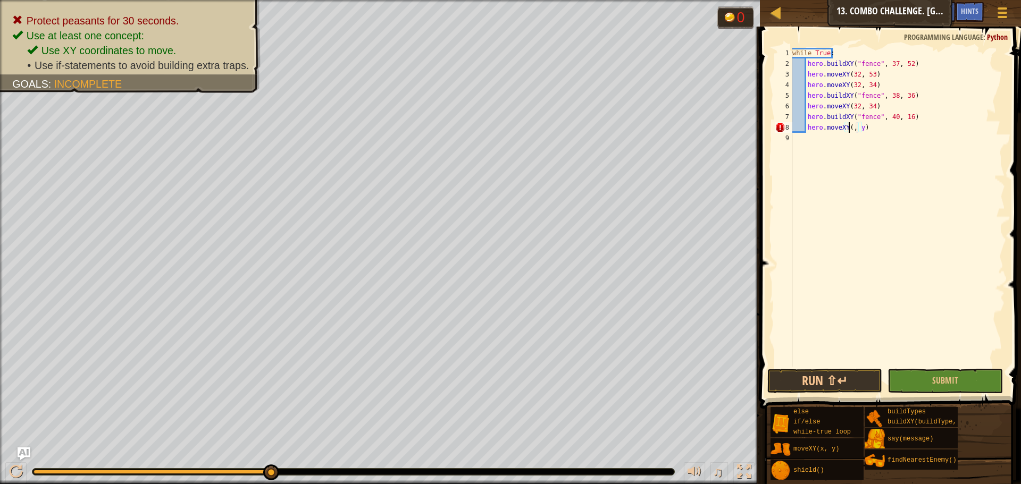
scroll to position [5, 5]
type textarea "hero.moveXY(32, 17)"
click at [934, 388] on button "Submit" at bounding box center [944, 381] width 115 height 24
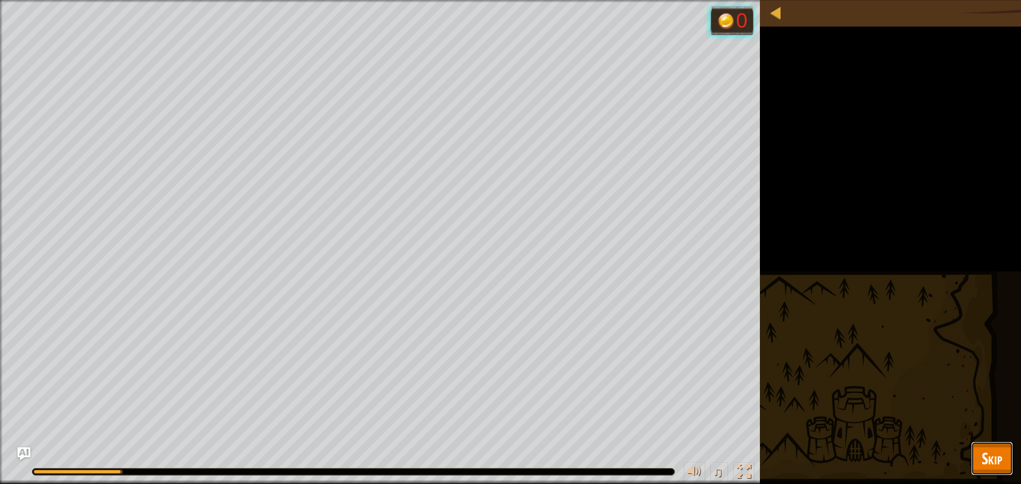
click at [986, 455] on span "Skip" at bounding box center [991, 459] width 21 height 22
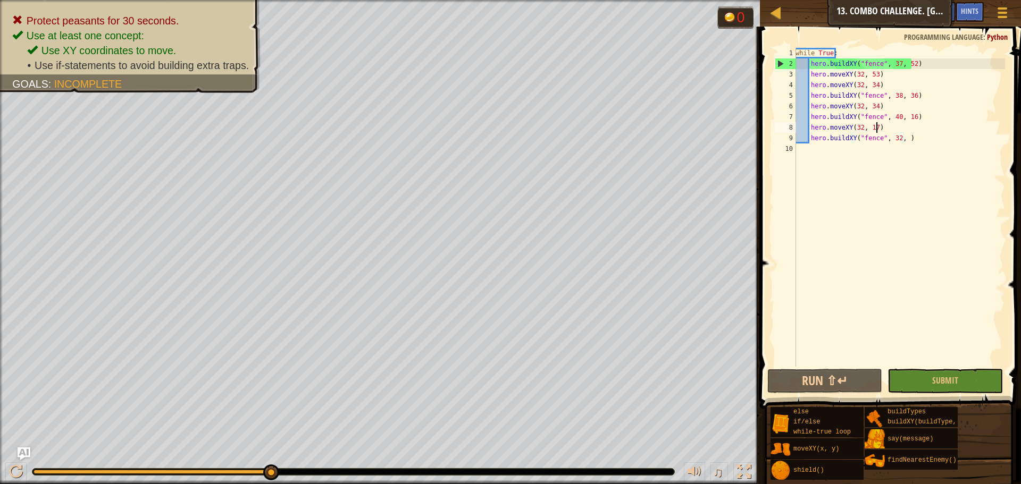
scroll to position [5, 6]
drag, startPoint x: 882, startPoint y: 128, endPoint x: 809, endPoint y: 125, distance: 72.9
click at [809, 125] on div "while True : hero . buildXY ( "fence" , 37 , 52 ) hero . moveXY ( 32 , 53 ) her…" at bounding box center [899, 218] width 212 height 340
click at [879, 108] on div "while True : hero . buildXY ( "fence" , 37 , 52 ) hero . moveXY ( 32 , 53 ) her…" at bounding box center [899, 218] width 212 height 340
type textarea "hero.moveXY(32, 34)"
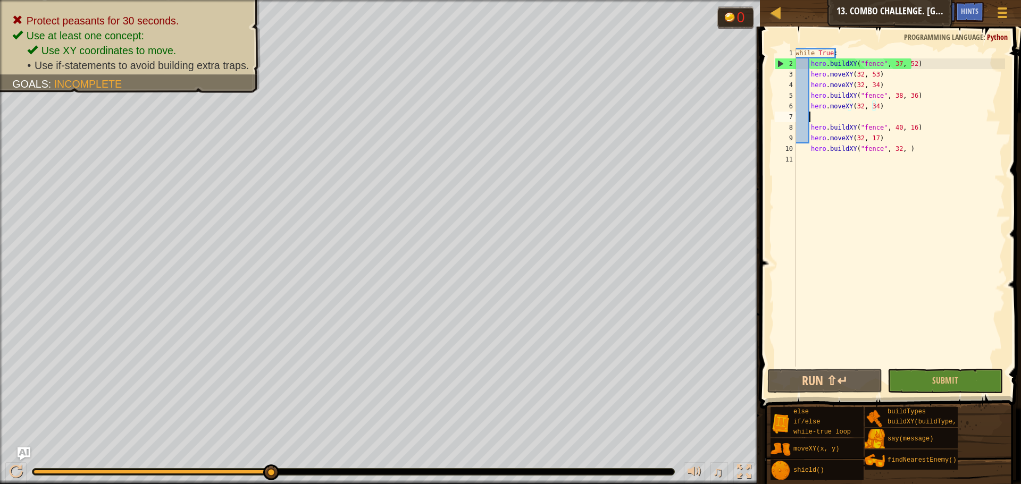
scroll to position [5, 1]
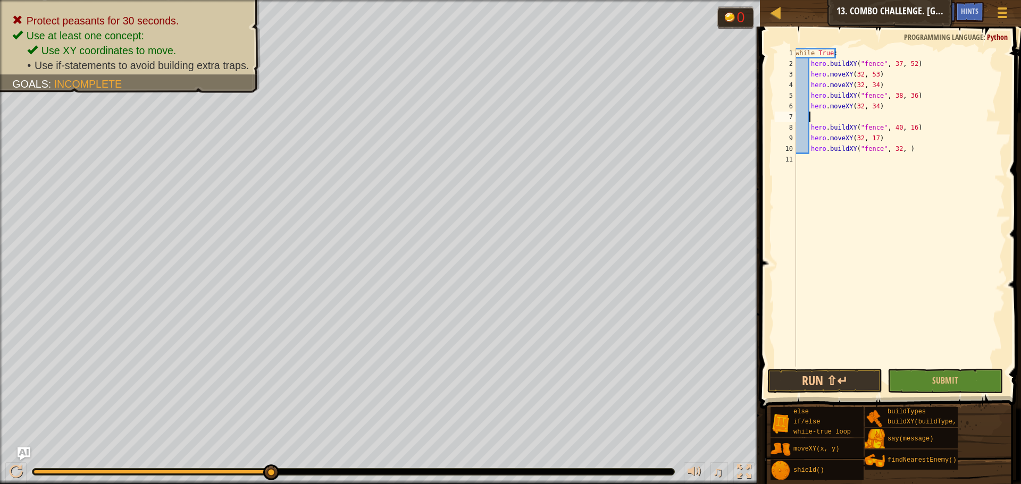
type textarea "hero.buildXY("fence", 40, 16)"
click at [854, 121] on div "while True : hero . buildXY ( "fence" , 37 , 52 ) hero . moveXY ( 32 , 53 ) her…" at bounding box center [899, 218] width 212 height 340
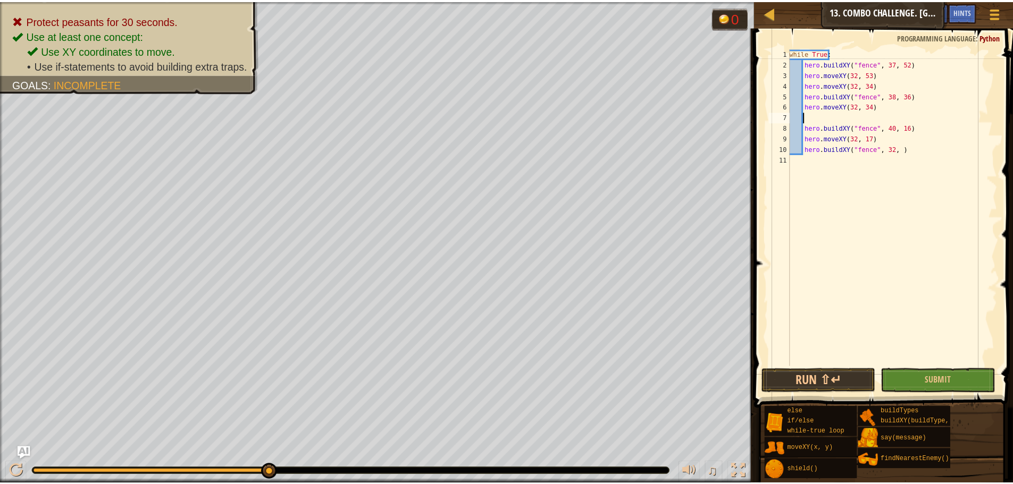
scroll to position [5, 0]
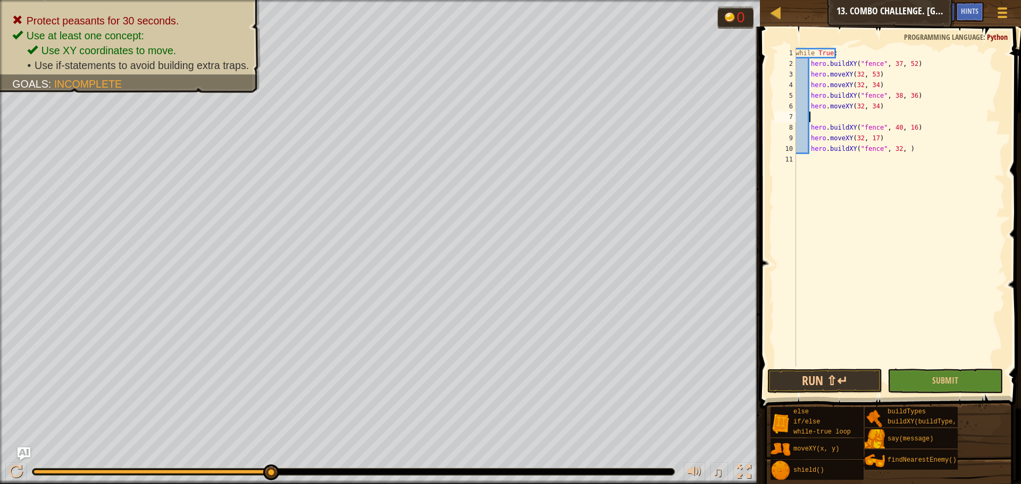
paste textarea "hero.moveXY(32, 17)"
type textarea "hero.moveXY(32, 17)"
click at [930, 380] on button "Submit" at bounding box center [944, 381] width 115 height 24
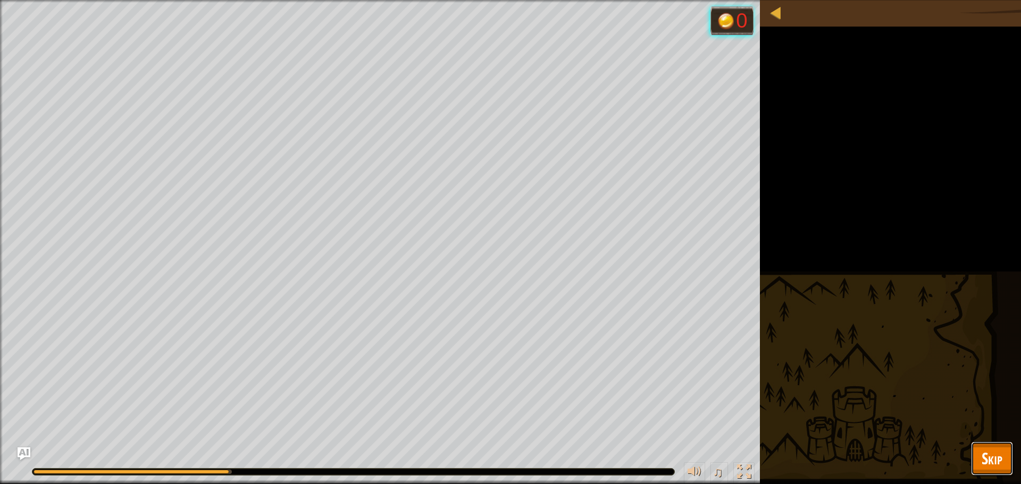
click at [981, 455] on span "Skip" at bounding box center [991, 459] width 21 height 22
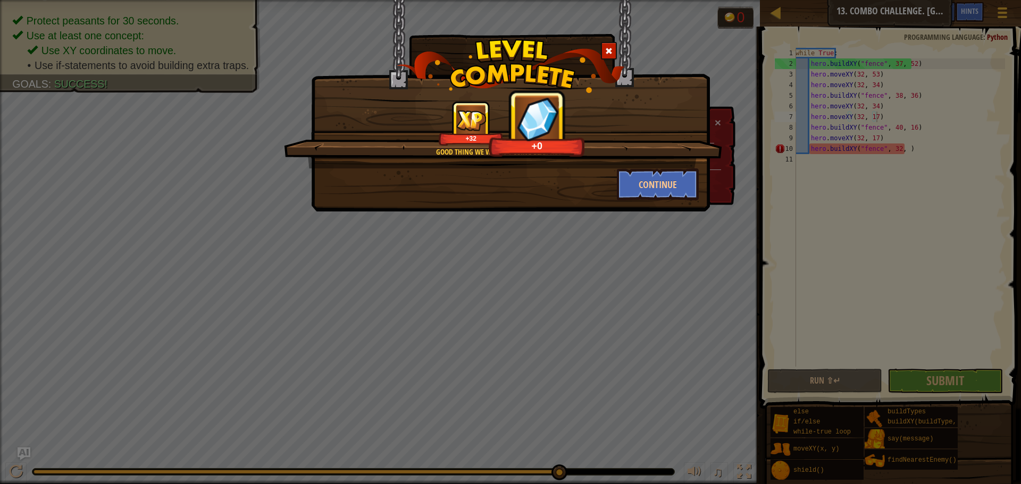
drag, startPoint x: 911, startPoint y: 147, endPoint x: 884, endPoint y: 146, distance: 27.6
click at [889, 145] on div "Good thing we weren't using bear traps! +32 +0 Continue" at bounding box center [510, 242] width 1021 height 484
click at [664, 190] on button "Continue" at bounding box center [658, 185] width 82 height 32
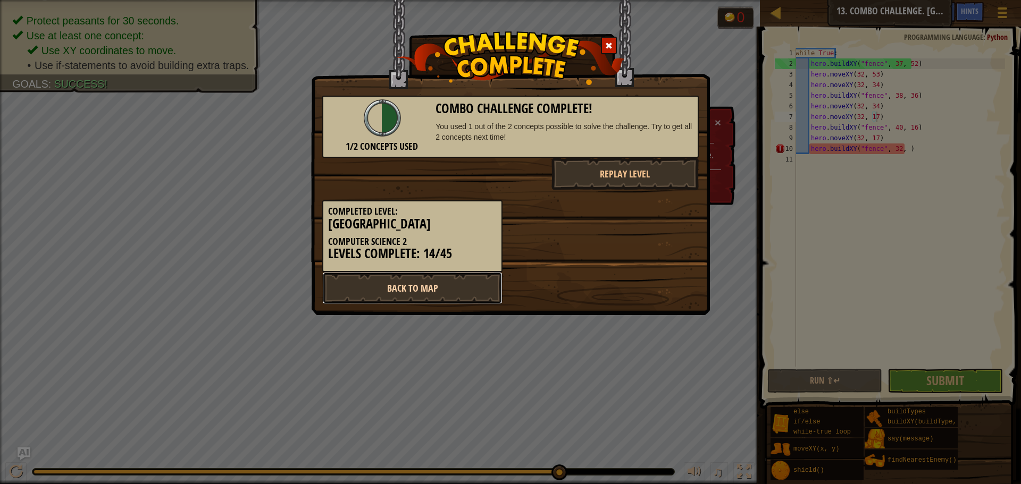
click at [468, 278] on link "Back to Map" at bounding box center [412, 288] width 180 height 32
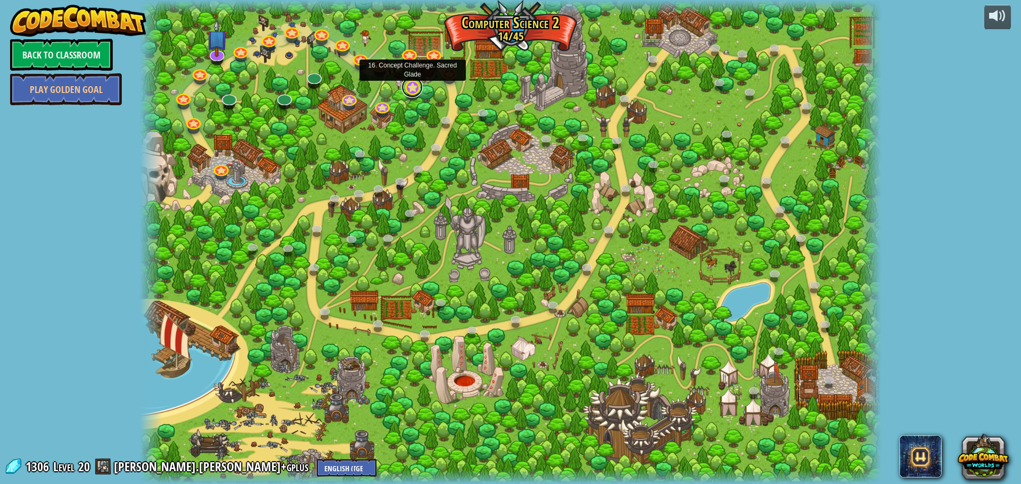
click at [409, 89] on link at bounding box center [411, 87] width 21 height 21
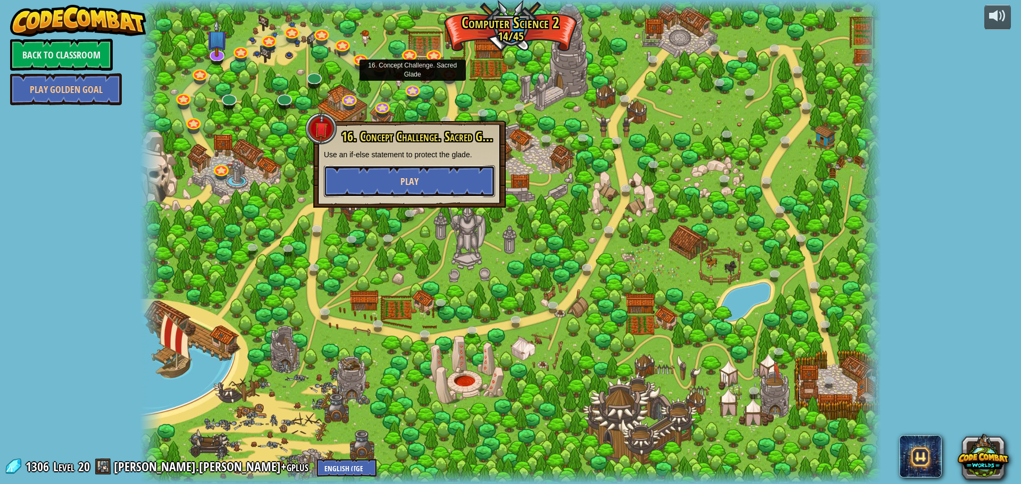
click at [404, 185] on span "Play" at bounding box center [409, 181] width 18 height 13
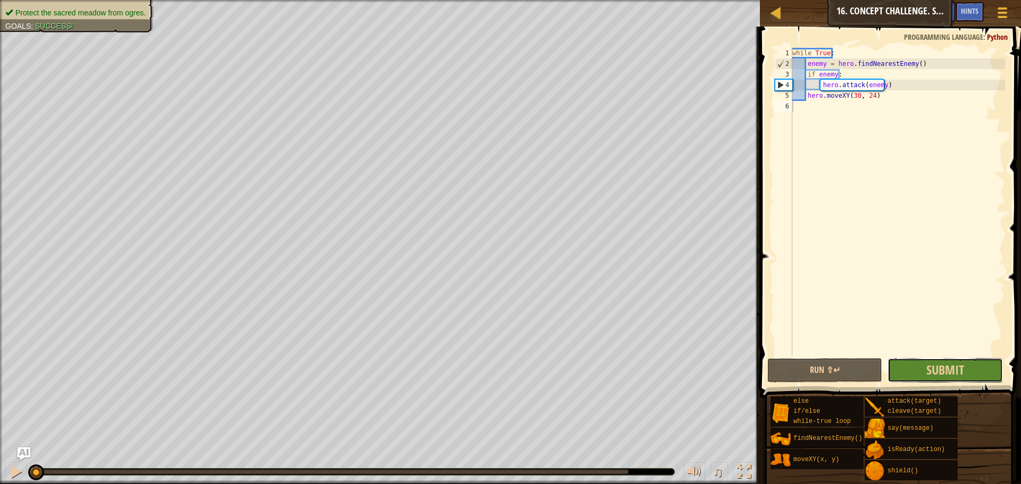
click at [926, 376] on button "Submit" at bounding box center [944, 370] width 115 height 24
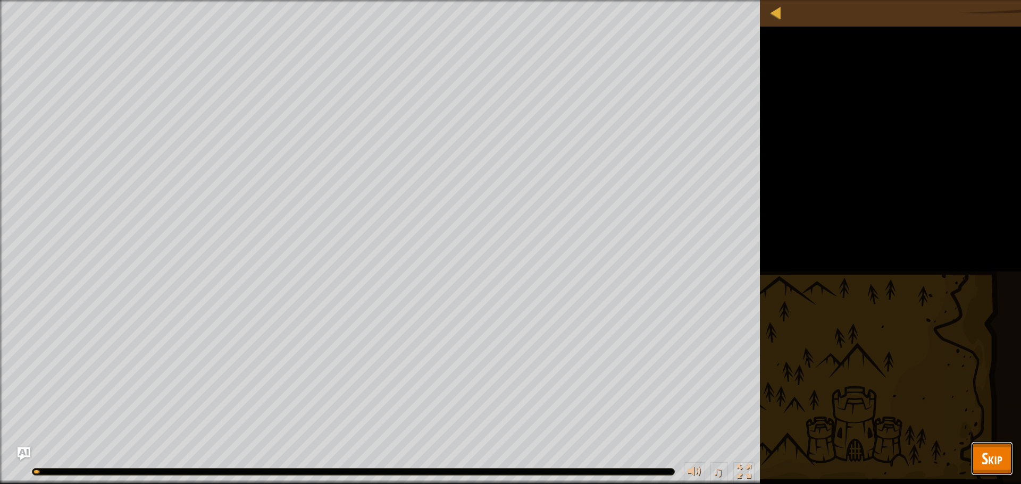
click at [992, 456] on span "Skip" at bounding box center [991, 459] width 21 height 22
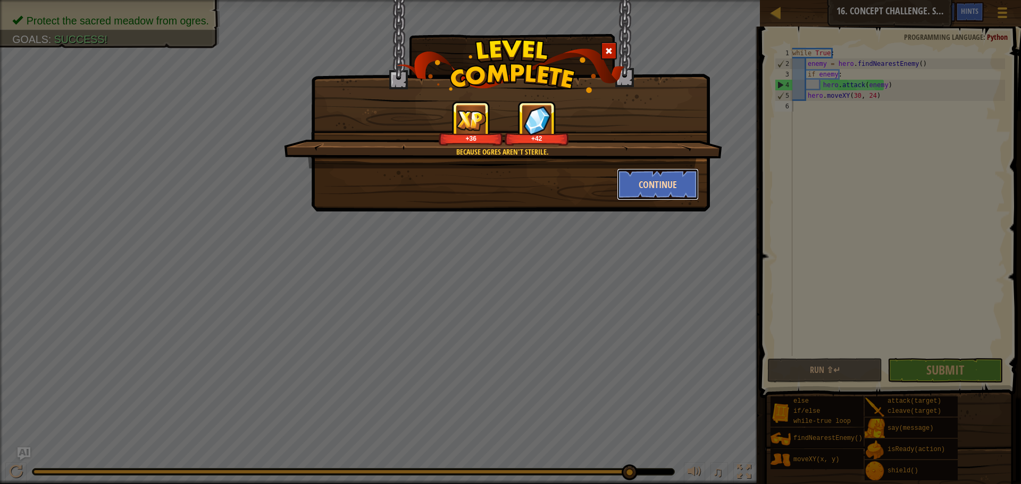
click at [629, 178] on button "Continue" at bounding box center [658, 185] width 82 height 32
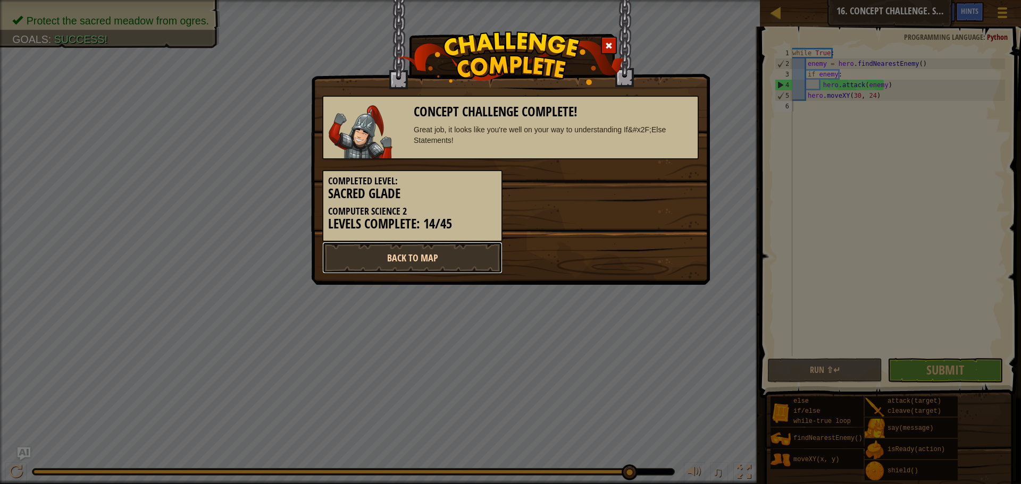
click at [464, 268] on link "Back to Map" at bounding box center [412, 258] width 180 height 32
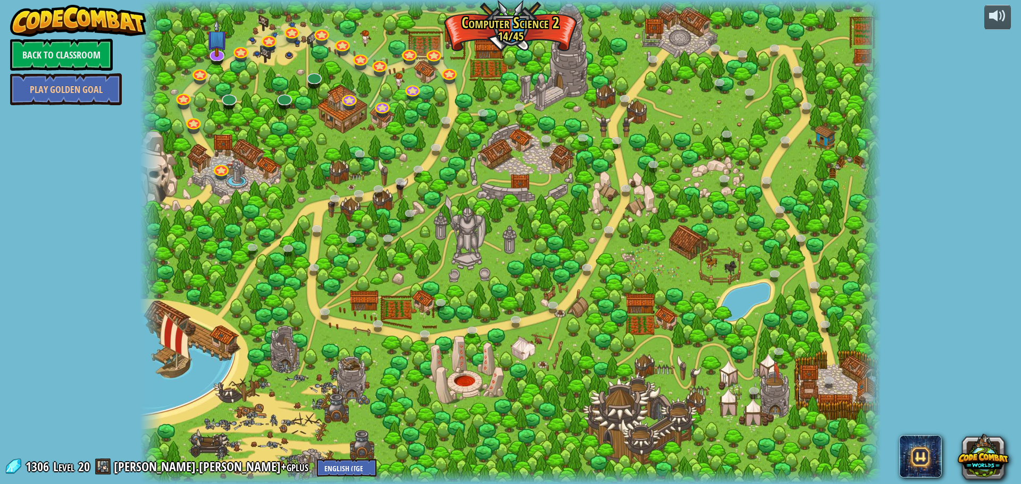
click at [153, 476] on div "1306 Level 20 michael.burmaster+gplus English (US) English (UK) 简体中文 繁體中文 русск…" at bounding box center [190, 467] width 372 height 19
click at [153, 470] on link "[PERSON_NAME].[PERSON_NAME]+gplus" at bounding box center [213, 466] width 198 height 17
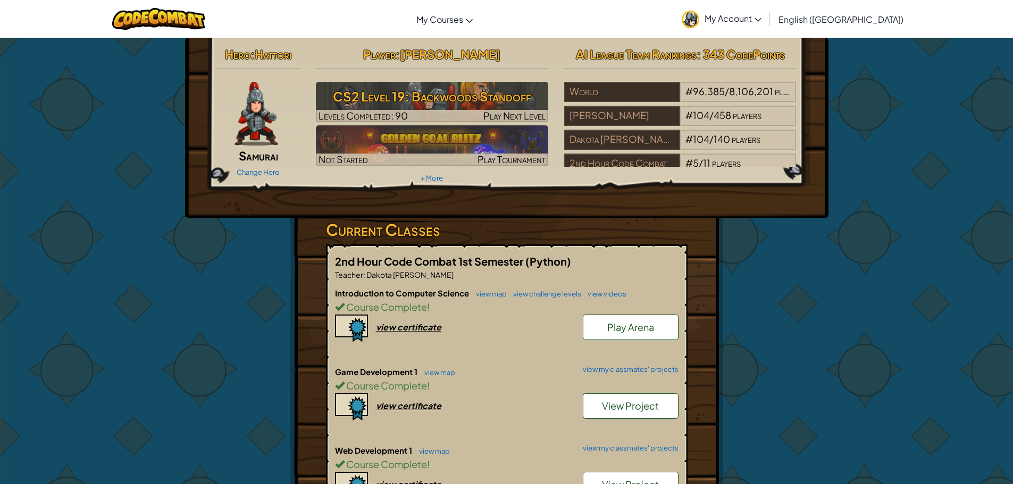
click at [252, 155] on span "Samurai" at bounding box center [258, 155] width 39 height 15
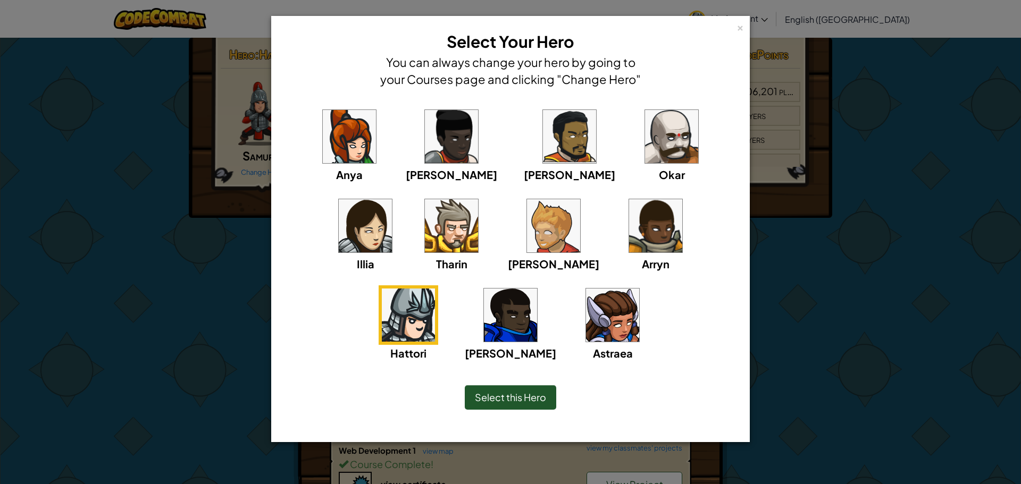
click at [532, 399] on span "Select this Hero" at bounding box center [510, 397] width 71 height 12
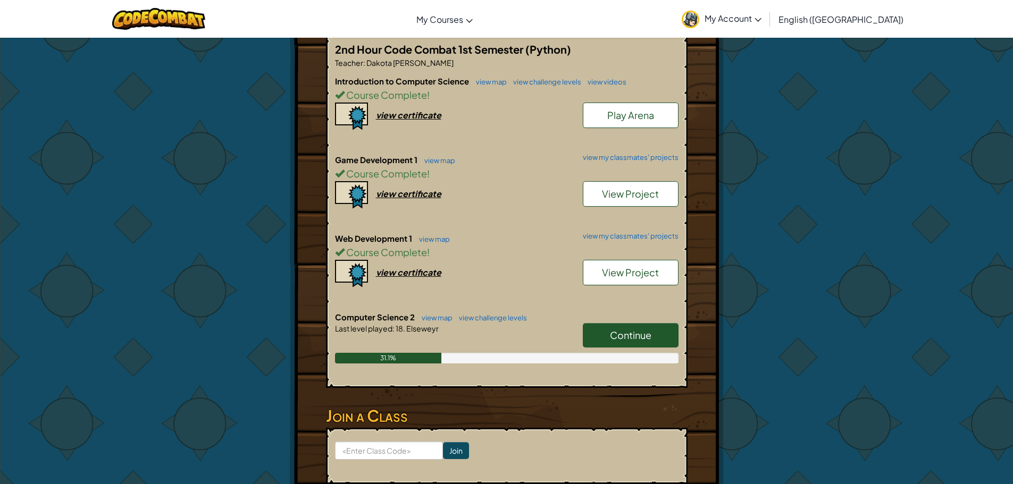
scroll to position [213, 0]
click at [439, 330] on div "Last level played : 18. Elseweyr" at bounding box center [506, 328] width 343 height 11
click at [616, 334] on span "Continue" at bounding box center [630, 335] width 41 height 12
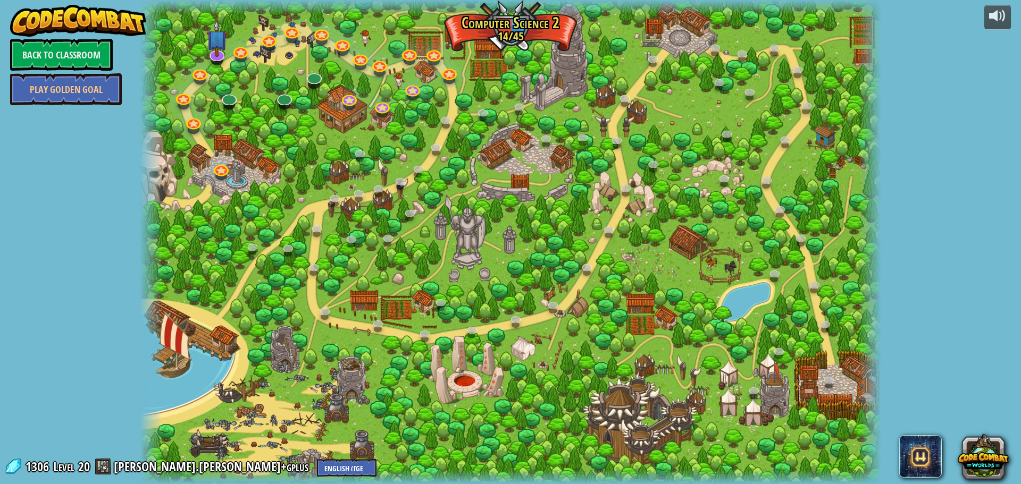
click at [292, 110] on div at bounding box center [510, 242] width 741 height 484
click at [287, 103] on link at bounding box center [283, 95] width 21 height 21
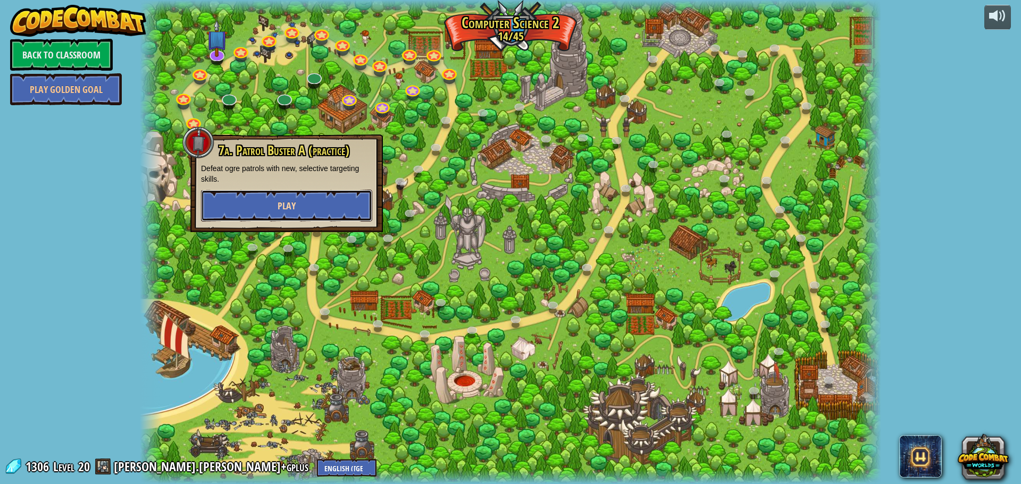
click at [301, 194] on button "Play" at bounding box center [286, 206] width 171 height 32
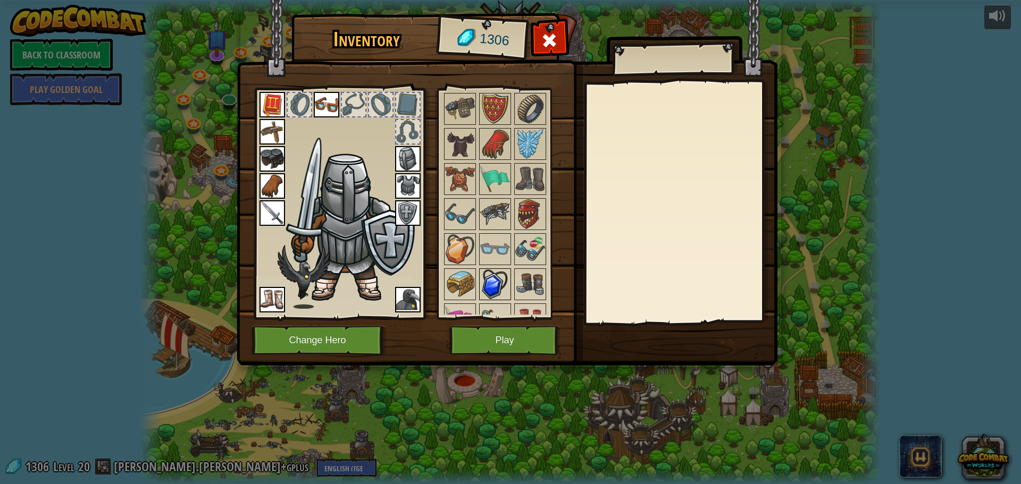
scroll to position [1171, 0]
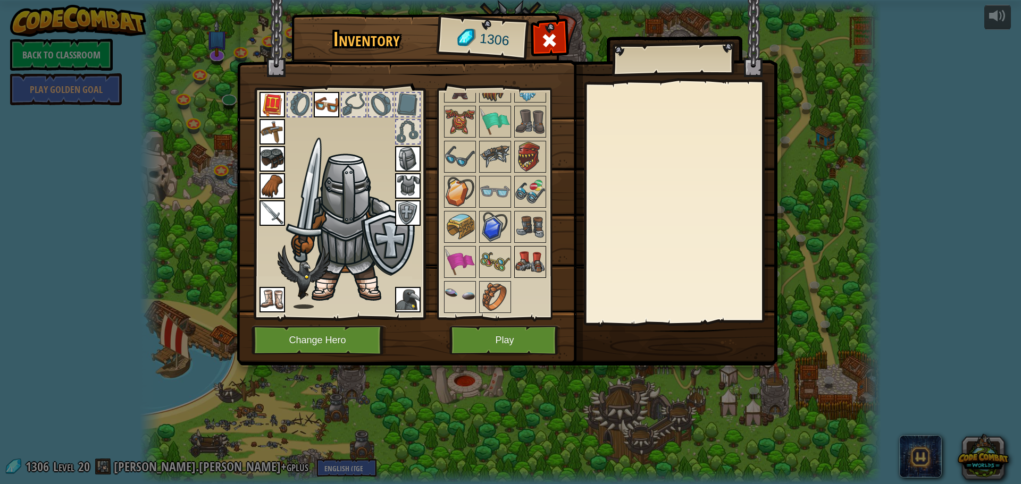
click at [524, 257] on img at bounding box center [530, 262] width 30 height 30
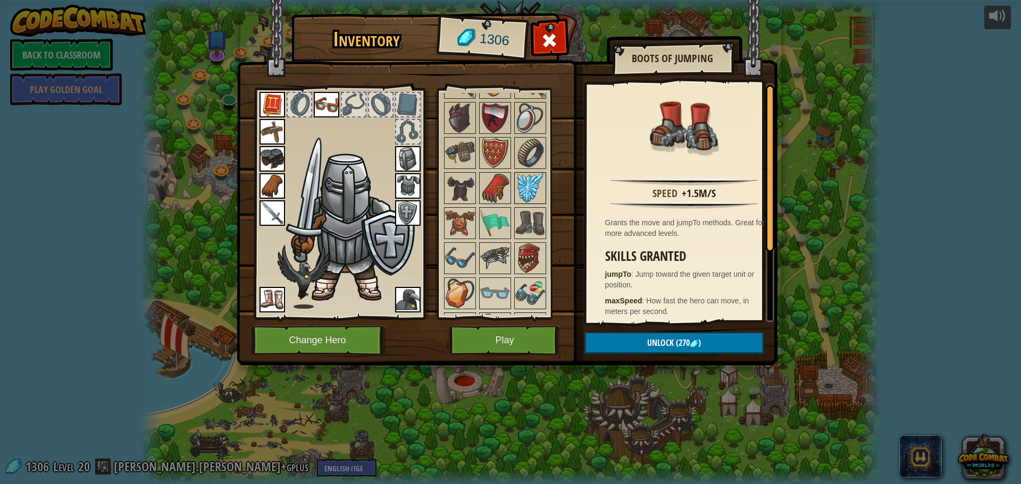
scroll to position [1064, 0]
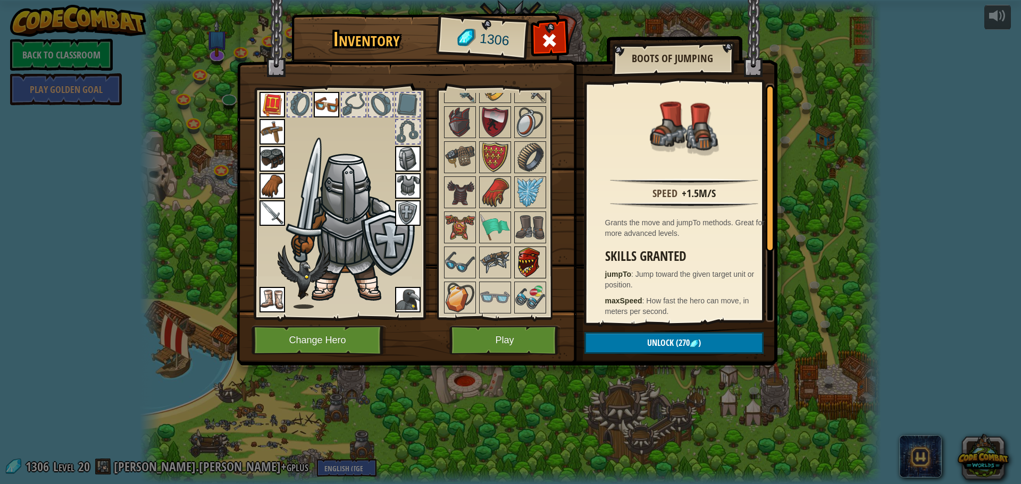
click at [525, 251] on img at bounding box center [530, 263] width 30 height 30
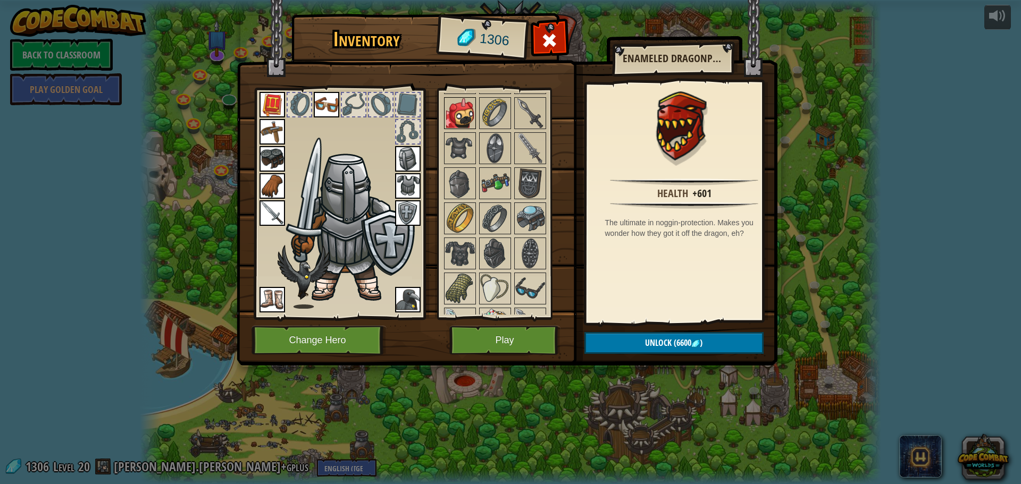
scroll to position [852, 0]
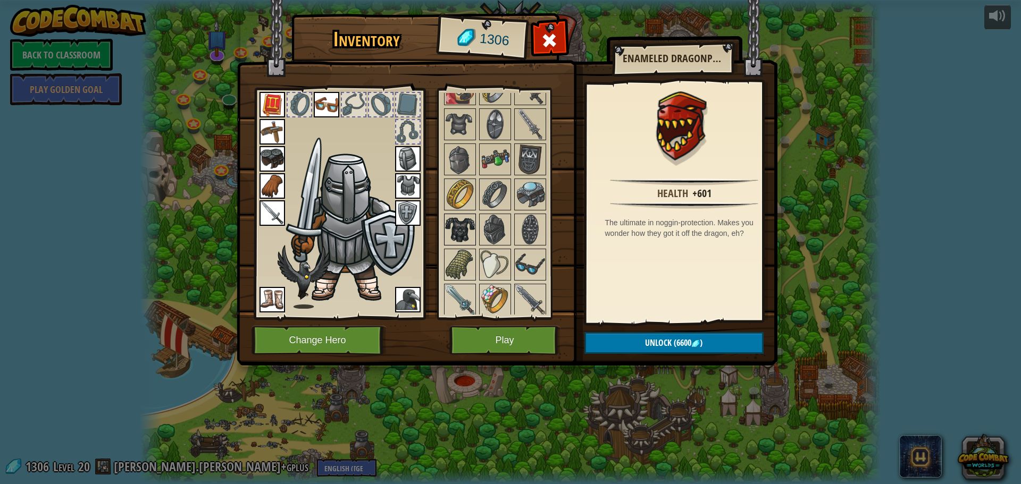
click at [459, 232] on img at bounding box center [460, 230] width 30 height 30
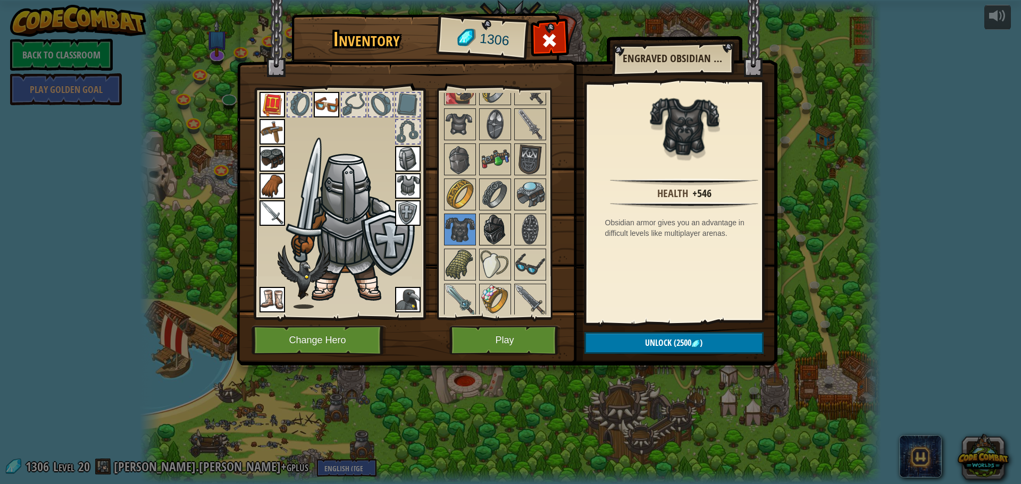
click at [500, 230] on img at bounding box center [495, 230] width 30 height 30
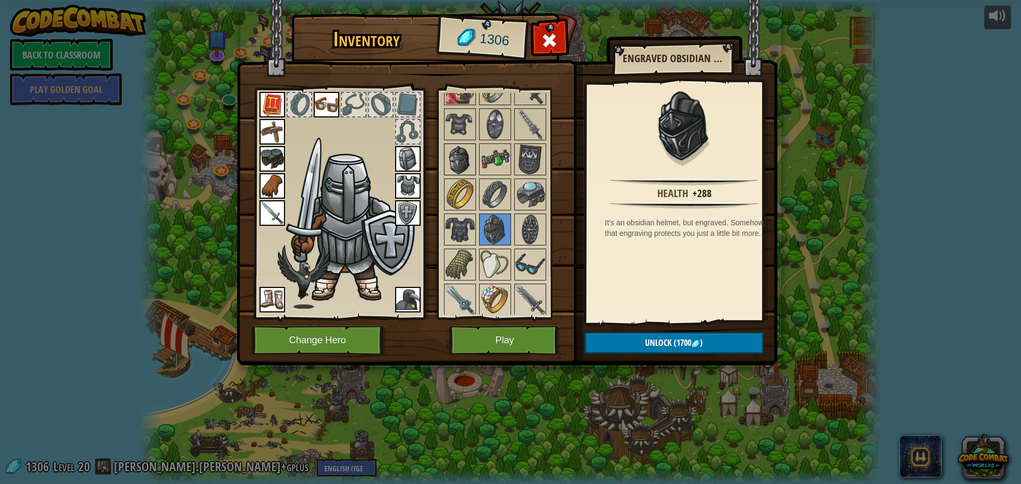
click at [451, 171] on img at bounding box center [460, 160] width 30 height 30
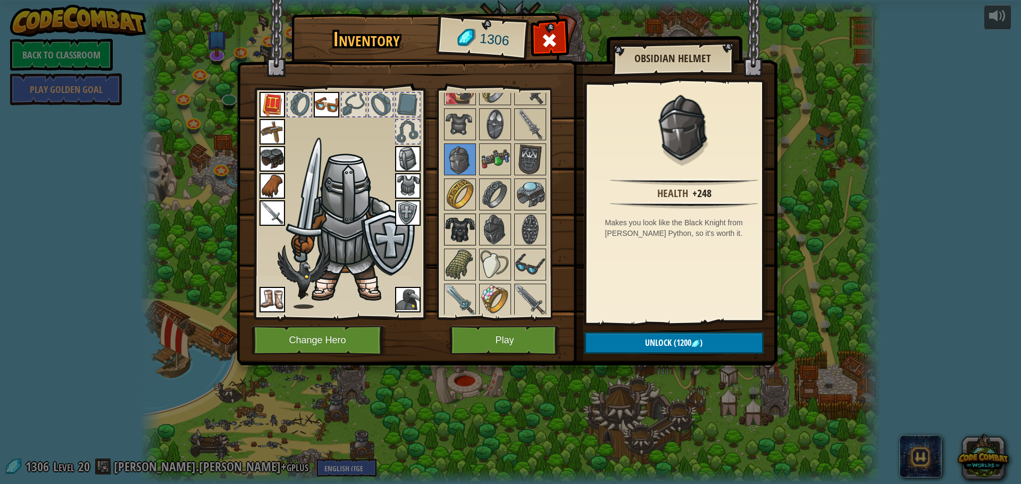
click at [459, 232] on img at bounding box center [460, 230] width 30 height 30
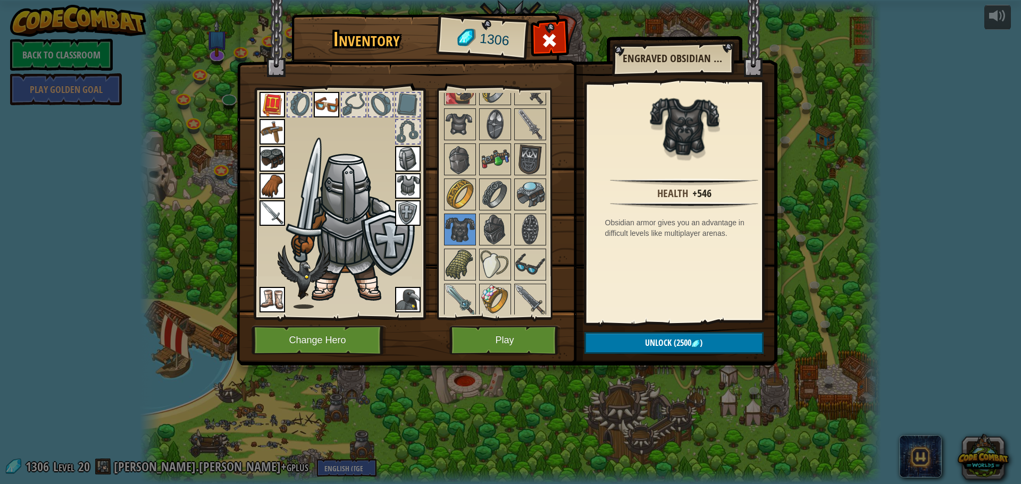
drag, startPoint x: 458, startPoint y: 233, endPoint x: 432, endPoint y: 284, distance: 56.8
click at [432, 284] on div "Inventory 1306 Available Equip Equip Equip Equip Equip Equip Equip Equip Equip …" at bounding box center [510, 191] width 541 height 351
click at [458, 215] on img at bounding box center [460, 230] width 30 height 30
click at [476, 213] on div at bounding box center [508, 142] width 133 height 982
click at [487, 220] on img at bounding box center [495, 230] width 30 height 30
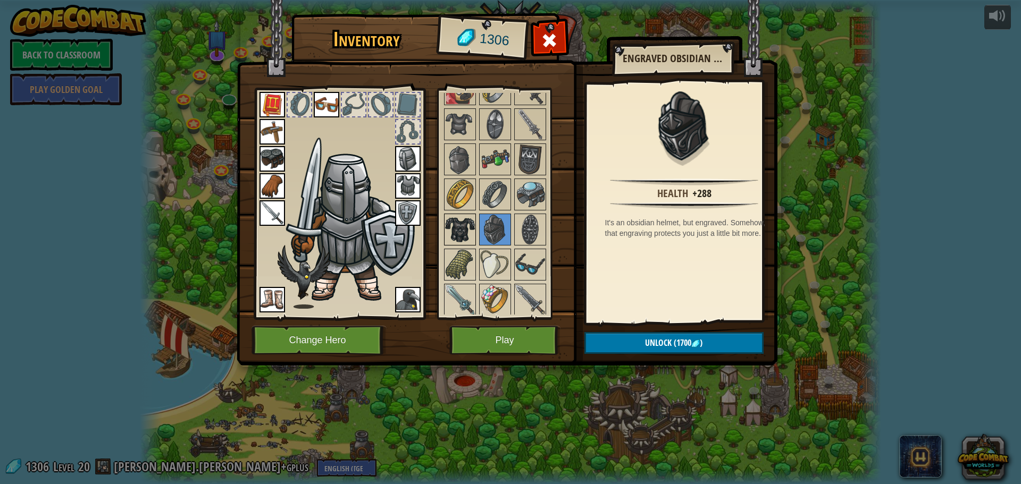
click at [474, 232] on img at bounding box center [460, 230] width 30 height 30
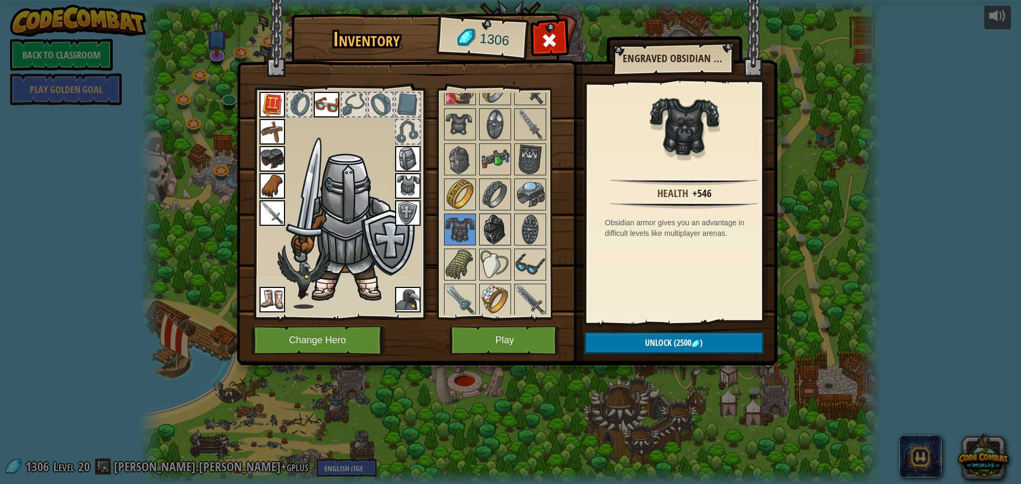
click at [488, 230] on img at bounding box center [495, 230] width 30 height 30
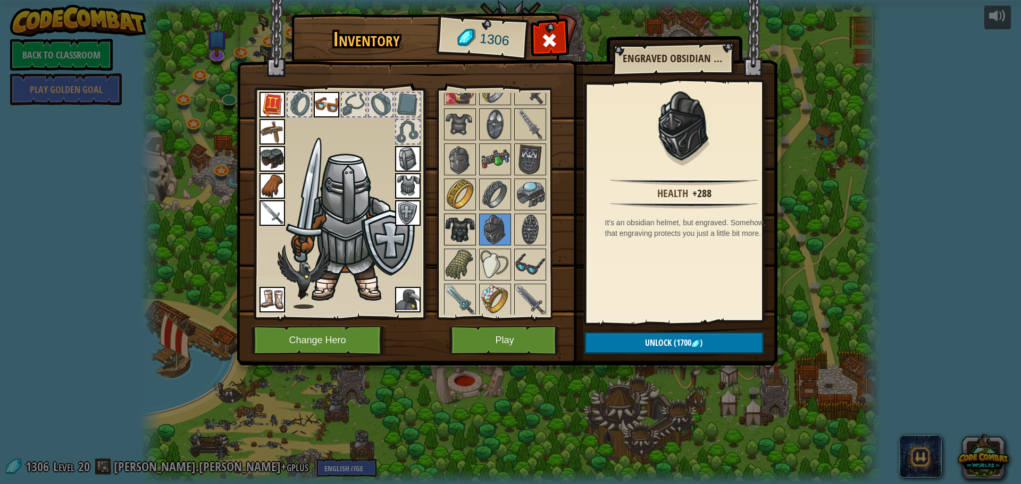
click at [465, 233] on img at bounding box center [460, 230] width 30 height 30
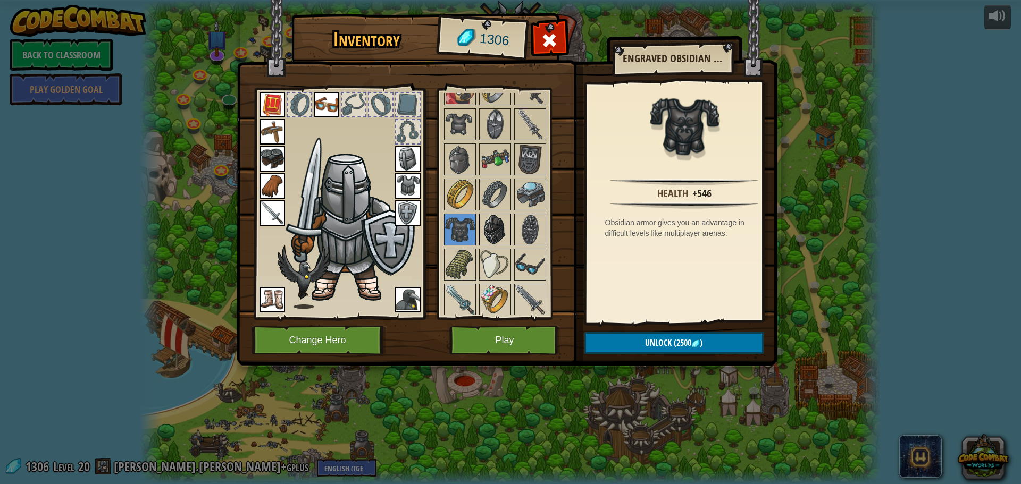
click at [486, 227] on img at bounding box center [495, 230] width 30 height 30
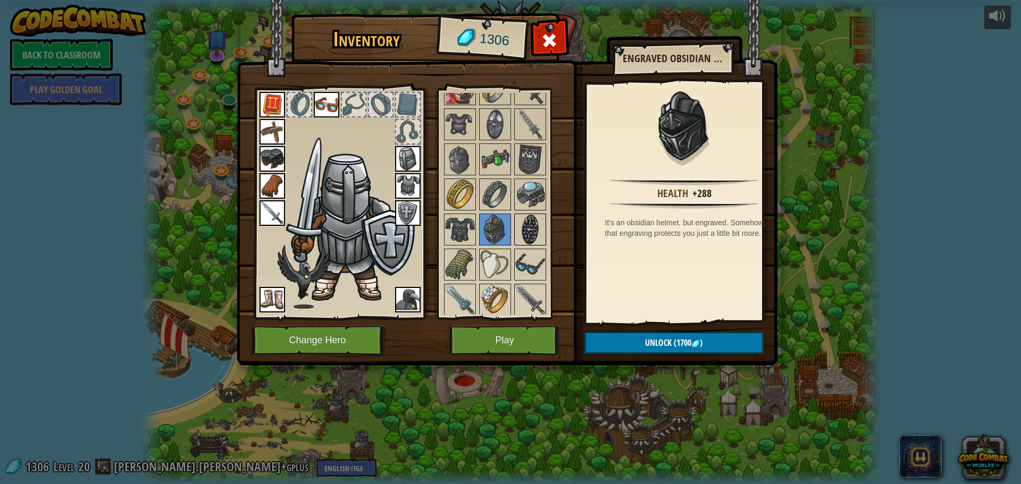
click at [523, 226] on img at bounding box center [530, 230] width 30 height 30
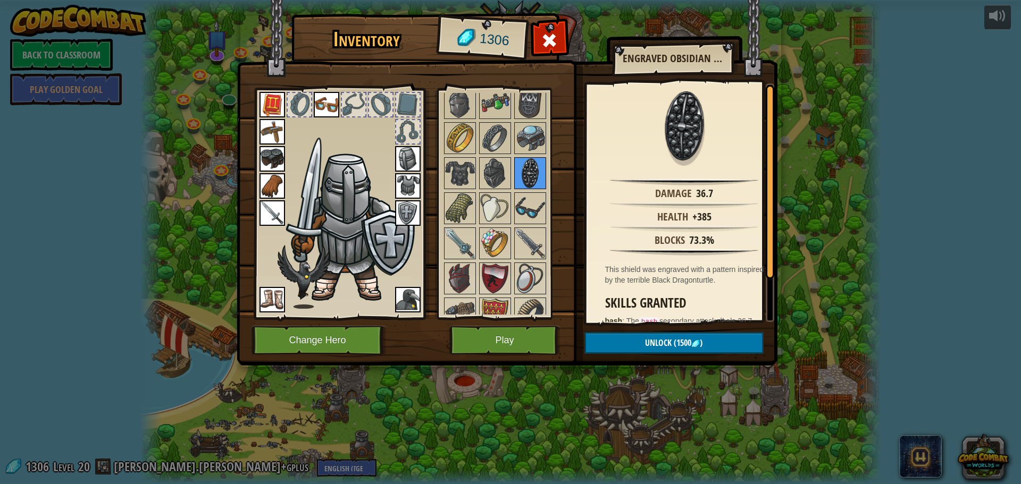
scroll to position [958, 0]
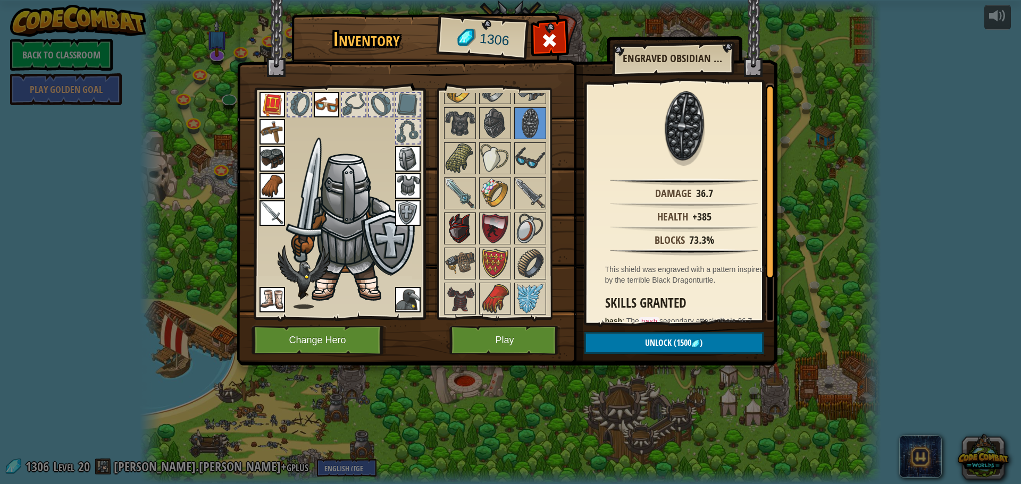
click at [456, 224] on img at bounding box center [460, 229] width 30 height 30
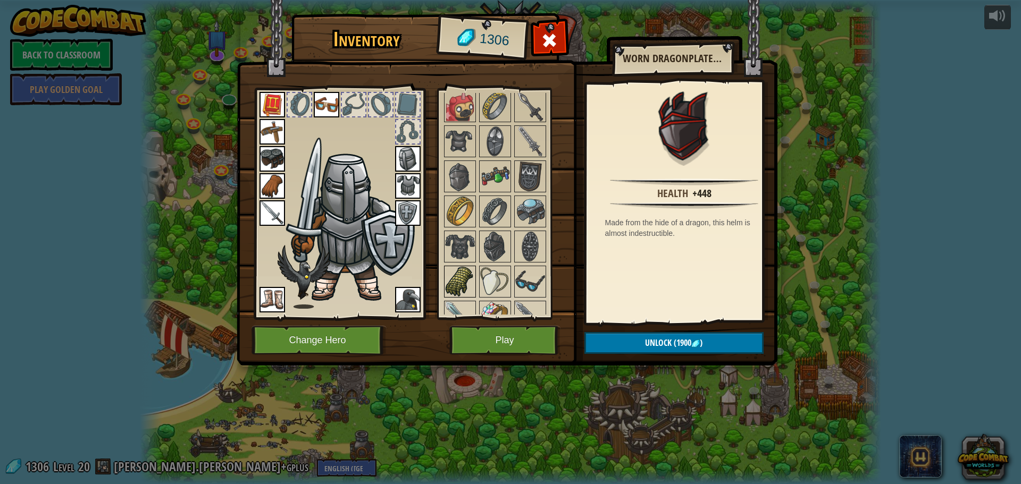
scroll to position [852, 0]
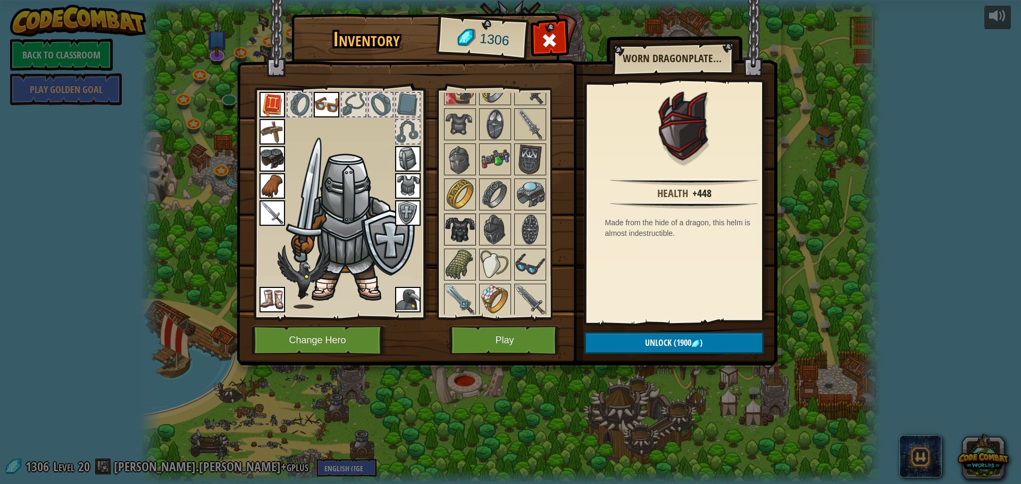
click at [459, 233] on img at bounding box center [460, 230] width 30 height 30
click at [477, 227] on div at bounding box center [508, 142] width 133 height 982
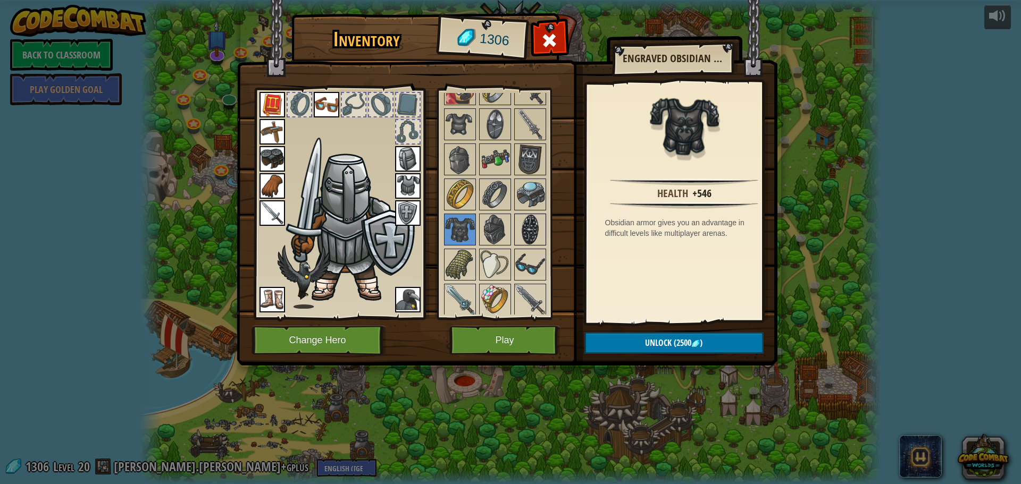
click at [517, 219] on img at bounding box center [530, 230] width 30 height 30
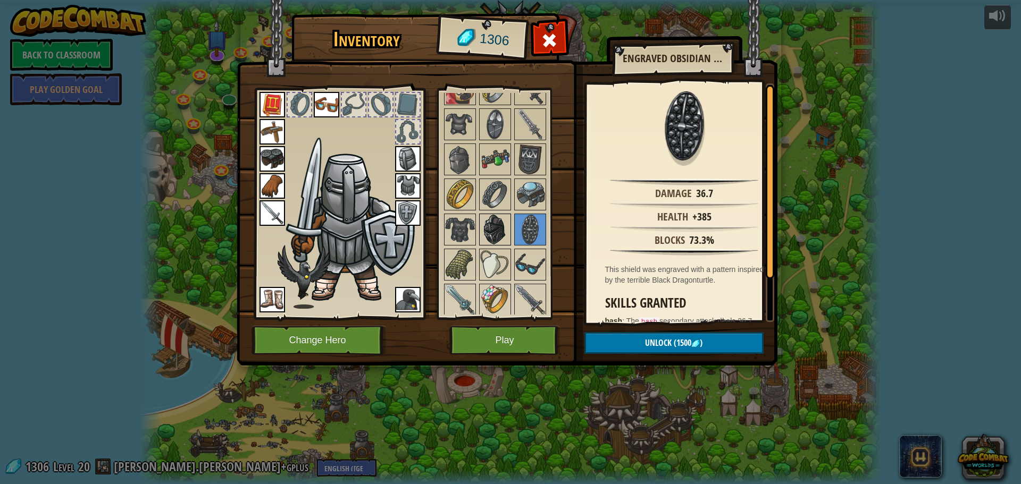
click at [499, 229] on img at bounding box center [495, 230] width 30 height 30
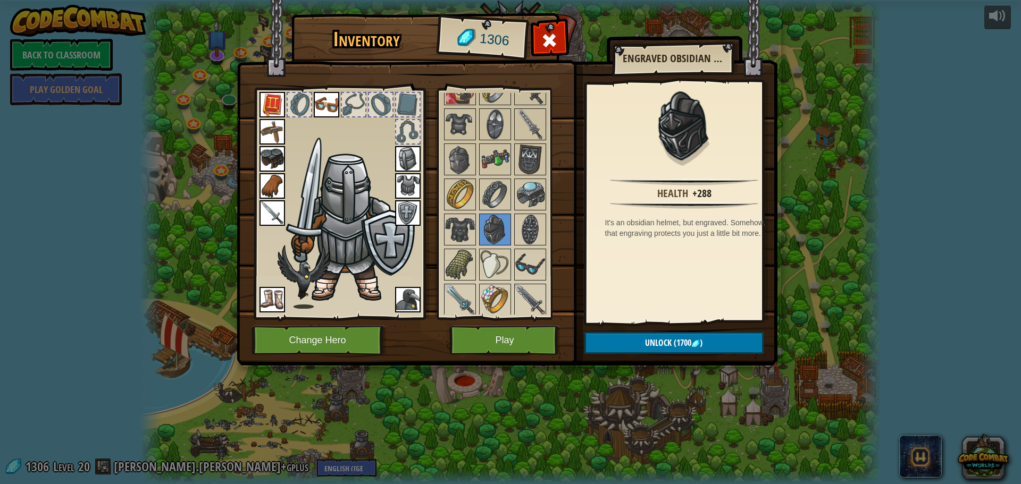
scroll to position [905, 0]
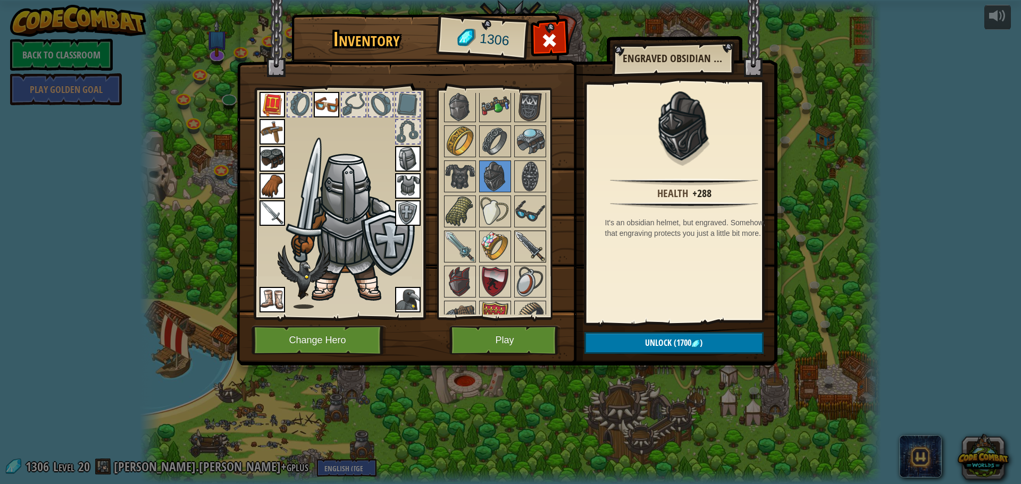
click at [532, 239] on img at bounding box center [530, 247] width 30 height 30
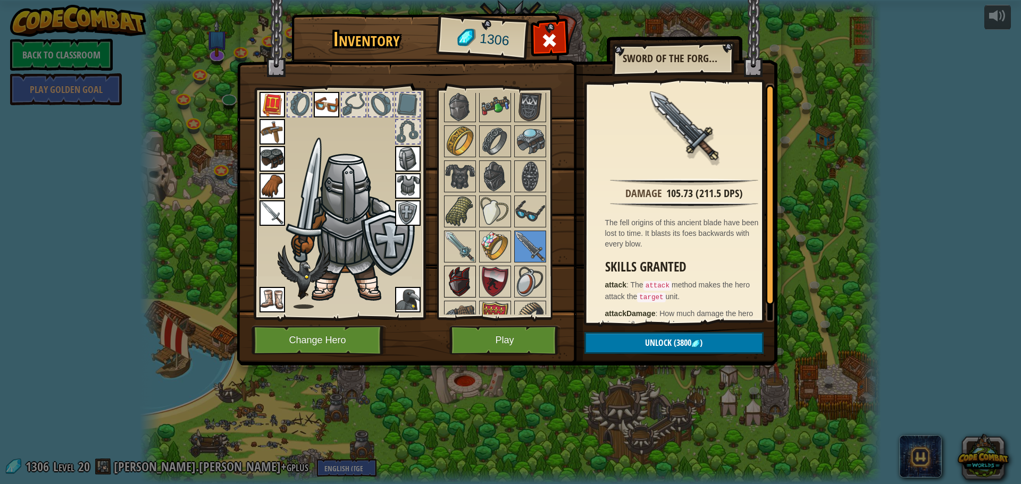
click at [452, 275] on img at bounding box center [460, 282] width 30 height 30
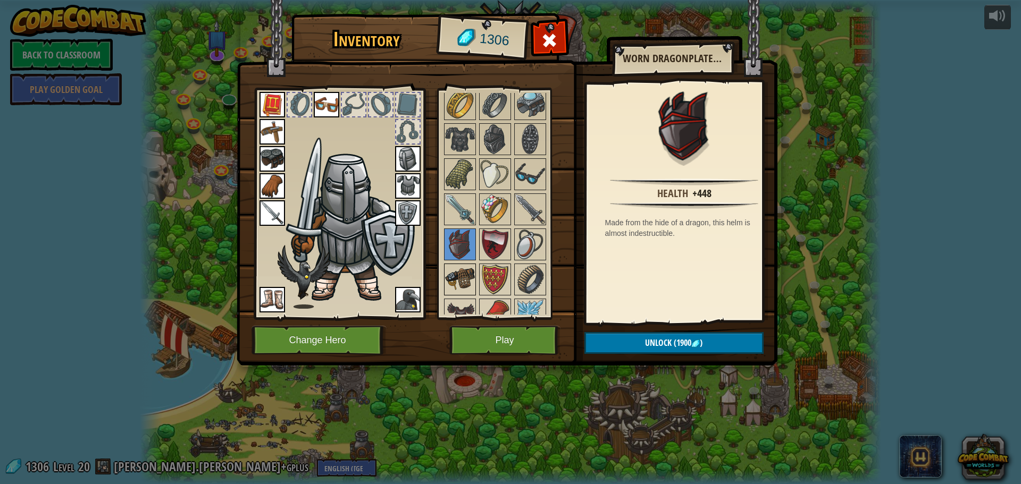
scroll to position [958, 0]
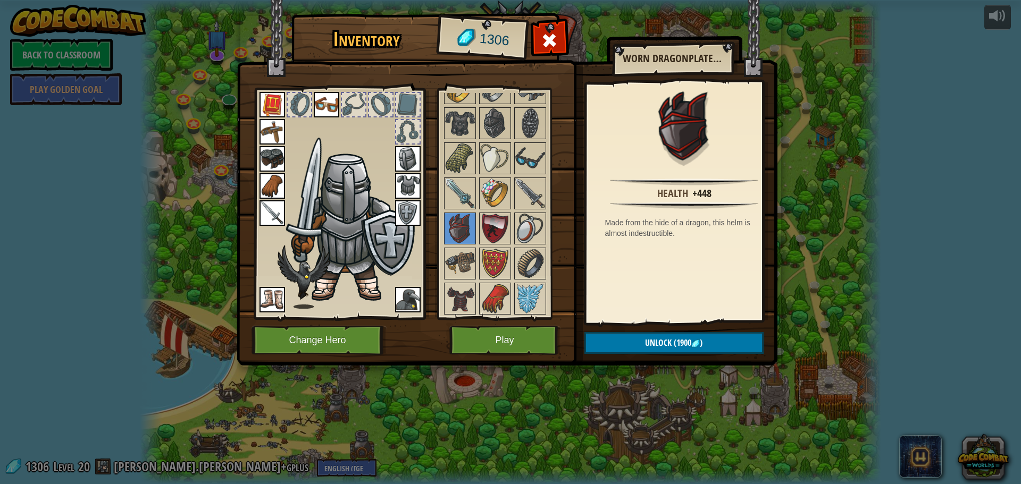
click at [464, 282] on div at bounding box center [508, 35] width 133 height 982
click at [465, 284] on img at bounding box center [460, 299] width 30 height 30
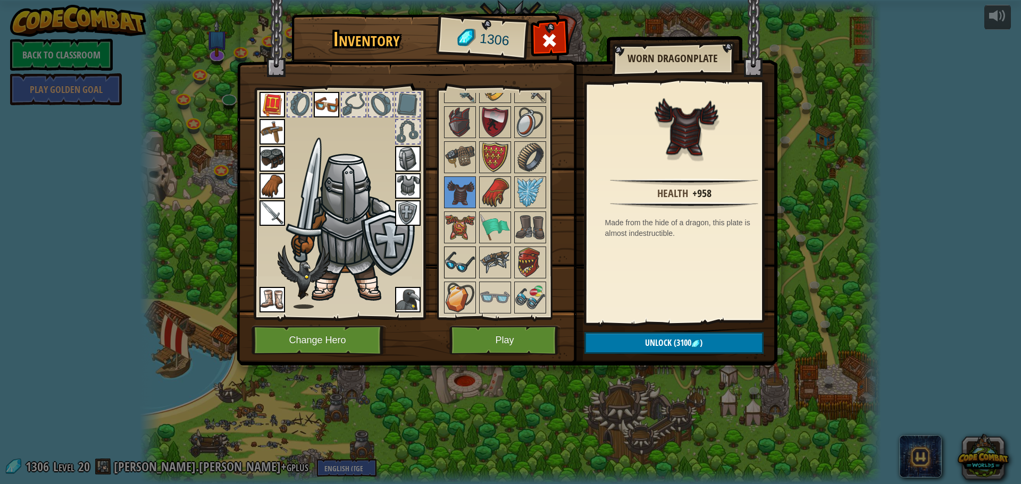
scroll to position [1011, 0]
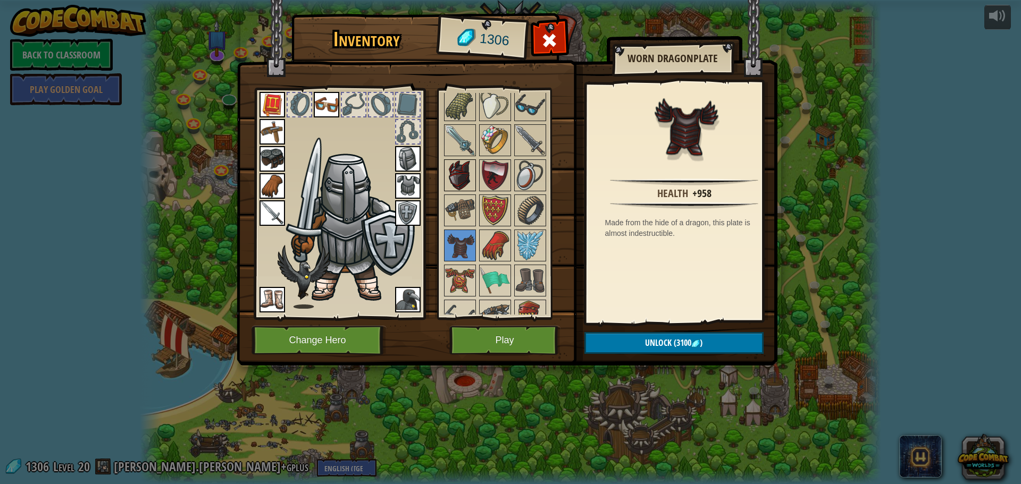
click at [461, 183] on img at bounding box center [460, 176] width 30 height 30
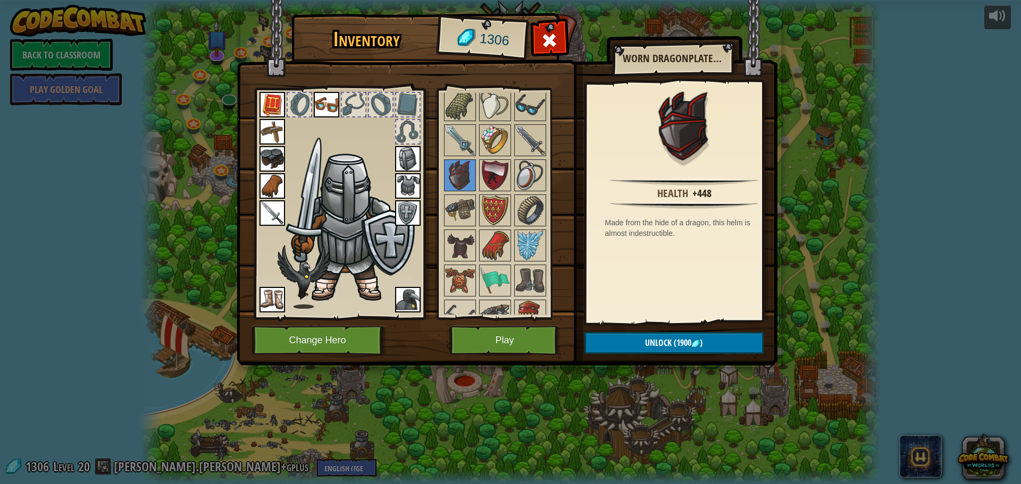
click at [460, 273] on img at bounding box center [460, 281] width 30 height 30
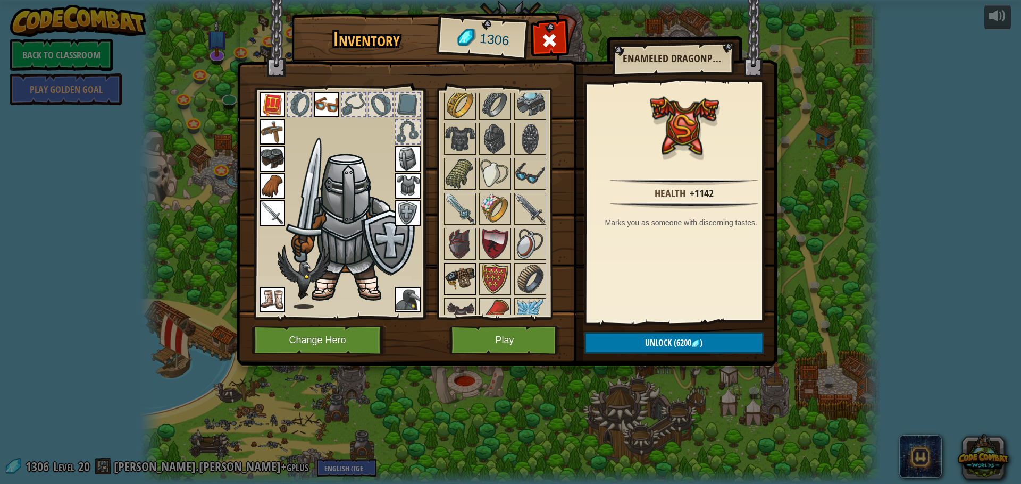
scroll to position [958, 0]
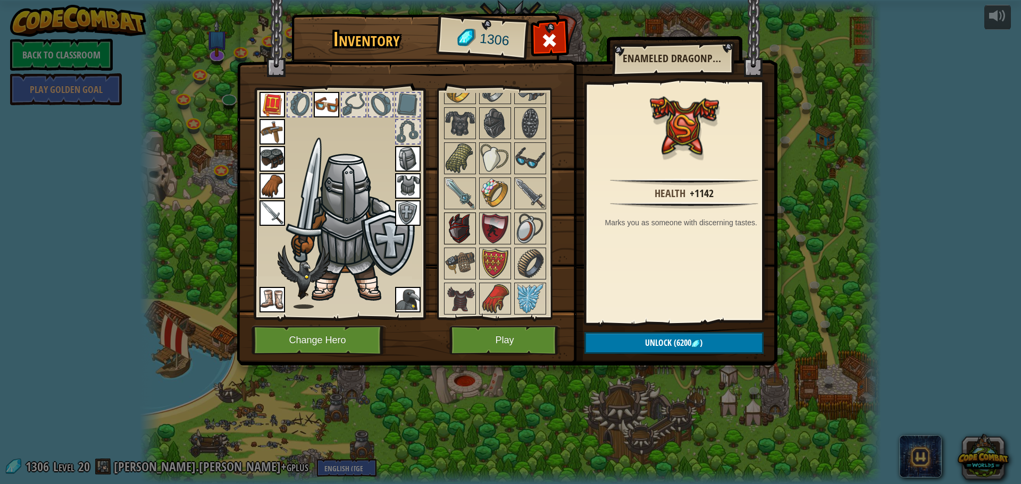
click at [463, 232] on img at bounding box center [460, 229] width 30 height 30
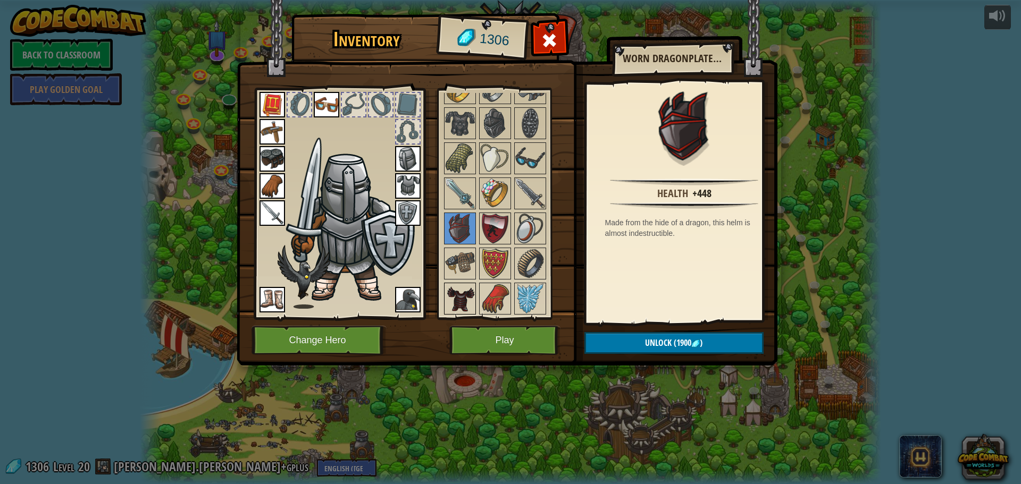
click at [466, 295] on img at bounding box center [460, 299] width 30 height 30
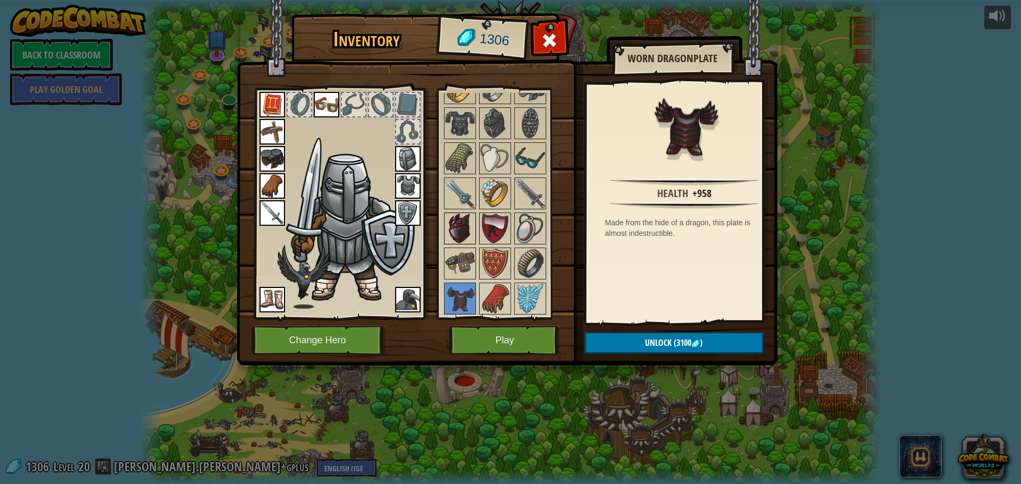
click at [468, 233] on img at bounding box center [460, 229] width 30 height 30
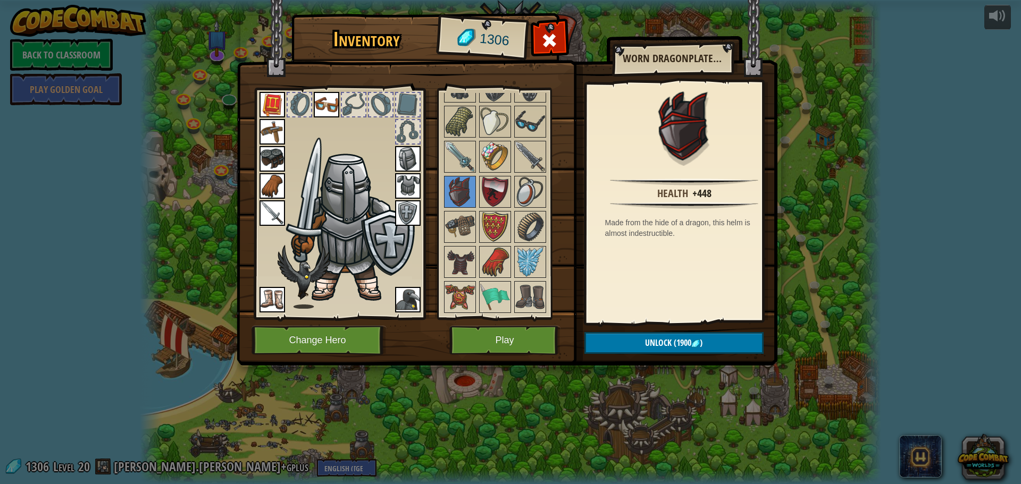
scroll to position [1011, 0]
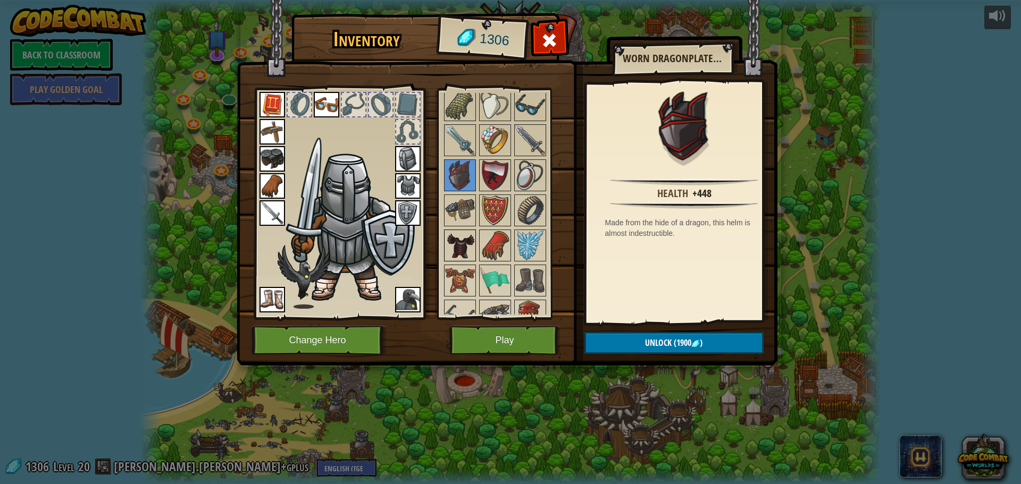
click at [464, 255] on img at bounding box center [460, 246] width 30 height 30
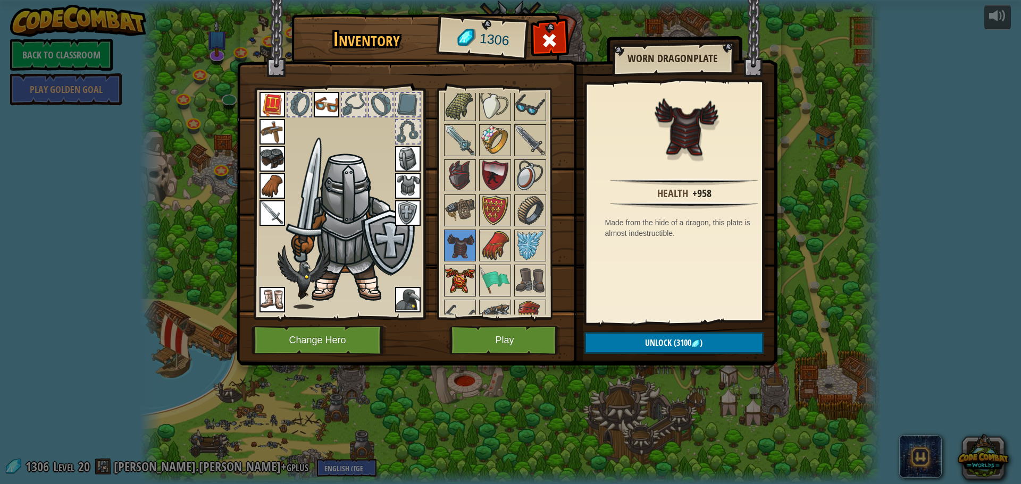
click at [469, 288] on img at bounding box center [460, 281] width 30 height 30
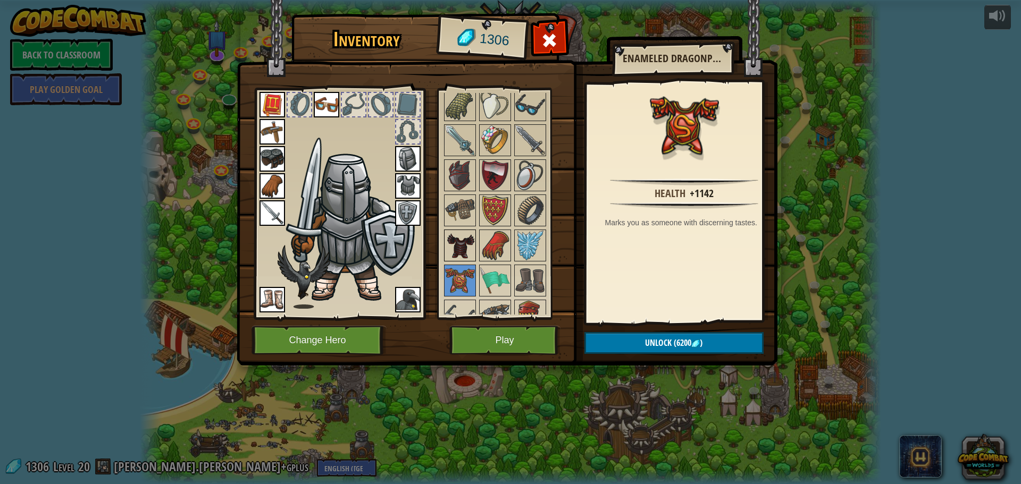
click at [461, 247] on img at bounding box center [460, 246] width 30 height 30
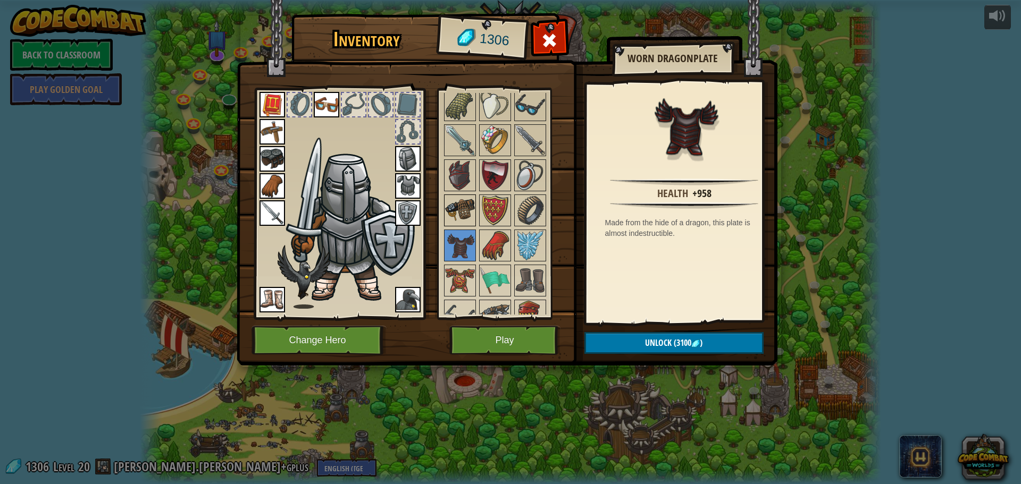
drag, startPoint x: 468, startPoint y: 210, endPoint x: 468, endPoint y: 216, distance: 6.4
click at [468, 216] on img at bounding box center [460, 211] width 30 height 30
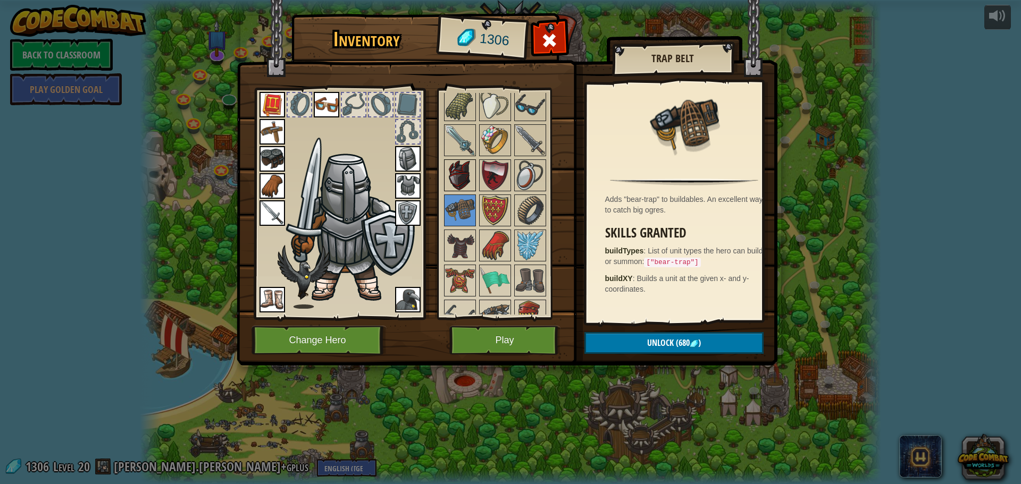
click at [457, 180] on img at bounding box center [460, 176] width 30 height 30
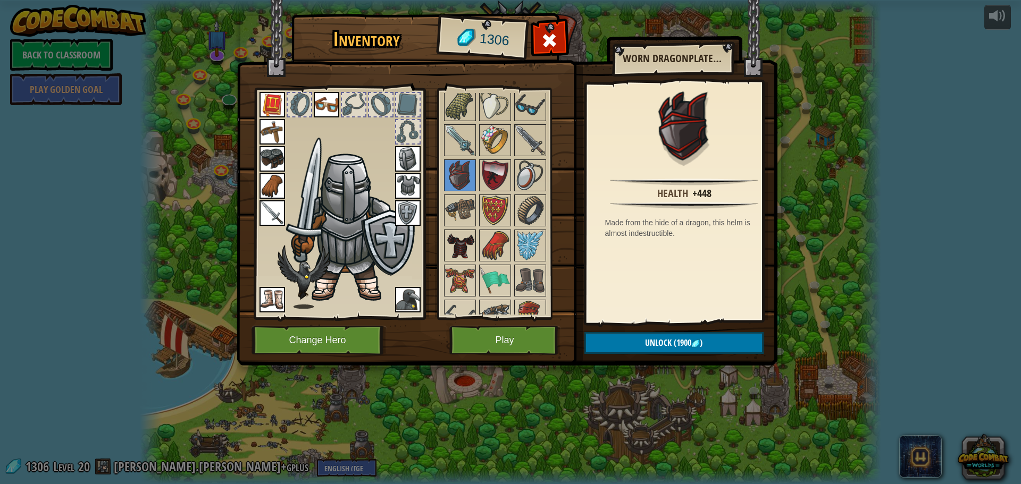
click at [465, 255] on img at bounding box center [460, 246] width 30 height 30
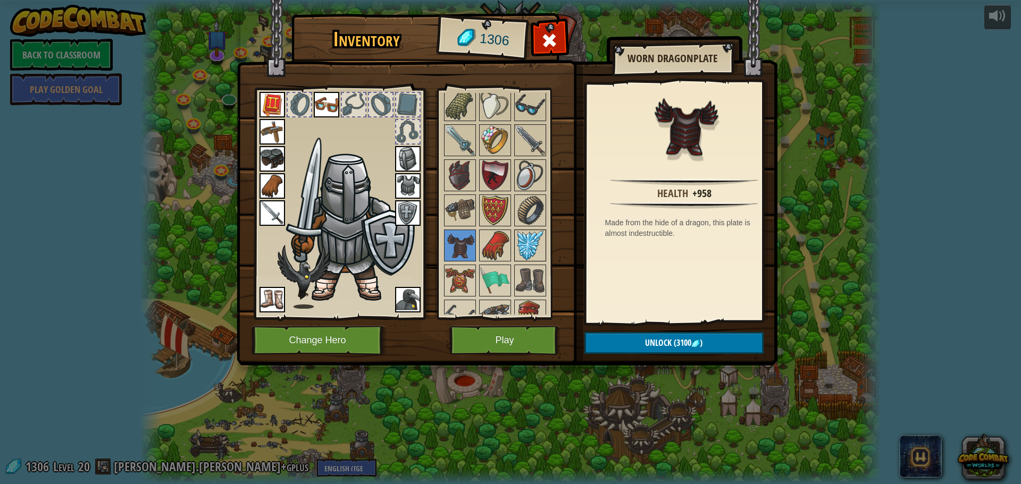
click at [514, 247] on div "Available Equip Equip Equip Equip Equip Equip Equip Equip Equip Equip Equip Equ…" at bounding box center [508, 204] width 133 height 222
click at [514, 247] on div at bounding box center [530, 246] width 32 height 32
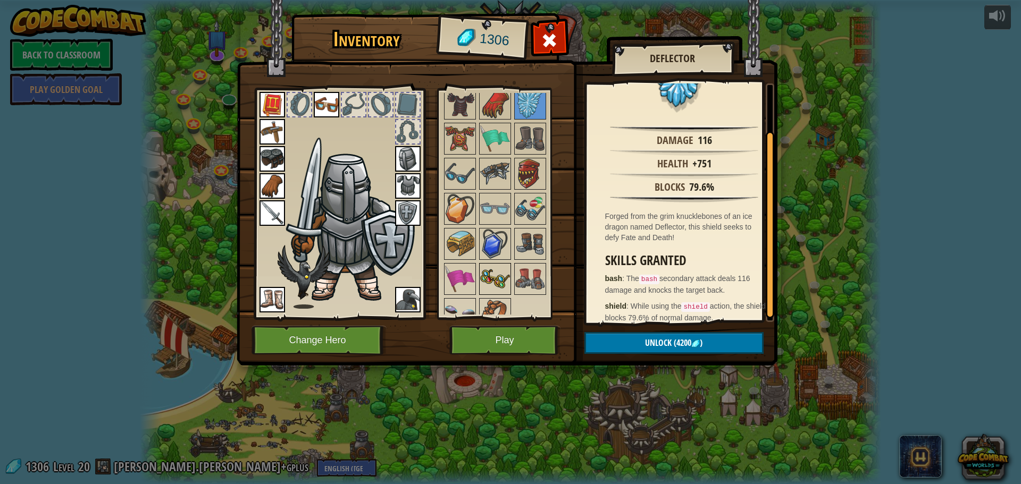
scroll to position [1171, 0]
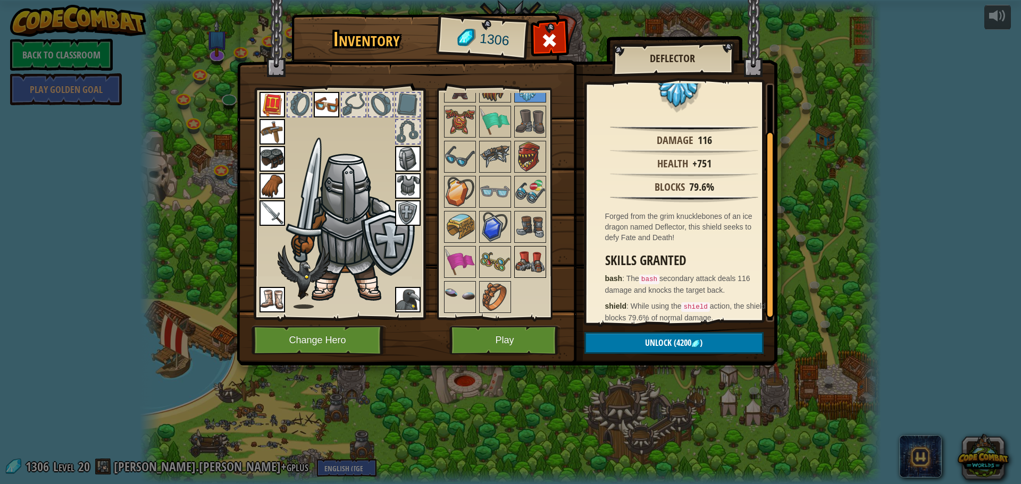
click at [517, 266] on img at bounding box center [530, 262] width 30 height 30
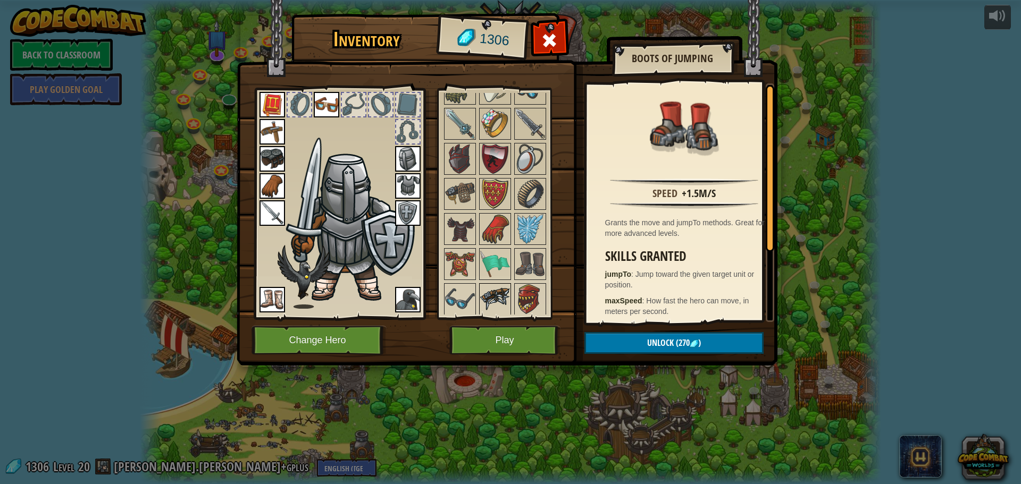
scroll to position [1011, 0]
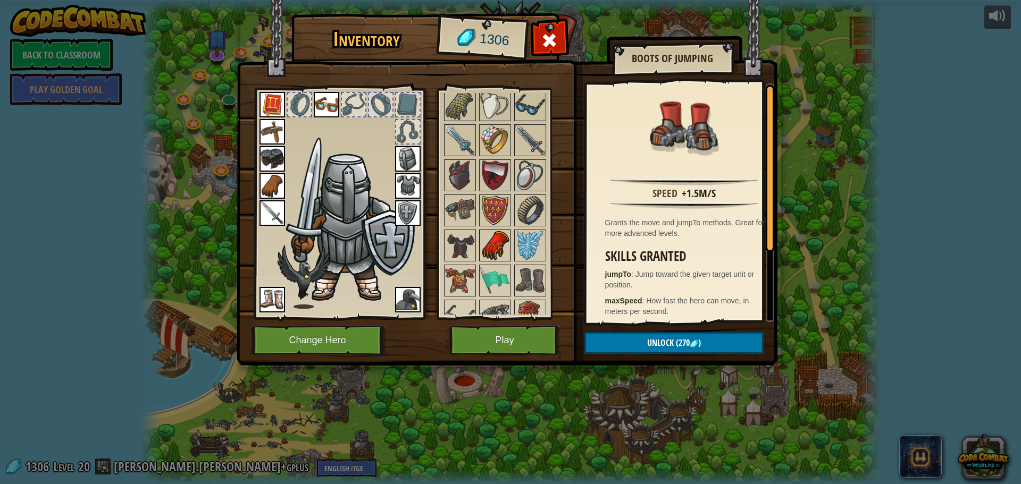
click at [501, 254] on img at bounding box center [495, 246] width 30 height 30
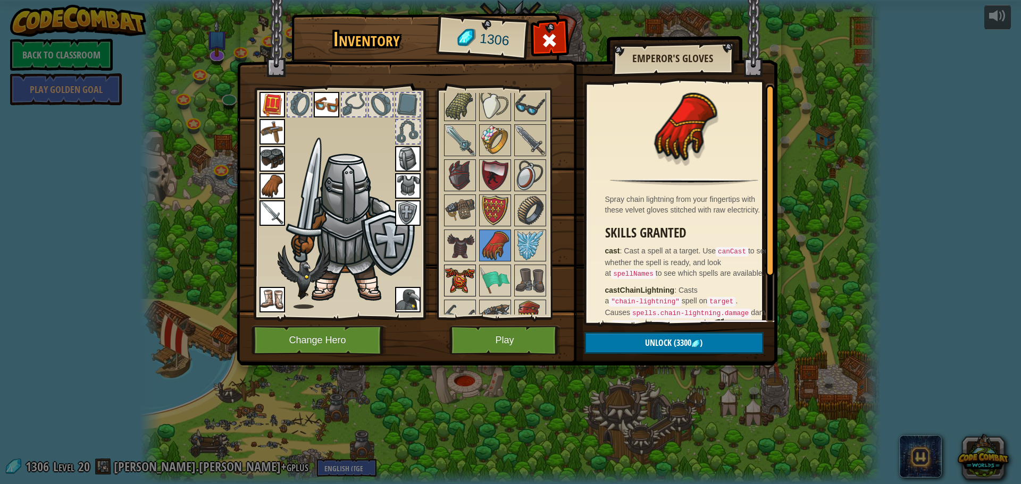
click at [467, 267] on img at bounding box center [460, 281] width 30 height 30
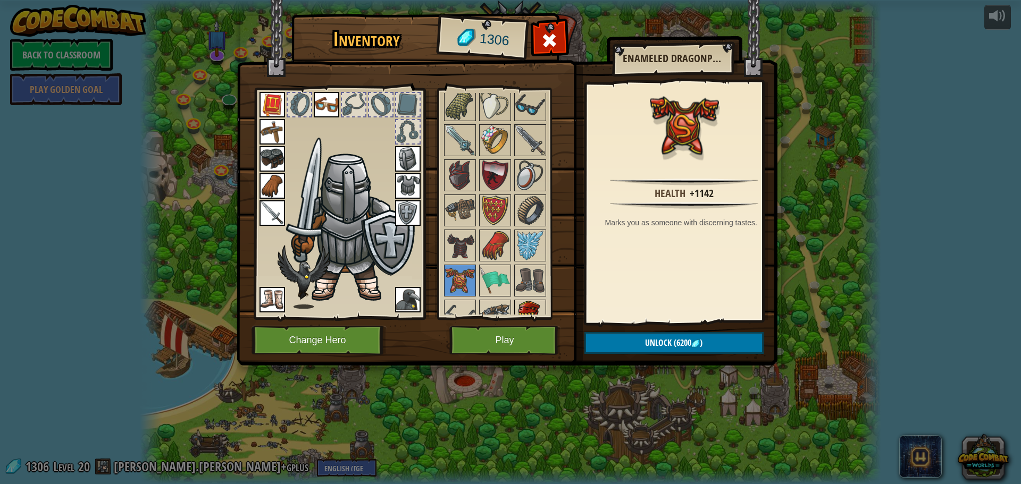
click at [517, 300] on div at bounding box center [530, 316] width 32 height 32
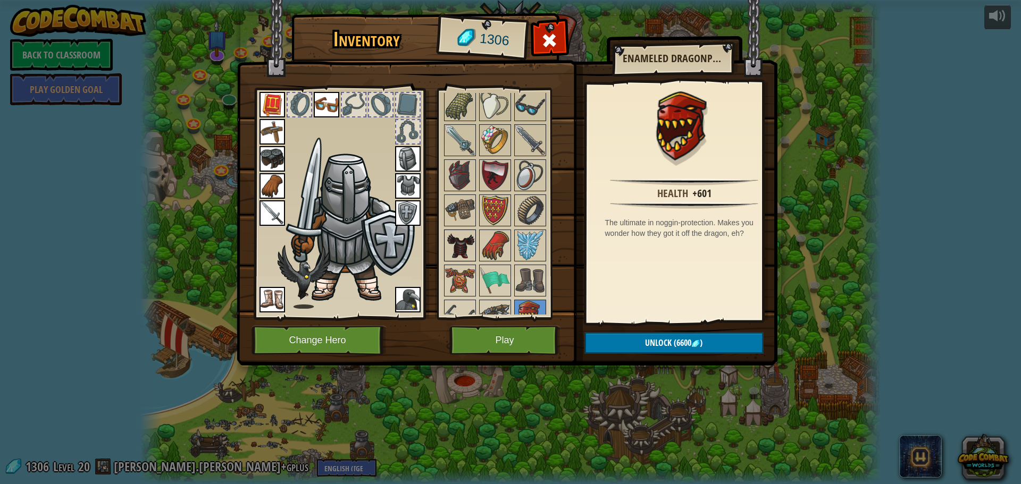
drag, startPoint x: 458, startPoint y: 254, endPoint x: 464, endPoint y: 249, distance: 7.2
click at [461, 253] on img at bounding box center [460, 246] width 30 height 30
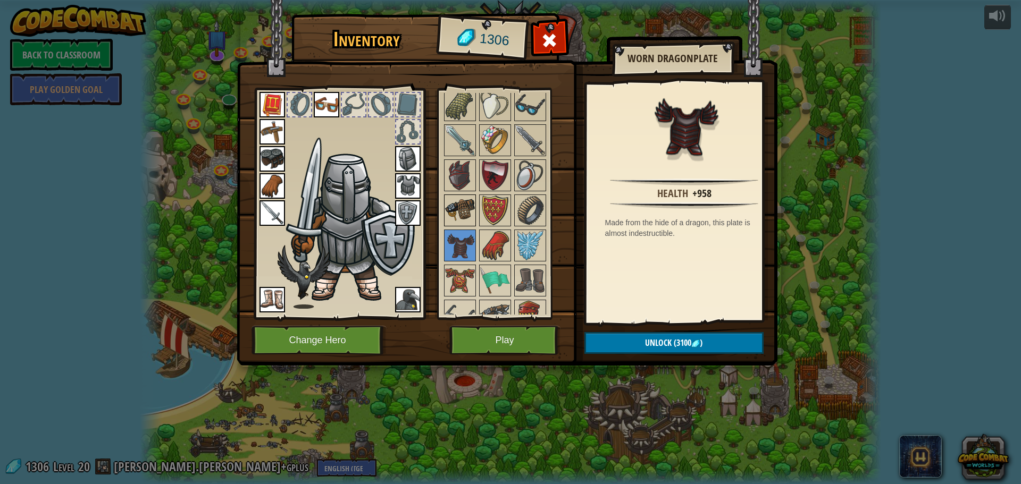
click at [469, 213] on img at bounding box center [460, 211] width 30 height 30
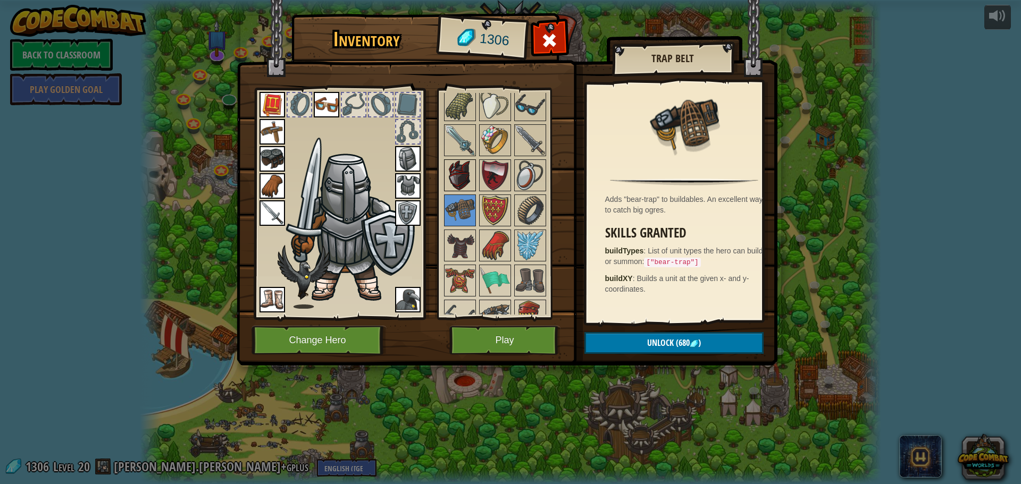
click at [468, 165] on img at bounding box center [460, 176] width 30 height 30
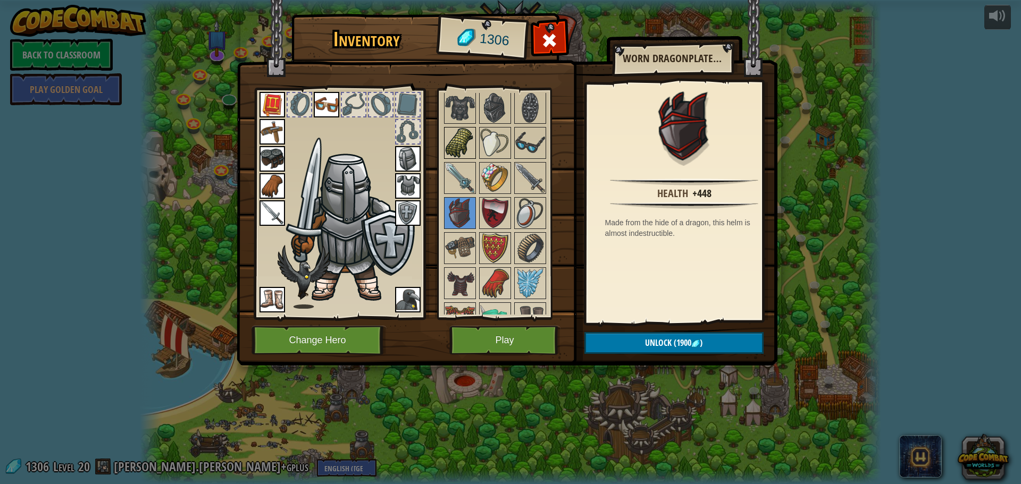
scroll to position [958, 0]
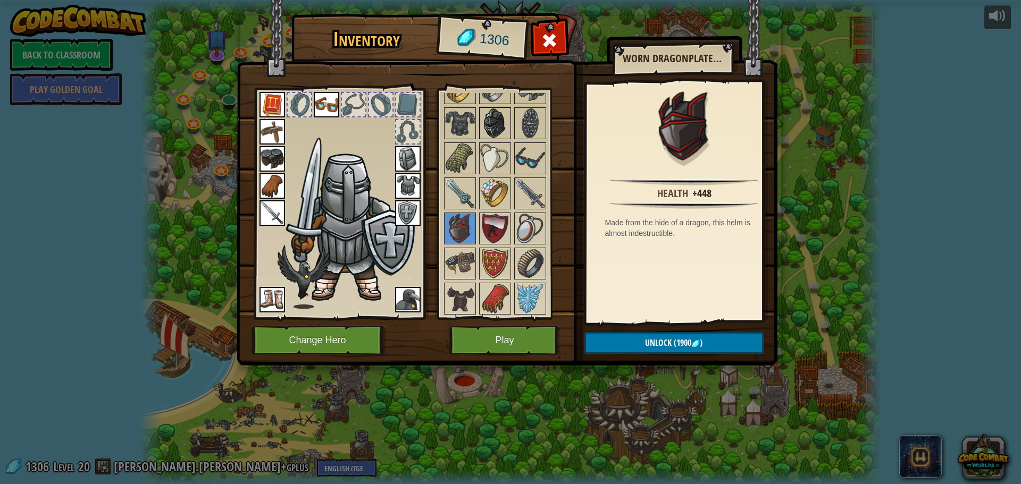
click at [491, 128] on img at bounding box center [495, 123] width 30 height 30
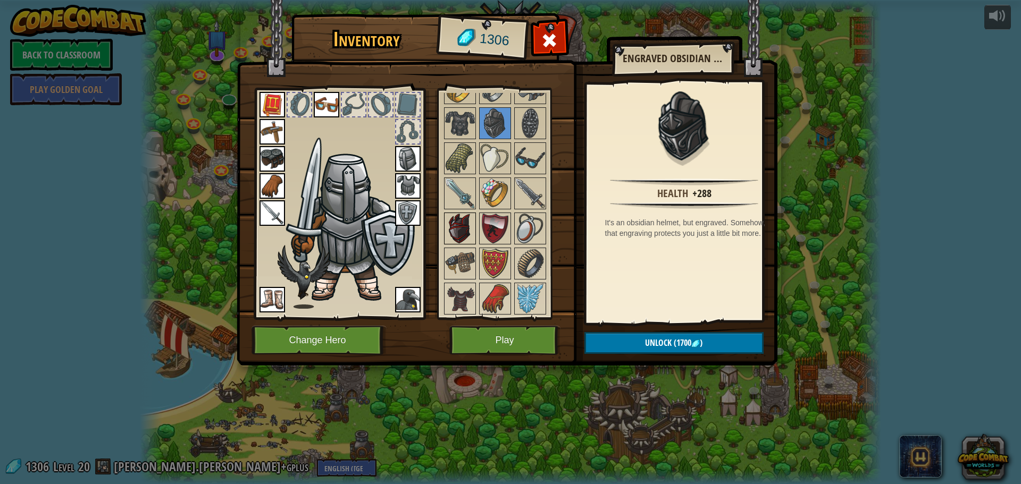
click at [451, 234] on img at bounding box center [460, 229] width 30 height 30
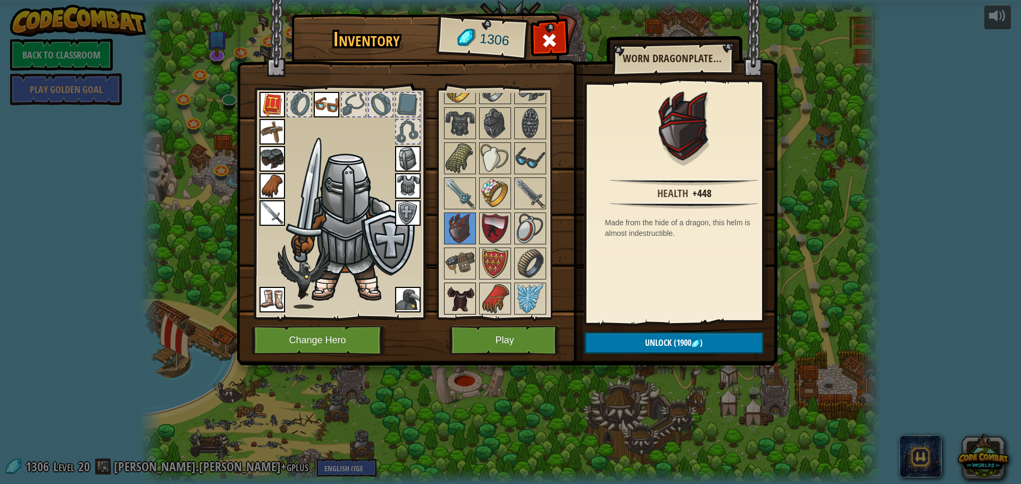
click at [464, 297] on img at bounding box center [460, 299] width 30 height 30
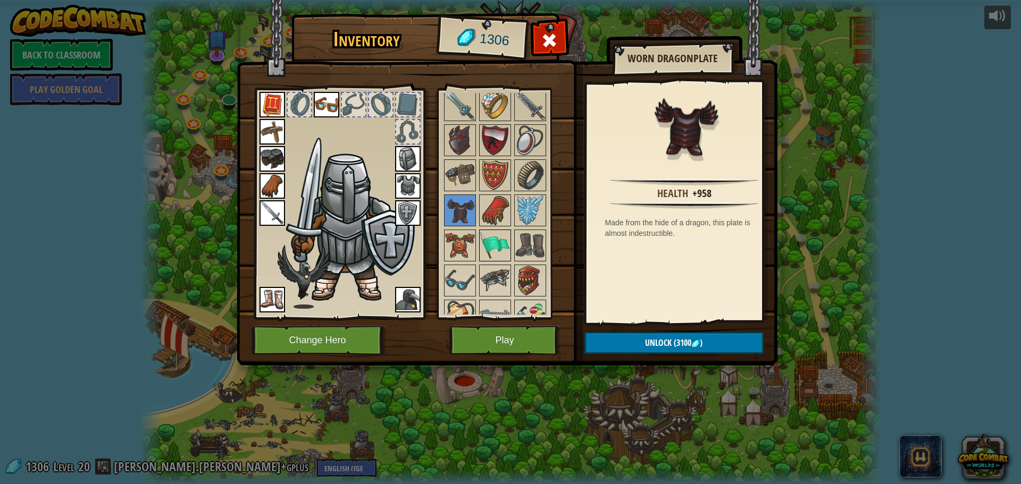
scroll to position [1064, 0]
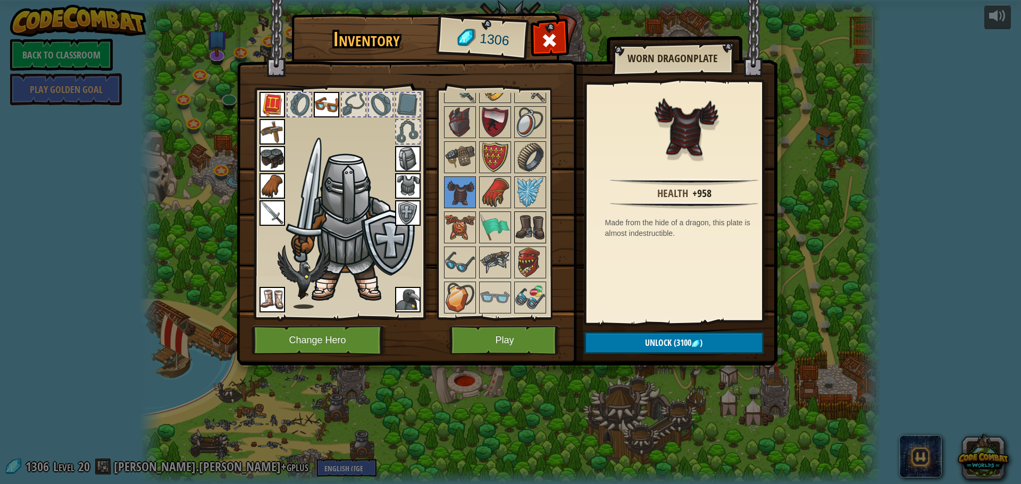
click at [527, 237] on img at bounding box center [530, 228] width 30 height 30
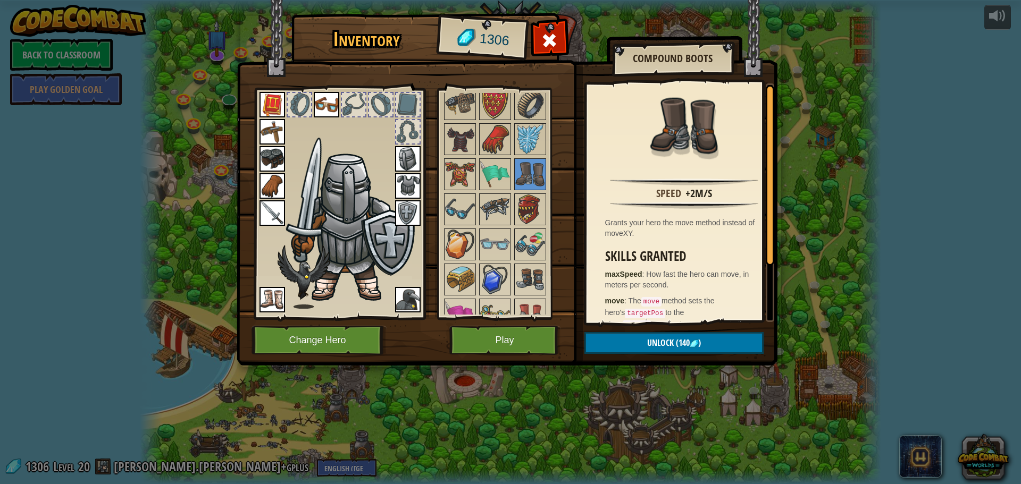
scroll to position [1171, 0]
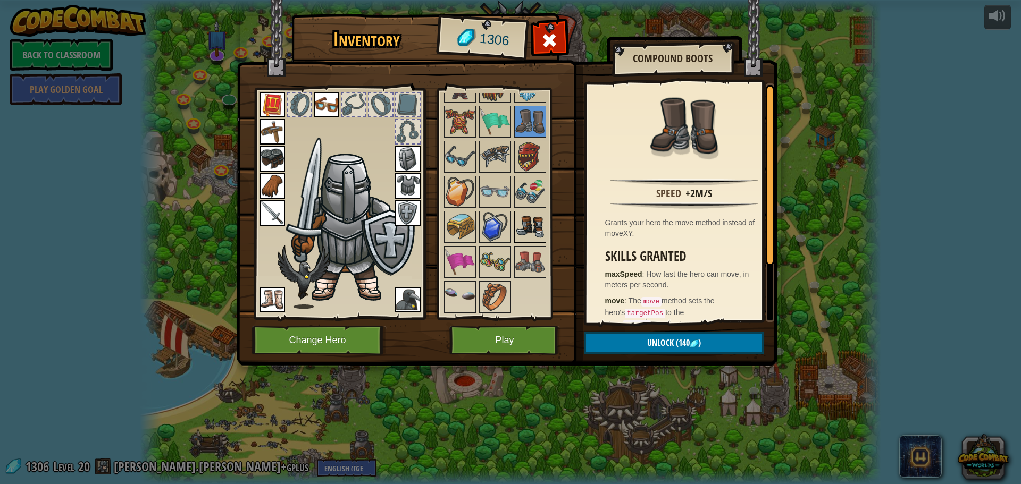
click at [521, 230] on img at bounding box center [530, 227] width 30 height 30
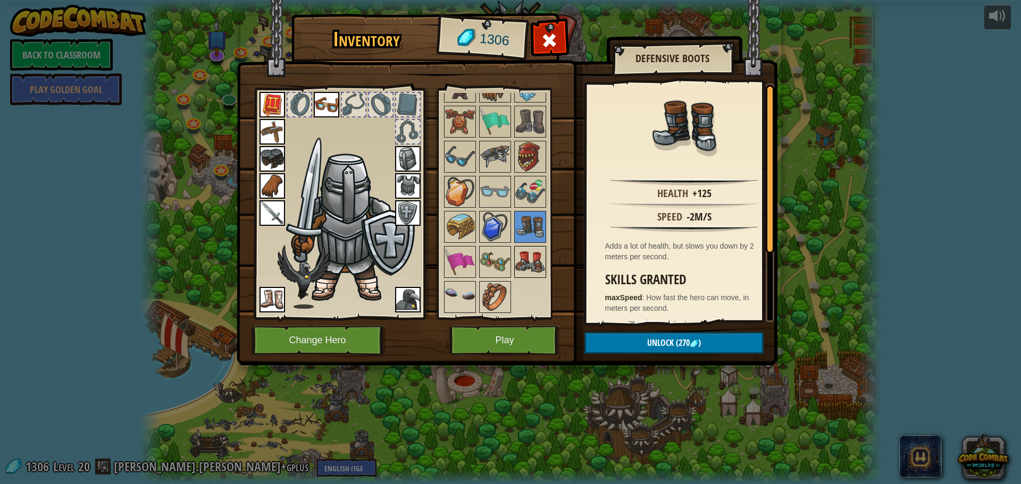
click at [528, 253] on img at bounding box center [530, 262] width 30 height 30
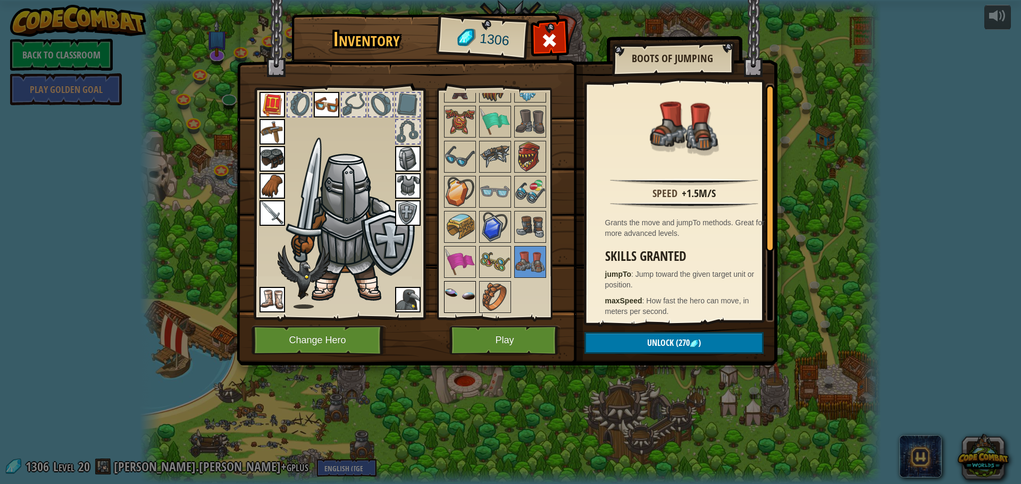
click at [472, 287] on img at bounding box center [460, 297] width 30 height 30
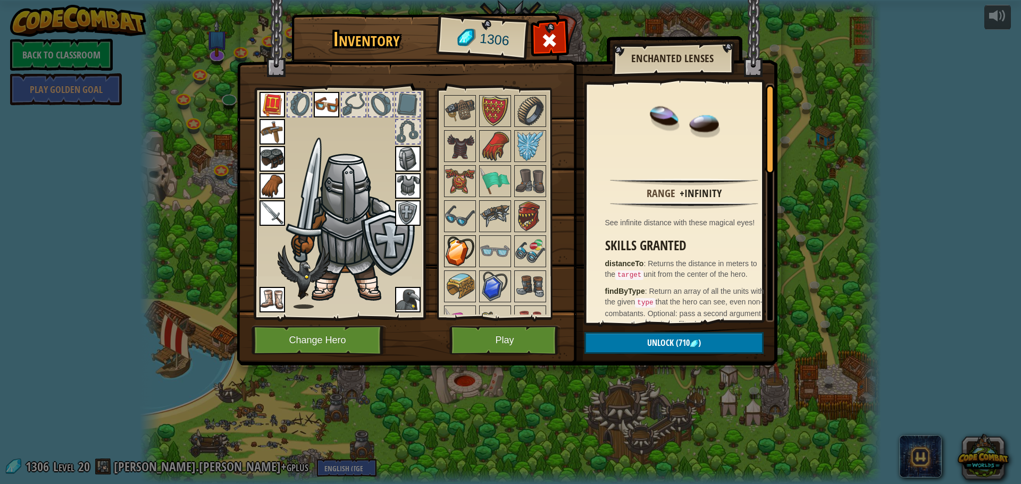
scroll to position [1064, 0]
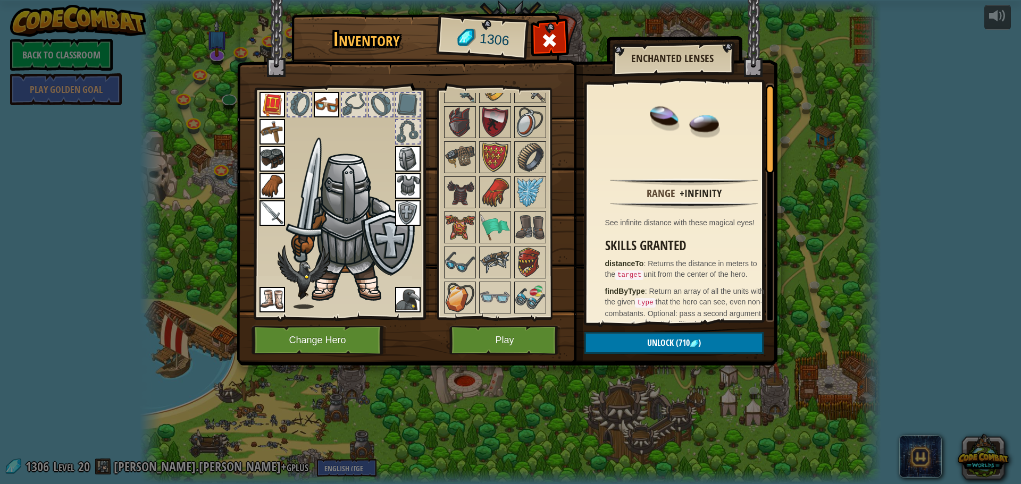
drag, startPoint x: 1015, startPoint y: 126, endPoint x: 1002, endPoint y: 118, distance: 15.5
click at [1005, 118] on div "Inventory 1306 Available Equip Equip Equip Equip Equip Equip Equip Equip Equip …" at bounding box center [510, 242] width 1021 height 484
click at [546, 38] on span at bounding box center [549, 40] width 17 height 17
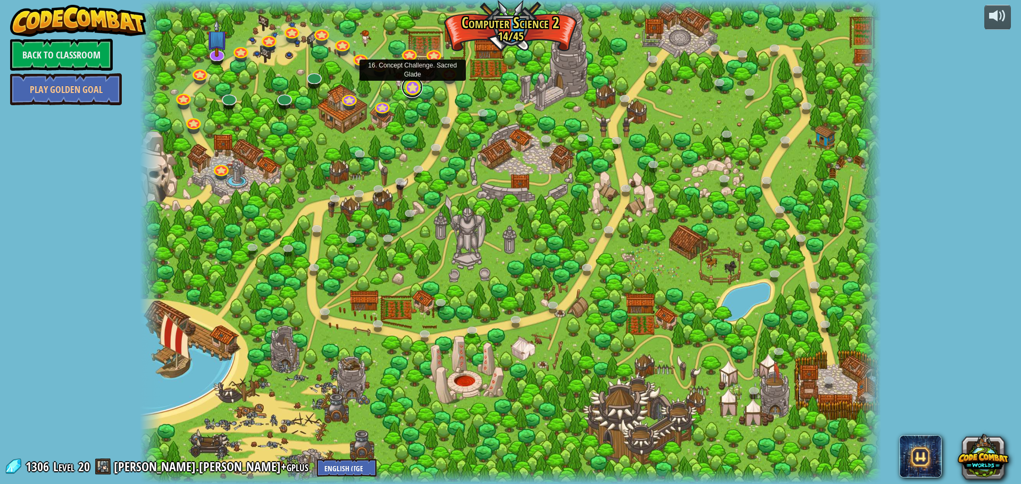
click at [405, 89] on link at bounding box center [411, 87] width 21 height 21
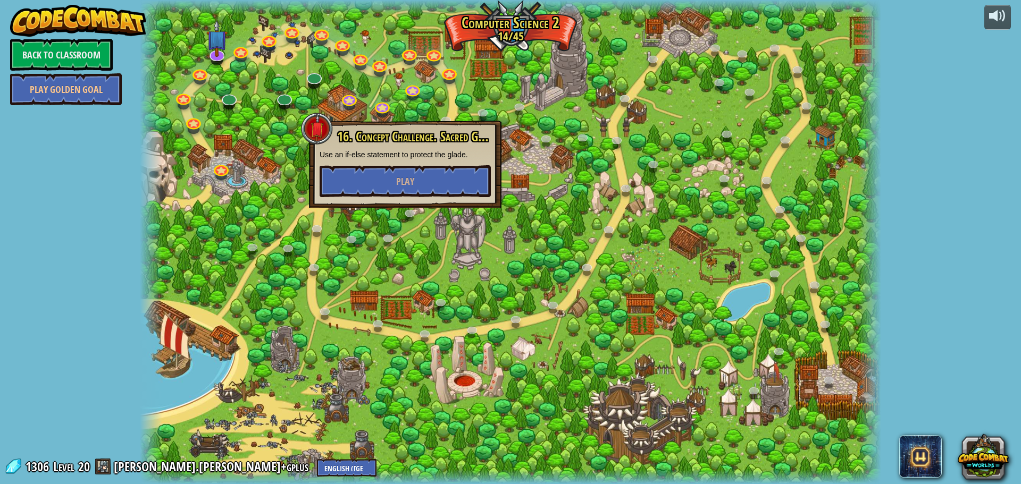
click at [400, 102] on div at bounding box center [510, 242] width 741 height 484
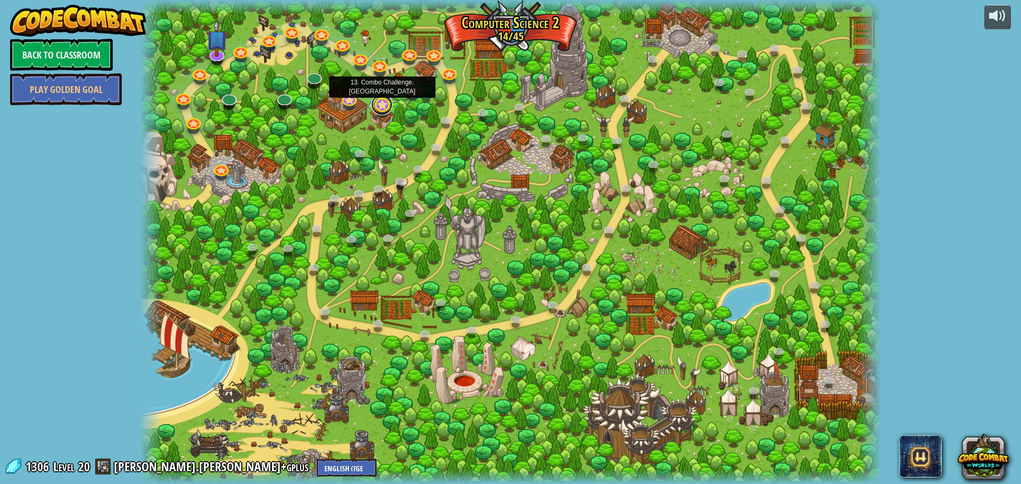
click at [385, 110] on link at bounding box center [381, 104] width 21 height 21
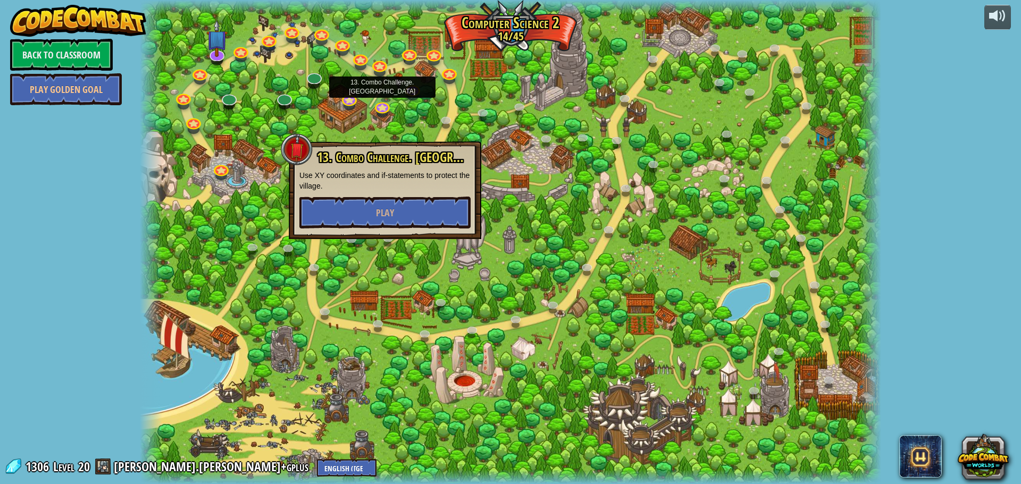
click at [410, 105] on div at bounding box center [510, 242] width 741 height 484
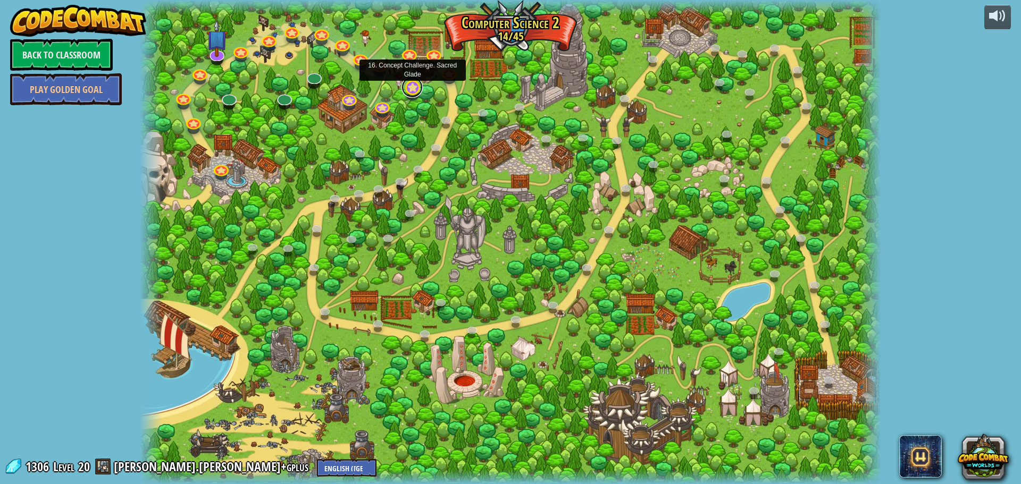
click at [404, 90] on link at bounding box center [411, 87] width 21 height 21
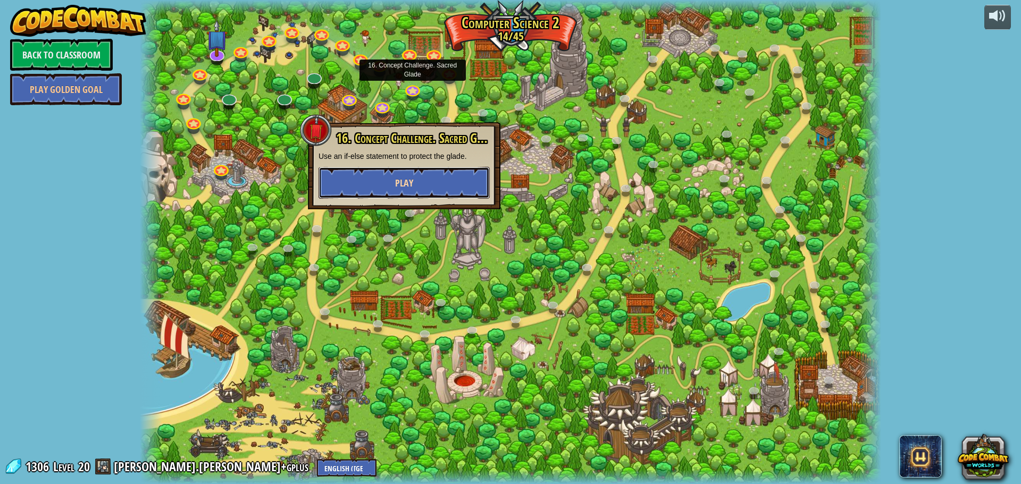
click at [408, 181] on span "Play" at bounding box center [404, 182] width 18 height 13
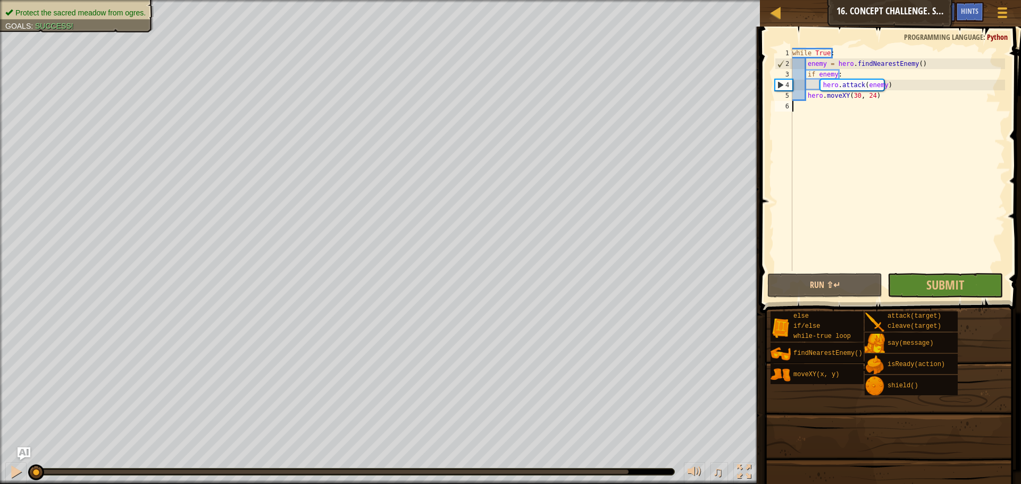
click at [861, 264] on div "while True : enemy = hero . findNearestEnemy ( ) if enemy : hero . attack ( ene…" at bounding box center [989, 170] width 398 height 245
click at [890, 287] on div "while True : enemy = hero . findNearestEnemy ( ) if enemy : hero . attack ( ene…" at bounding box center [989, 170] width 398 height 245
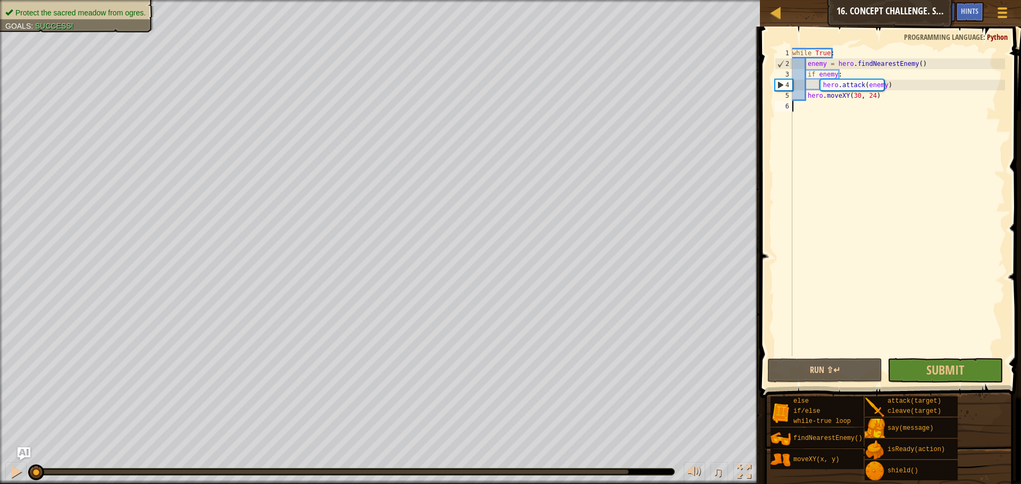
click at [932, 384] on span at bounding box center [891, 197] width 270 height 403
click at [923, 370] on button "Submit" at bounding box center [944, 370] width 115 height 24
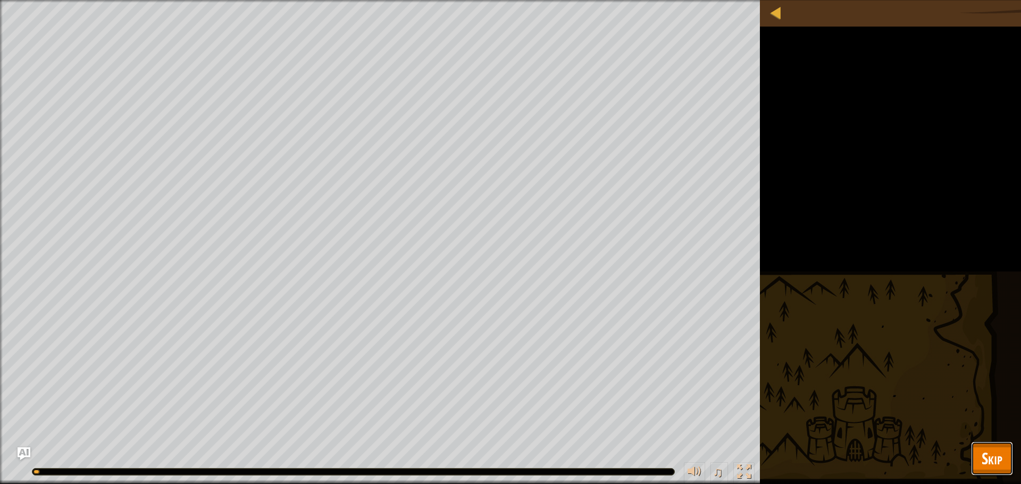
click at [987, 458] on span "Skip" at bounding box center [991, 459] width 21 height 22
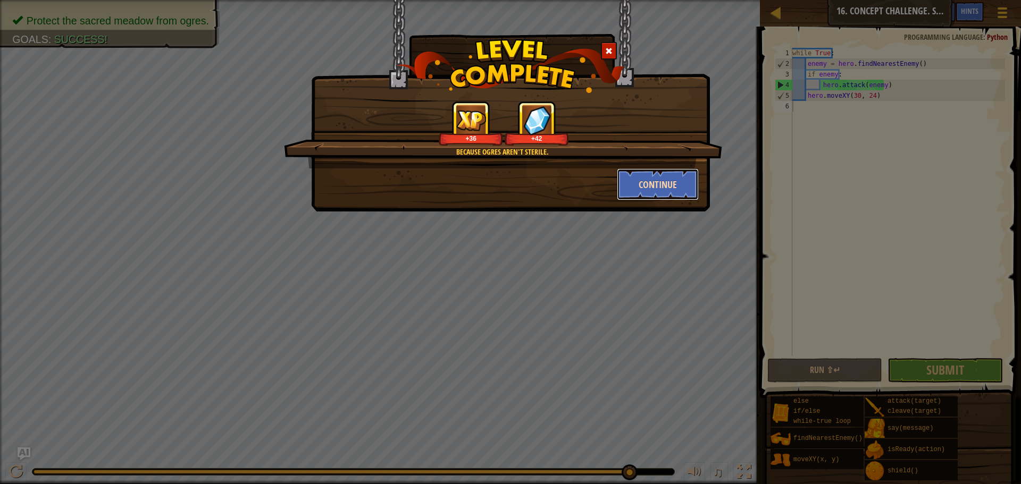
click at [649, 190] on button "Continue" at bounding box center [658, 185] width 82 height 32
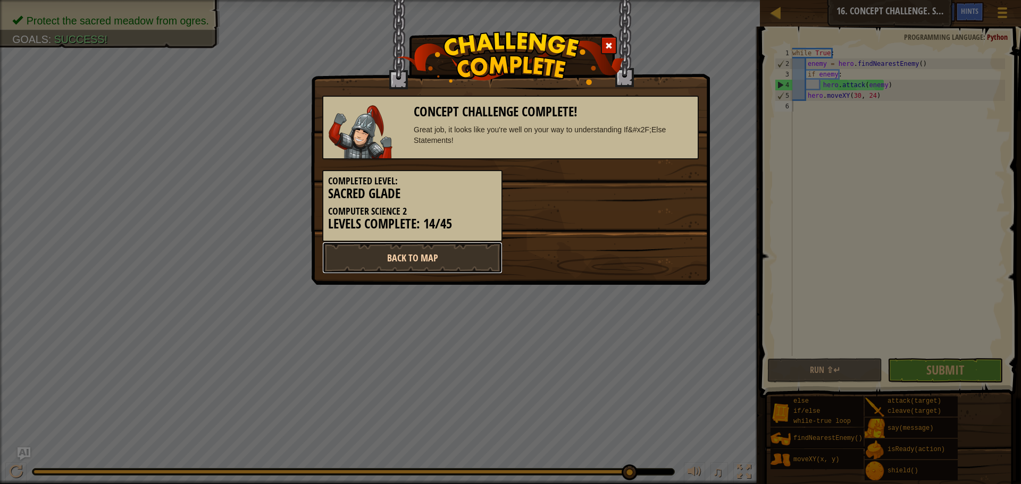
click at [485, 258] on link "Back to Map" at bounding box center [412, 258] width 180 height 32
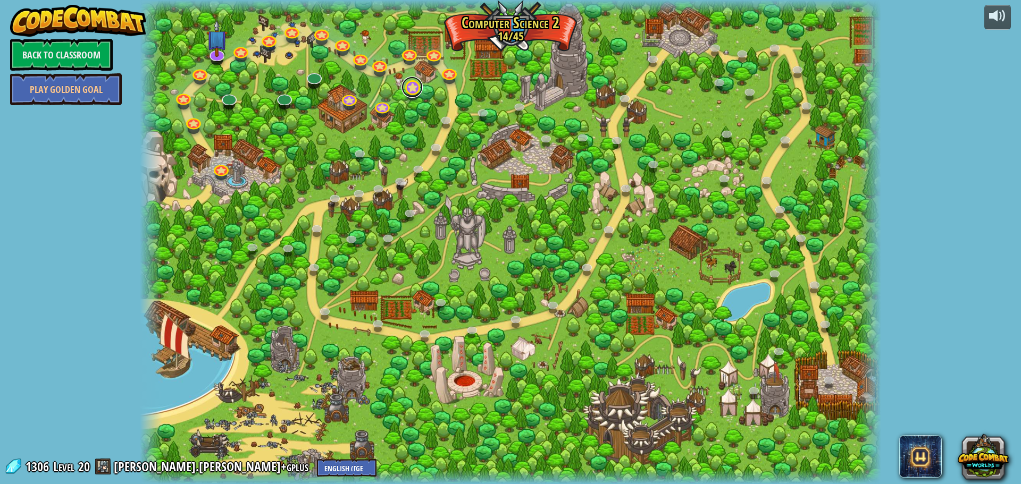
click at [417, 93] on link at bounding box center [411, 87] width 21 height 21
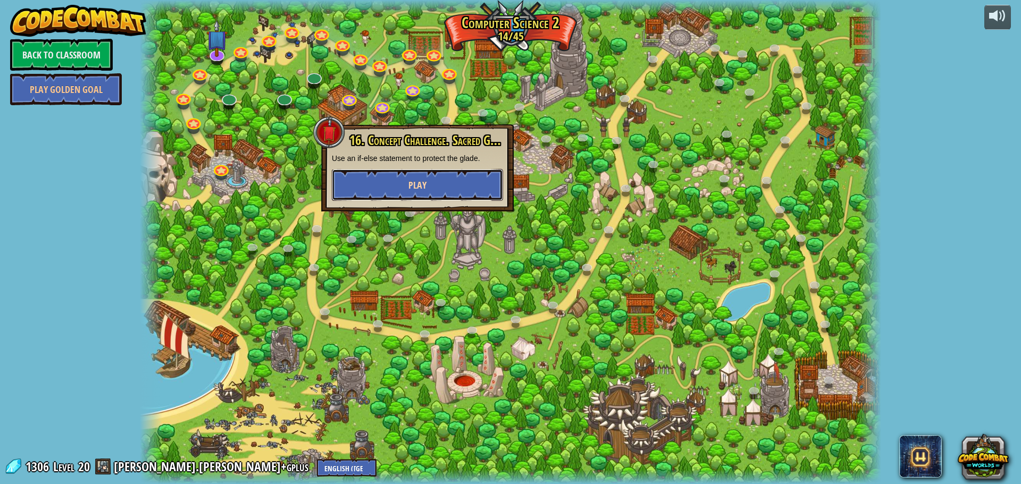
click at [430, 175] on button "Play" at bounding box center [417, 185] width 171 height 32
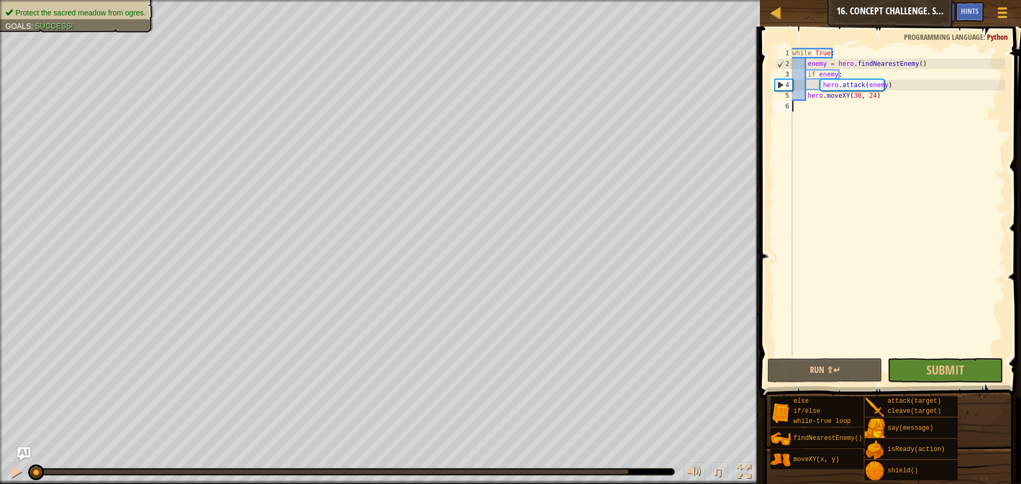
click at [940, 268] on div "while True : enemy = hero . findNearestEnemy ( ) if enemy : hero . attack ( ene…" at bounding box center [897, 213] width 215 height 330
click at [946, 364] on span "Submit" at bounding box center [945, 370] width 38 height 17
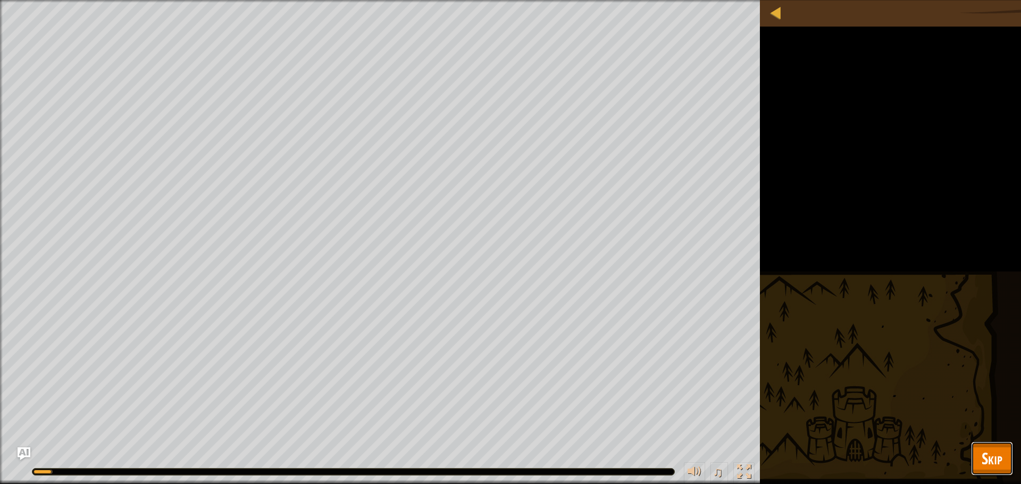
click at [982, 446] on button "Skip" at bounding box center [992, 459] width 42 height 34
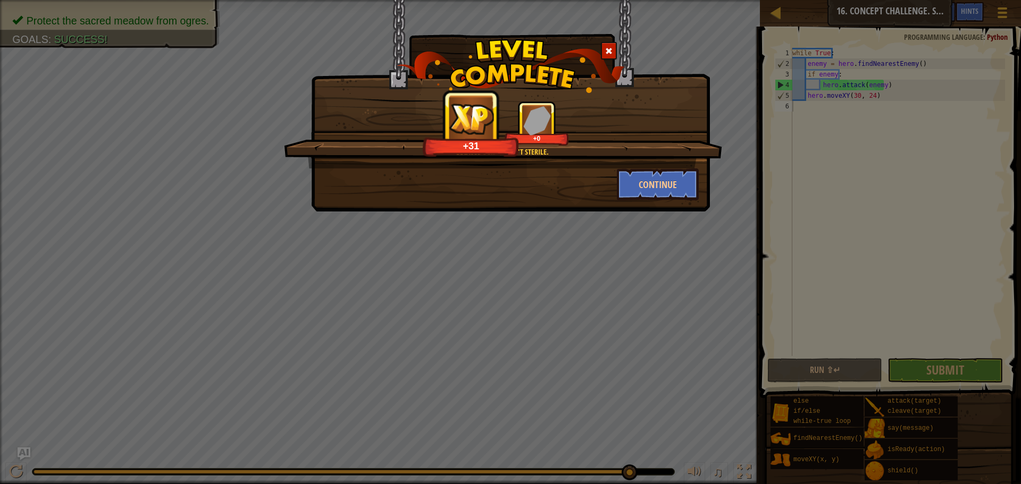
click at [559, 170] on div "Continue" at bounding box center [510, 185] width 392 height 32
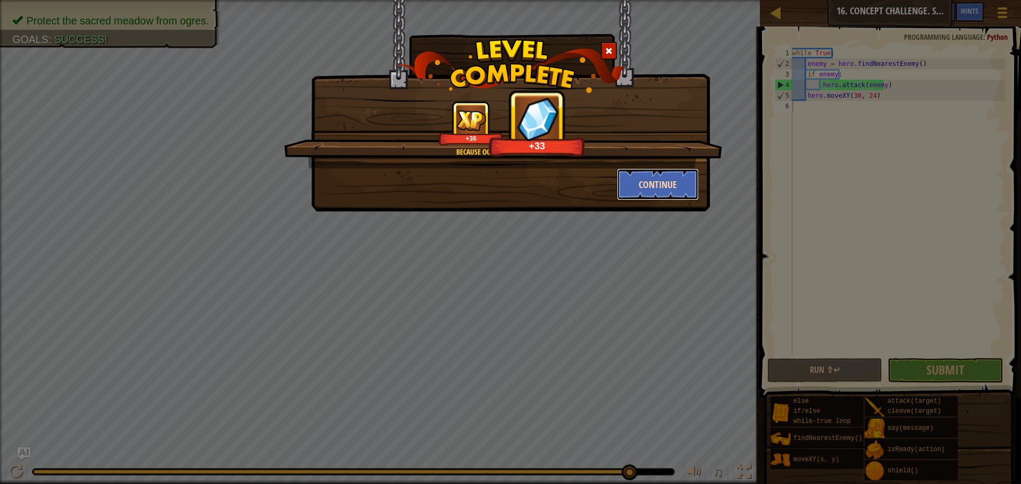
click at [647, 195] on button "Continue" at bounding box center [658, 185] width 82 height 32
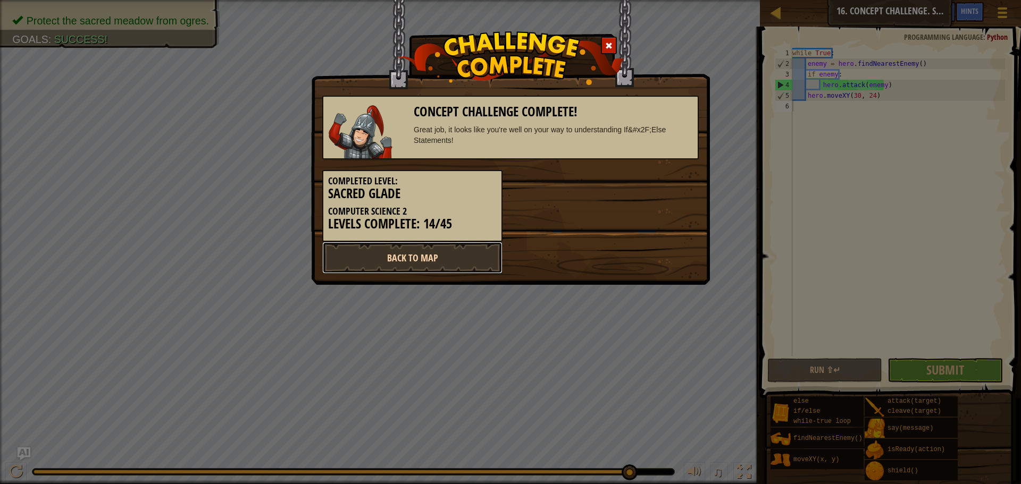
click at [464, 255] on link "Back to Map" at bounding box center [412, 258] width 180 height 32
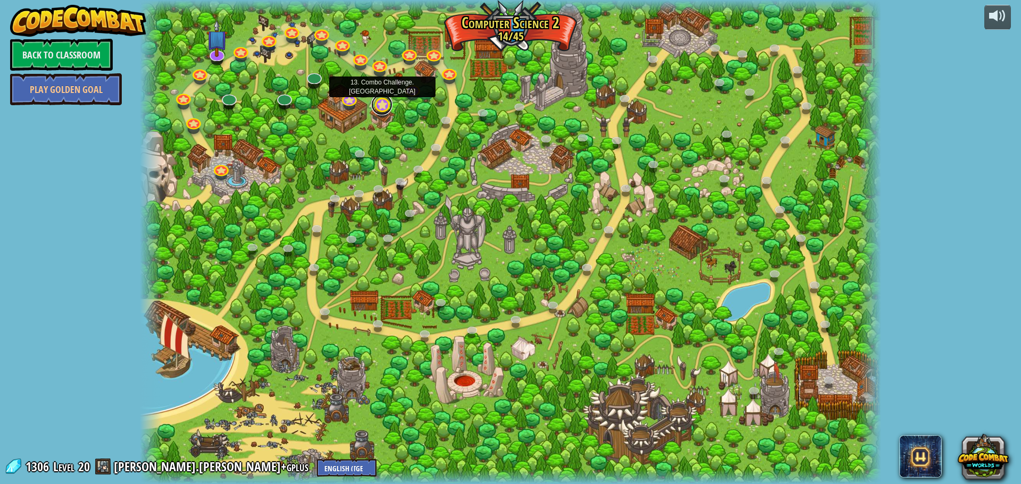
click at [385, 111] on link at bounding box center [381, 104] width 21 height 21
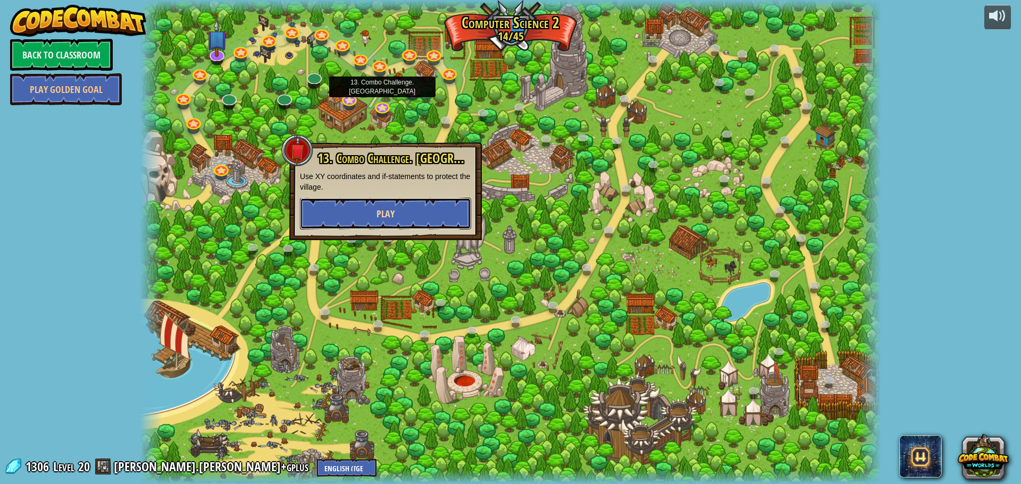
click at [406, 210] on button "Play" at bounding box center [385, 214] width 171 height 32
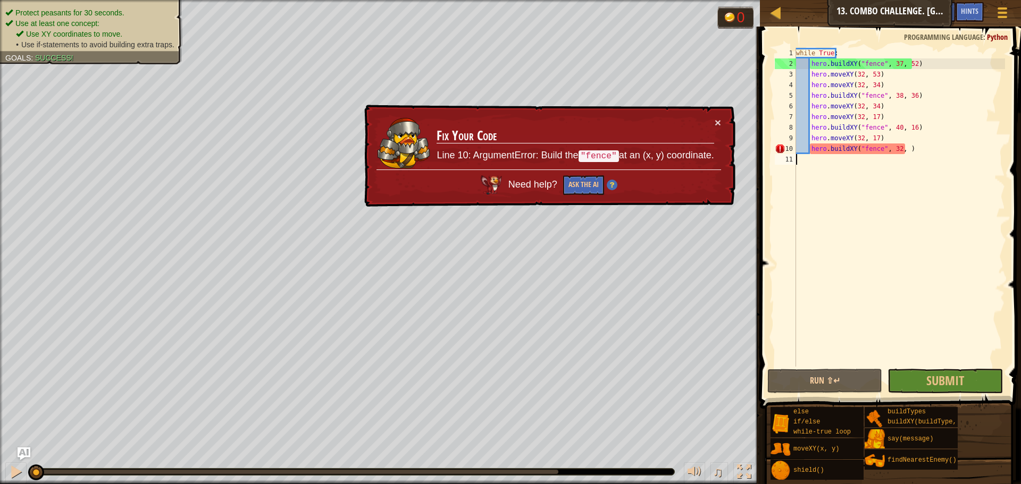
click at [842, 278] on div "while True : hero . buildXY ( "fence" , 37 , 52 ) hero . moveXY ( 32 , 53 ) her…" at bounding box center [899, 218] width 211 height 340
drag, startPoint x: 915, startPoint y: 154, endPoint x: 772, endPoint y: 147, distance: 142.6
click at [772, 147] on div "1 2 3 4 5 6 7 8 9 10 11 while True : hero . buildXY ( "fence" , 37 , 52 ) hero …" at bounding box center [888, 207] width 232 height 319
type textarea "hero.buildXY("fence", 32, )"
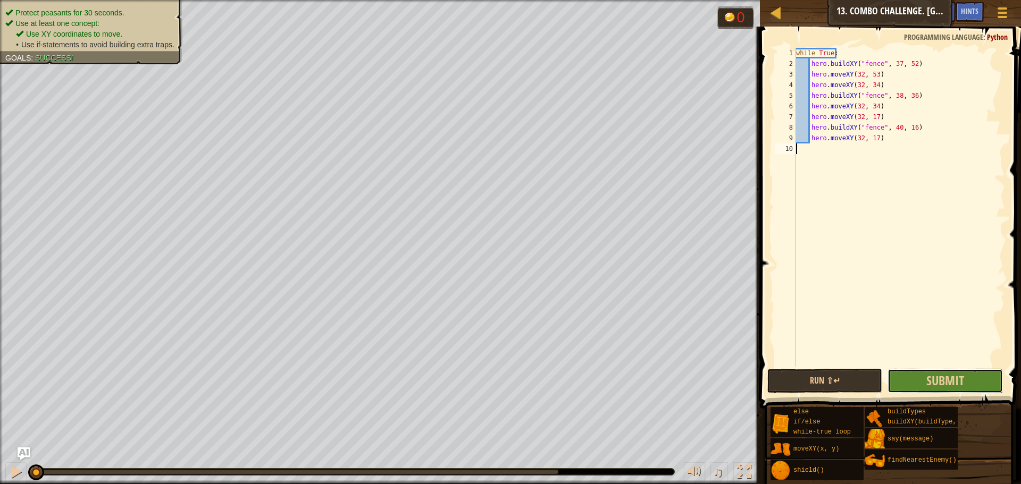
click at [927, 371] on button "Submit" at bounding box center [944, 381] width 115 height 24
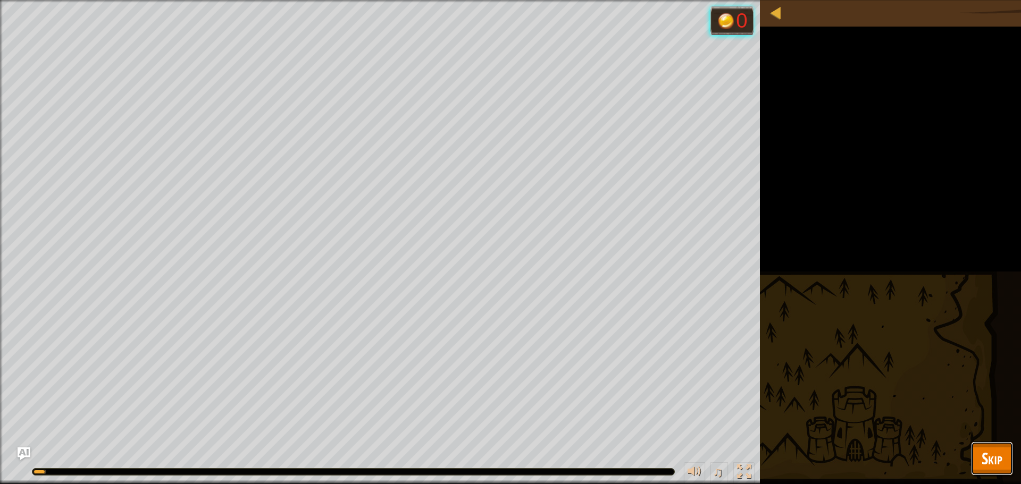
click at [976, 447] on button "Skip" at bounding box center [992, 459] width 42 height 34
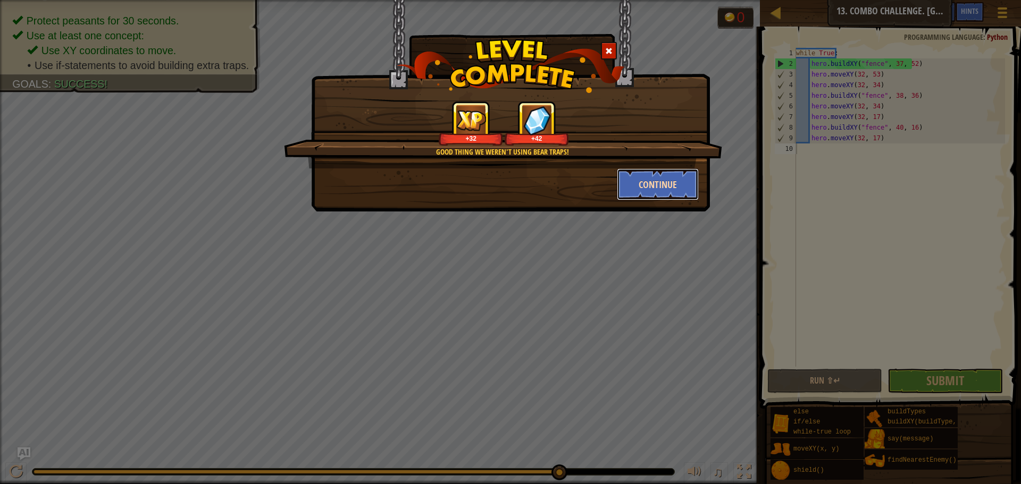
drag, startPoint x: 646, startPoint y: 179, endPoint x: 654, endPoint y: 190, distance: 13.0
click at [654, 190] on button "Continue" at bounding box center [658, 185] width 82 height 32
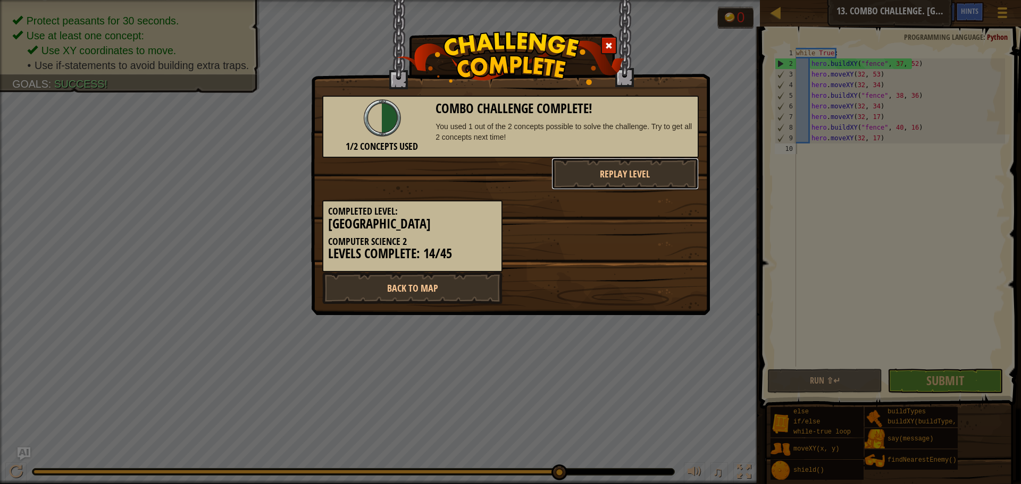
click at [649, 186] on button "Replay Level" at bounding box center [625, 174] width 148 height 32
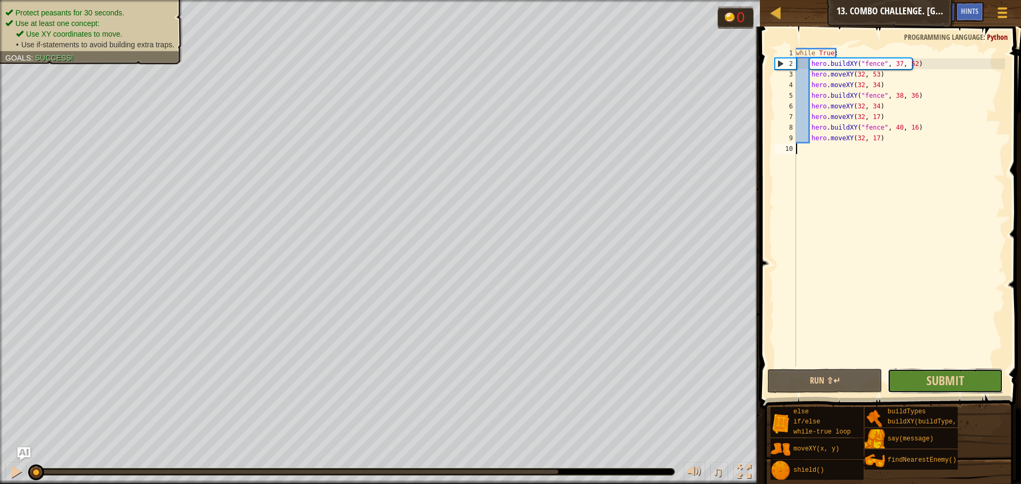
click at [942, 371] on button "Submit" at bounding box center [944, 381] width 115 height 24
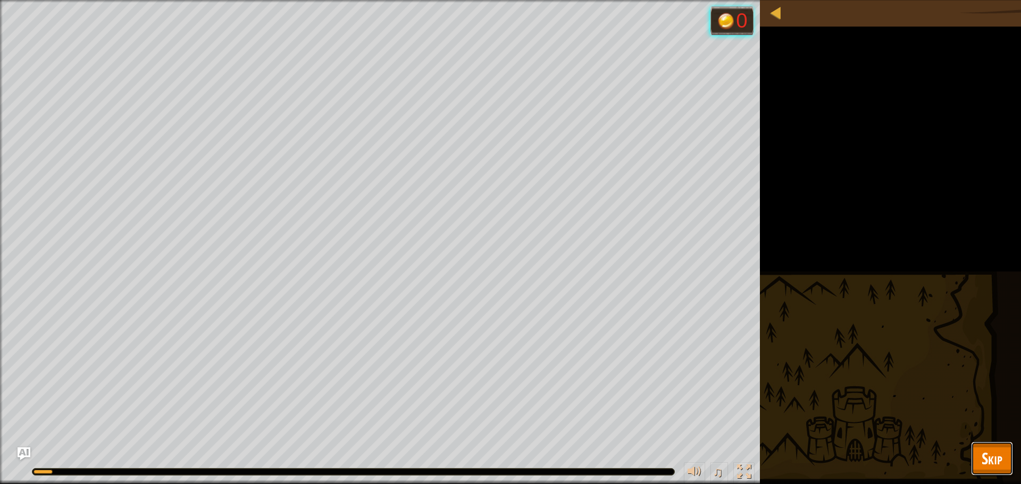
click at [995, 474] on button "Skip" at bounding box center [992, 459] width 42 height 34
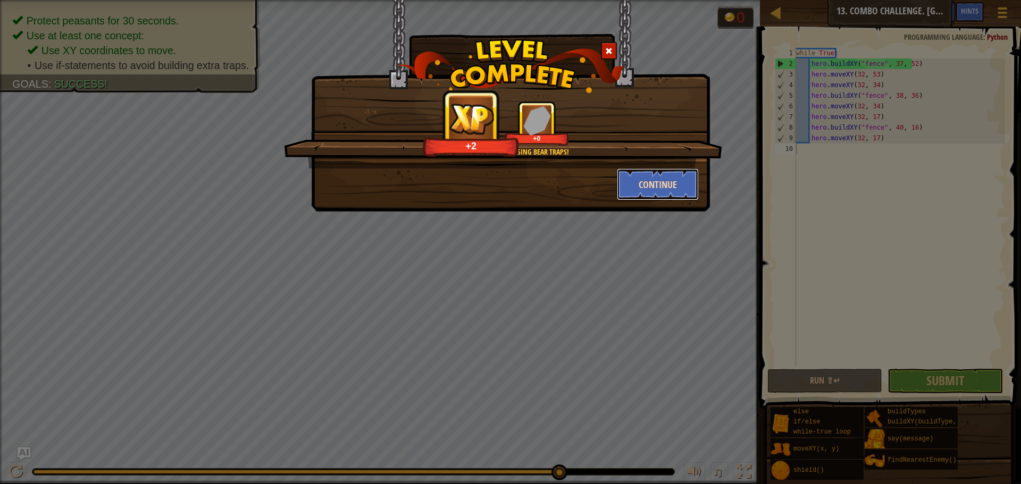
click at [638, 193] on button "Continue" at bounding box center [658, 185] width 82 height 32
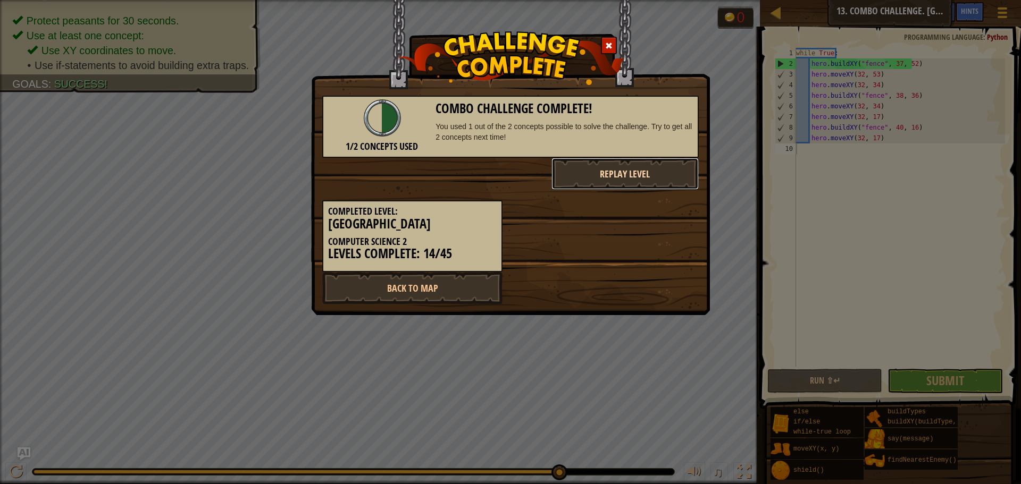
click at [606, 183] on button "Replay Level" at bounding box center [625, 174] width 148 height 32
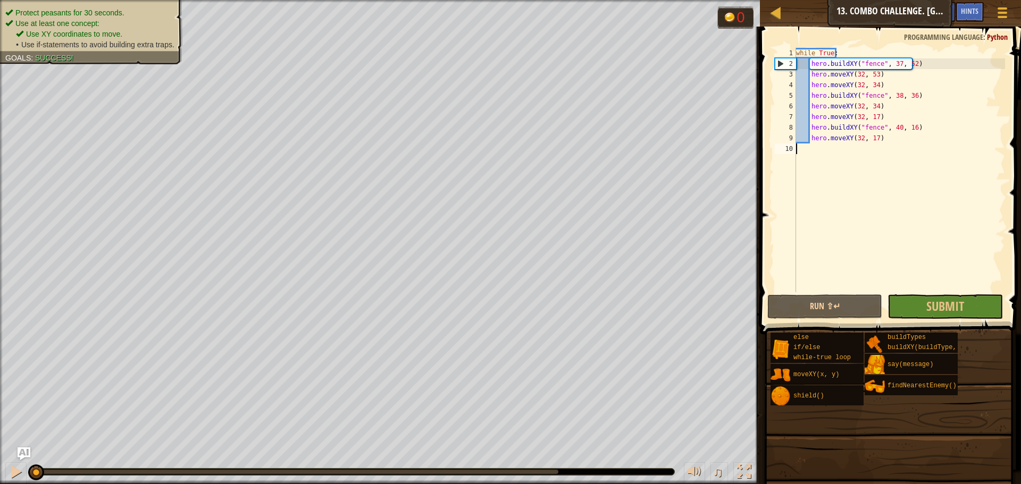
click at [910, 285] on div "while True : hero . buildXY ( "fence" , 37 , 52 ) hero . moveXY ( 32 , 53 ) her…" at bounding box center [991, 181] width 394 height 266
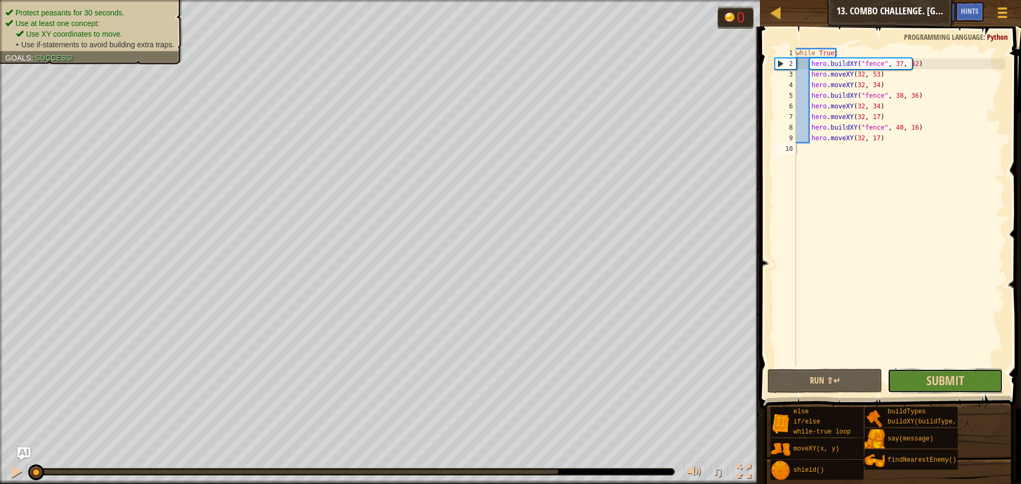
click at [910, 369] on button "Submit" at bounding box center [944, 381] width 115 height 24
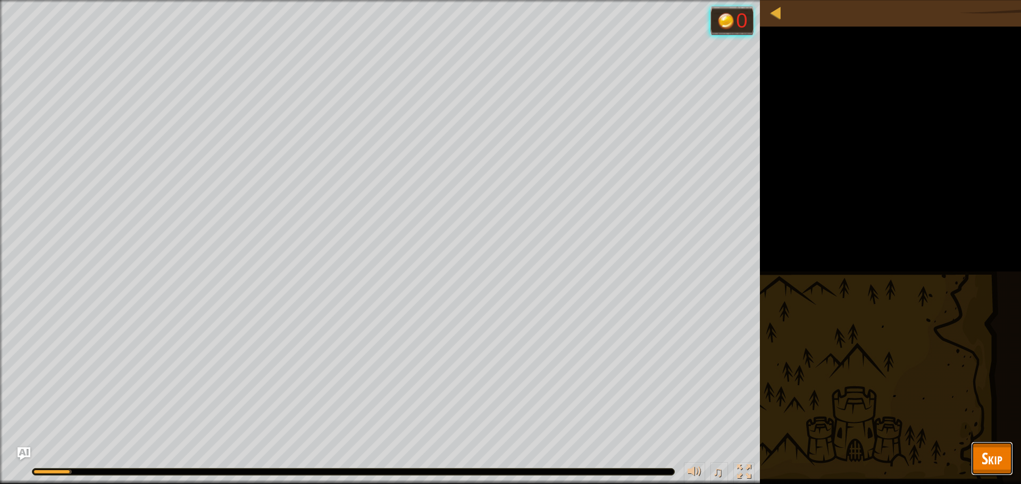
click at [1004, 458] on button "Skip" at bounding box center [992, 459] width 42 height 34
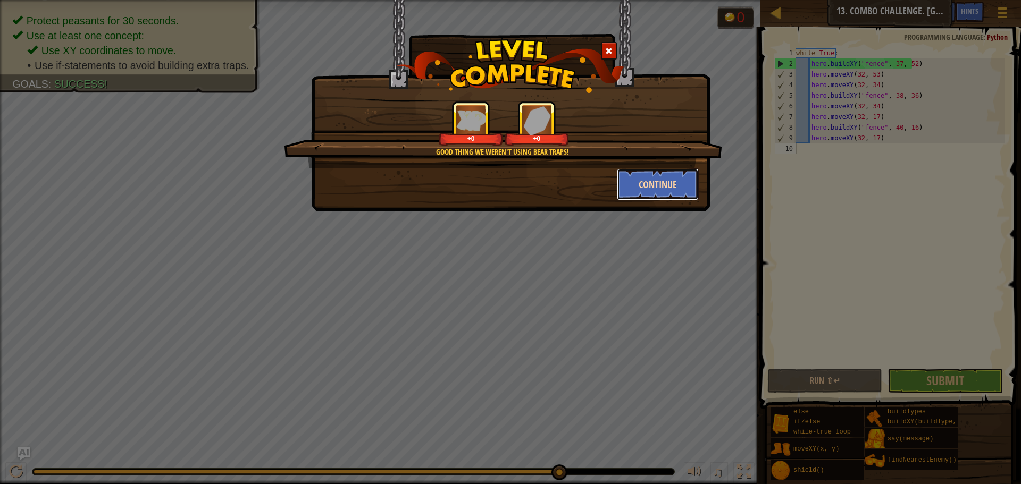
click at [655, 187] on button "Continue" at bounding box center [658, 185] width 82 height 32
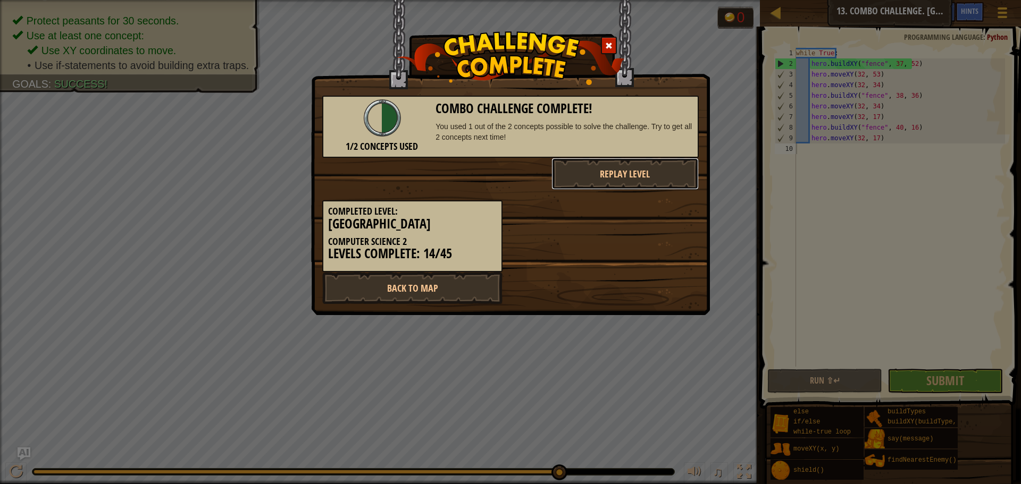
click at [655, 187] on button "Replay Level" at bounding box center [625, 174] width 148 height 32
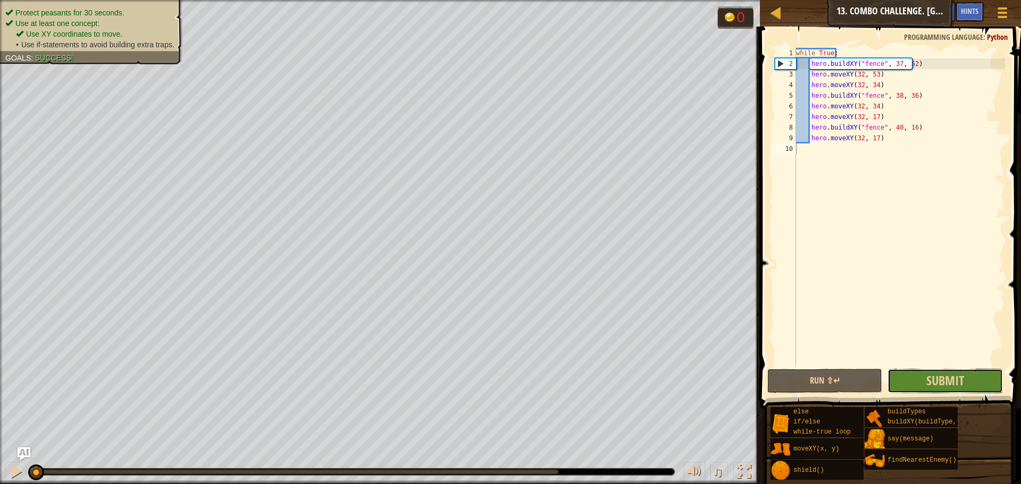
click at [909, 308] on div "1 2 3 4 5 6 7 8 9 10 while True : hero . buildXY ( "fence" , 37 , 52 ) hero . m…" at bounding box center [888, 239] width 264 height 414
click at [928, 394] on span at bounding box center [891, 203] width 270 height 414
click at [923, 384] on button "Submit" at bounding box center [944, 381] width 115 height 24
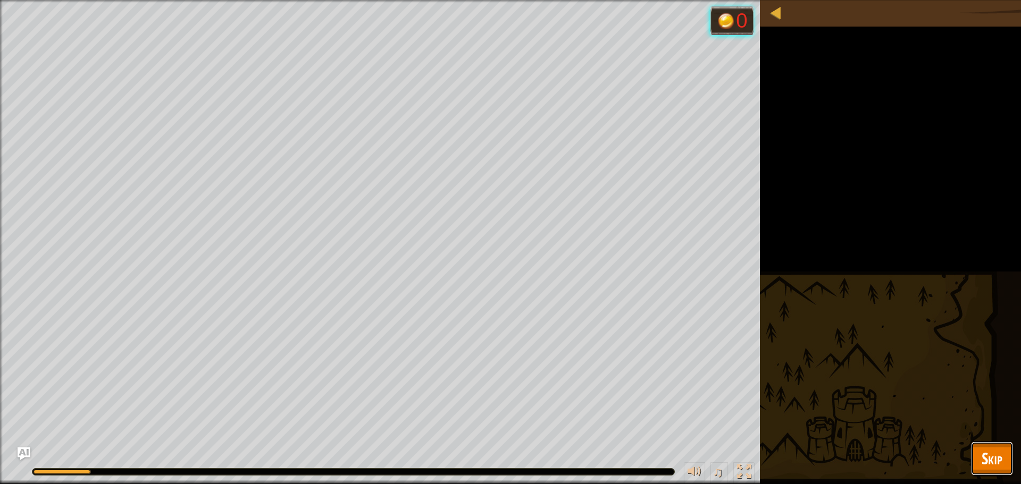
click at [997, 465] on span "Skip" at bounding box center [991, 459] width 21 height 22
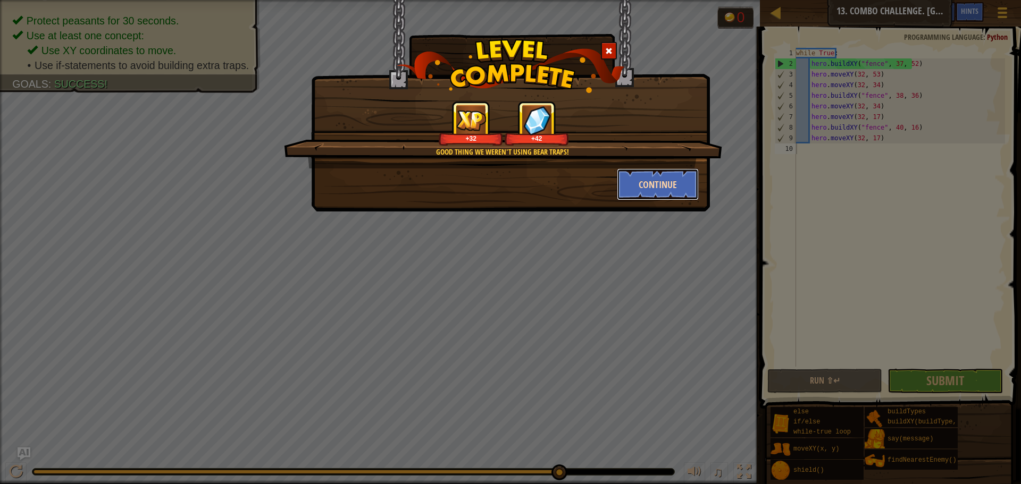
click at [652, 176] on button "Continue" at bounding box center [658, 185] width 82 height 32
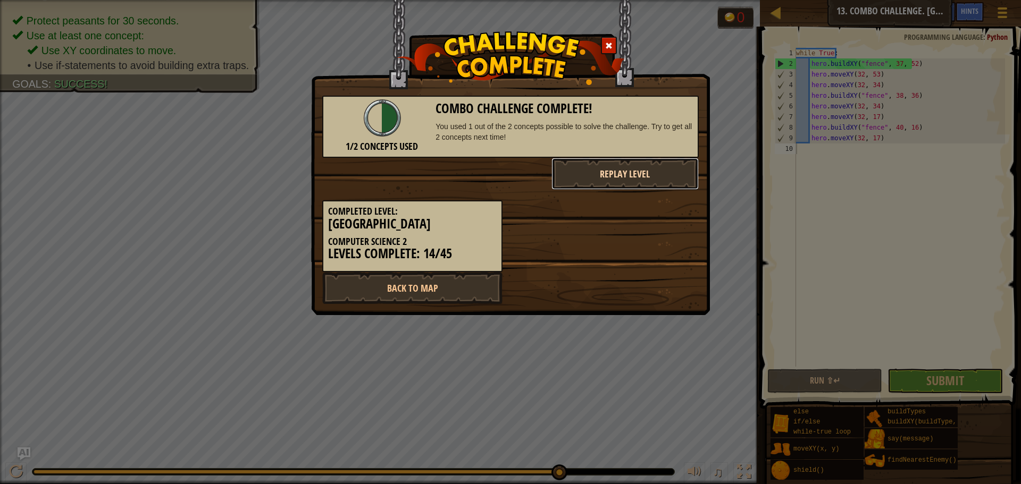
click at [674, 180] on button "Replay Level" at bounding box center [625, 174] width 148 height 32
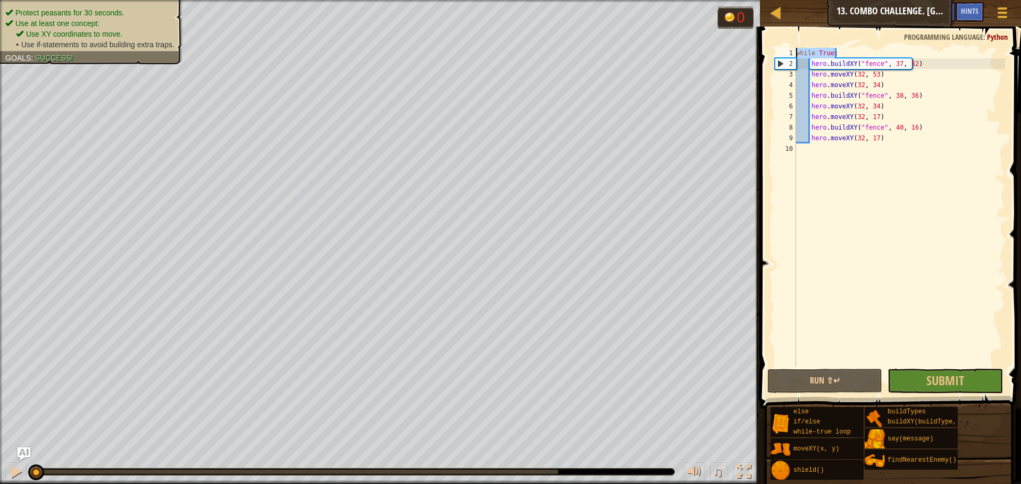
drag, startPoint x: 832, startPoint y: 51, endPoint x: 776, endPoint y: 55, distance: 56.0
click at [776, 55] on div "1 2 3 4 5 6 7 8 9 10 while True : hero . buildXY ( "fence" , 37 , 52 ) hero . m…" at bounding box center [888, 207] width 232 height 319
type textarea "while True:"
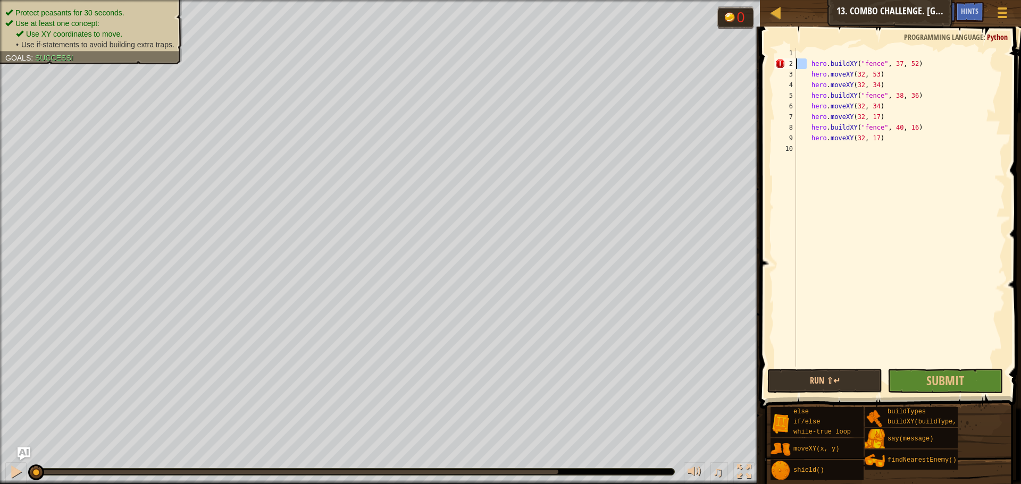
drag, startPoint x: 808, startPoint y: 65, endPoint x: 781, endPoint y: 56, distance: 28.1
click at [786, 58] on div "1 2 3 4 5 6 7 8 9 10 hero . buildXY ( "fence" , 37 , 52 ) hero . moveXY ( 32 , …" at bounding box center [888, 207] width 232 height 319
click at [810, 73] on div "hero . buildXY ( "fence" , 37 , 52 ) hero . moveXY ( 32 , 53 ) hero . moveXY ( …" at bounding box center [899, 218] width 211 height 340
click at [810, 73] on div "hero . buildXY ( "fence" , 37 , 52 ) hero . moveXY ( 32 , 53 ) hero . moveXY ( …" at bounding box center [899, 207] width 211 height 319
click at [805, 88] on div "hero . buildXY ( "fence" , 37 , 52 hero . moveXY ( 32 , 53 ) hero . moveXY ( 32…" at bounding box center [899, 218] width 212 height 340
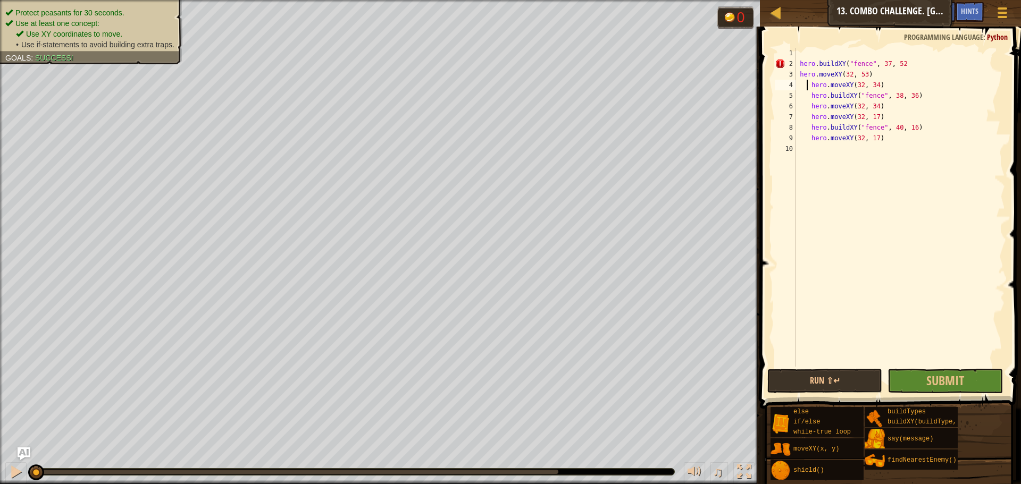
click at [810, 91] on div "hero . buildXY ( "fence" , 37 , 52 hero . moveXY ( 32 , 53 ) hero . moveXY ( 32…" at bounding box center [899, 218] width 211 height 340
click at [806, 85] on div "hero . buildXY ( "fence" , 37 , 52 hero . moveXY ( 32 , 53 ) hero . moveXY ( 32…" at bounding box center [899, 218] width 211 height 340
click at [809, 87] on div "hero . buildXY ( "fence" , 37 , 52 hero . moveXY ( 32 , 53 ) hero . moveXY ( 32…" at bounding box center [899, 218] width 211 height 340
click at [809, 98] on div "hero . buildXY ( "fence" , 37 , 52 hero . moveXY ( 32 , 53 ) hero . moveXY ( 32…" at bounding box center [899, 218] width 211 height 340
click at [808, 105] on div "hero . buildXY ( "fence" , 37 , 52 hero . moveXY ( 32 , 53 ) hero . moveXY ( 32…" at bounding box center [899, 218] width 211 height 340
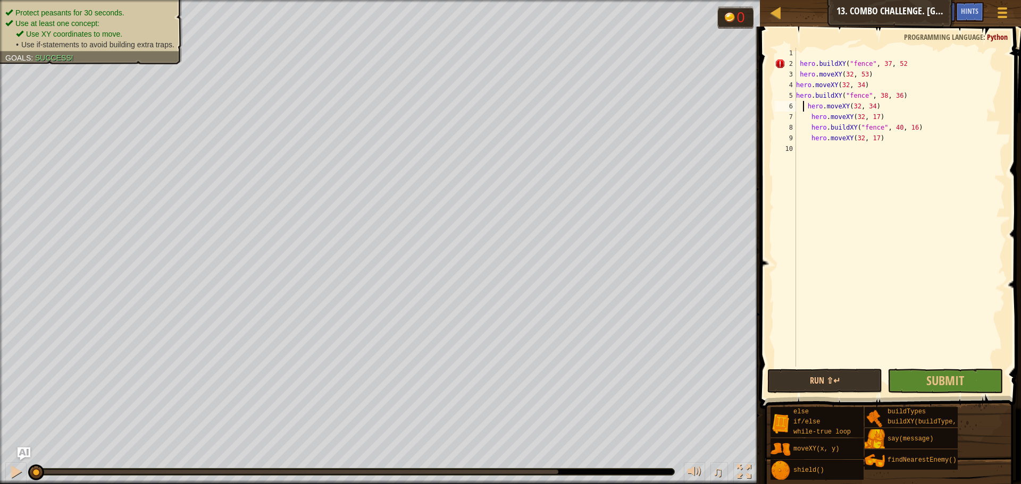
click at [806, 106] on div "hero . buildXY ( "fence" , 37 , 52 hero . moveXY ( 32 , 53 ) hero . moveXY ( 32…" at bounding box center [899, 218] width 211 height 340
click at [810, 115] on div "hero . buildXY ( "fence" , 37 , 52 hero . moveXY ( 32 , 53 ) hero . moveXY ( 32…" at bounding box center [899, 218] width 211 height 340
click at [811, 124] on div "hero . buildXY ( "fence" , 37 , 52 hero . moveXY ( 32 , 53 ) hero . moveXY ( 32…" at bounding box center [899, 218] width 211 height 340
click at [809, 132] on div "hero . buildXY ( "fence" , 37 , 52 hero . moveXY ( 32 , 53 ) hero . moveXY ( 32…" at bounding box center [899, 218] width 211 height 340
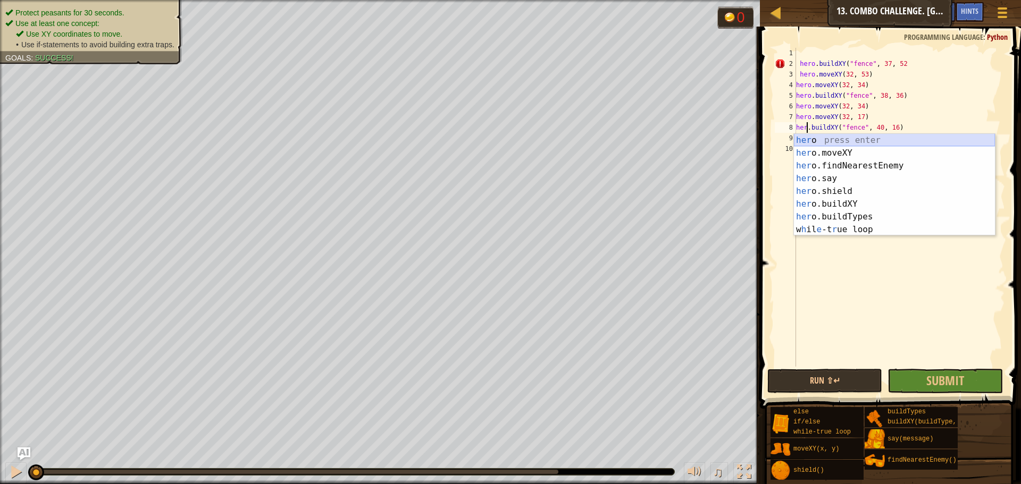
type textarea "hero.buildXY("fence", 40, 16)"
click at [926, 279] on div "hero . buildXY ( "fence" , 37 , 52 hero . moveXY ( 32 , 53 ) hero . moveXY ( 32…" at bounding box center [899, 218] width 211 height 340
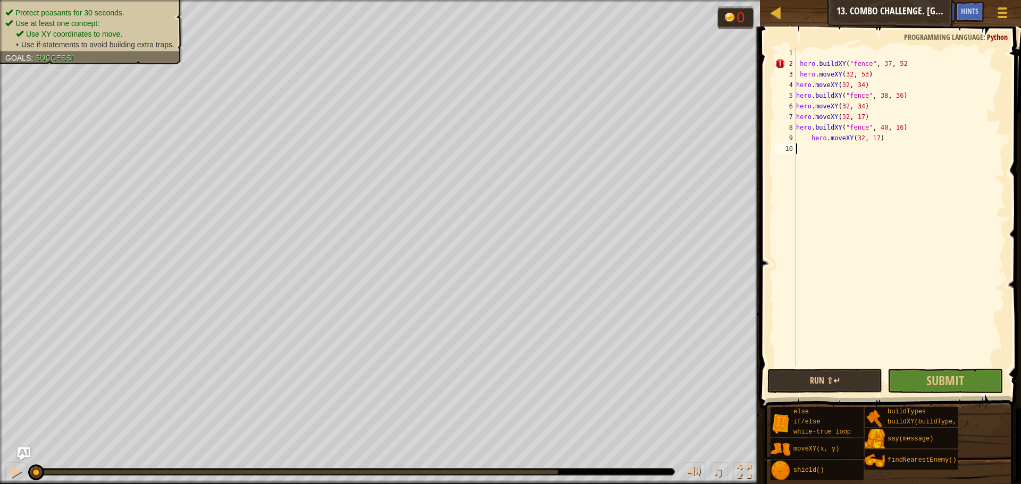
scroll to position [5, 0]
click at [807, 138] on div "hero . buildXY ( "fence" , 37 , 52 hero . moveXY ( 32 , 53 ) hero . moveXY ( 32…" at bounding box center [899, 218] width 211 height 340
type textarea "hero.moveXY(32, 17)"
click at [812, 145] on div "hero . buildXY ( "fence" , 37 , 52 hero . moveXY ( 32 , 53 ) hero . moveXY ( 32…" at bounding box center [899, 218] width 211 height 340
click at [809, 144] on div "hero . buildXY ( "fence" , 37 , 52 hero . moveXY ( 32 , 53 ) hero . moveXY ( 32…" at bounding box center [899, 218] width 211 height 340
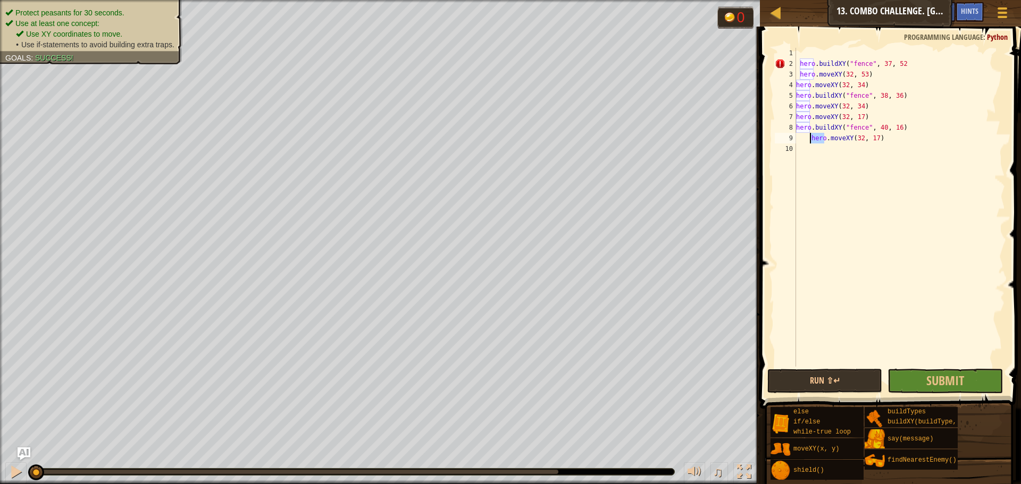
drag, startPoint x: 809, startPoint y: 143, endPoint x: 813, endPoint y: 146, distance: 5.8
click at [810, 143] on div "hero . buildXY ( "fence" , 37 , 52 hero . moveXY ( 32 , 53 ) hero . moveXY ( 32…" at bounding box center [899, 218] width 211 height 340
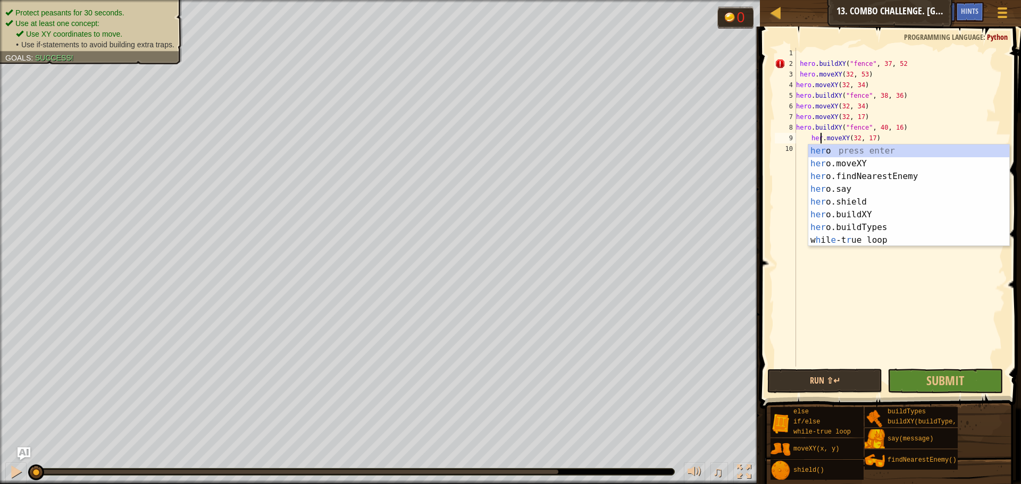
scroll to position [5, 3]
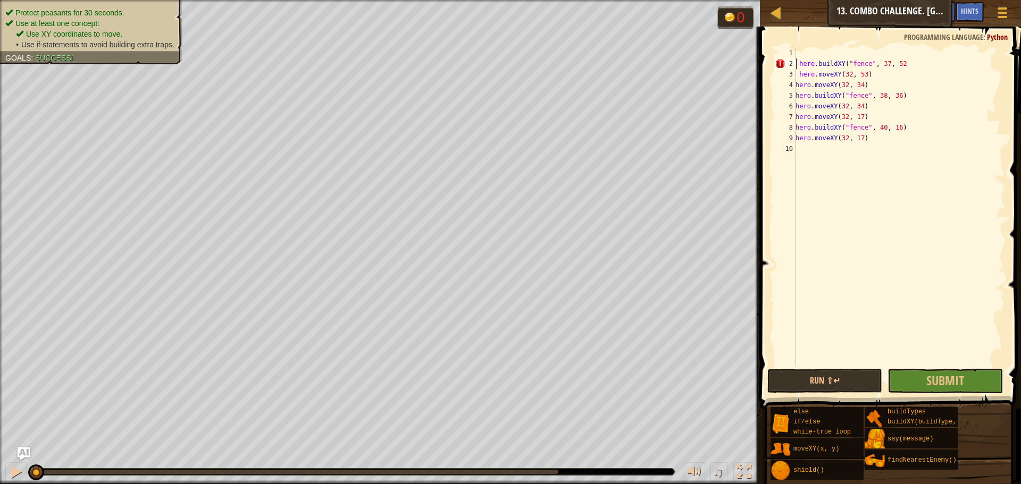
click at [797, 63] on div "hero . buildXY ( "fence" , 37 , 52 hero . moveXY ( 32 , 53 ) hero . moveXY ( 32…" at bounding box center [899, 218] width 212 height 340
click at [795, 55] on div "hero . buildXY ( "fence" , 37 , 52 hero . moveXY ( 32 , 53 ) hero . moveXY ( 32…" at bounding box center [897, 218] width 215 height 340
click at [795, 61] on div "hero . buildXY ( "fence" , 37 , 52 hero . moveXY ( 32 , 53 ) hero . moveXY ( 32…" at bounding box center [897, 218] width 215 height 340
click at [966, 384] on button "Submit" at bounding box center [944, 381] width 115 height 24
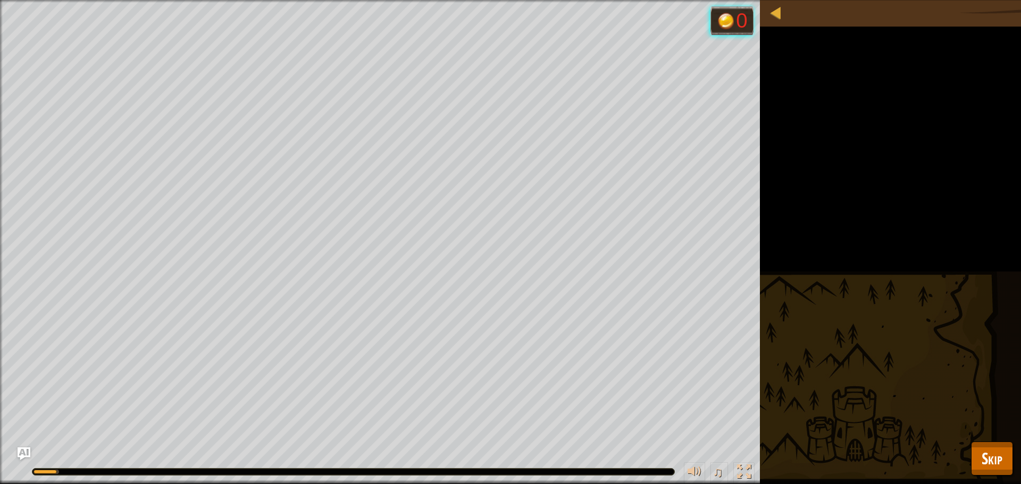
click at [1020, 459] on div "Protect peasants for 30 seconds. Use at least one concept: Use XY coordinates t…" at bounding box center [510, 242] width 1021 height 484
click at [1015, 463] on div "Protect peasants for 30 seconds. Use at least one concept: Use XY coordinates t…" at bounding box center [510, 242] width 1021 height 484
drag, startPoint x: 993, startPoint y: 446, endPoint x: 1004, endPoint y: 459, distance: 17.0
click at [994, 447] on button "Skip" at bounding box center [992, 459] width 42 height 34
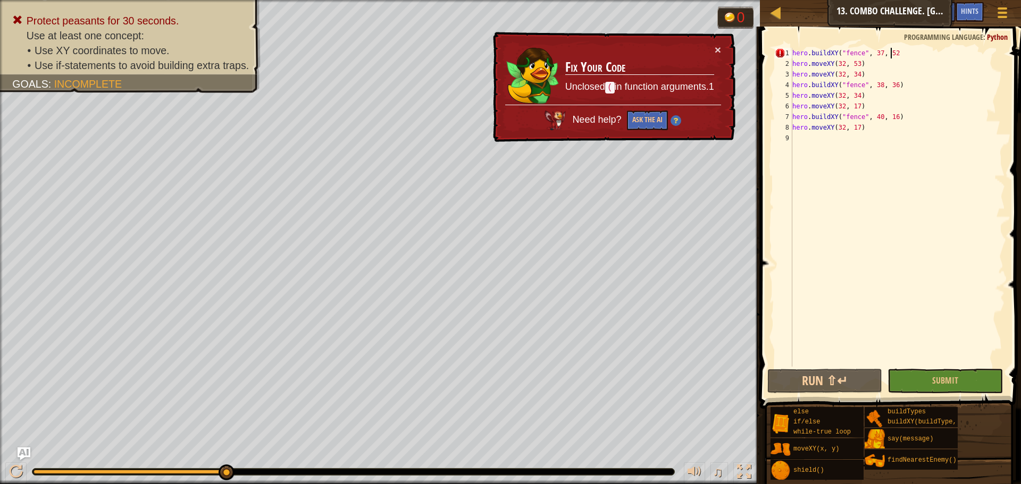
click at [901, 51] on div "hero . buildXY ( "fence" , 37 , 52 hero . moveXY ( 32 , 53 ) hero . moveXY ( 32…" at bounding box center [897, 218] width 215 height 340
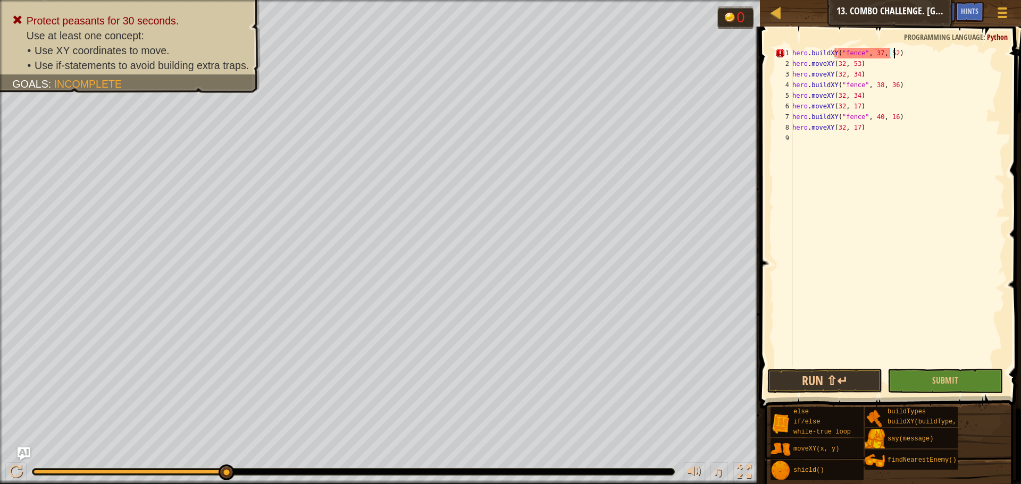
scroll to position [5, 8]
click at [900, 390] on button "Submit" at bounding box center [944, 381] width 115 height 24
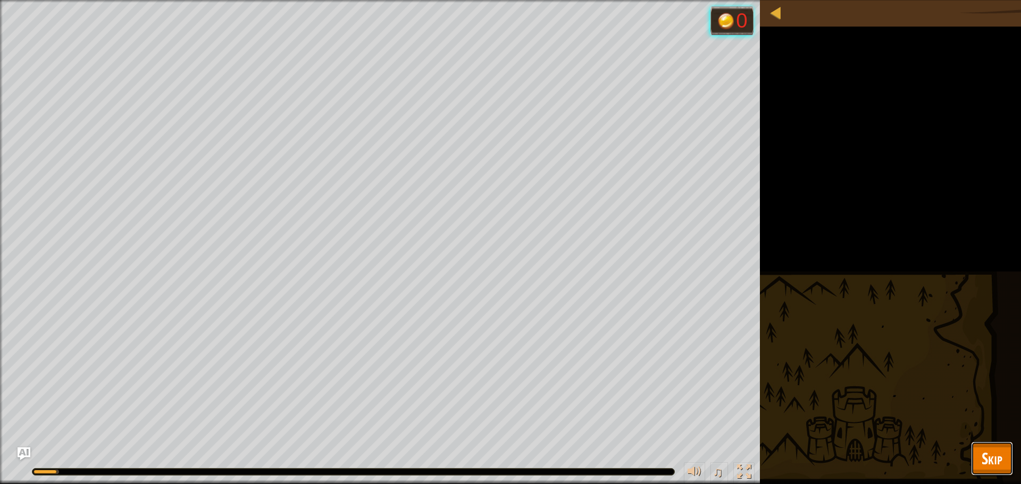
drag, startPoint x: 973, startPoint y: 453, endPoint x: 983, endPoint y: 455, distance: 9.7
click at [976, 453] on button "Skip" at bounding box center [992, 459] width 42 height 34
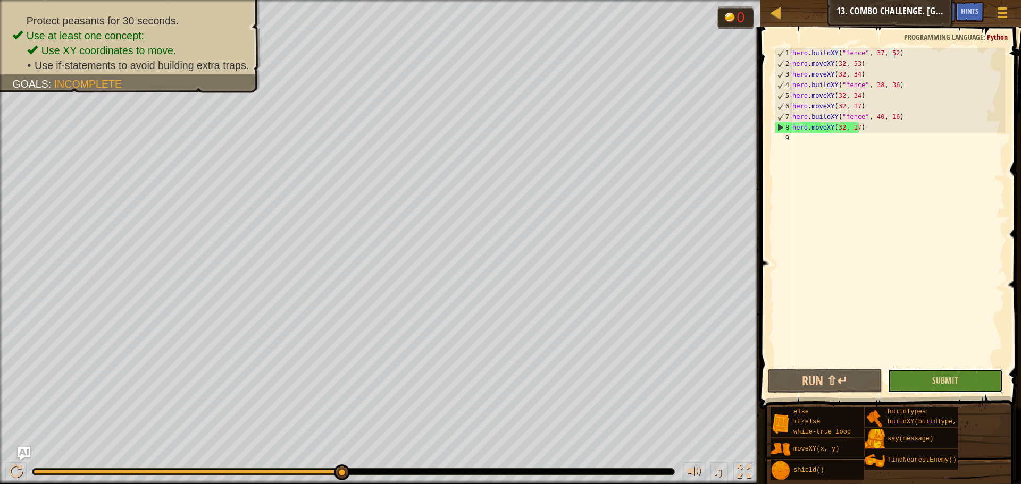
click at [933, 373] on button "Submit" at bounding box center [944, 381] width 115 height 24
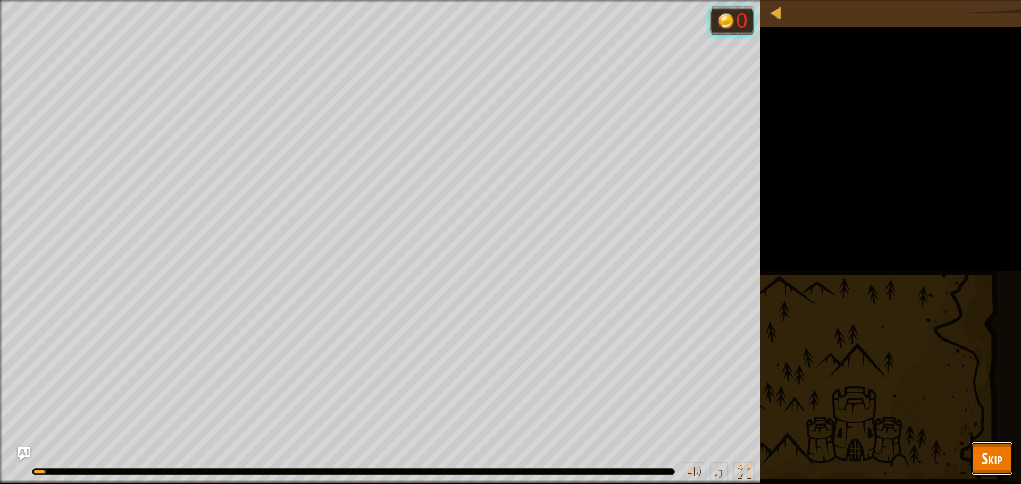
click at [1005, 451] on button "Skip" at bounding box center [992, 459] width 42 height 34
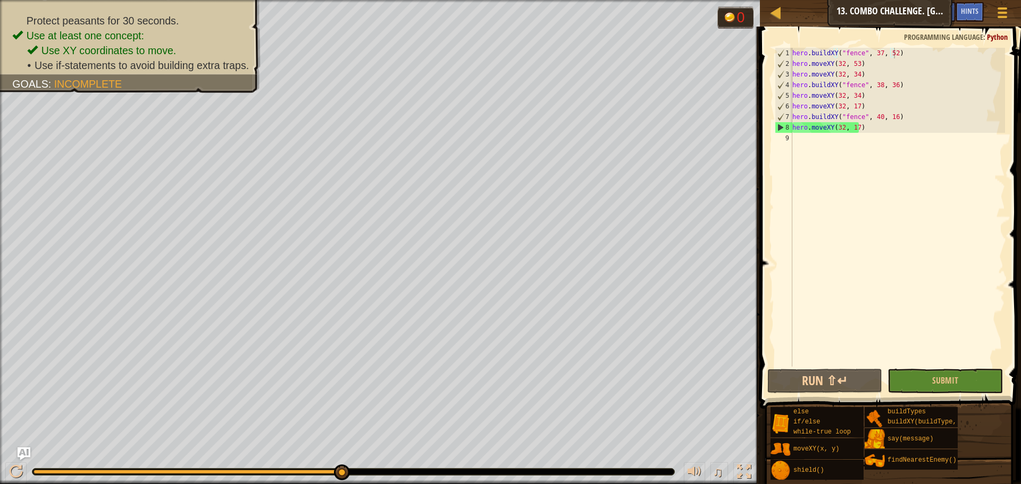
drag, startPoint x: 349, startPoint y: 473, endPoint x: 411, endPoint y: 473, distance: 62.2
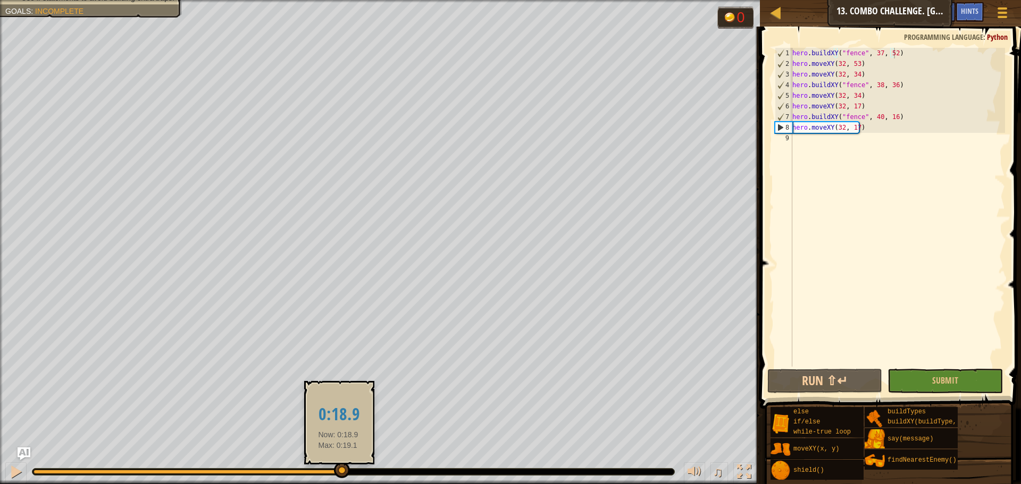
click at [338, 477] on div at bounding box center [342, 471] width 16 height 16
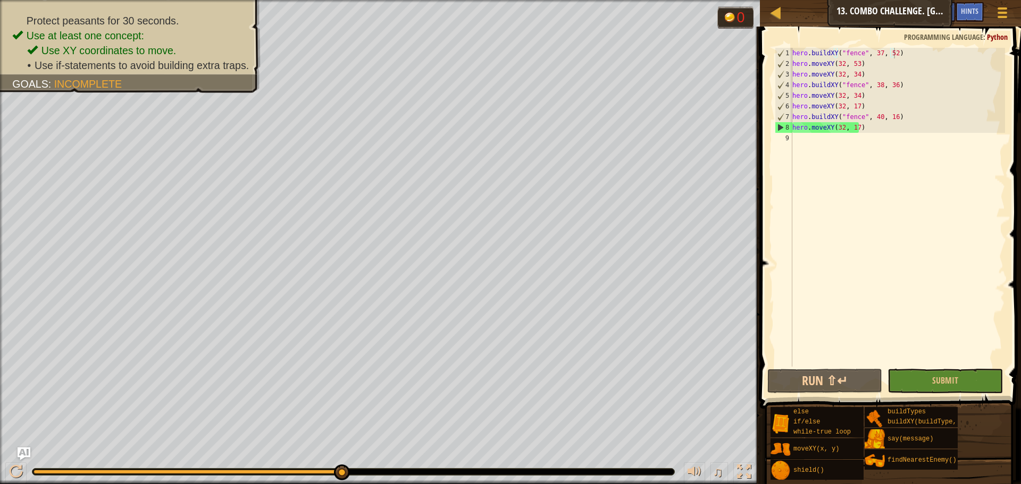
drag, startPoint x: 345, startPoint y: 471, endPoint x: 384, endPoint y: 470, distance: 39.4
click at [363, 468] on div "♫" at bounding box center [380, 469] width 760 height 32
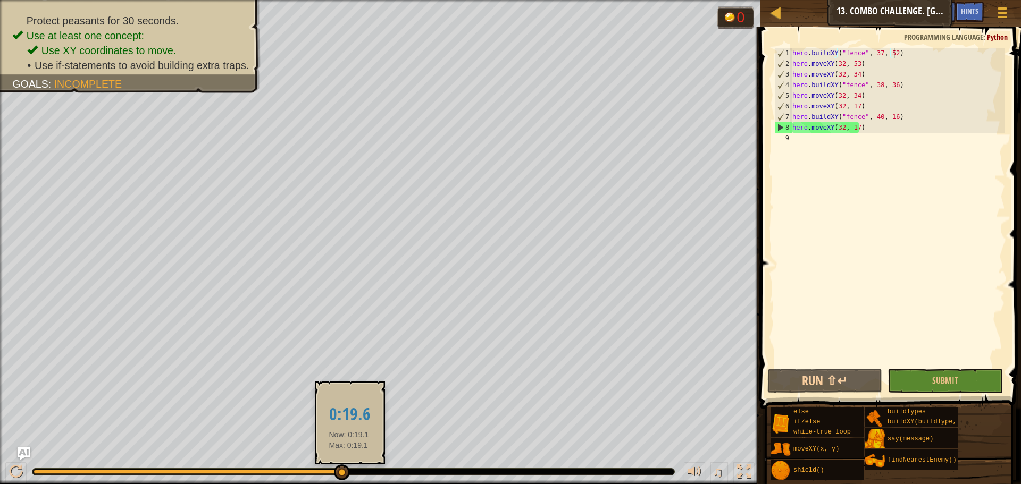
click at [349, 465] on div "♫" at bounding box center [380, 469] width 760 height 32
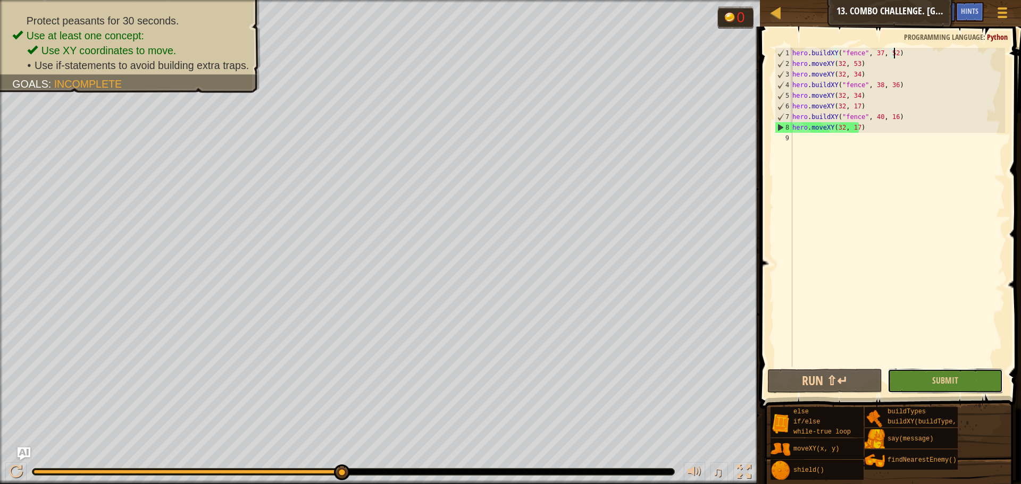
click at [960, 380] on button "Submit" at bounding box center [944, 381] width 115 height 24
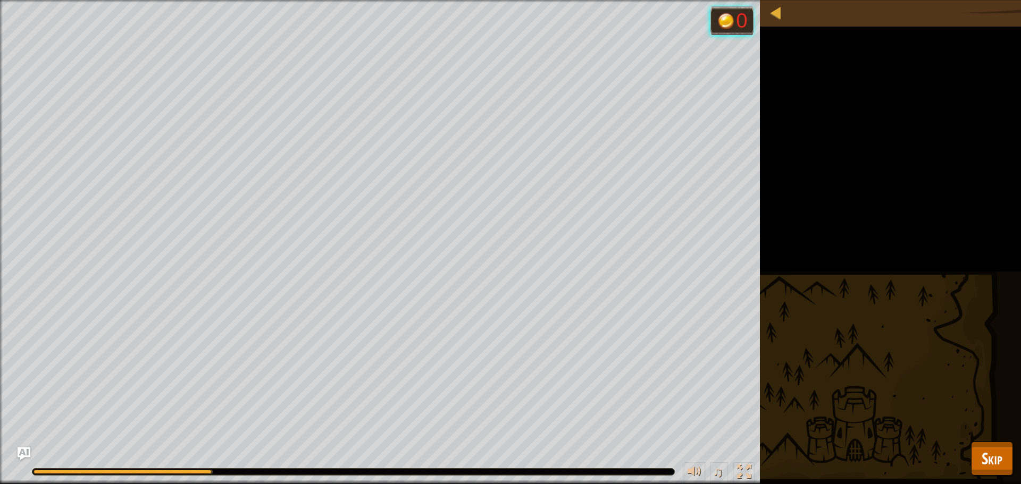
click at [1016, 469] on div "Protect peasants for 30 seconds. Use at least one concept: Use XY coordinates t…" at bounding box center [510, 242] width 1021 height 484
click at [993, 459] on span "Skip" at bounding box center [991, 459] width 21 height 22
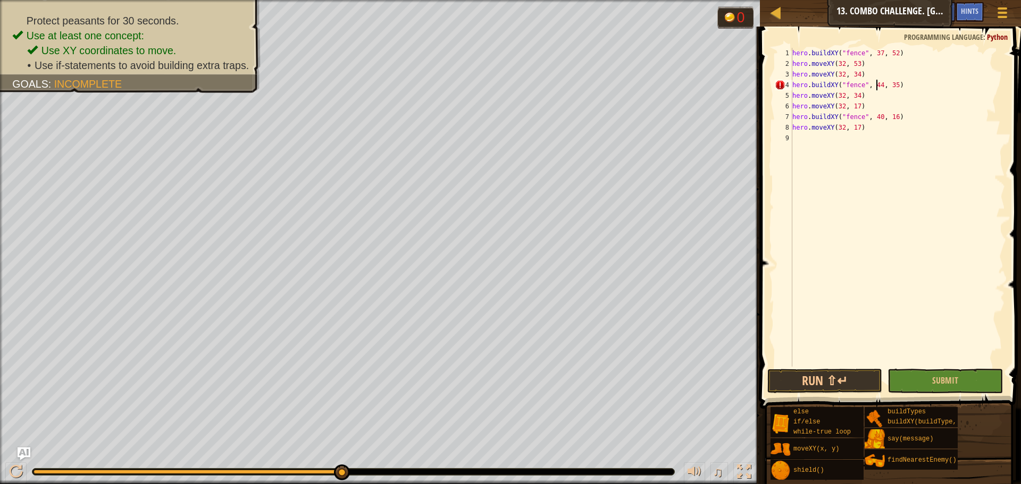
scroll to position [5, 7]
click at [920, 370] on button "Submit" at bounding box center [944, 381] width 115 height 24
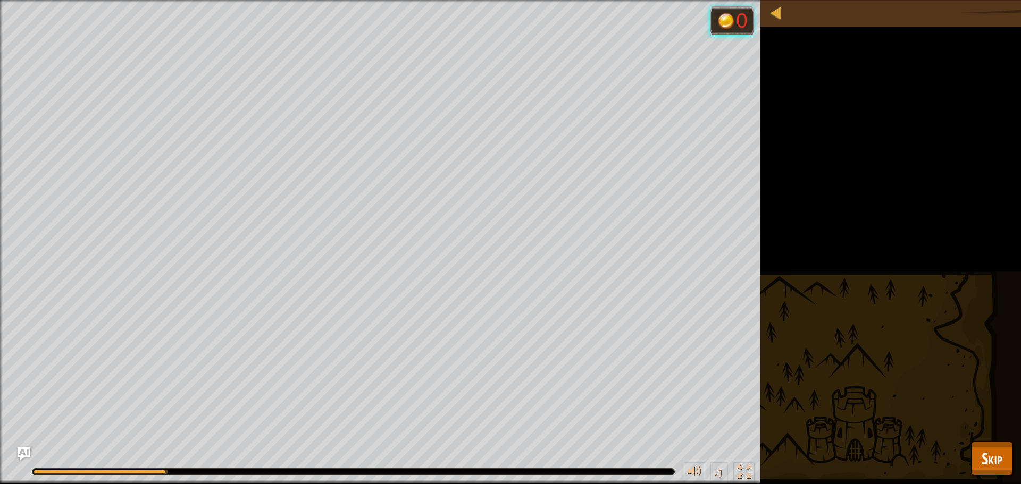
click at [1019, 459] on div "Protect peasants for 30 seconds. Use at least one concept: Use XY coordinates t…" at bounding box center [510, 242] width 1021 height 484
click at [991, 457] on span "Skip" at bounding box center [991, 459] width 21 height 22
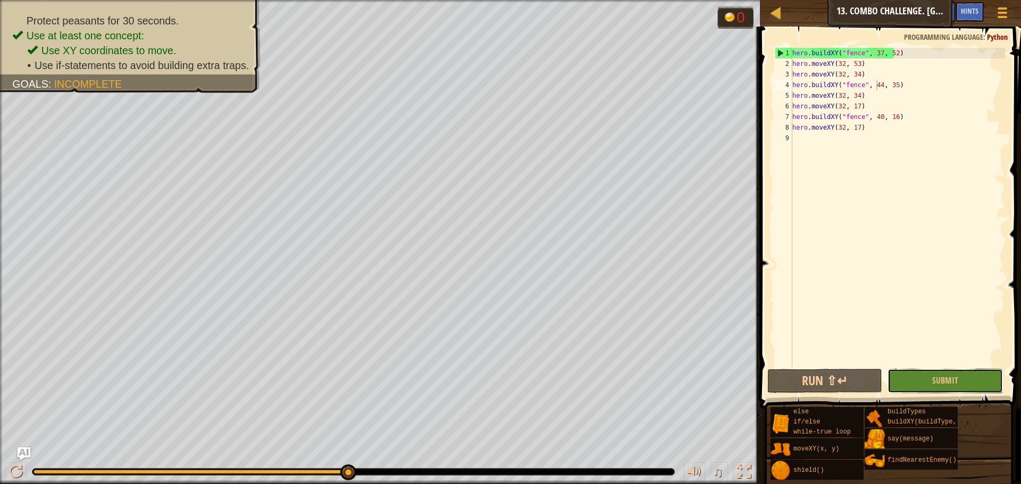
click at [935, 376] on span "Submit" at bounding box center [945, 381] width 26 height 12
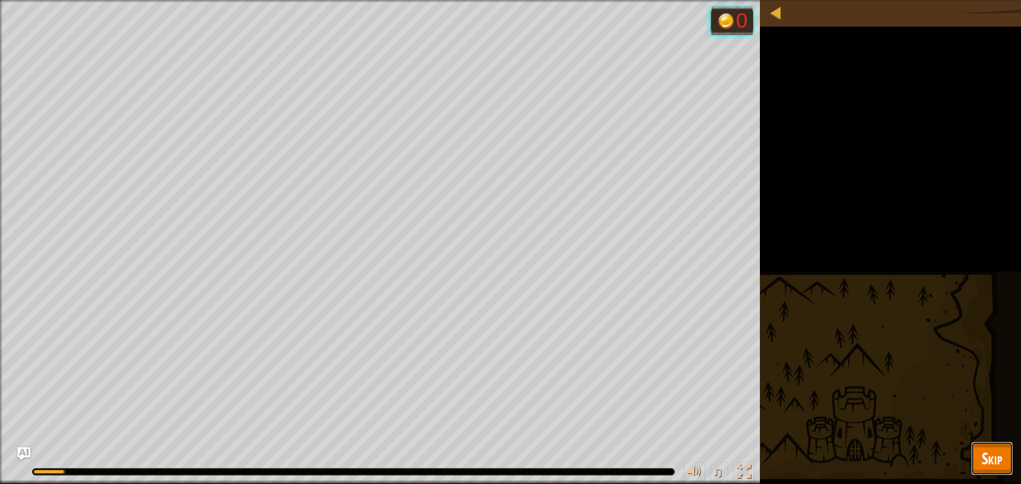
click at [1006, 462] on button "Skip" at bounding box center [992, 459] width 42 height 34
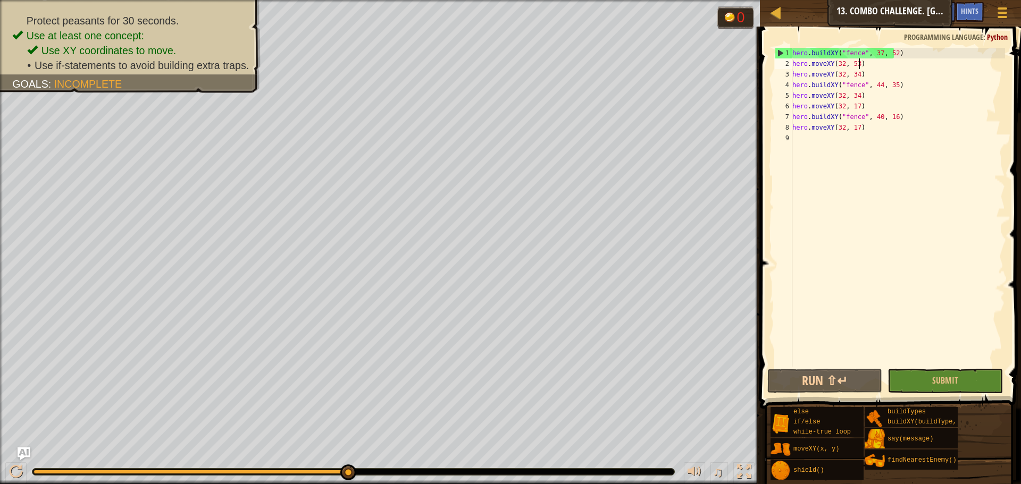
scroll to position [5, 5]
click at [905, 58] on div "hero . buildXY ( "fence" , 37 , 52 ) hero . moveXY ( 32 , 53 ) hero . moveXY ( …" at bounding box center [897, 218] width 215 height 340
click at [898, 51] on div "hero . buildXY ( "fence" , 37 , 52 ) hero . moveXY ( 32 , 53 ) hero . moveXY ( …" at bounding box center [897, 218] width 215 height 340
type textarea "hero.buildXY("fence", 37, 52)"
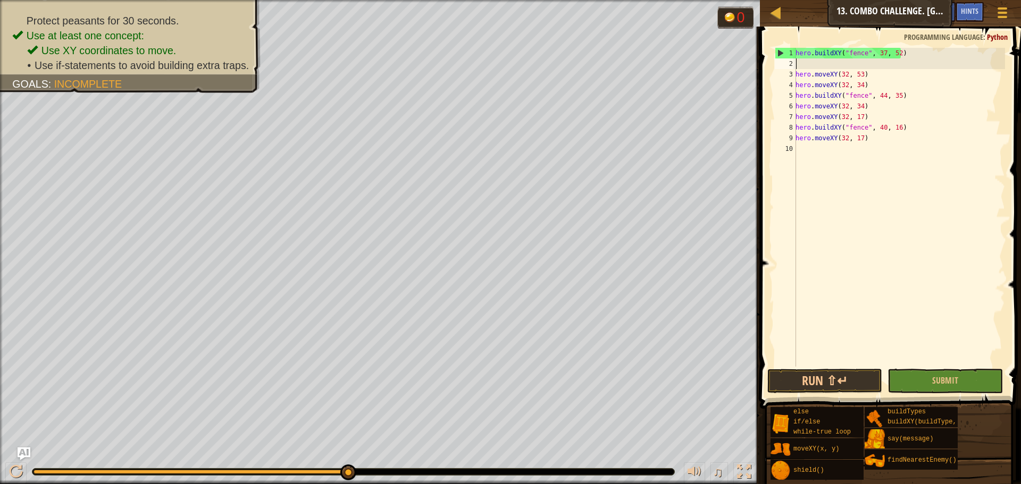
scroll to position [5, 0]
type textarea "hero.buildXY("fence", 37, 52)"
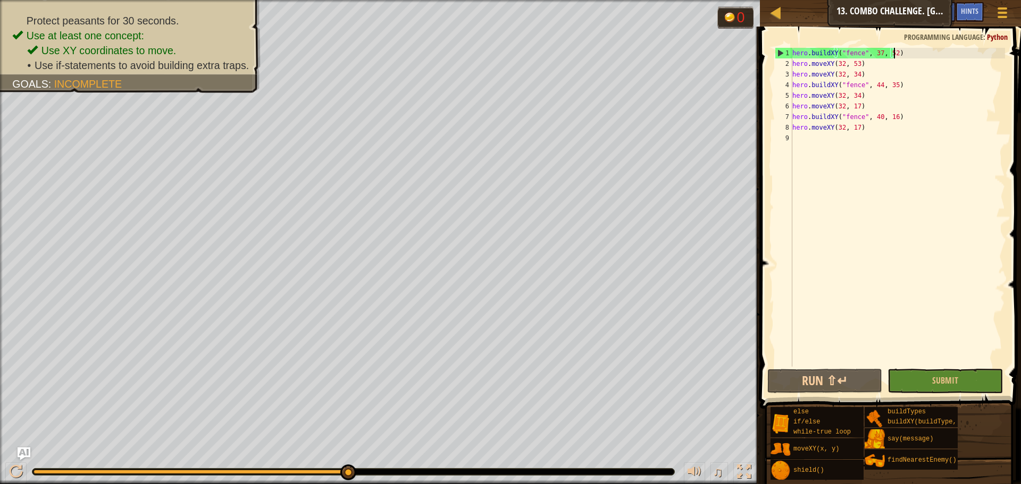
click at [793, 55] on div "hero . buildXY ( "fence" , 37 , 52 ) hero . moveXY ( 32 , 53 ) hero . moveXY ( …" at bounding box center [897, 218] width 215 height 340
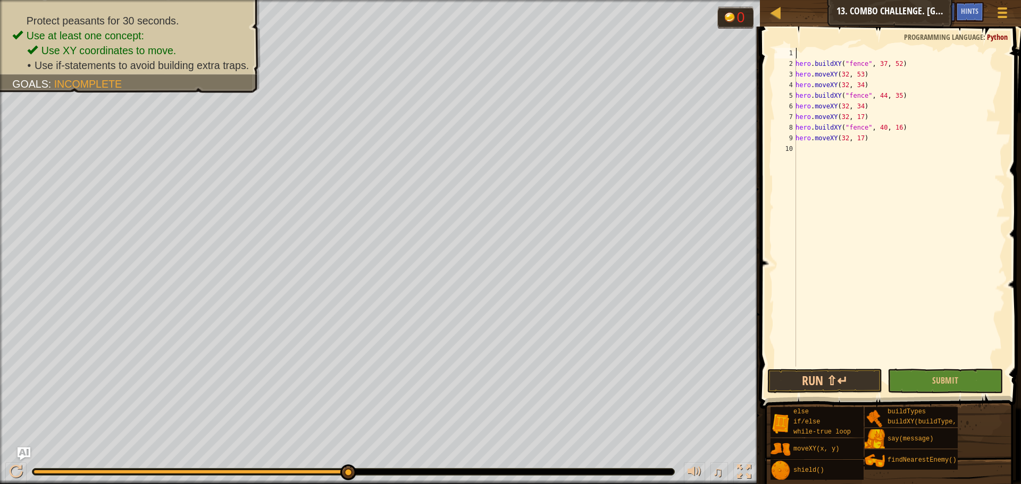
click at [805, 57] on div "hero . buildXY ( "fence" , 37 , 52 ) hero . moveXY ( 32 , 53 ) hero . moveXY ( …" at bounding box center [899, 218] width 212 height 340
type textarea "w"
drag, startPoint x: 832, startPoint y: 63, endPoint x: 878, endPoint y: 189, distance: 133.7
click at [832, 64] on div "w hile-true loop press enter" at bounding box center [893, 79] width 201 height 38
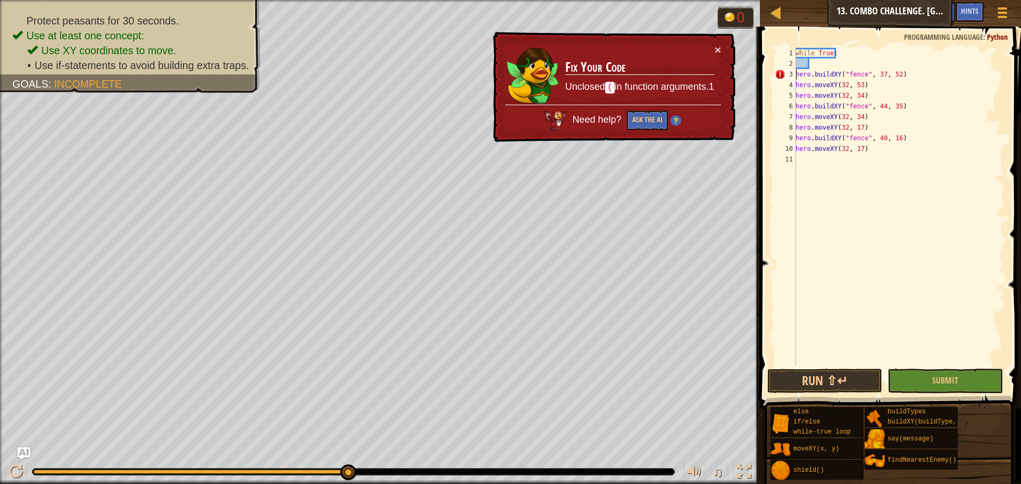
click at [797, 74] on div "while True : hero . buildXY ( "fence" , 37 , 52 ) hero . moveXY ( 32 , 53 ) her…" at bounding box center [899, 218] width 212 height 340
click at [796, 74] on div "while True : hero . buildXY ( "fence" , 37 , 52 ) hero . moveXY ( 32 , 53 ) her…" at bounding box center [899, 218] width 212 height 340
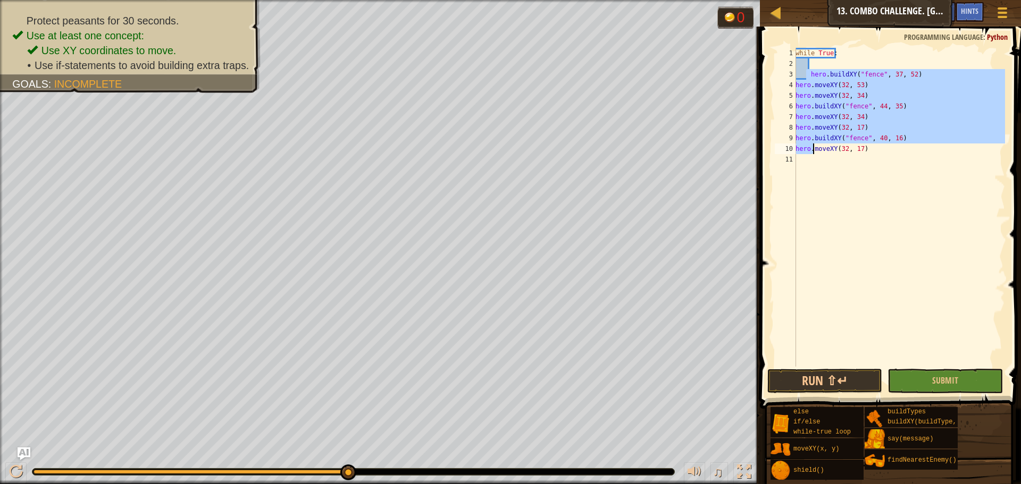
drag, startPoint x: 807, startPoint y: 70, endPoint x: 808, endPoint y: 149, distance: 79.2
click at [811, 151] on div "while True : hero . buildXY ( "fence" , 37 , 52 ) hero . moveXY ( 32 , 53 ) her…" at bounding box center [899, 218] width 212 height 340
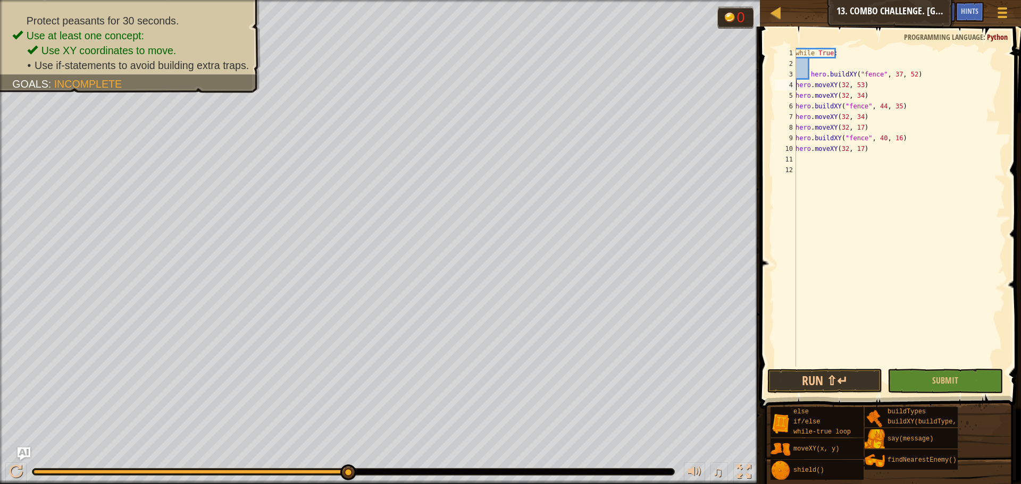
click at [796, 88] on div "while True : hero . buildXY ( "fence" , 37 , 52 ) hero . moveXY ( 32 , 53 ) her…" at bounding box center [899, 218] width 212 height 340
click at [795, 96] on div "5" at bounding box center [785, 95] width 21 height 11
click at [797, 105] on div "while True : hero . buildXY ( "fence" , 37 , 52 ) hero . moveXY ( 32 , 53 ) her…" at bounding box center [899, 218] width 212 height 340
click at [794, 120] on div "7" at bounding box center [785, 117] width 21 height 11
click at [795, 125] on div "8" at bounding box center [785, 127] width 21 height 11
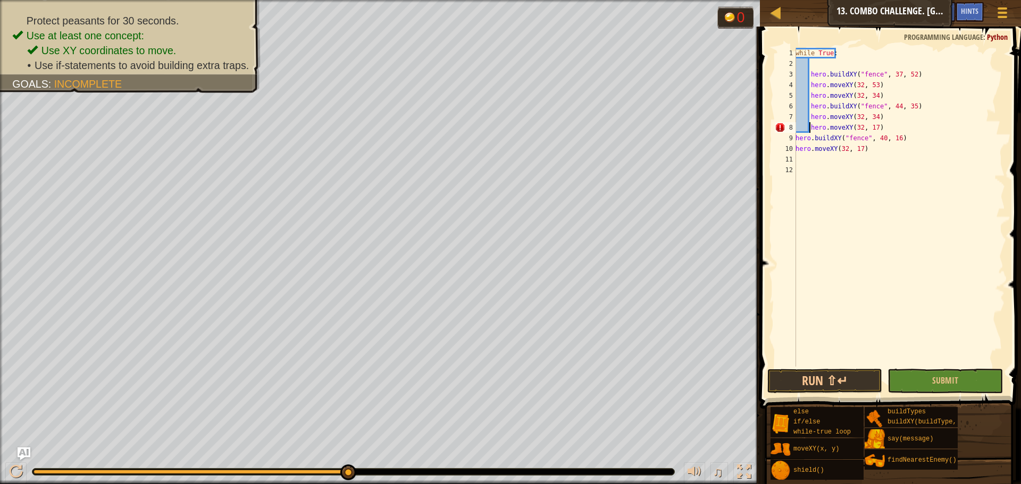
click at [797, 139] on div "while True : hero . buildXY ( "fence" , 37 , 52 ) hero . moveXY ( 32 , 53 ) her…" at bounding box center [899, 218] width 212 height 340
click at [794, 148] on div "10" at bounding box center [785, 149] width 21 height 11
type textarea "hero.moveXY(32, 17)"
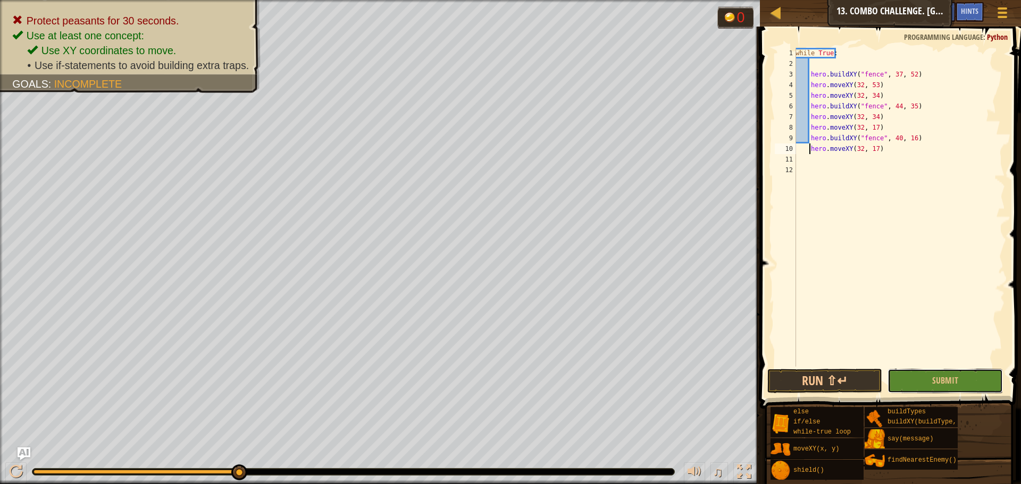
click at [925, 385] on button "Submit" at bounding box center [944, 381] width 115 height 24
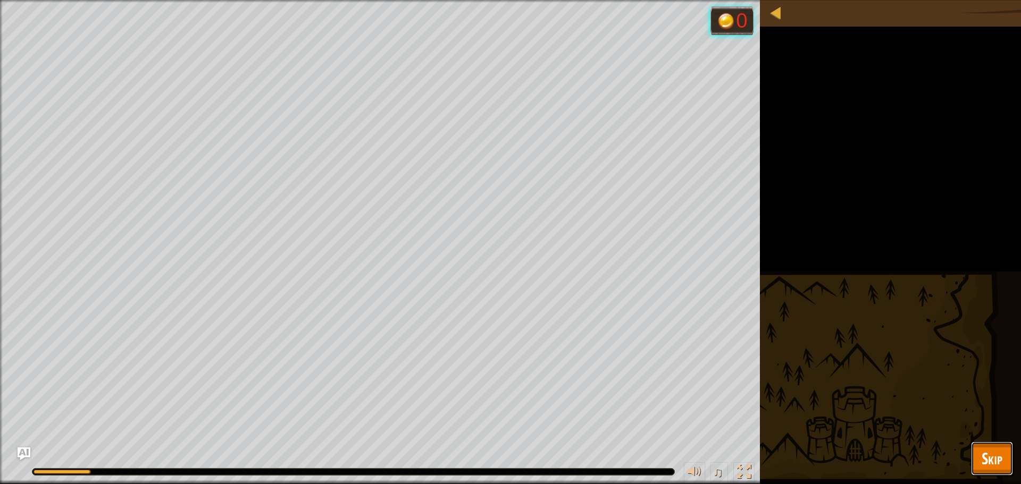
click at [976, 456] on button "Skip" at bounding box center [992, 459] width 42 height 34
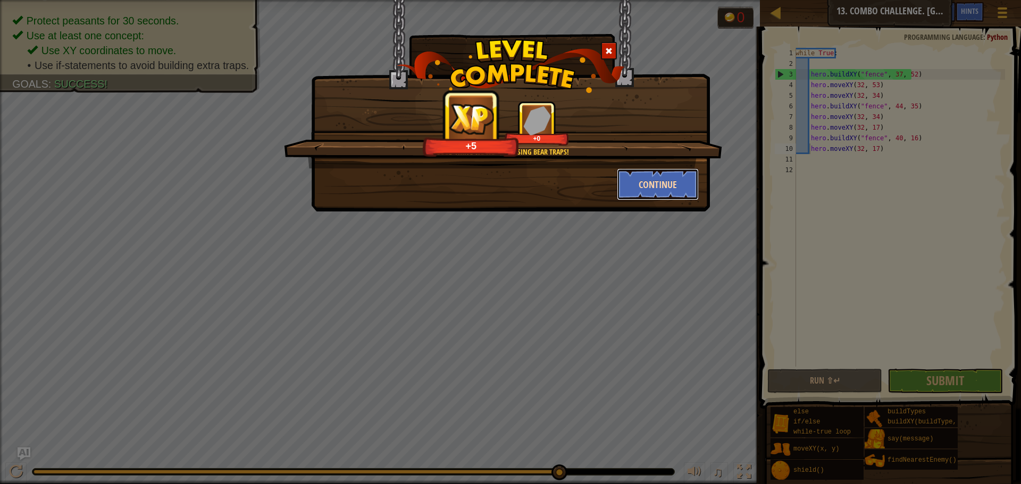
click at [668, 171] on button "Continue" at bounding box center [658, 185] width 82 height 32
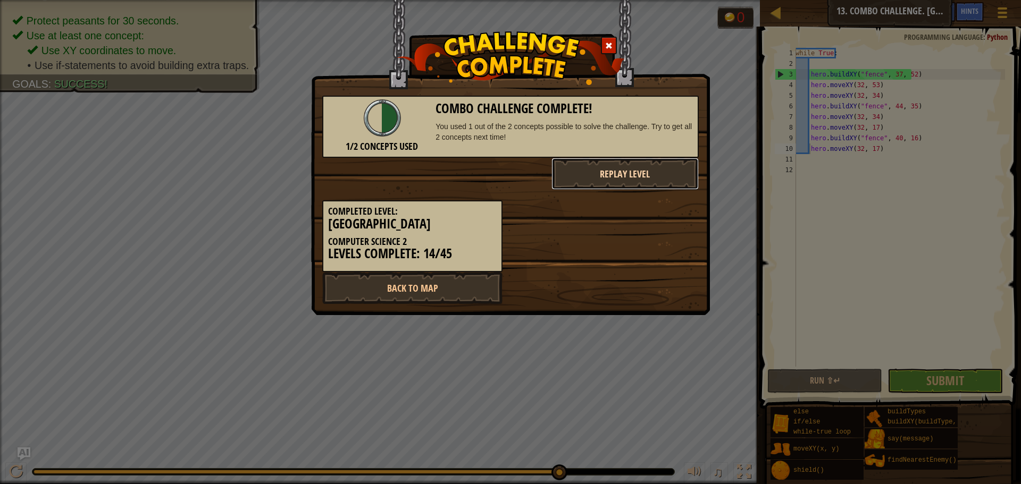
click at [626, 178] on button "Replay Level" at bounding box center [625, 174] width 148 height 32
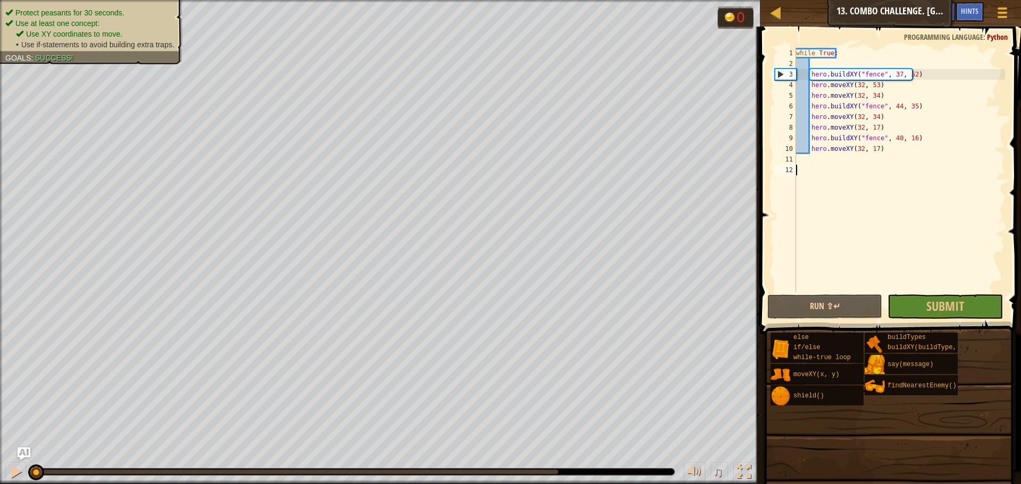
click at [903, 258] on div "while True : hero . buildXY ( "fence" , 37 , 52 ) hero . moveXY ( 32 , 53 ) her…" at bounding box center [991, 181] width 394 height 266
click at [921, 321] on div "1 2 3 4 5 6 7 8 9 10 11 12 while True : hero . buildXY ( "fence" , 37 , 52 ) he…" at bounding box center [888, 201] width 264 height 339
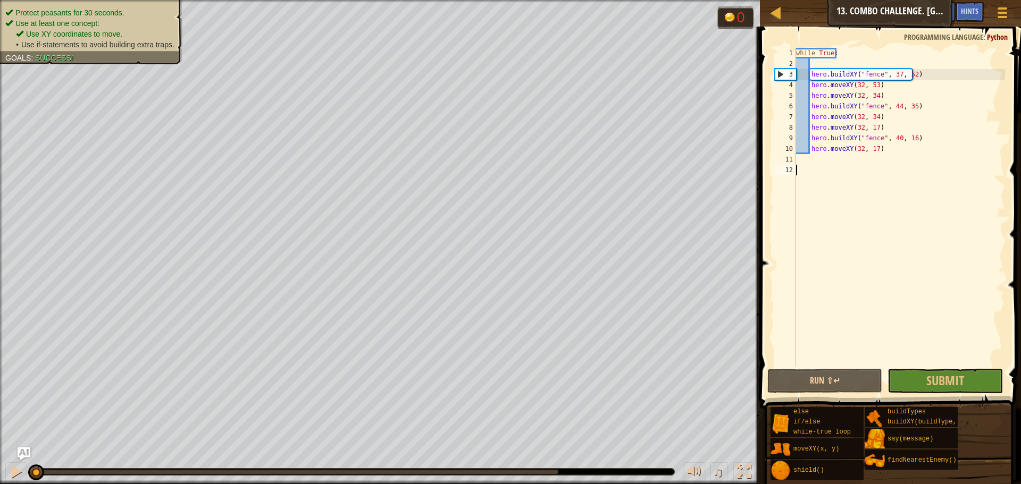
drag, startPoint x: 917, startPoint y: 309, endPoint x: 917, endPoint y: 323, distance: 13.8
click at [915, 310] on div "while True : hero . buildXY ( "fence" , 37 , 52 ) hero . moveXY ( 32 , 53 ) her…" at bounding box center [899, 218] width 211 height 340
click at [927, 381] on span "Submit" at bounding box center [945, 380] width 38 height 17
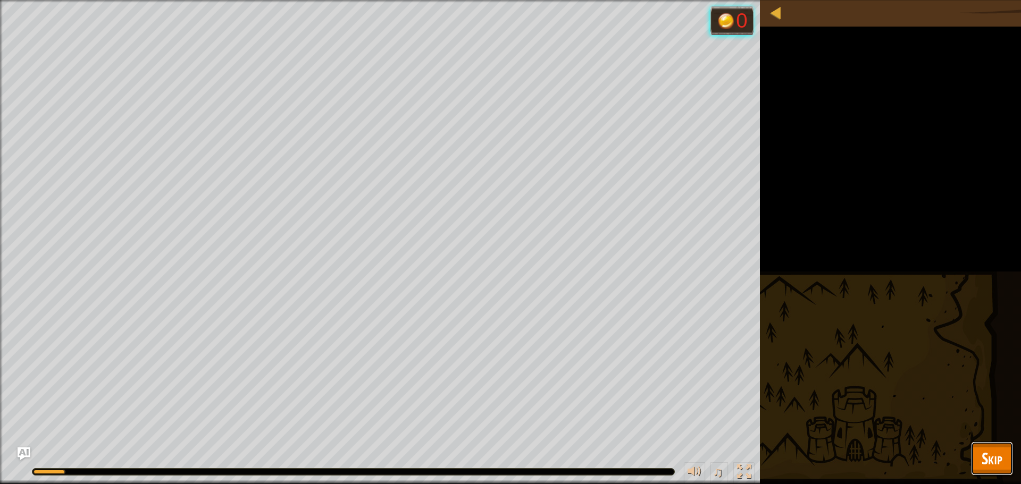
click at [1006, 450] on button "Skip" at bounding box center [992, 459] width 42 height 34
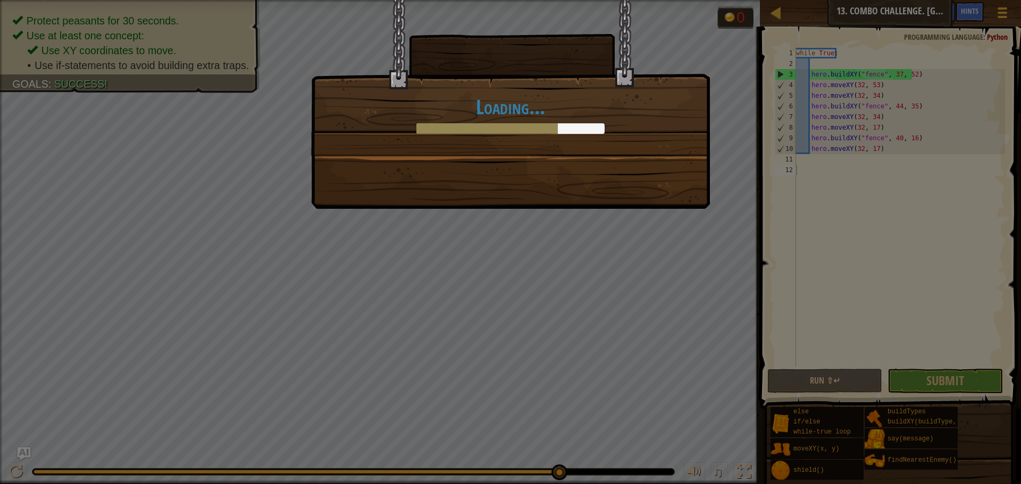
click at [633, 156] on div "Loading..." at bounding box center [510, 104] width 399 height 209
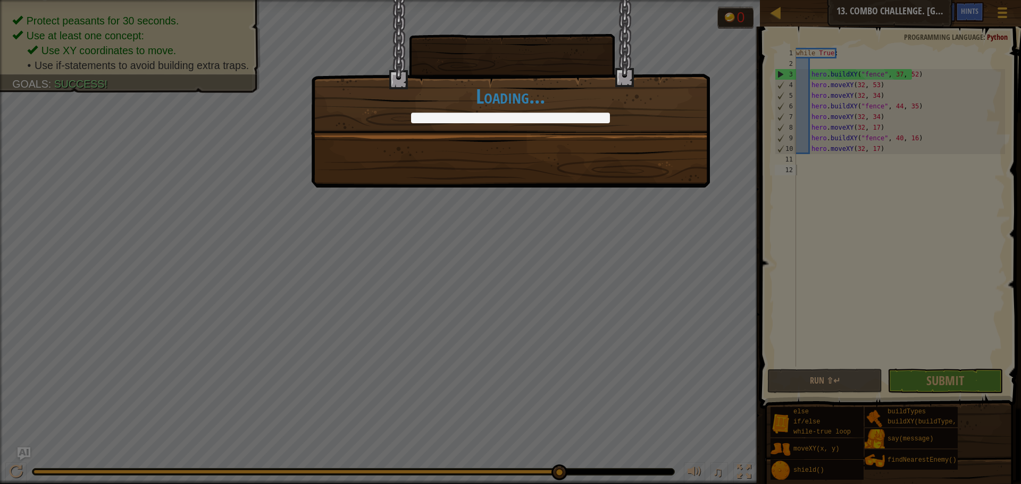
click at [587, 146] on div "Good thing we weren't using bear traps! +0 +0 Continue Loading..." at bounding box center [510, 94] width 399 height 188
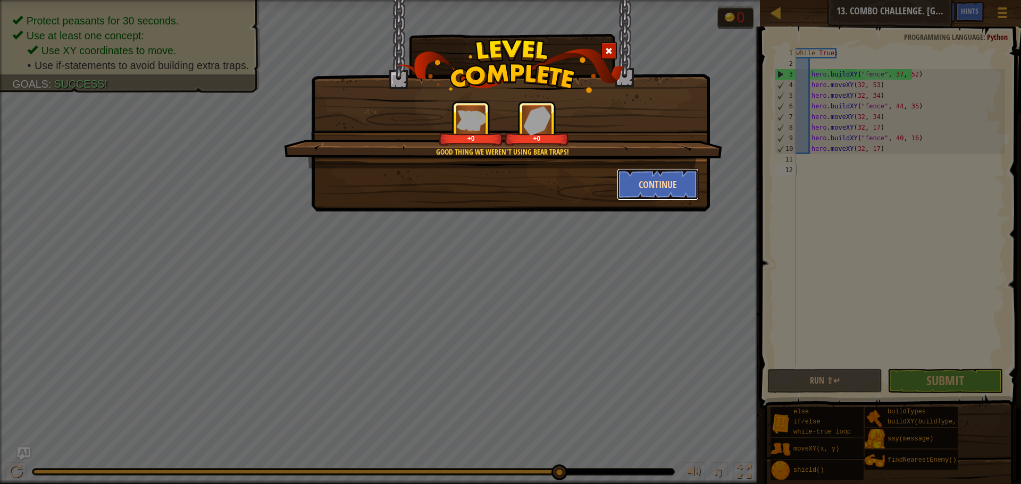
click at [623, 180] on button "Continue" at bounding box center [658, 185] width 82 height 32
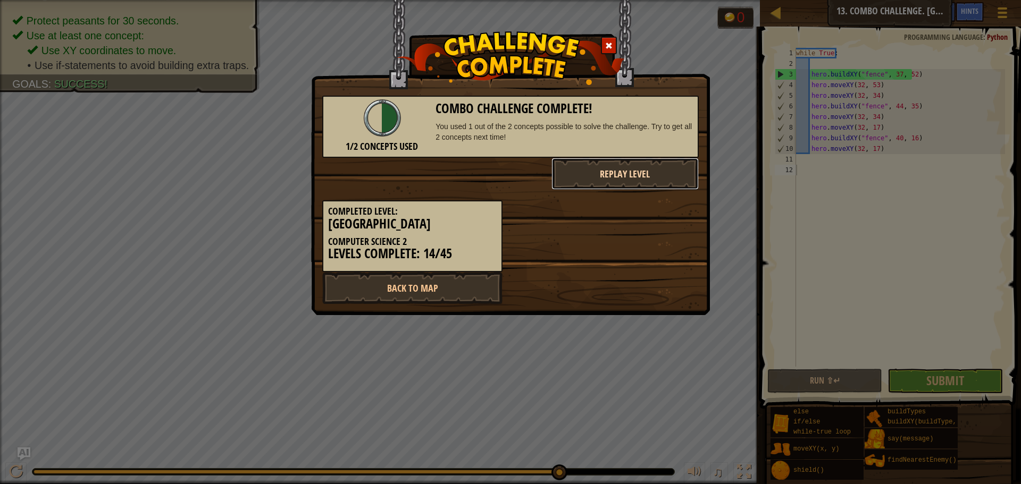
click at [602, 184] on button "Replay Level" at bounding box center [625, 174] width 148 height 32
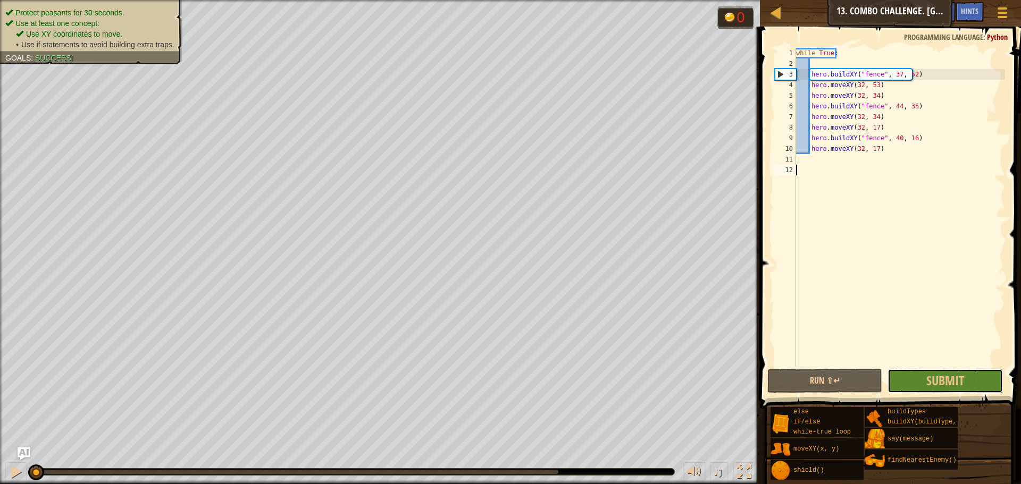
drag, startPoint x: 973, startPoint y: 372, endPoint x: 972, endPoint y: 378, distance: 6.5
click at [973, 371] on button "Submit" at bounding box center [944, 381] width 115 height 24
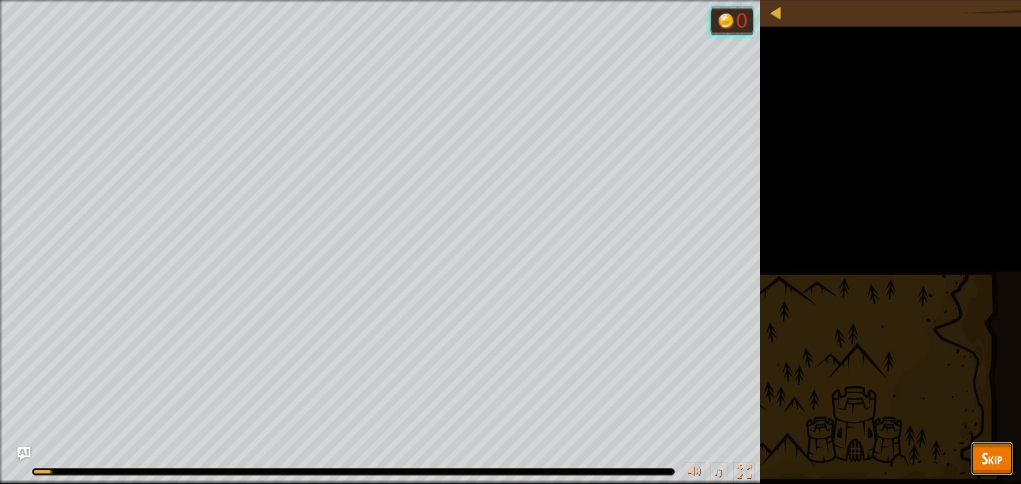
click at [997, 462] on span "Skip" at bounding box center [991, 459] width 21 height 22
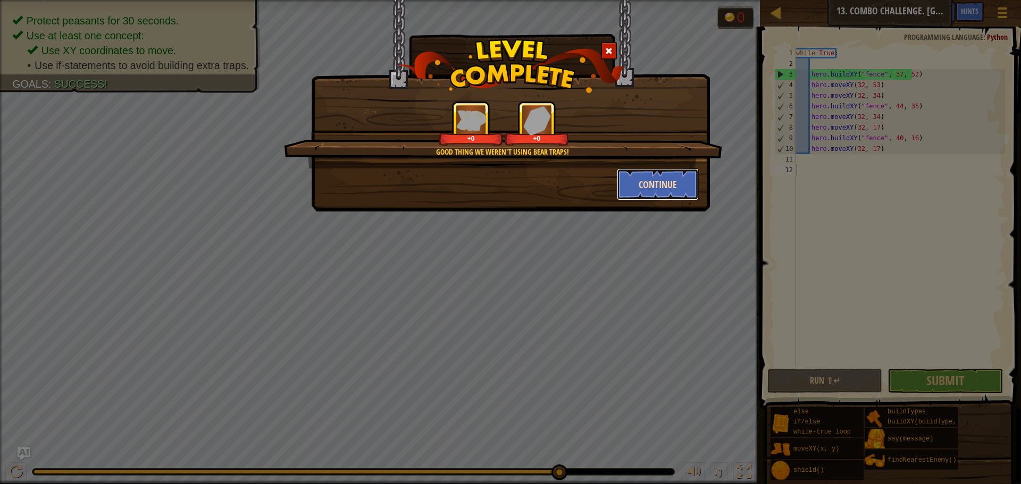
click at [679, 184] on button "Continue" at bounding box center [658, 185] width 82 height 32
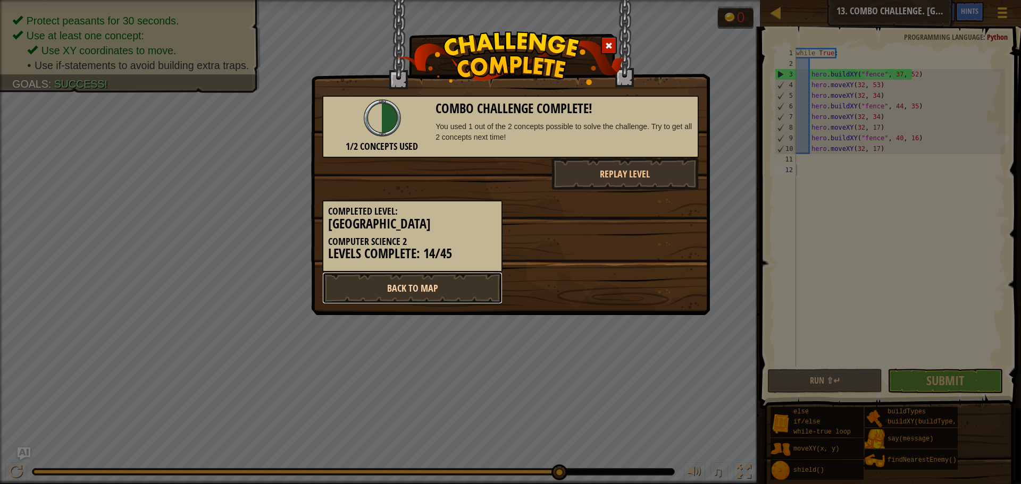
click at [431, 284] on link "Back to Map" at bounding box center [412, 288] width 180 height 32
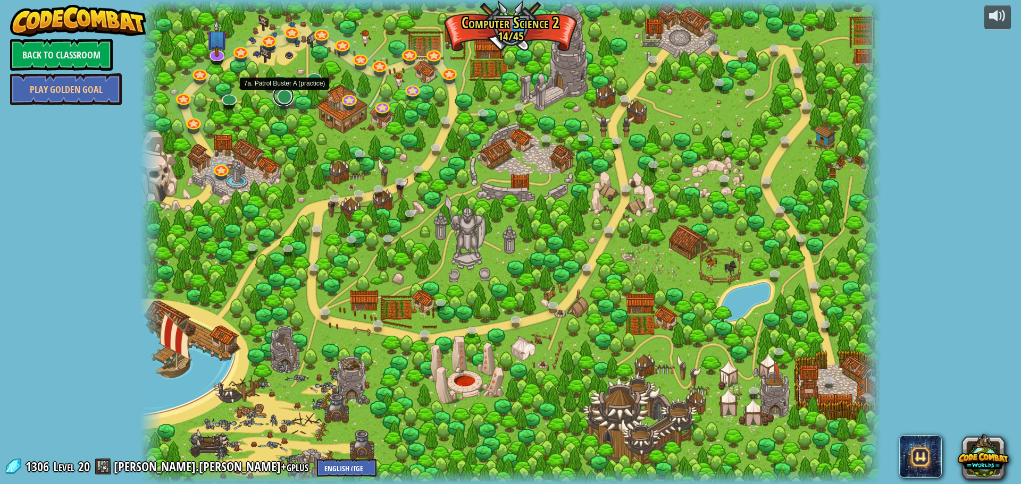
click at [282, 100] on link at bounding box center [283, 95] width 21 height 21
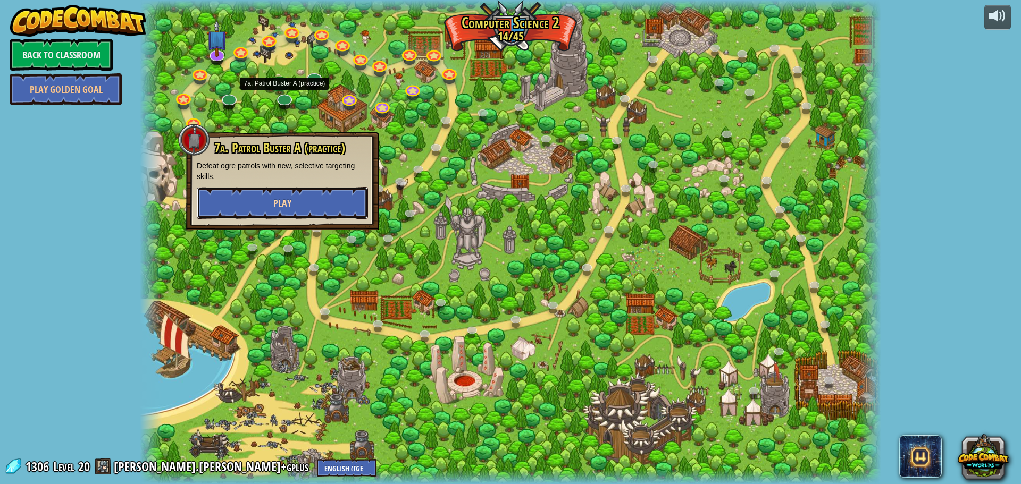
click at [297, 202] on button "Play" at bounding box center [282, 203] width 171 height 32
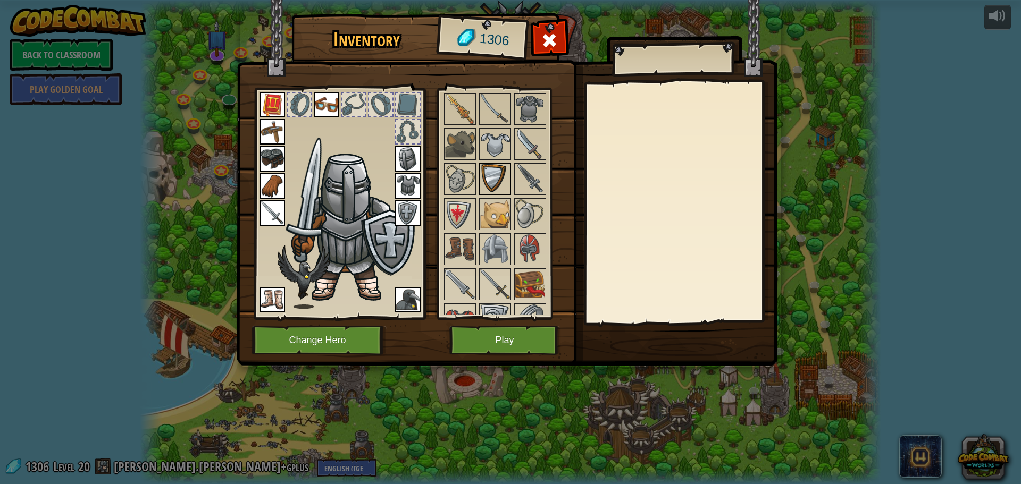
scroll to position [532, 0]
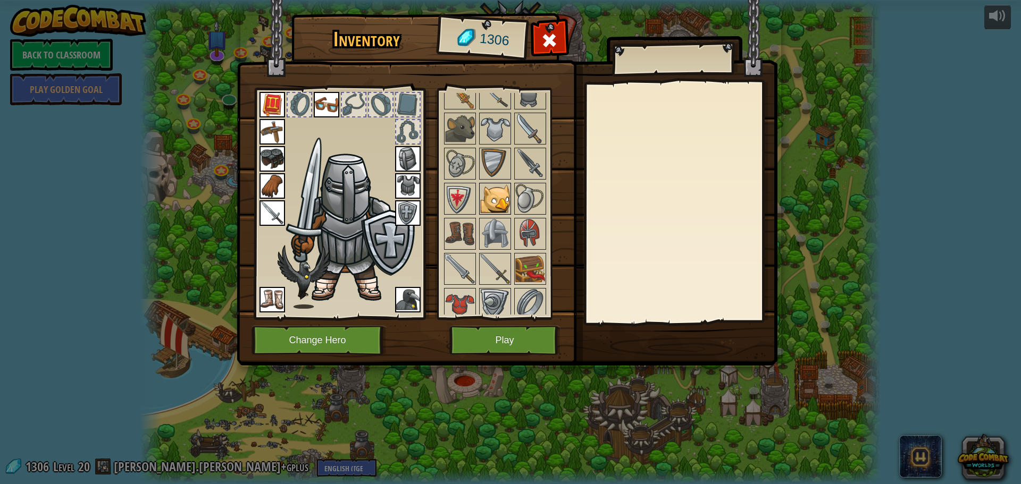
click at [498, 193] on img at bounding box center [495, 199] width 30 height 30
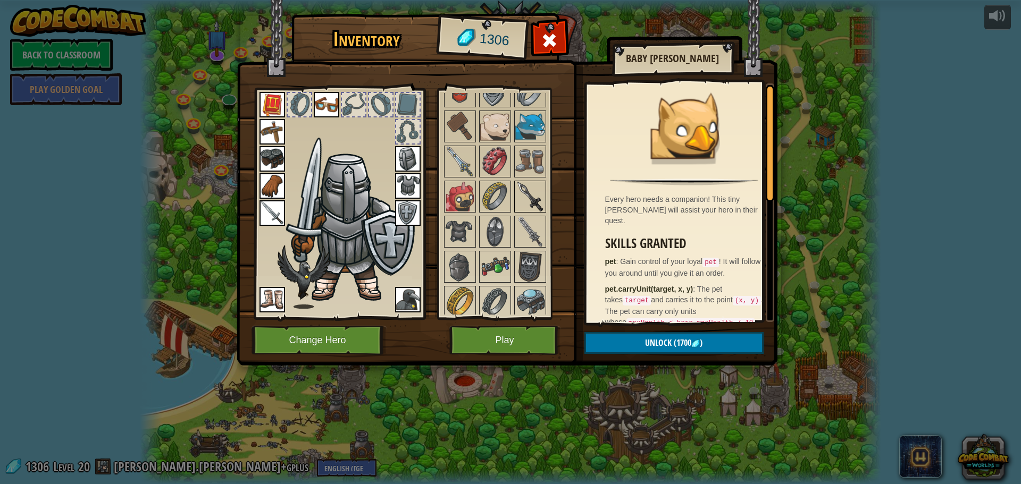
scroll to position [585, 0]
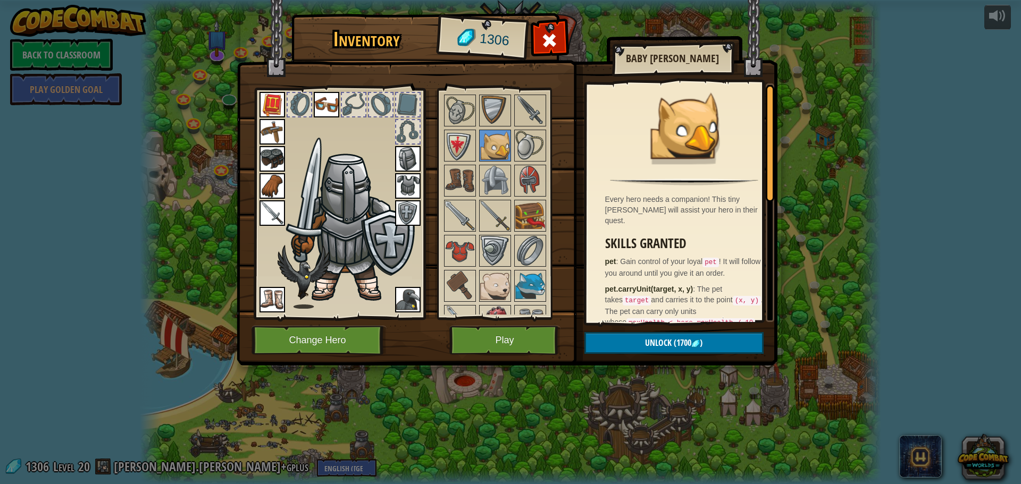
click at [548, 210] on div at bounding box center [508, 409] width 133 height 982
click at [546, 209] on div at bounding box center [508, 409] width 133 height 982
click at [539, 209] on img at bounding box center [530, 216] width 30 height 30
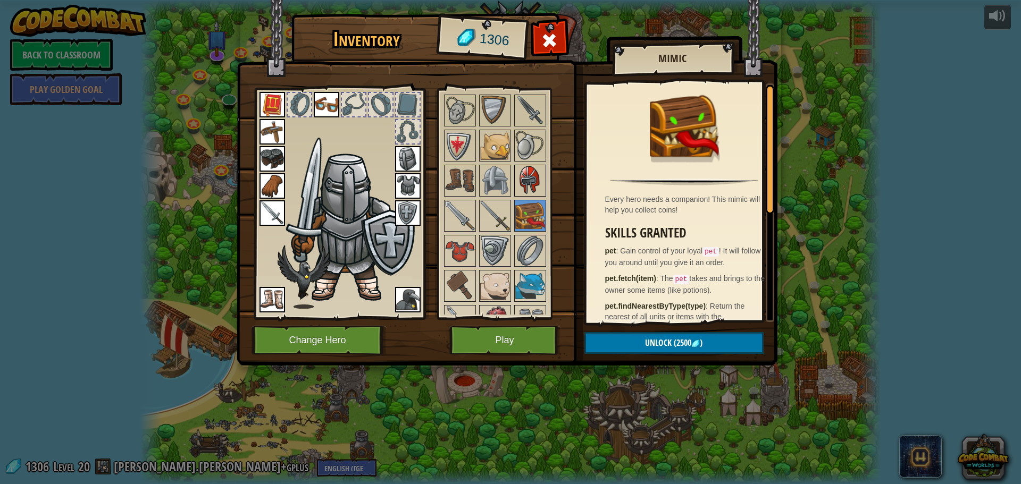
click at [534, 172] on img at bounding box center [530, 181] width 30 height 30
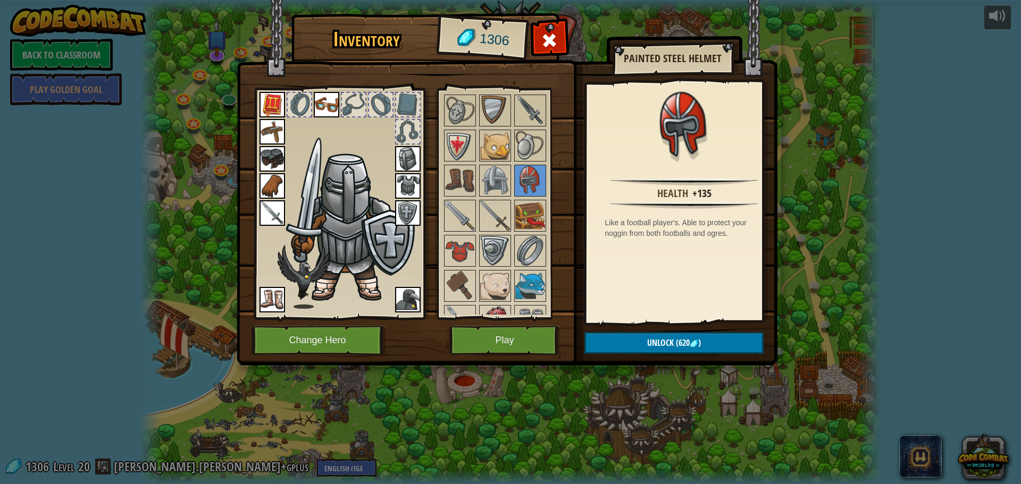
click at [414, 155] on img at bounding box center [408, 159] width 26 height 26
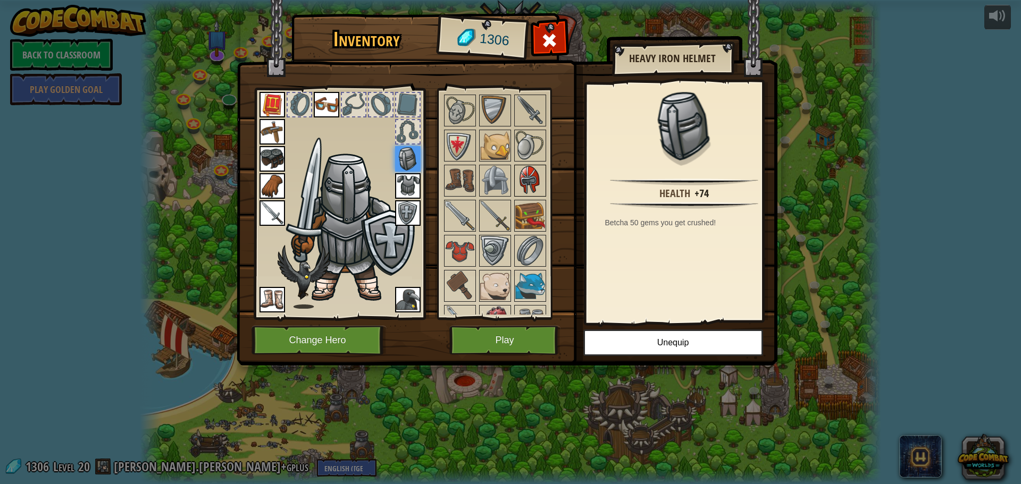
click at [522, 195] on img at bounding box center [530, 181] width 30 height 30
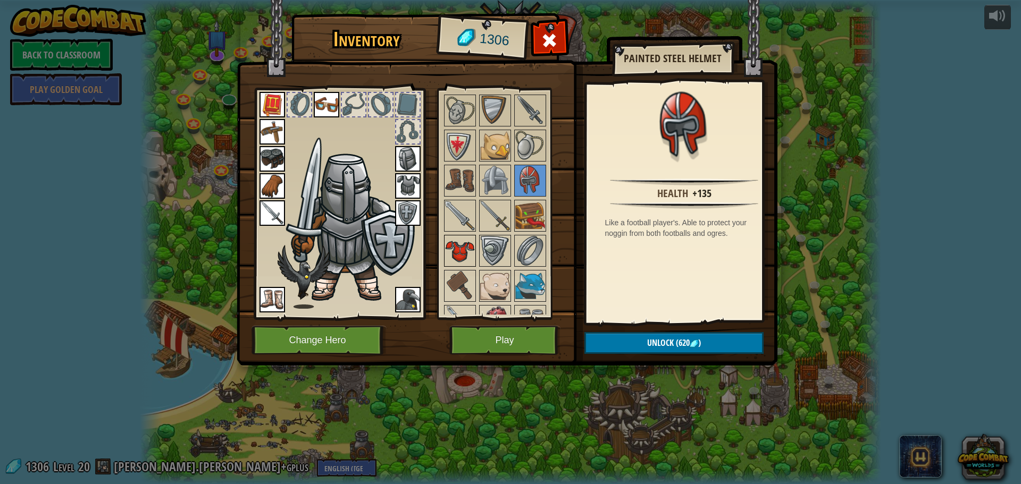
click at [463, 239] on img at bounding box center [460, 251] width 30 height 30
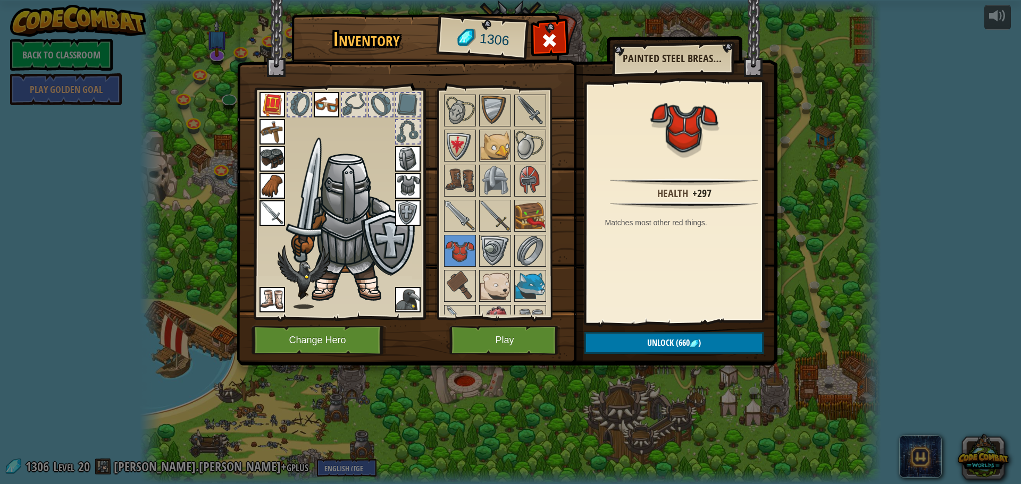
click at [990, 69] on div "Inventory 1306 Available Equip Equip Equip Equip Equip Equip Equip Equip Equip …" at bounding box center [510, 242] width 1021 height 484
click at [552, 45] on span at bounding box center [549, 40] width 17 height 17
